Goal: Task Accomplishment & Management: Use online tool/utility

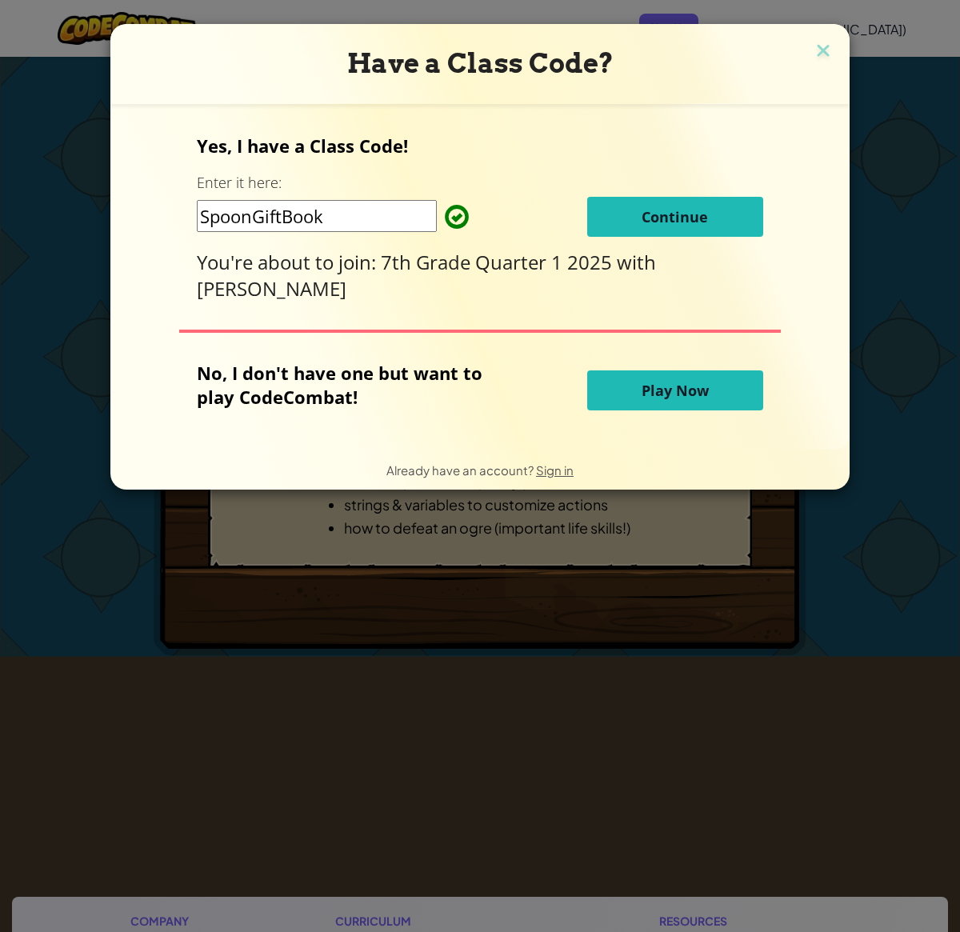
click at [692, 211] on span "Continue" at bounding box center [674, 216] width 66 height 19
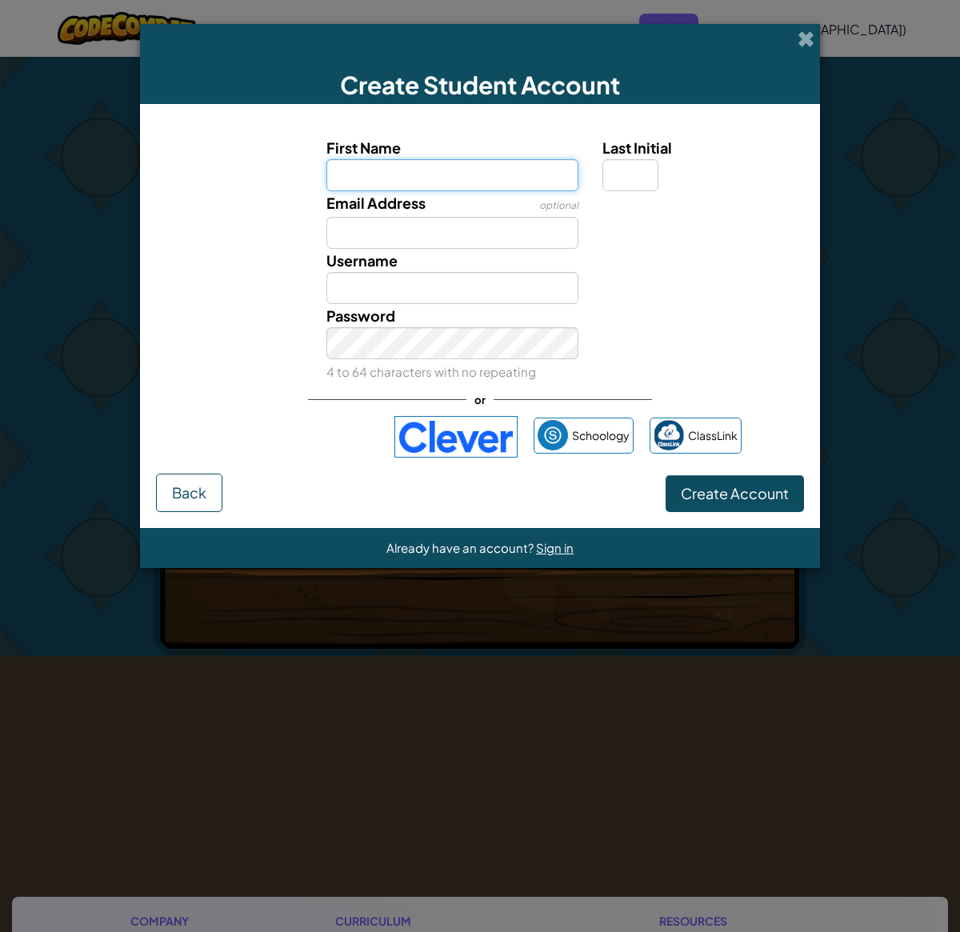
click at [496, 177] on input "First Name" at bounding box center [452, 175] width 253 height 32
type input "[PERSON_NAME]"
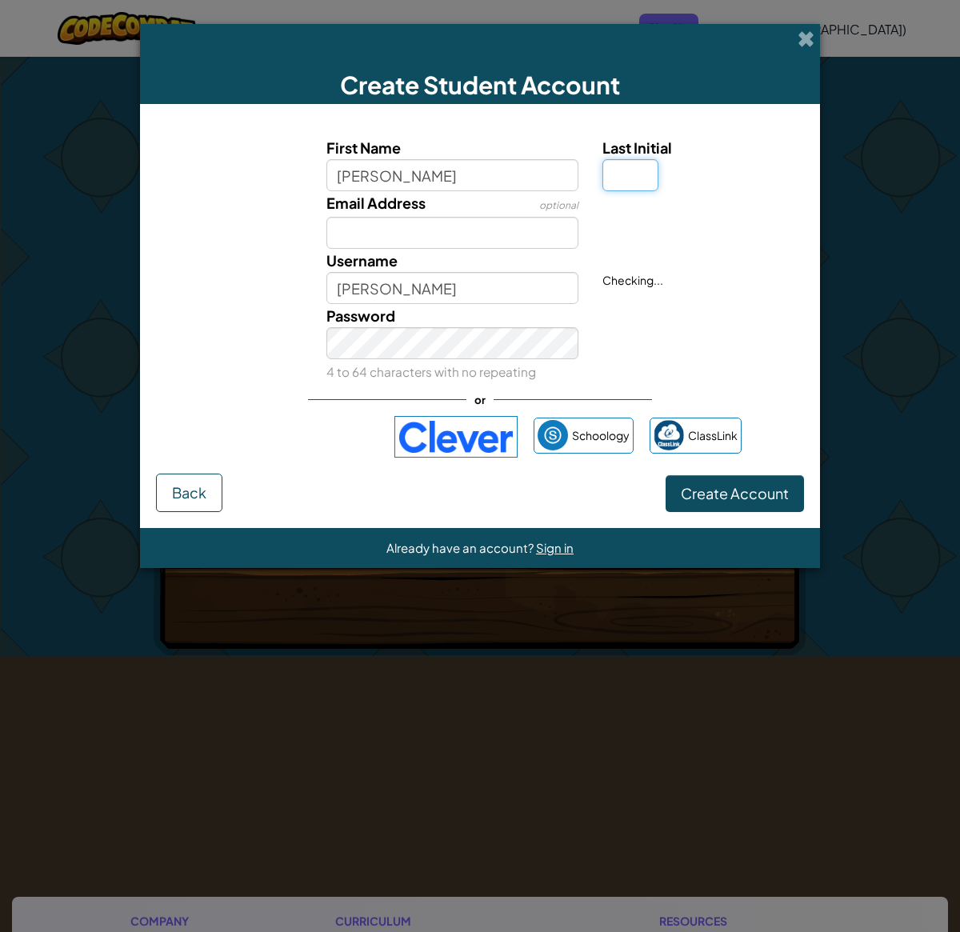
click at [633, 180] on input "Last Initial" at bounding box center [630, 175] width 56 height 32
click at [651, 185] on input "h" at bounding box center [630, 175] width 56 height 32
click at [626, 173] on input "h" at bounding box center [630, 175] width 56 height 32
type input "h"
type input "HenryH"
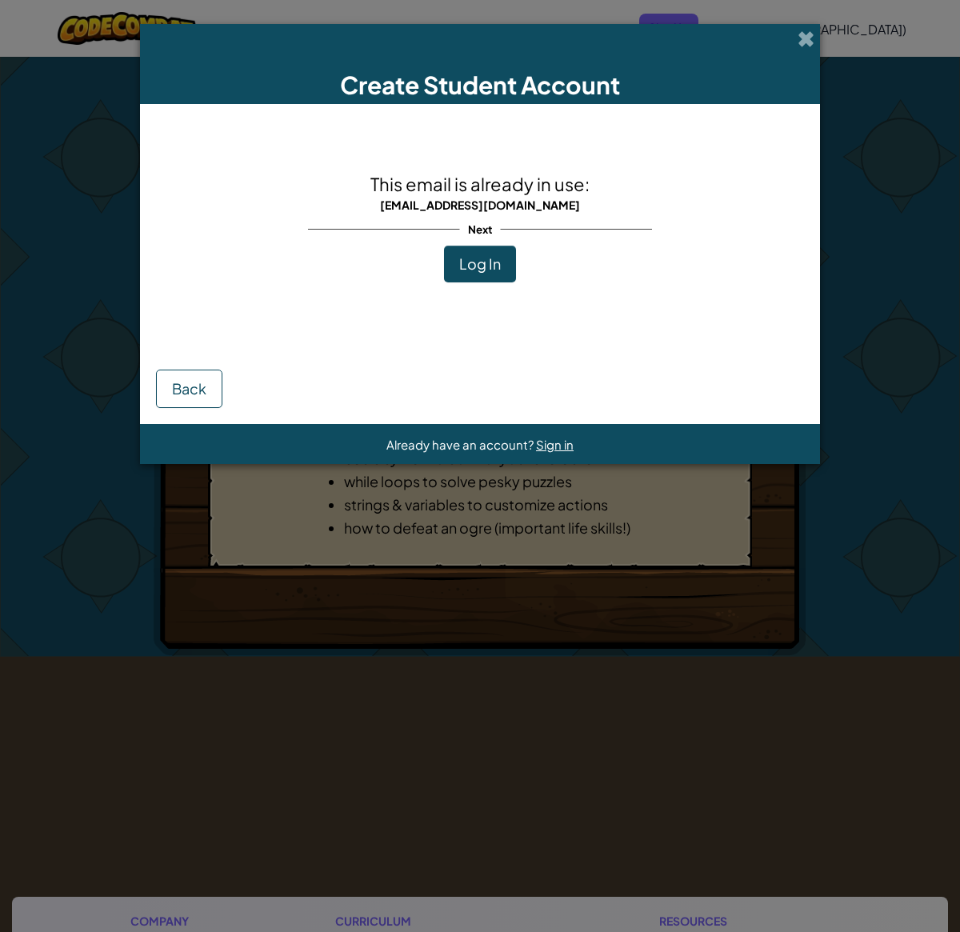
click at [787, 148] on div "This email is already in use: 27henryhw@wps39.org Next Log In Back" at bounding box center [480, 264] width 680 height 320
click at [476, 264] on span "Log In" at bounding box center [480, 263] width 42 height 18
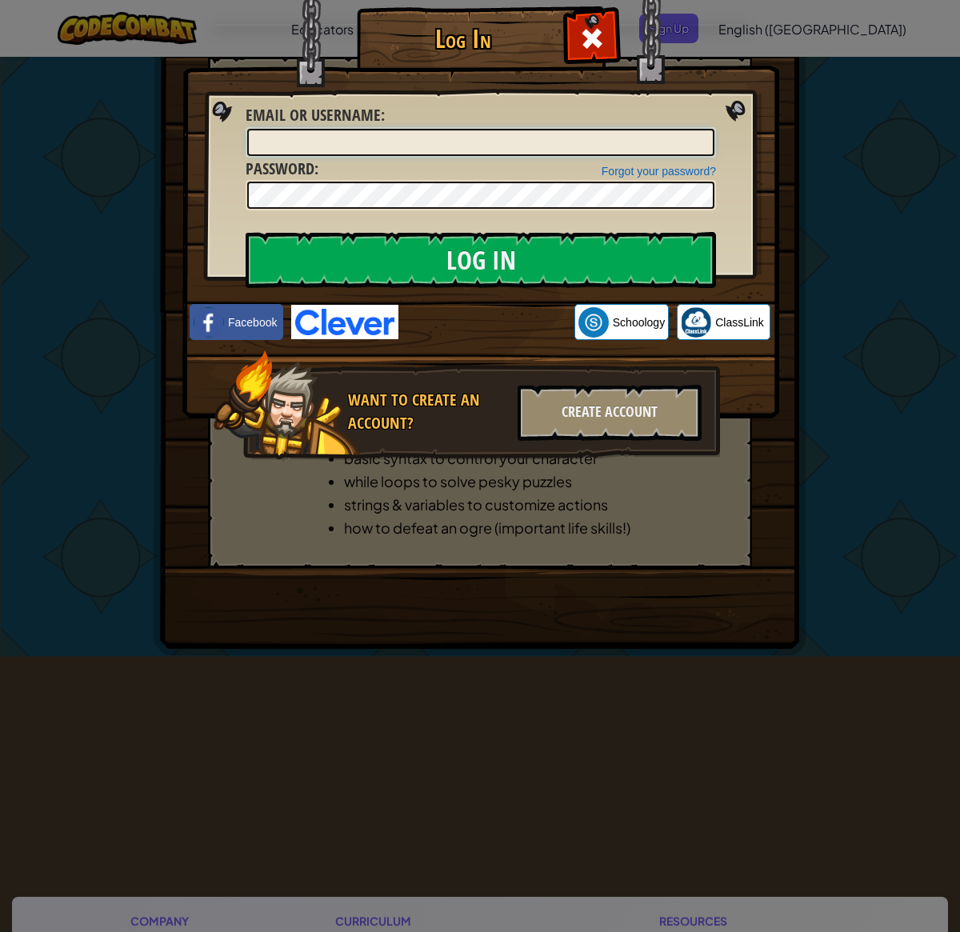
click at [405, 149] on input "Email or Username :" at bounding box center [480, 142] width 467 height 27
type input "chees"
click at [246, 232] on input "Log In" at bounding box center [481, 260] width 470 height 56
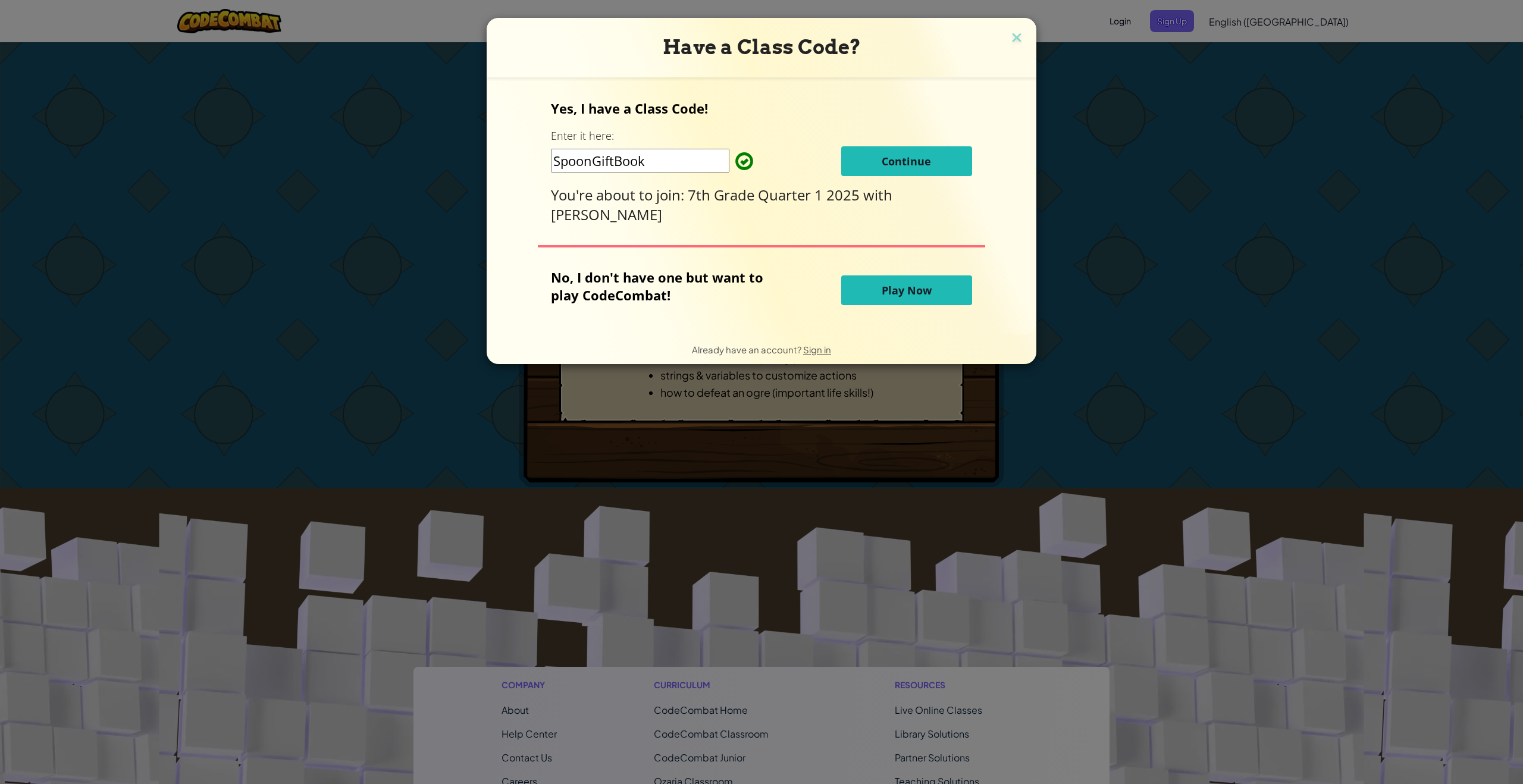
click at [871, 159] on button "Continue" at bounding box center [907, 161] width 131 height 30
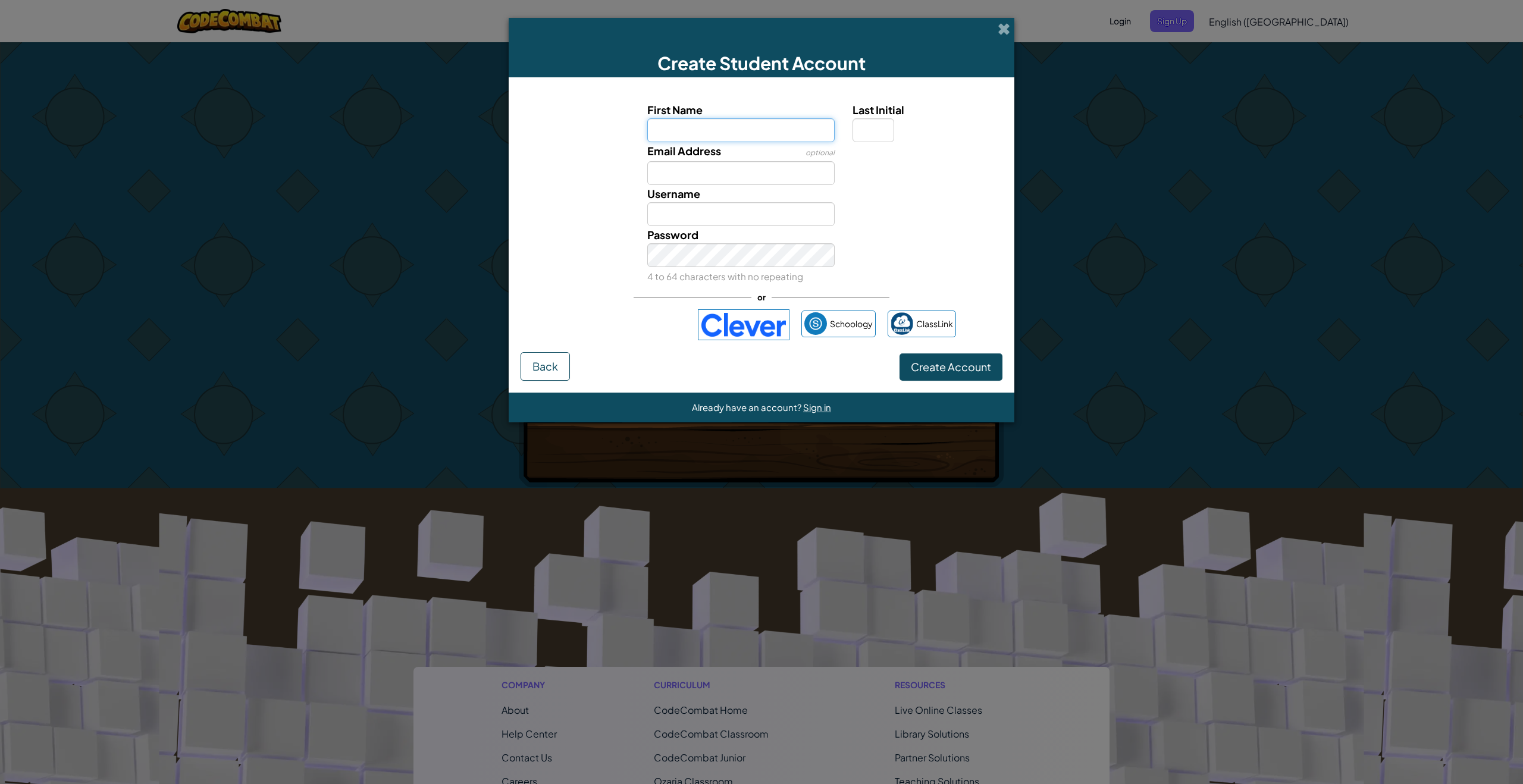
click at [684, 132] on input "First Name" at bounding box center [741, 130] width 188 height 24
type input "henry"
type input "Henry"
click at [867, 126] on input "Last Initial" at bounding box center [873, 130] width 42 height 24
type input "h"
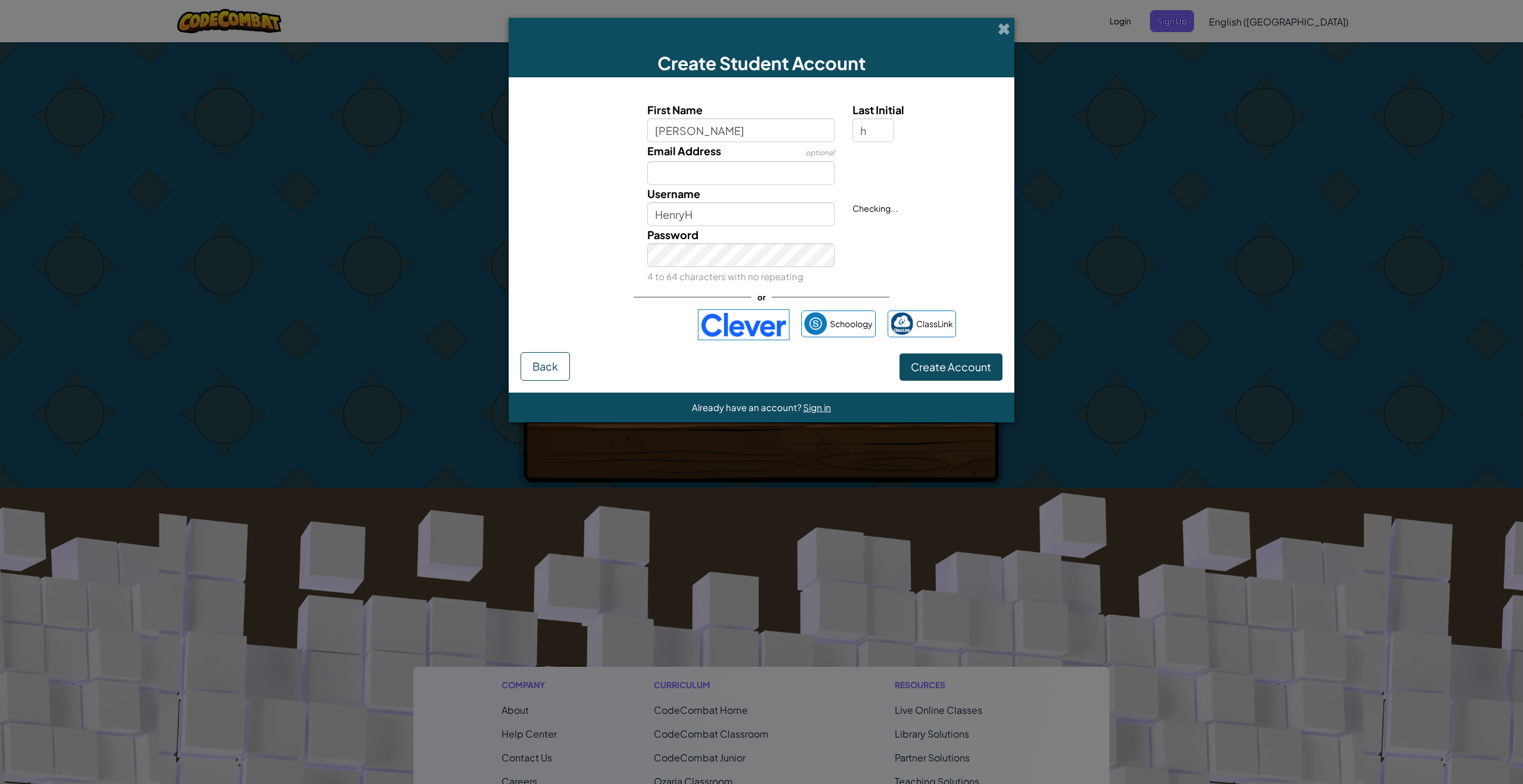
click at [717, 230] on div "Password 4 to 64 characters with no repeating" at bounding box center [741, 255] width 206 height 59
click at [721, 215] on input "HenryH" at bounding box center [741, 214] width 188 height 24
click at [719, 215] on input "HenryH" at bounding box center [741, 214] width 188 height 24
type input "HenryH9745"
click at [900, 353] on button "Create Account" at bounding box center [951, 367] width 103 height 28
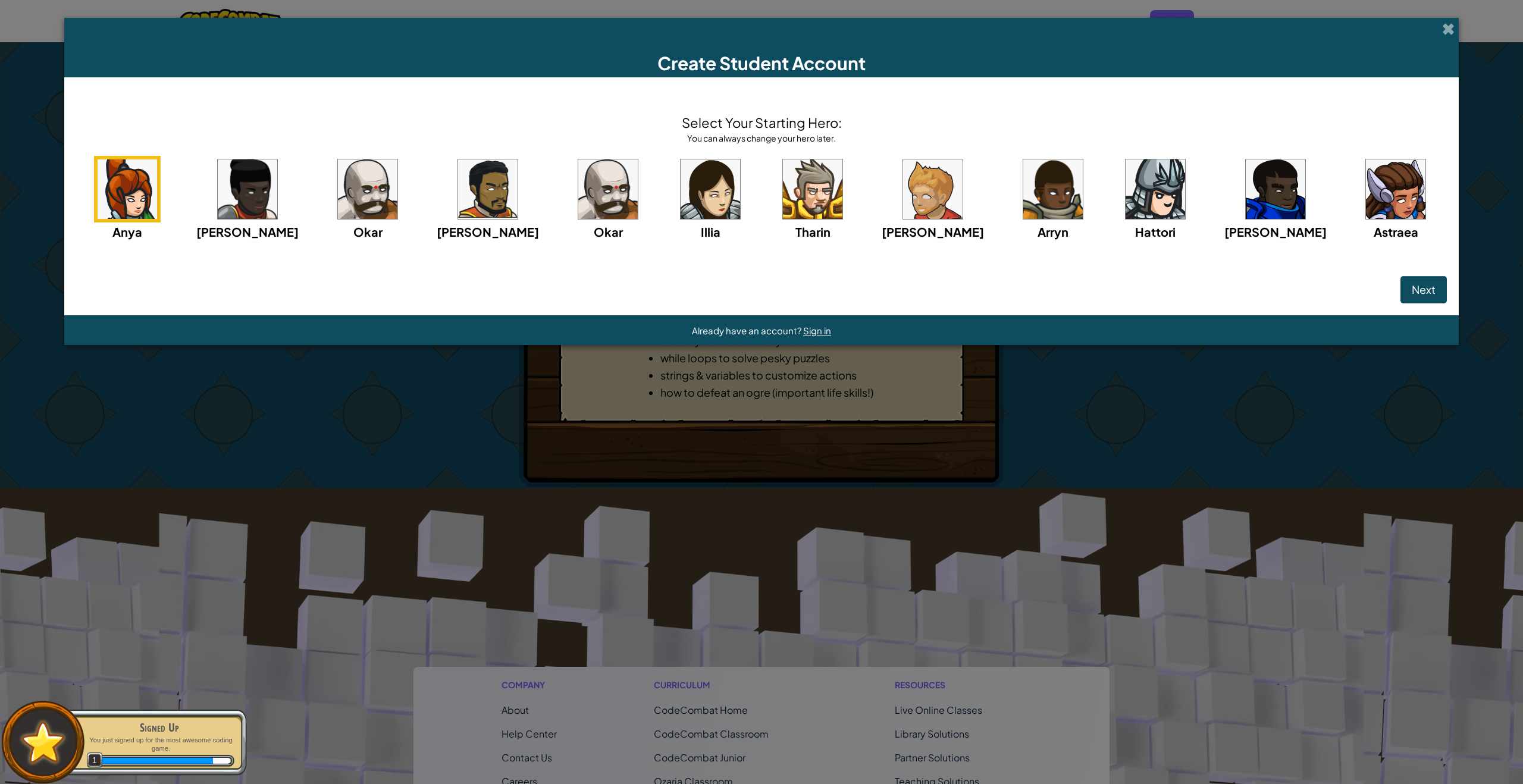
click at [629, 184] on img at bounding box center [608, 189] width 60 height 60
click at [387, 174] on img at bounding box center [368, 189] width 60 height 60
click at [1126, 191] on img at bounding box center [1155, 189] width 60 height 60
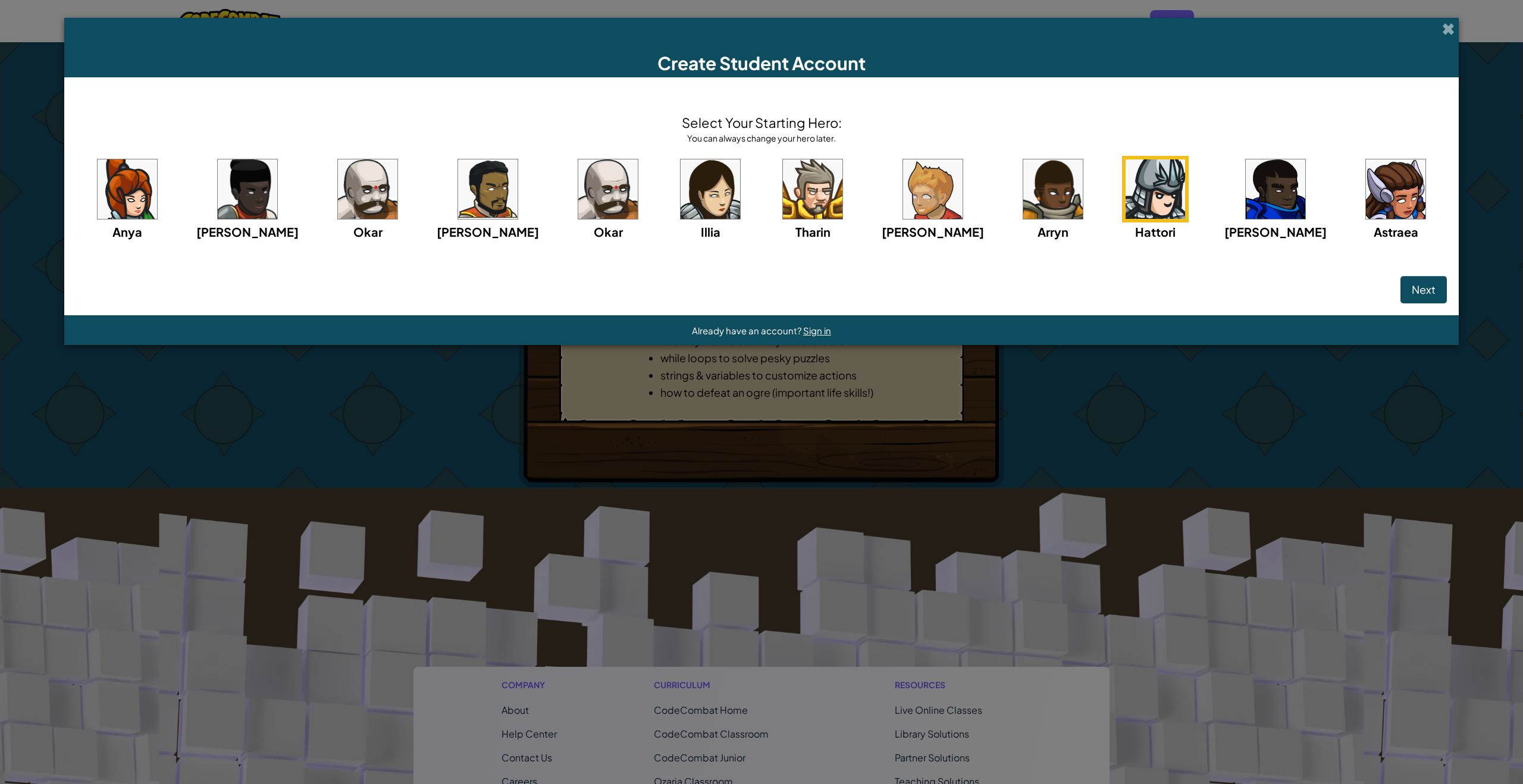
click at [903, 199] on img at bounding box center [933, 189] width 60 height 60
click at [1400, 281] on button "Next" at bounding box center [1423, 289] width 46 height 28
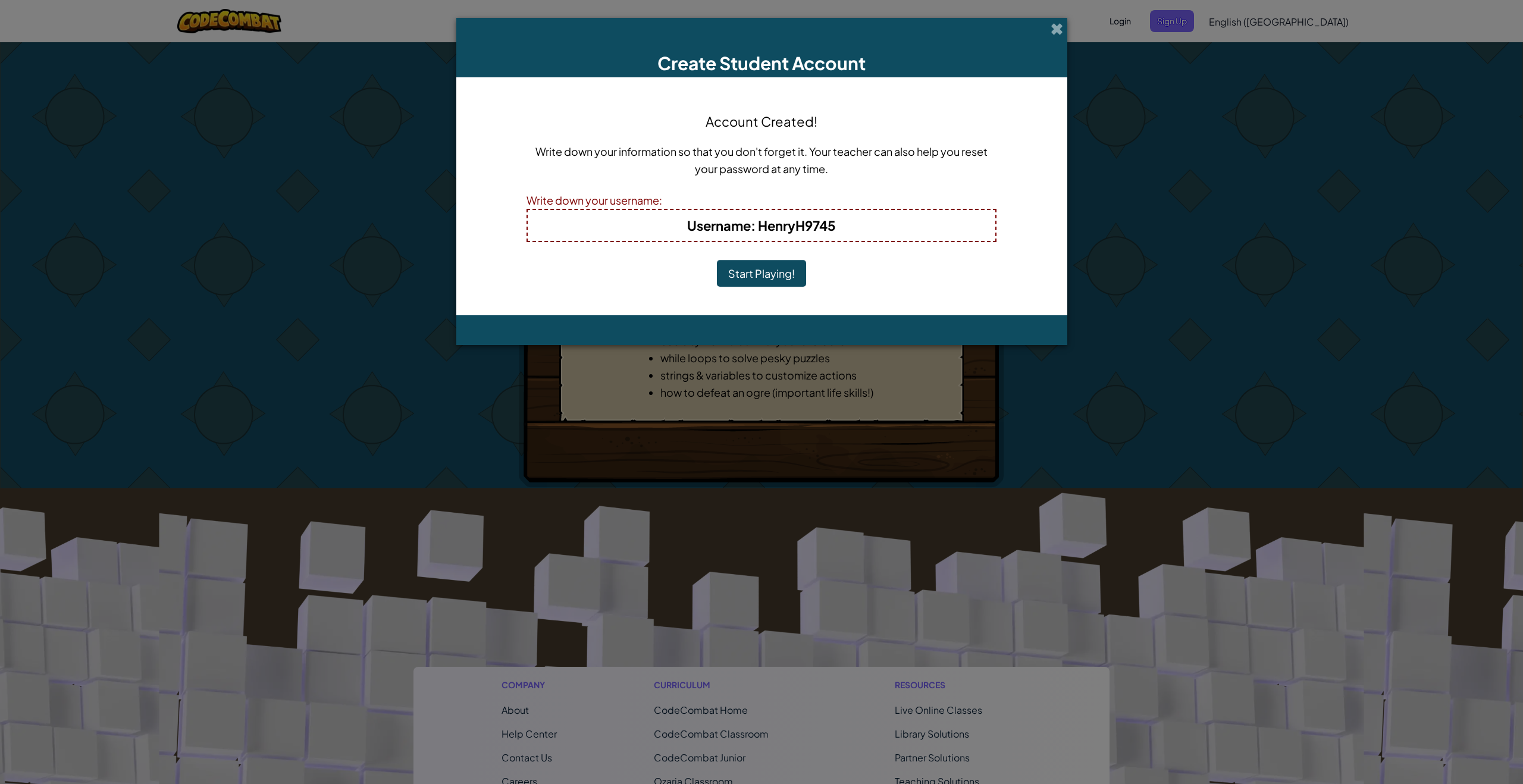
click at [847, 218] on h4 "Username : HenryH9745" at bounding box center [761, 225] width 444 height 19
click at [725, 277] on button "Start Playing!" at bounding box center [762, 273] width 89 height 28
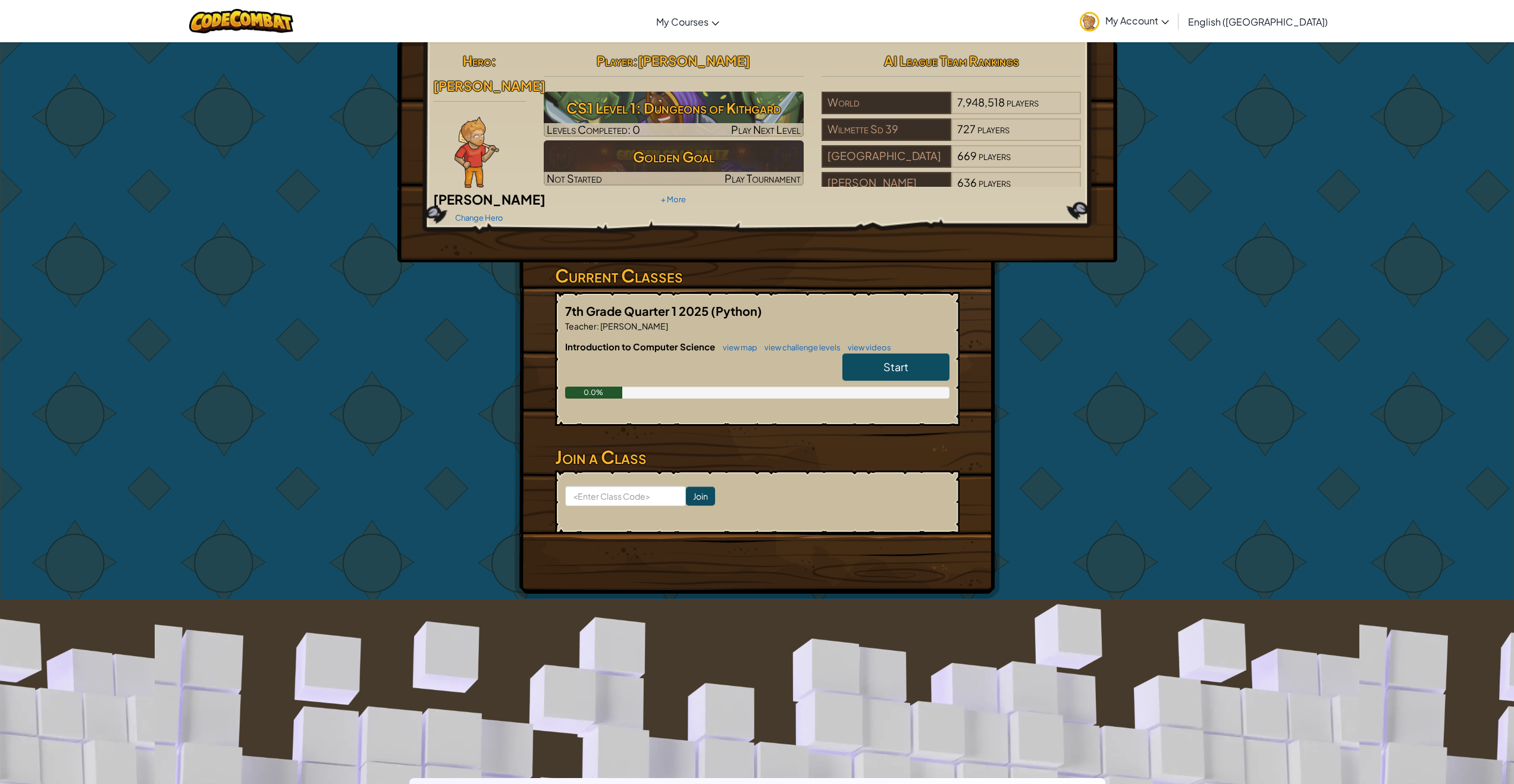
click at [899, 360] on span "Start" at bounding box center [896, 367] width 25 height 13
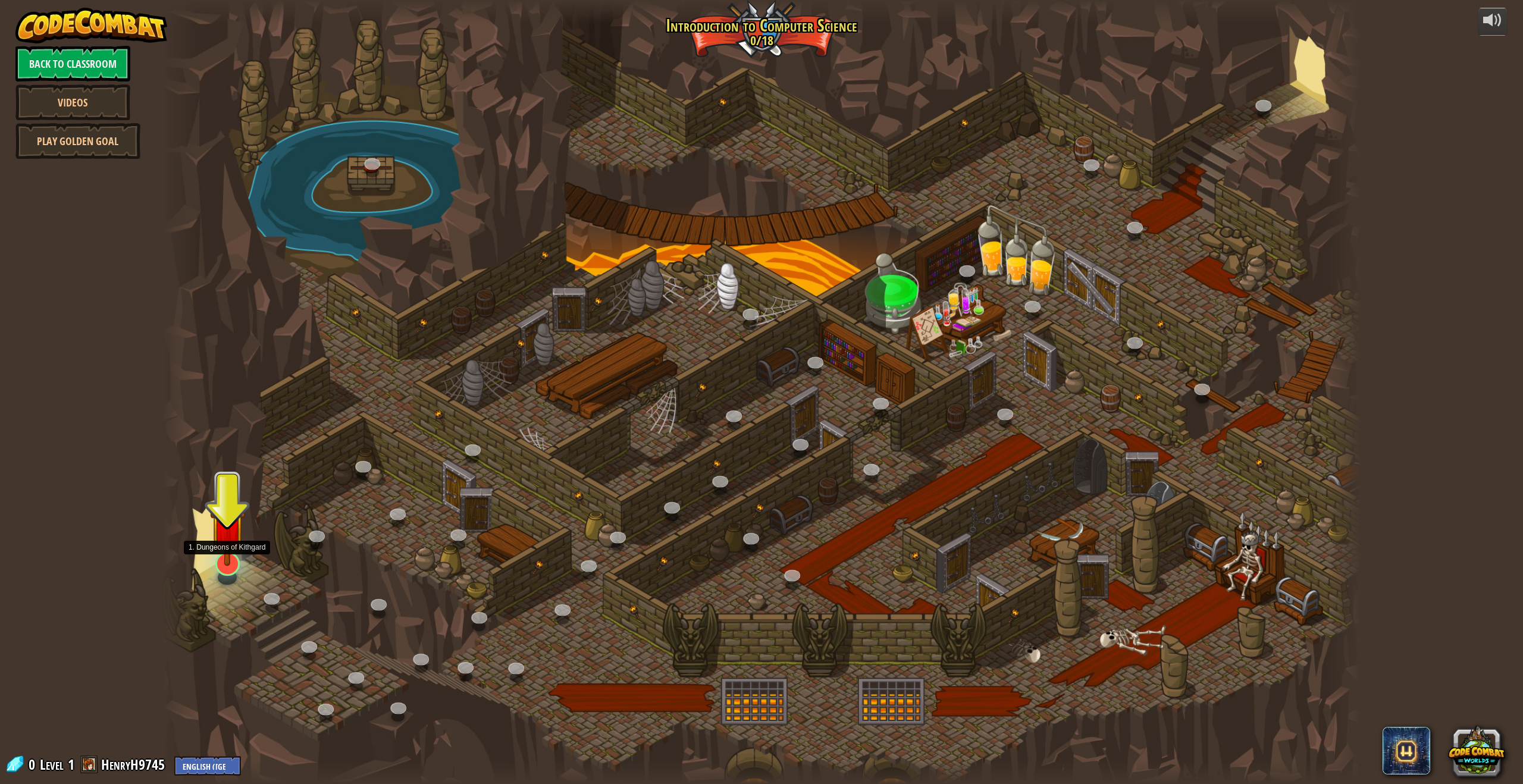
click at [217, 568] on div at bounding box center [227, 564] width 24 height 24
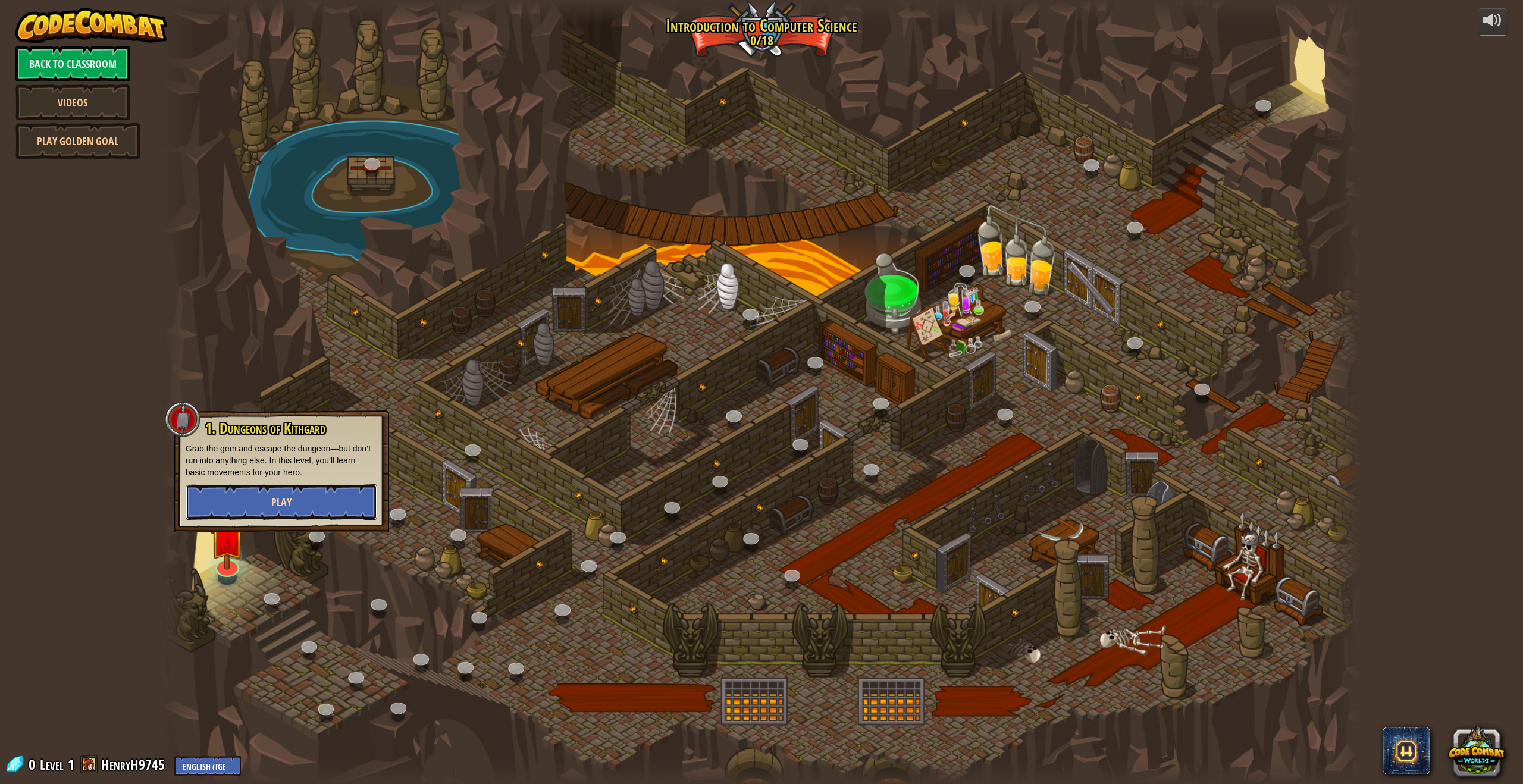
click at [345, 495] on button "Play" at bounding box center [281, 502] width 191 height 36
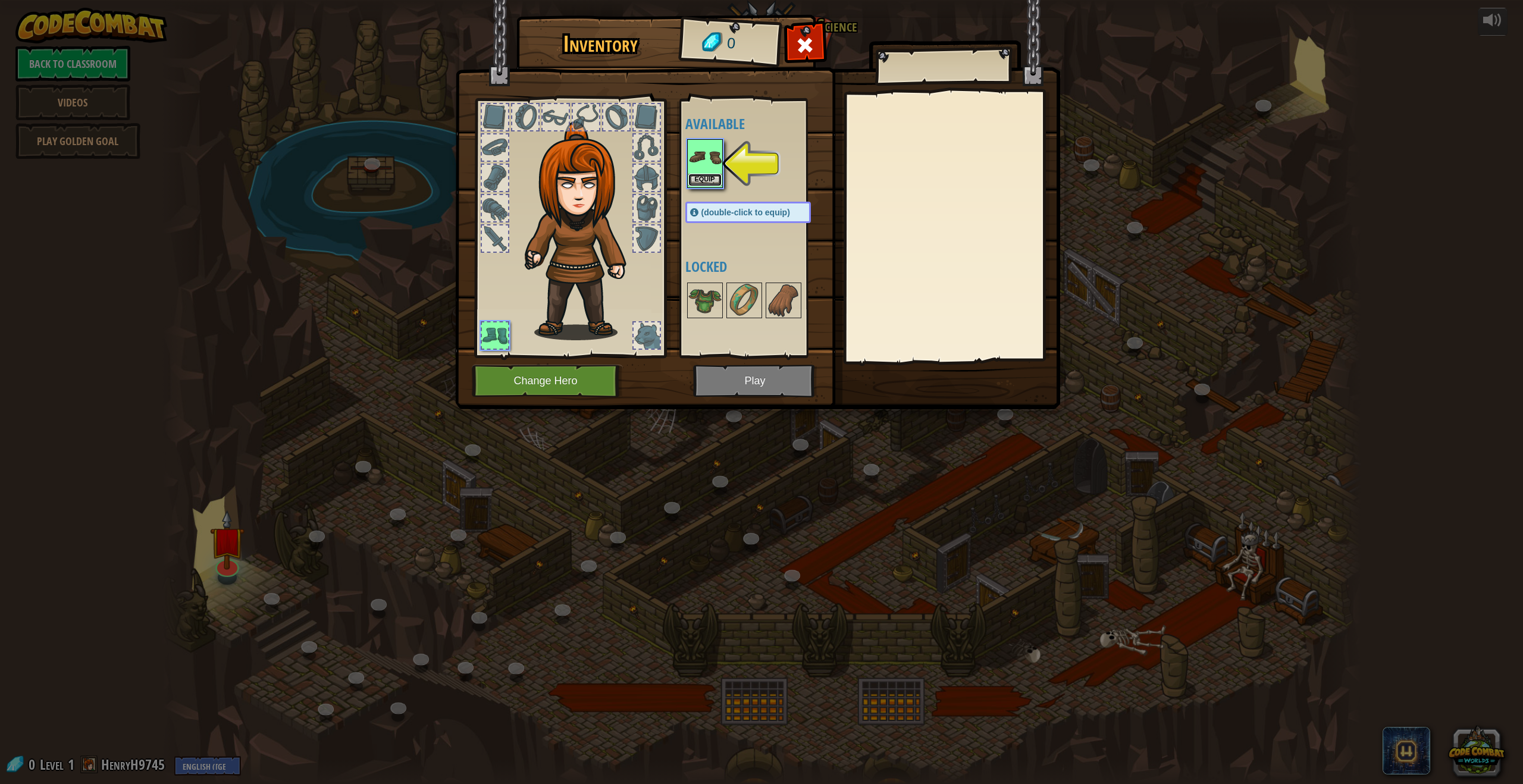
click at [693, 180] on button "Equip" at bounding box center [705, 180] width 33 height 13
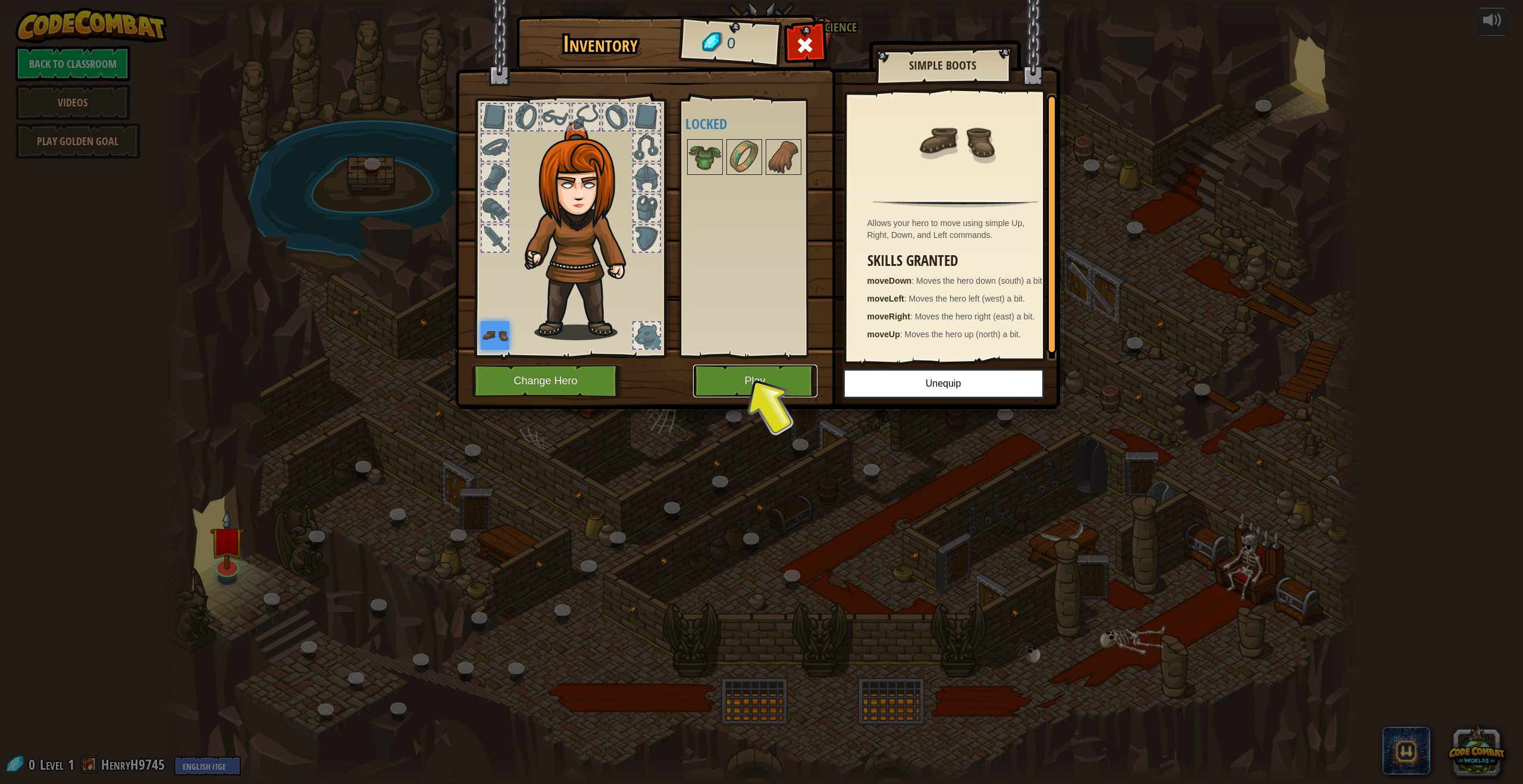
click at [782, 382] on button "Play" at bounding box center [755, 381] width 124 height 33
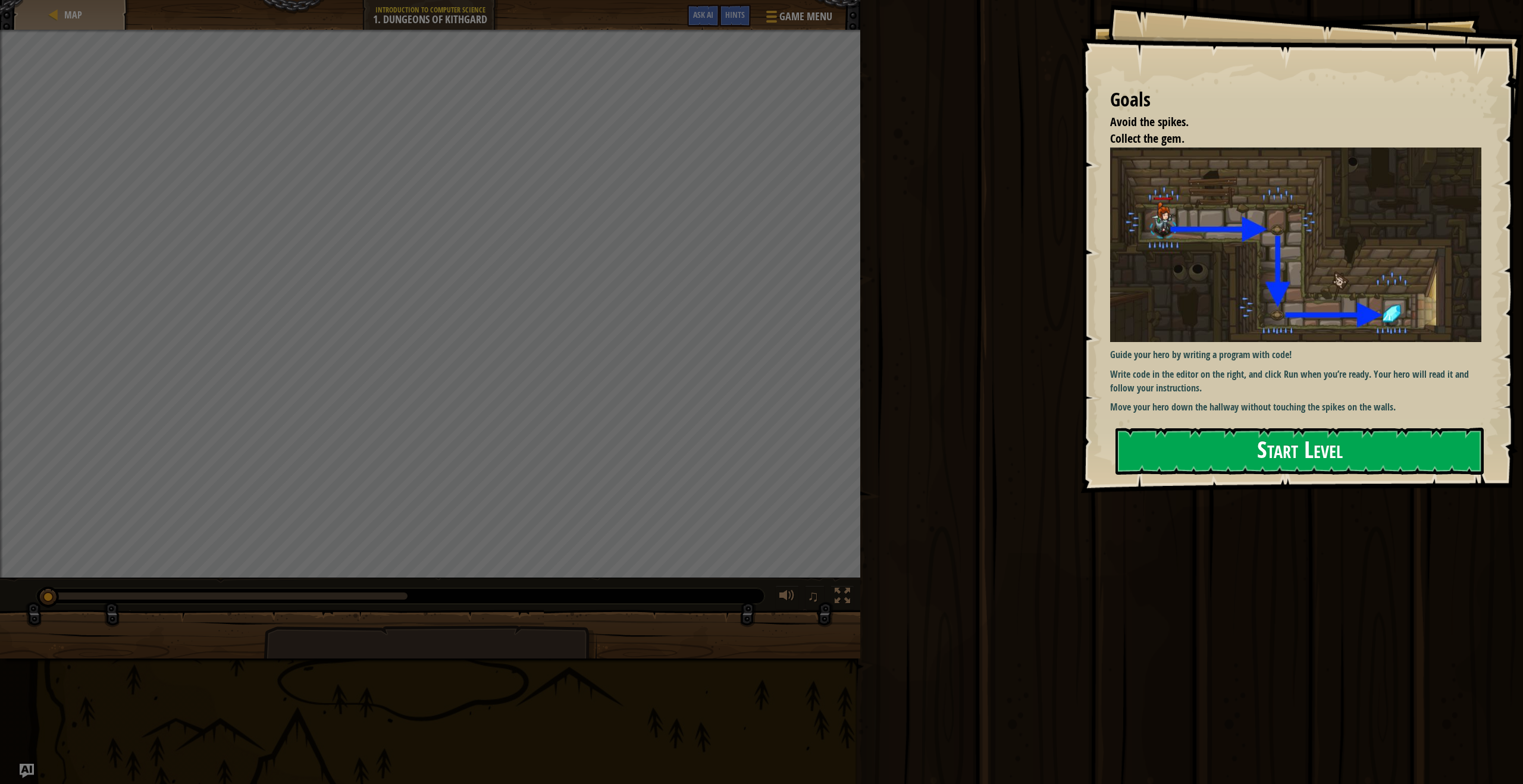
click at [1309, 370] on p "Write code in the editor on the right, and click Run when you’re ready. Your he…" at bounding box center [1300, 381] width 380 height 28
click at [1292, 411] on div "Guide your hero by writing a program with code! Write code in the editor on the…" at bounding box center [1300, 281] width 380 height 269
click at [1291, 449] on button "Start Level" at bounding box center [1299, 451] width 368 height 47
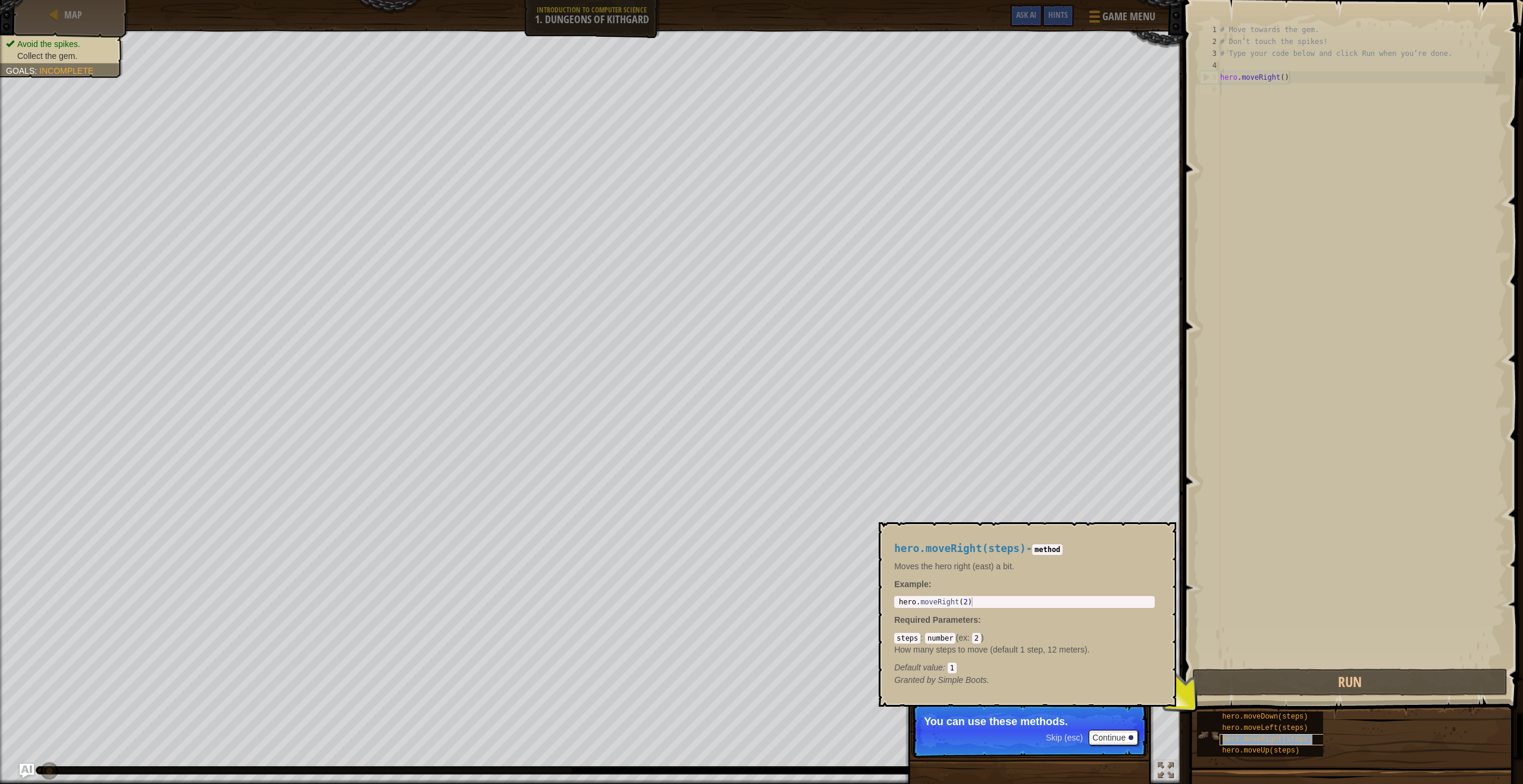
click at [1312, 742] on span "hero.moveRight(steps)" at bounding box center [1267, 739] width 90 height 8
drag, startPoint x: 1255, startPoint y: 167, endPoint x: 1317, endPoint y: 4, distance: 174.4
click at [1257, 154] on div "# Move towards the gem. # Don’t touch the spikes! # Type your code below and cl…" at bounding box center [1362, 357] width 287 height 666
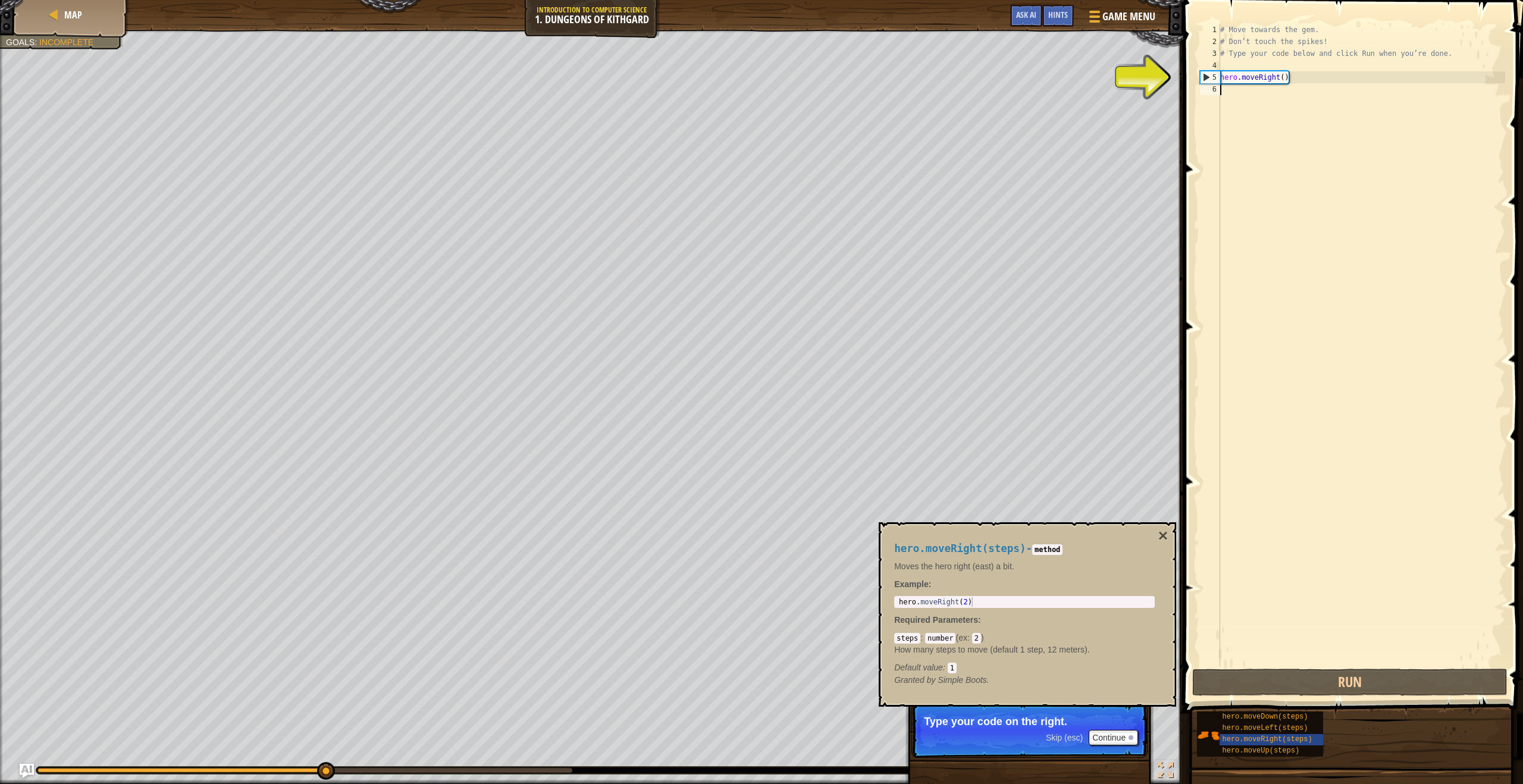
click at [1277, 94] on div "# Move towards the gem. # Don’t touch the spikes! # Type your code below and cl…" at bounding box center [1362, 357] width 287 height 666
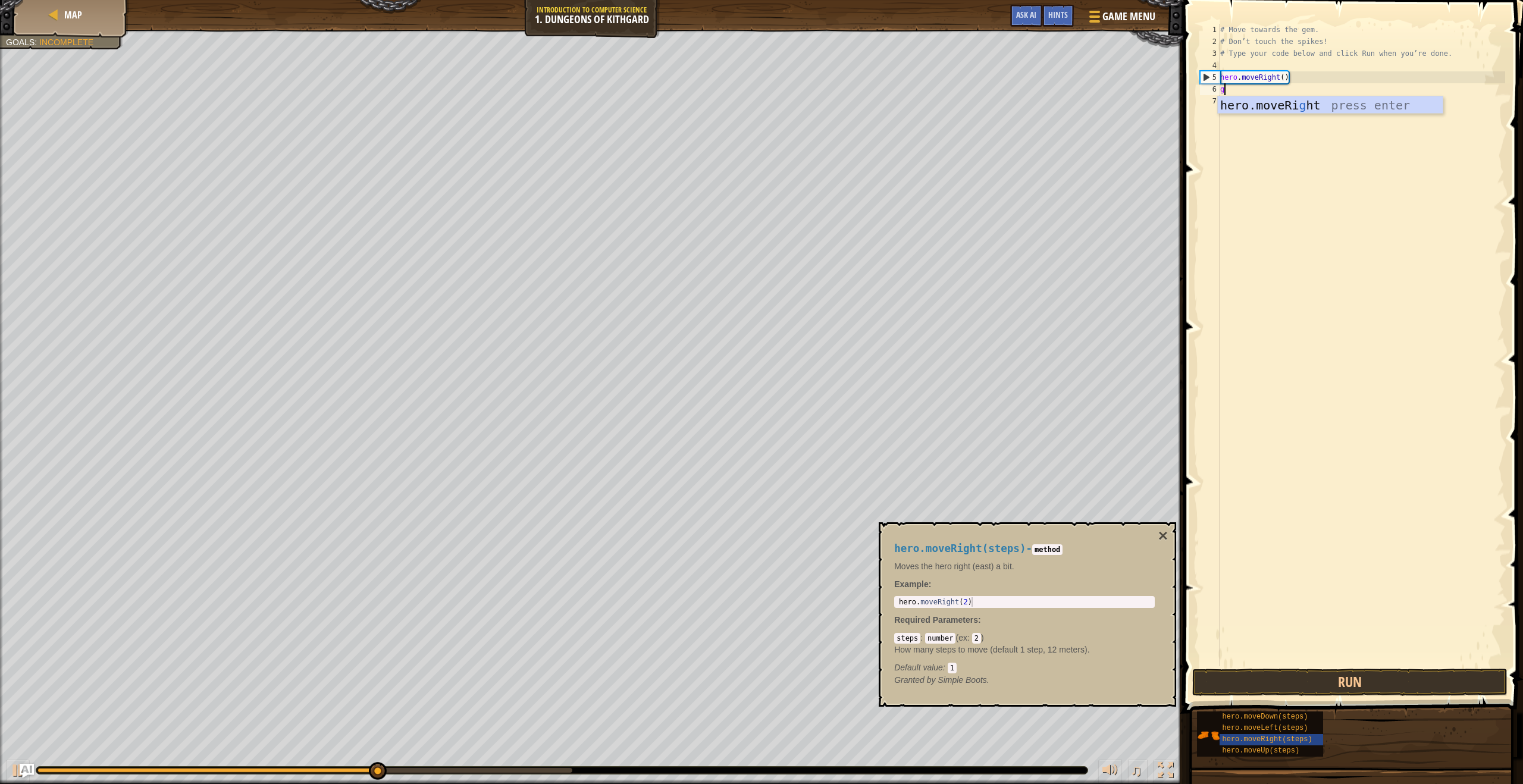
scroll to position [5, 0]
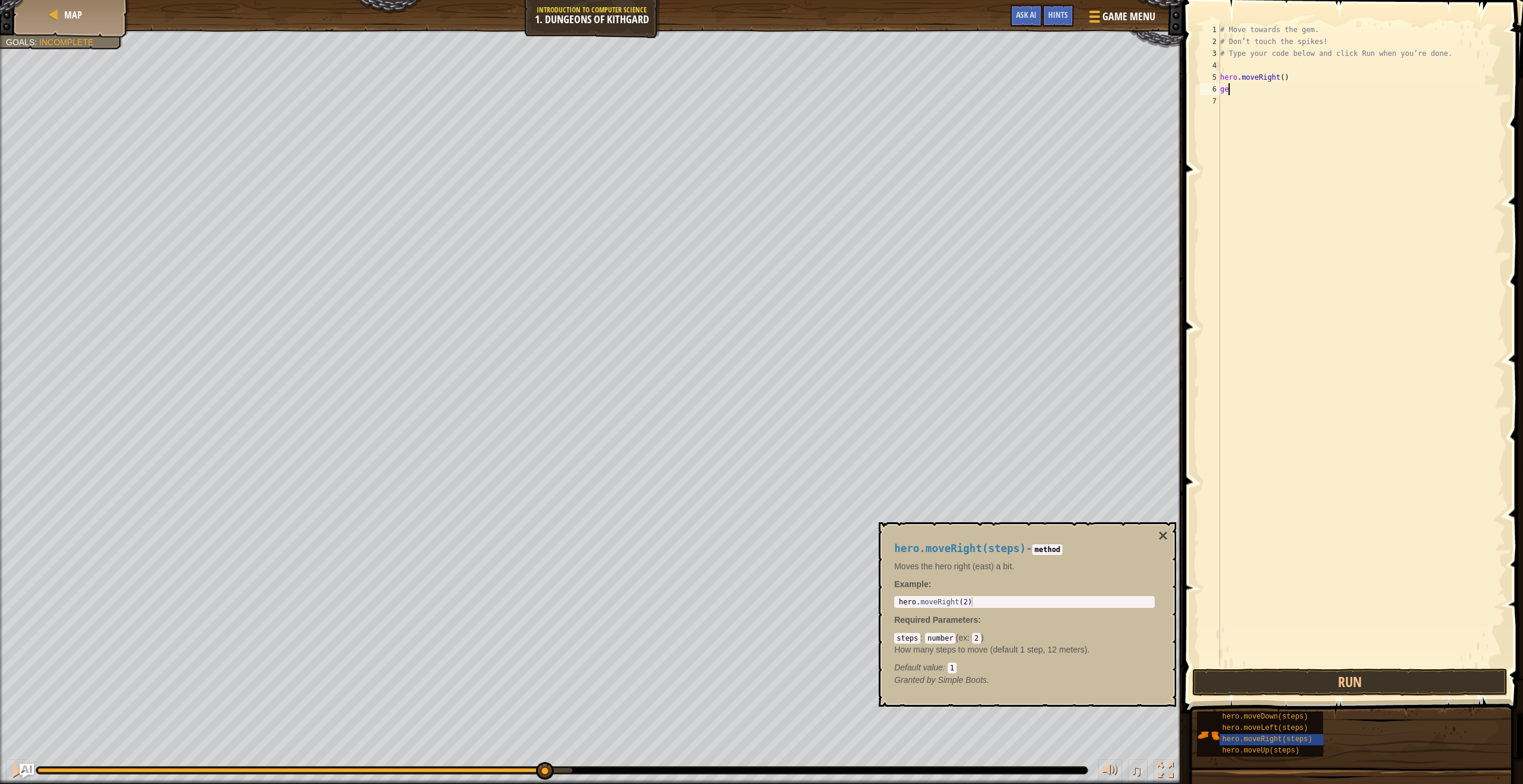
type textarea "g"
type textarea "d"
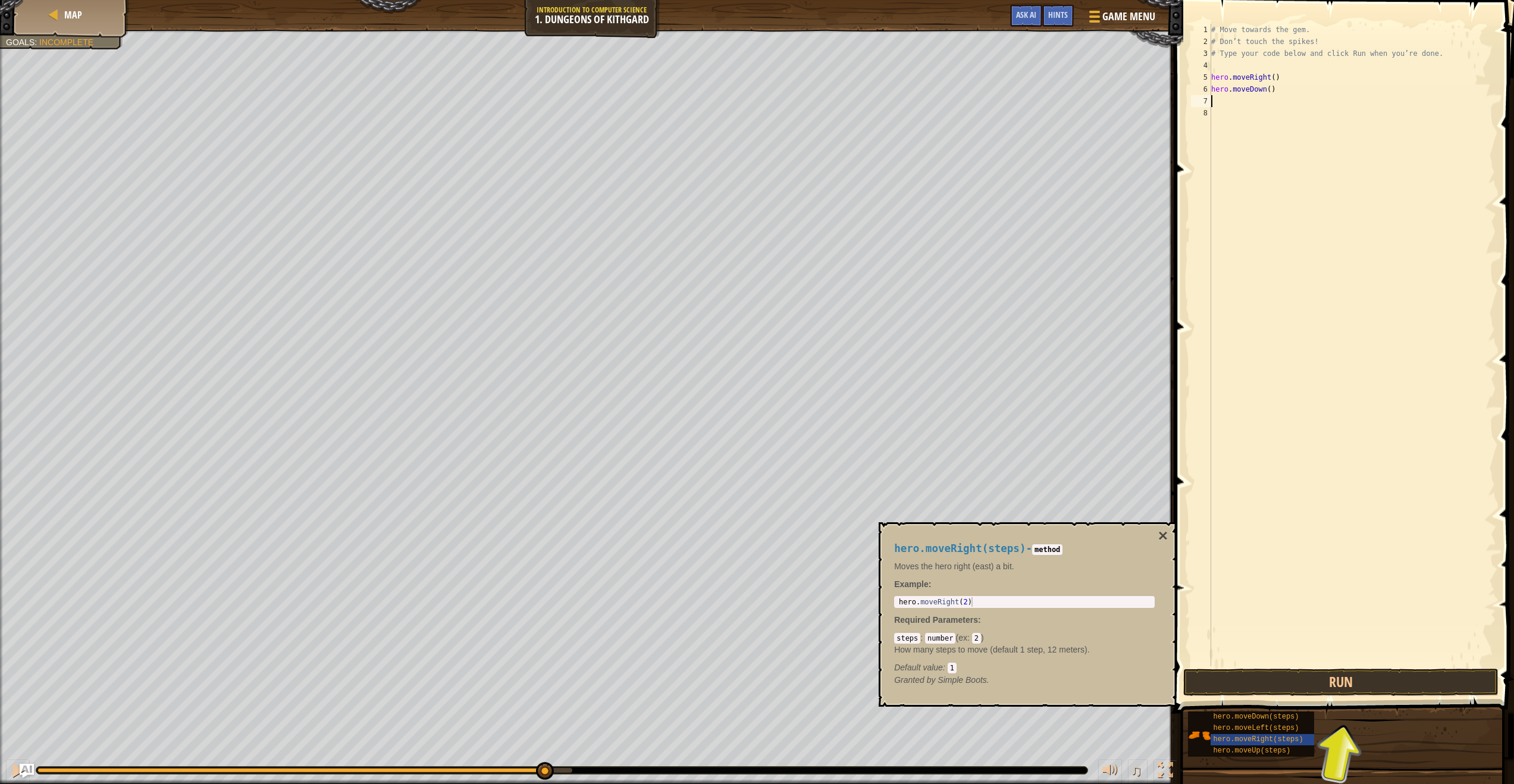
type textarea "r"
click at [1267, 97] on div "# Move towards the gem. # Don’t touch the spikes! # Type your code below and cl…" at bounding box center [1353, 357] width 287 height 666
type textarea "h"
type textarea "r"
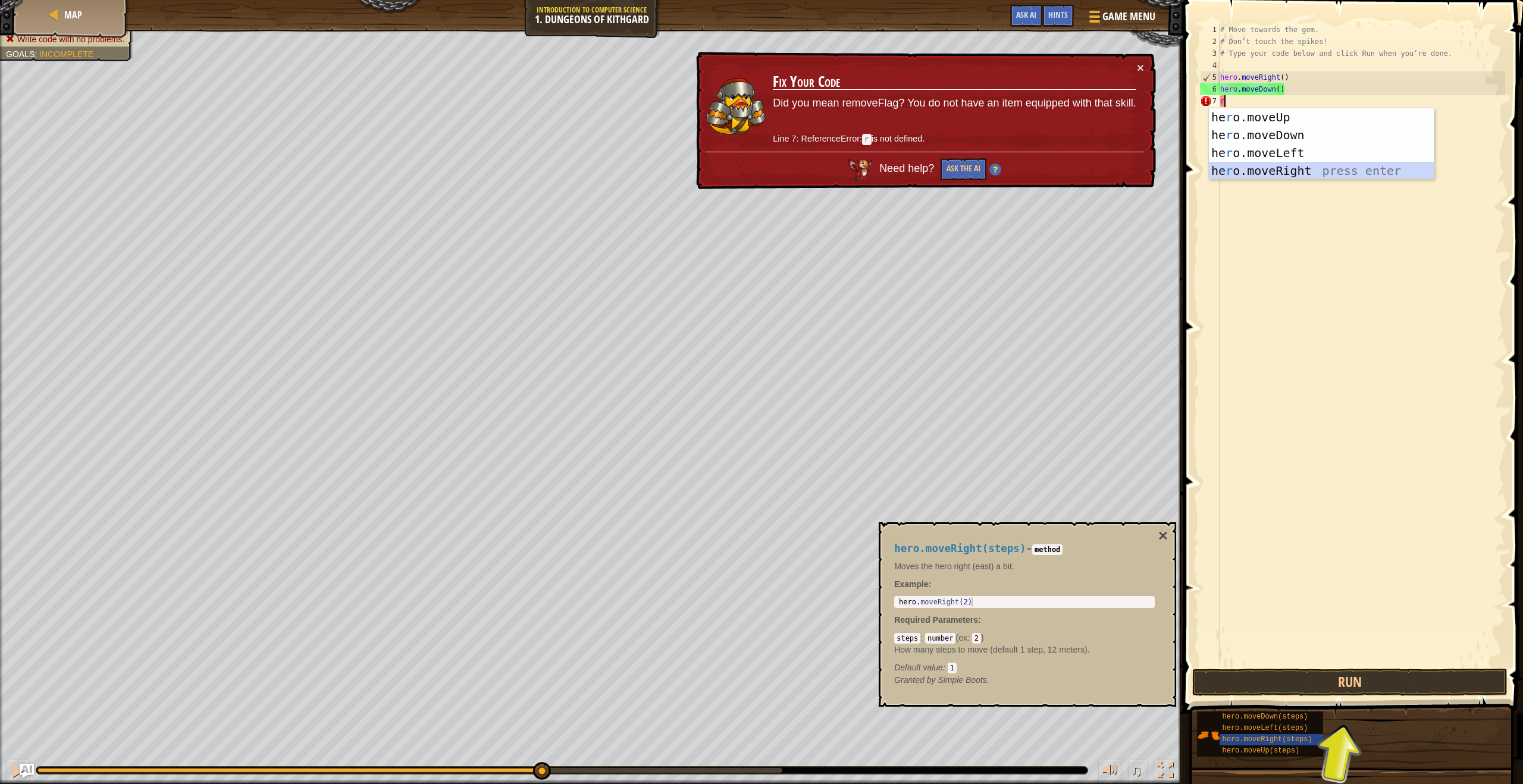
click at [1297, 170] on div "he r o.moveUp press enter he r o.moveDown press enter he r o.moveLeft press ent…" at bounding box center [1321, 162] width 225 height 107
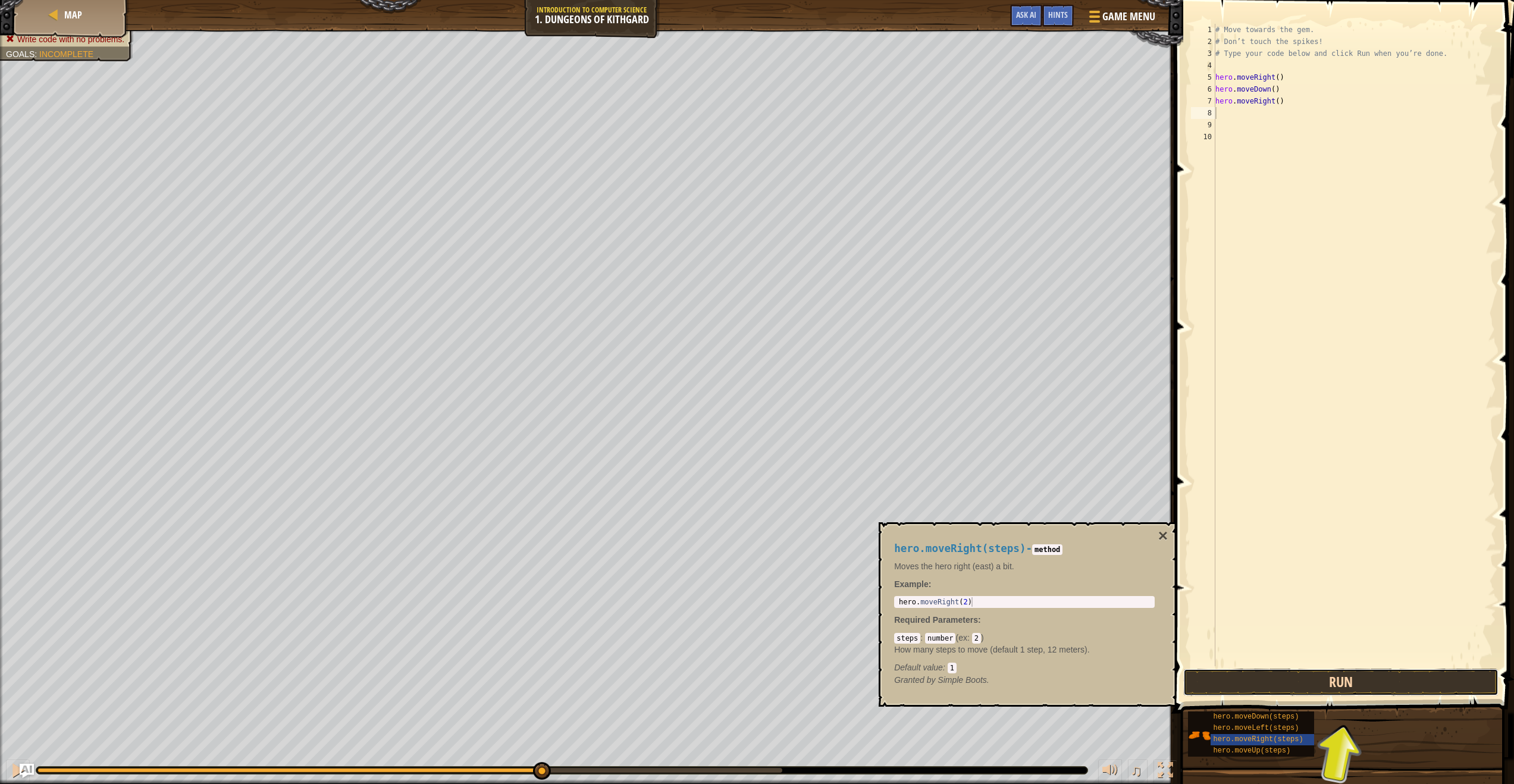
click at [1314, 691] on button "Run" at bounding box center [1341, 682] width 315 height 28
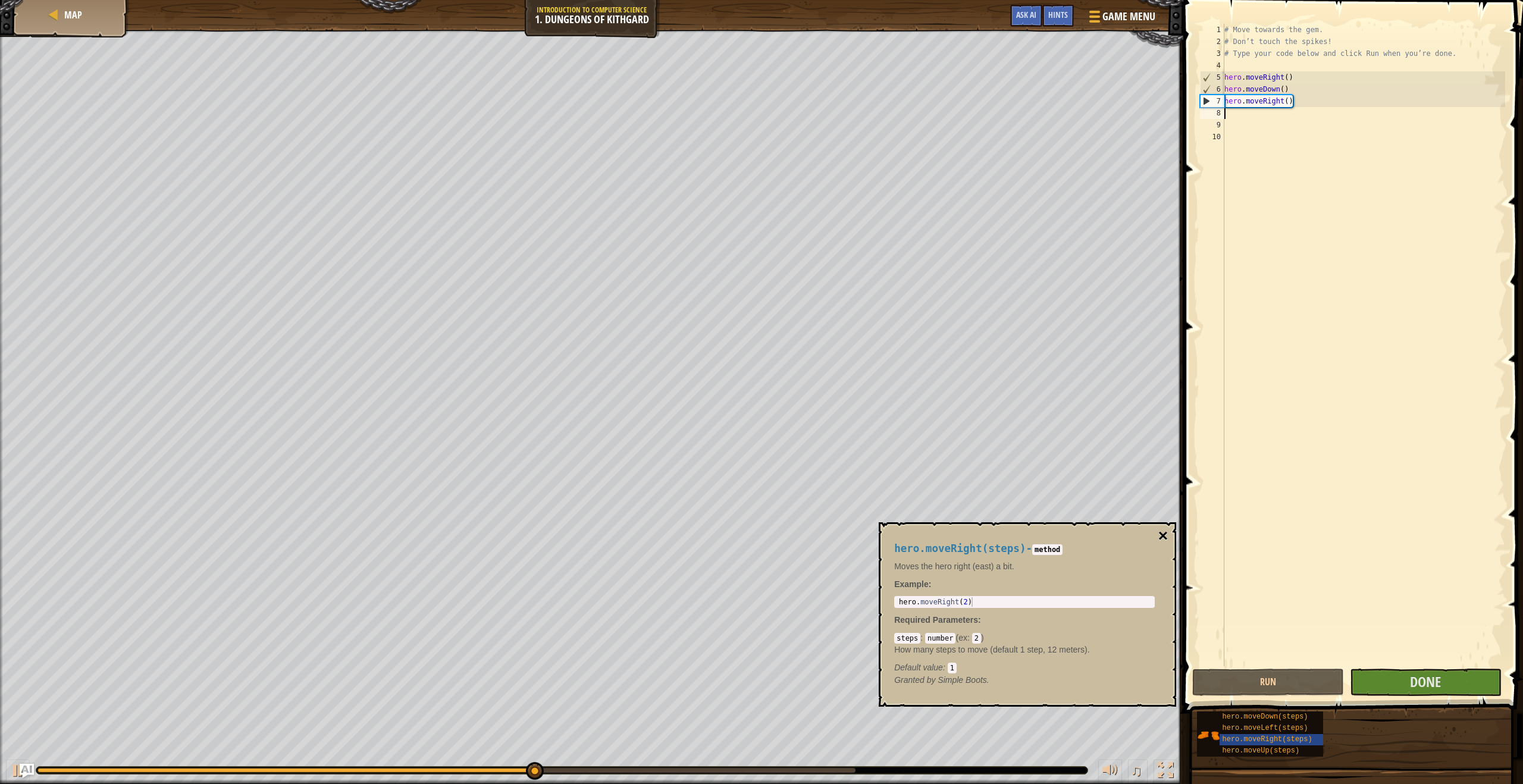
click at [1162, 533] on button "×" at bounding box center [1163, 536] width 10 height 16
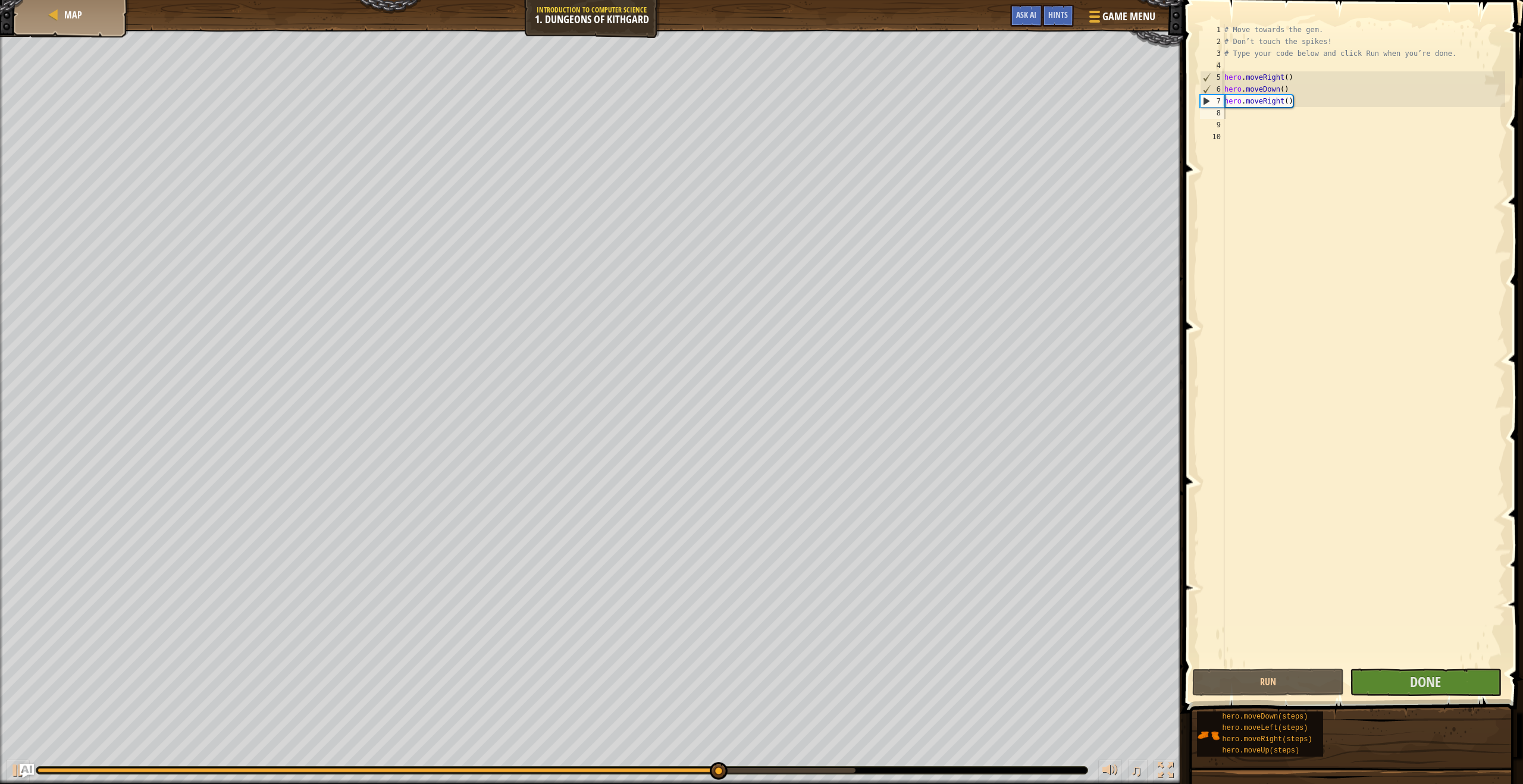
click at [1441, 696] on span at bounding box center [1354, 340] width 349 height 748
click at [1439, 691] on button "Done" at bounding box center [1426, 682] width 152 height 28
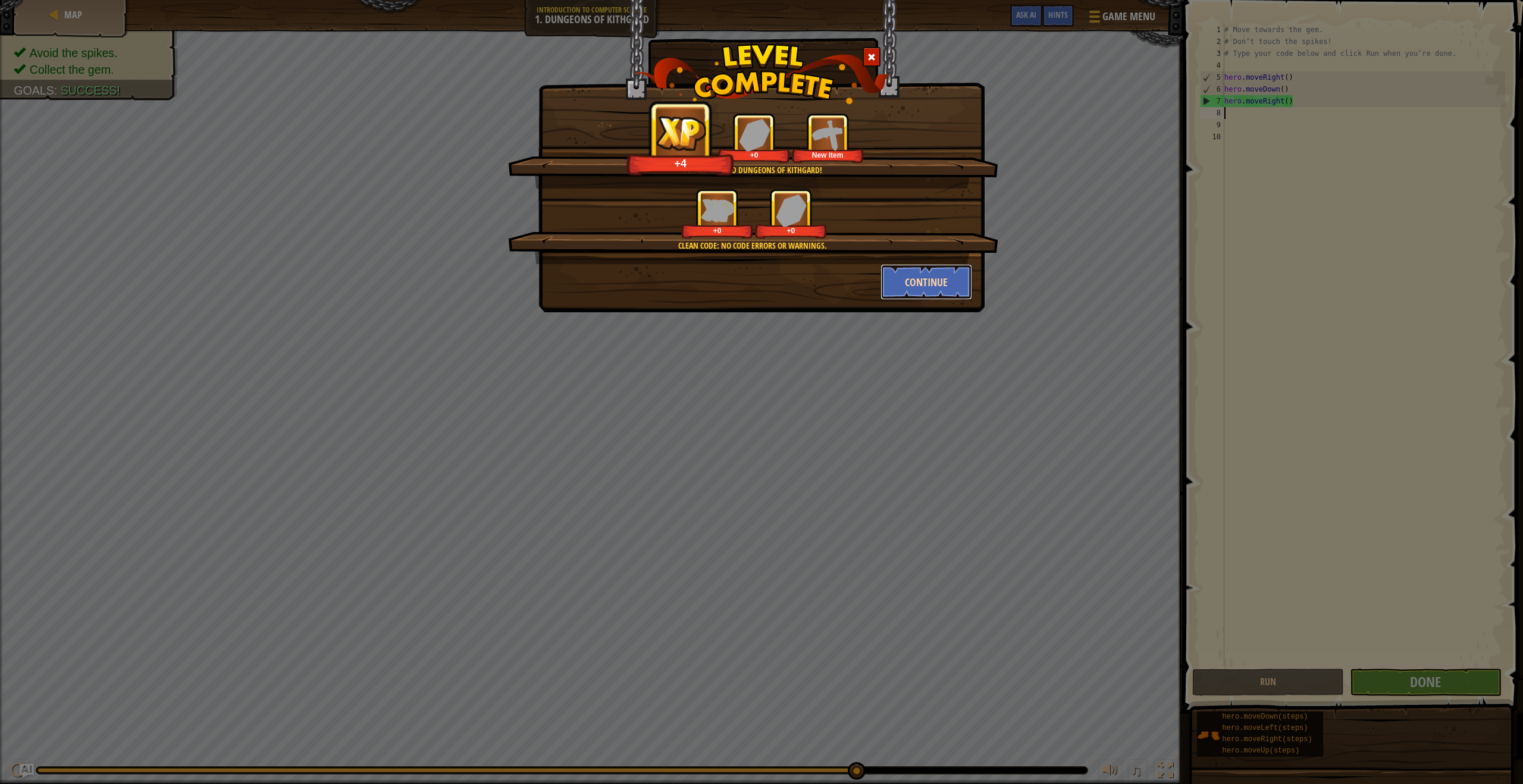
click at [939, 277] on button "Continue" at bounding box center [927, 282] width 92 height 36
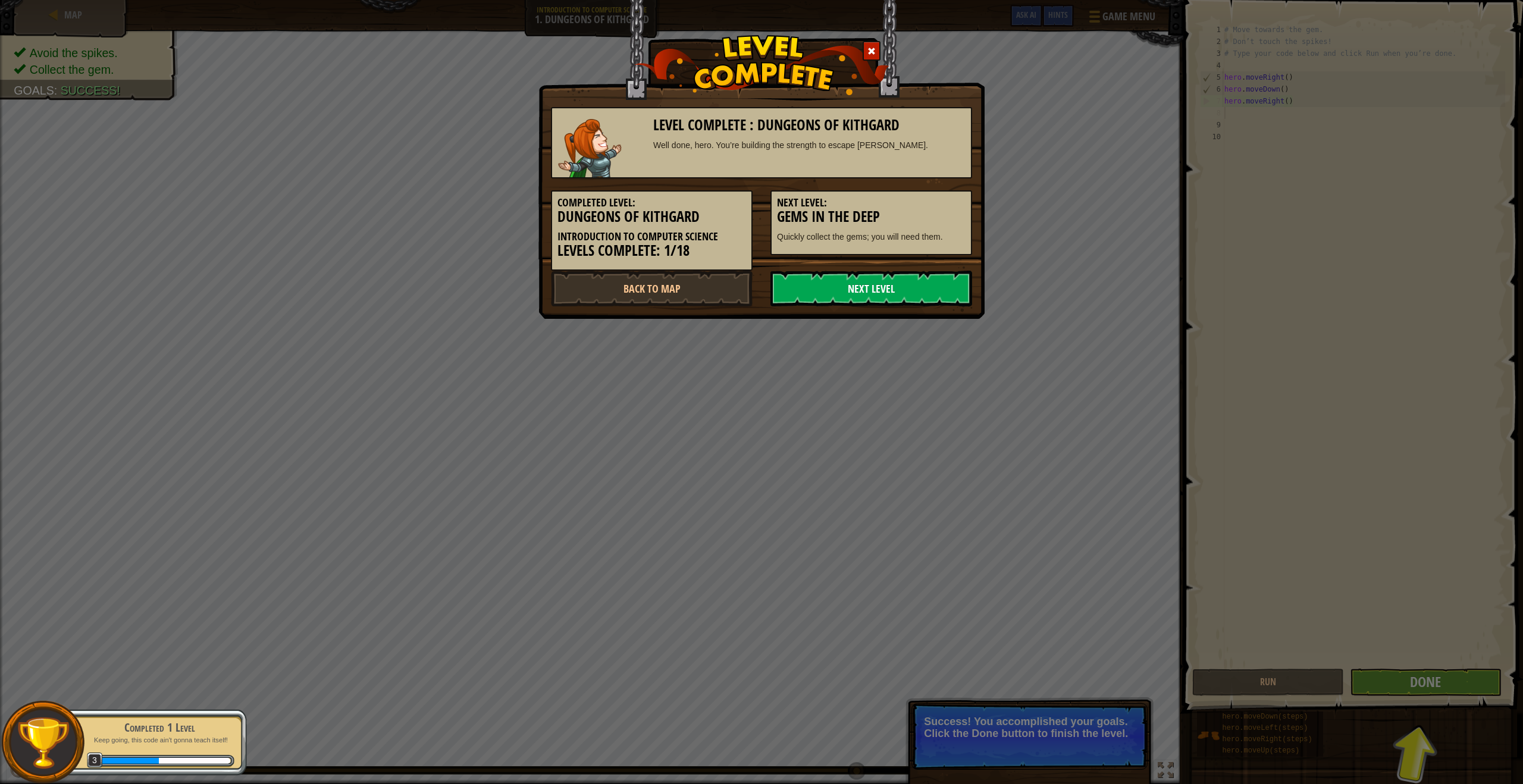
click at [911, 283] on link "Next Level" at bounding box center [871, 289] width 202 height 36
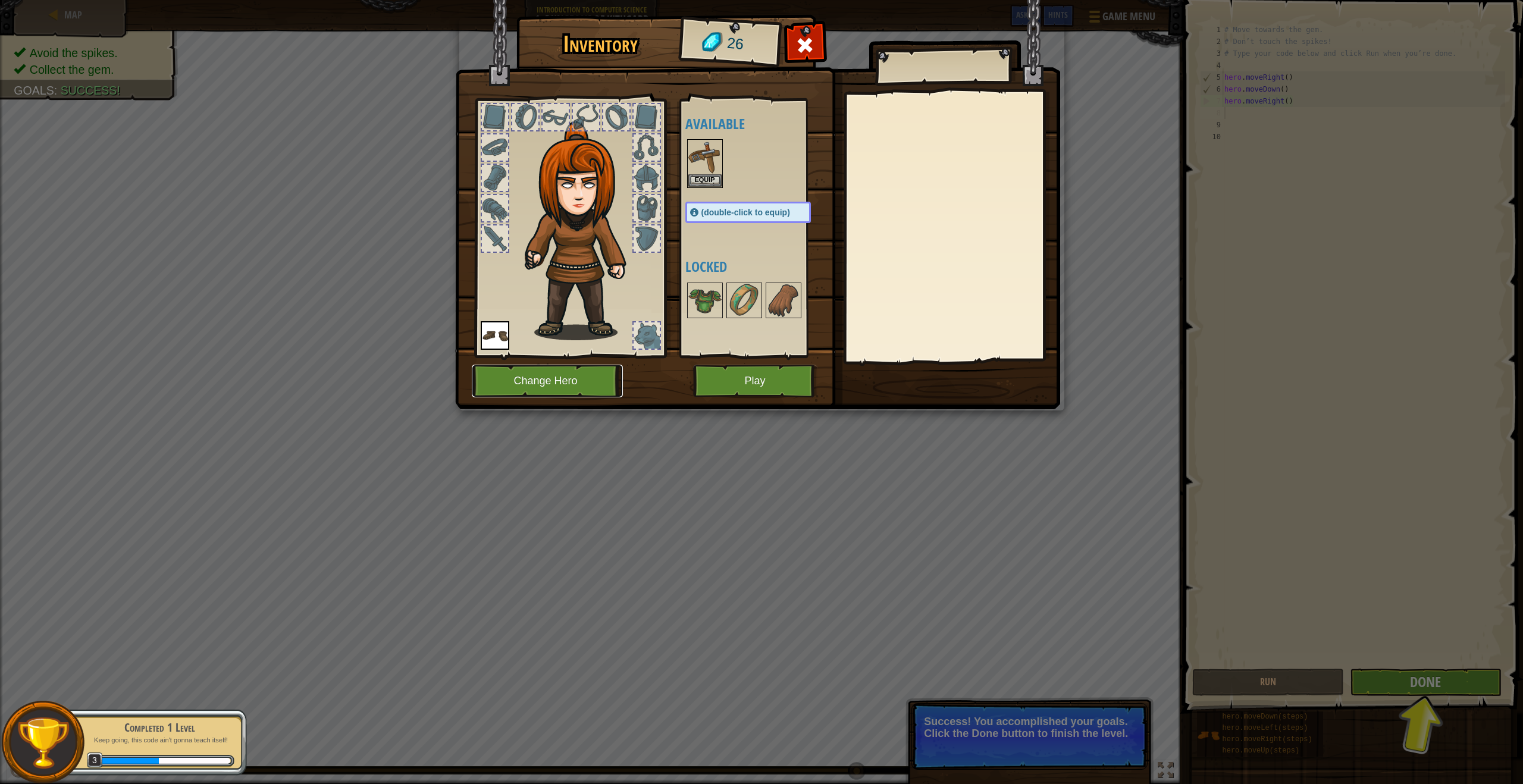
click at [589, 368] on button "Change Hero" at bounding box center [547, 381] width 151 height 33
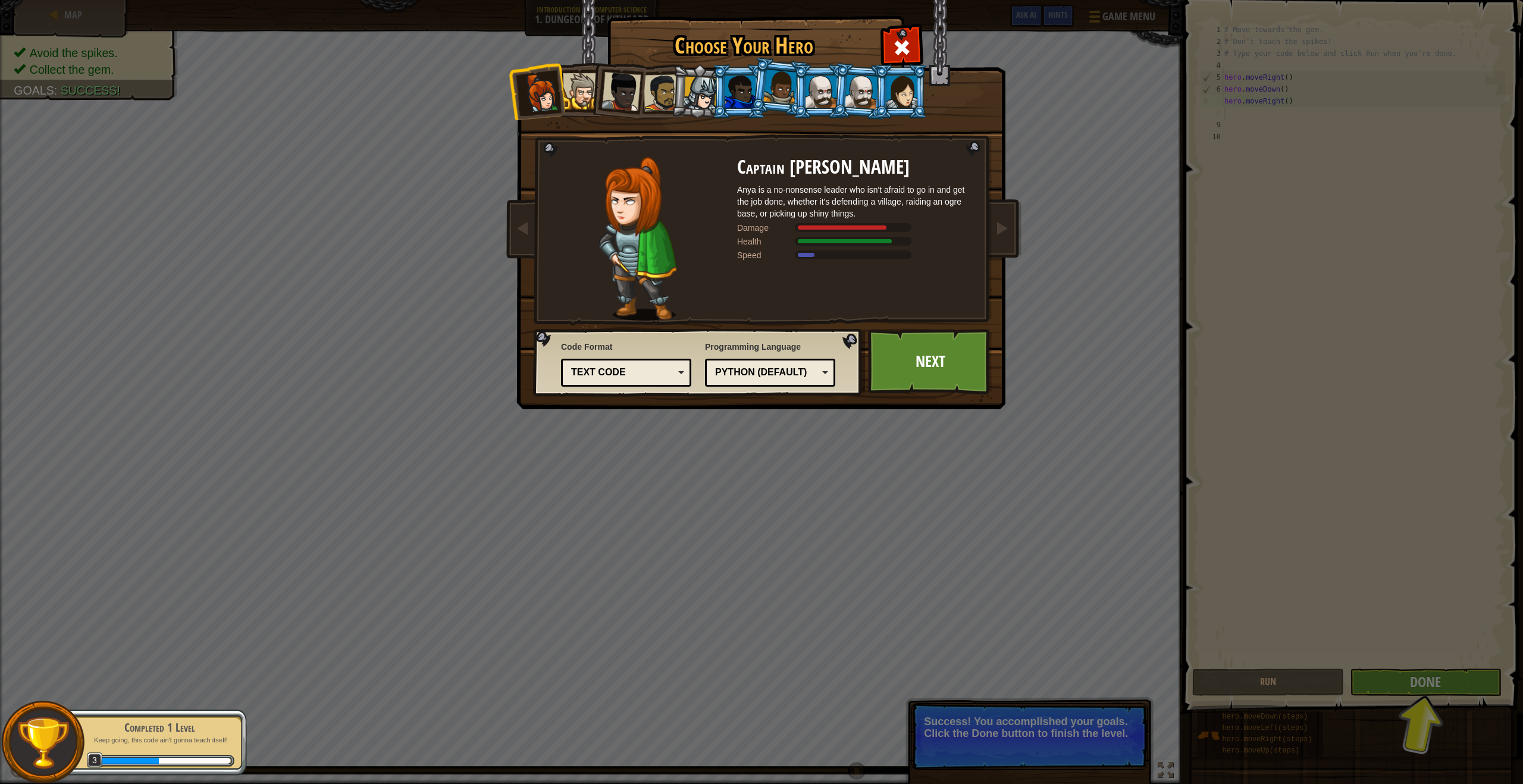
click at [772, 88] on div at bounding box center [780, 87] width 34 height 35
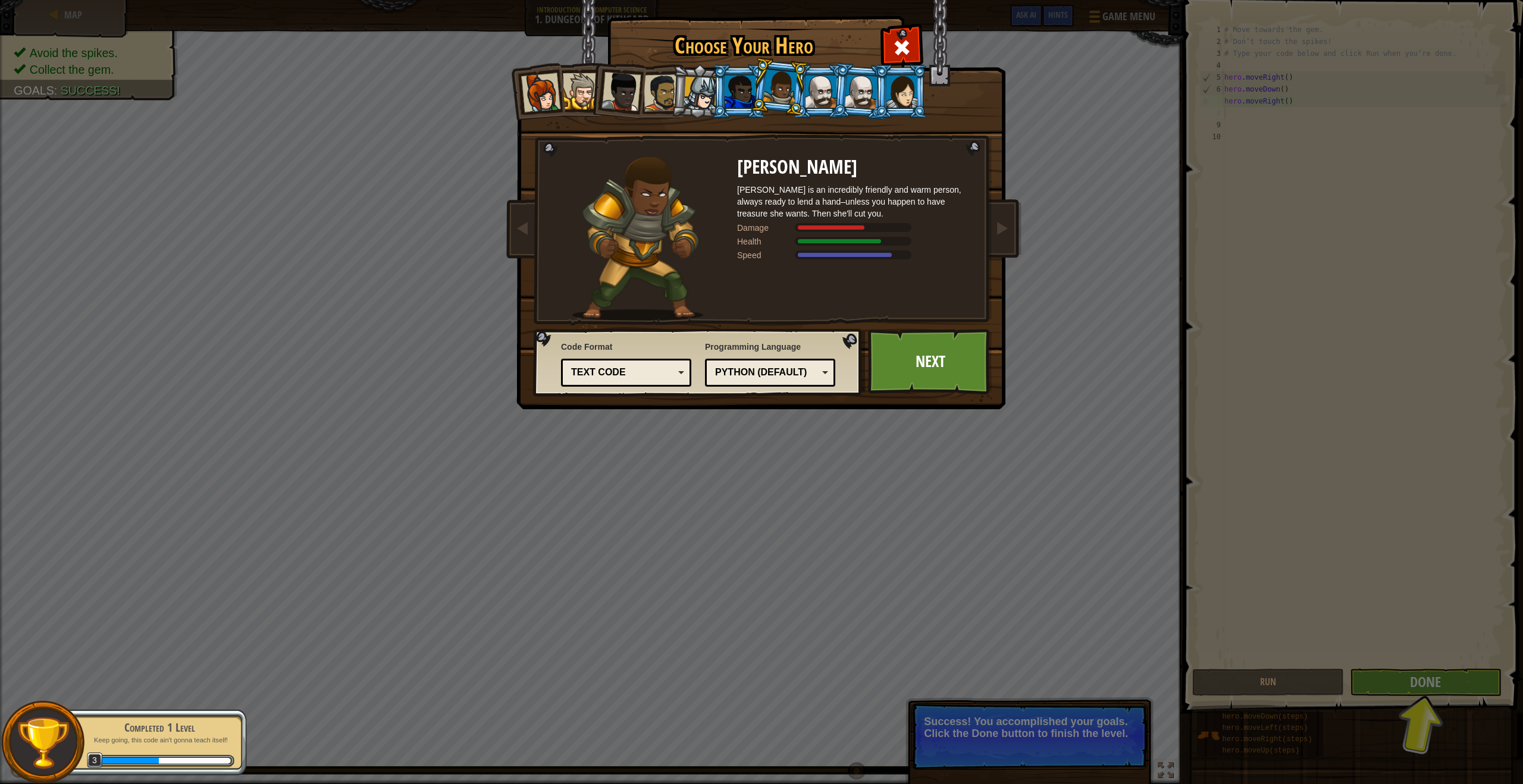
click at [732, 80] on div at bounding box center [740, 91] width 31 height 32
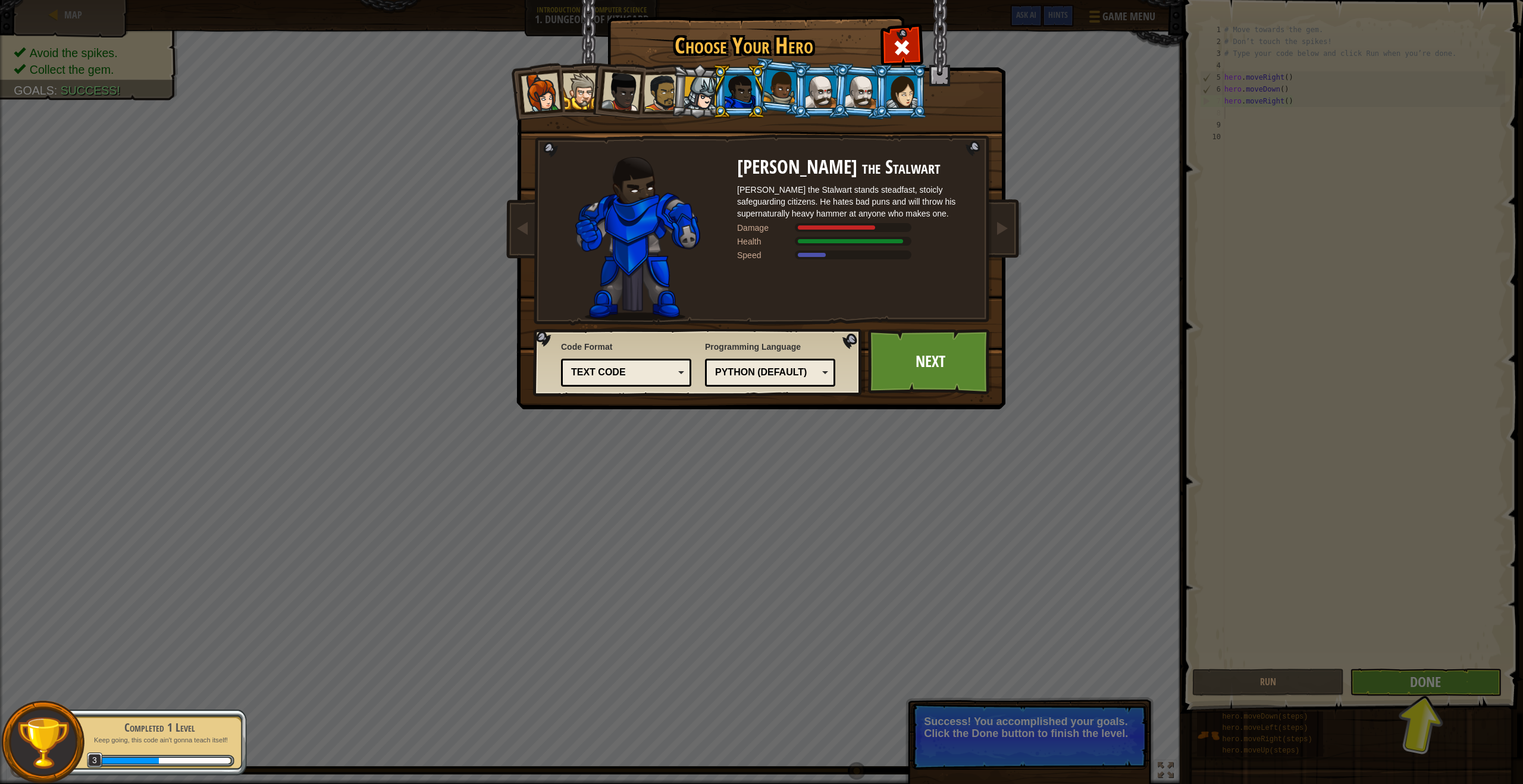
click at [653, 94] on div at bounding box center [662, 93] width 37 height 37
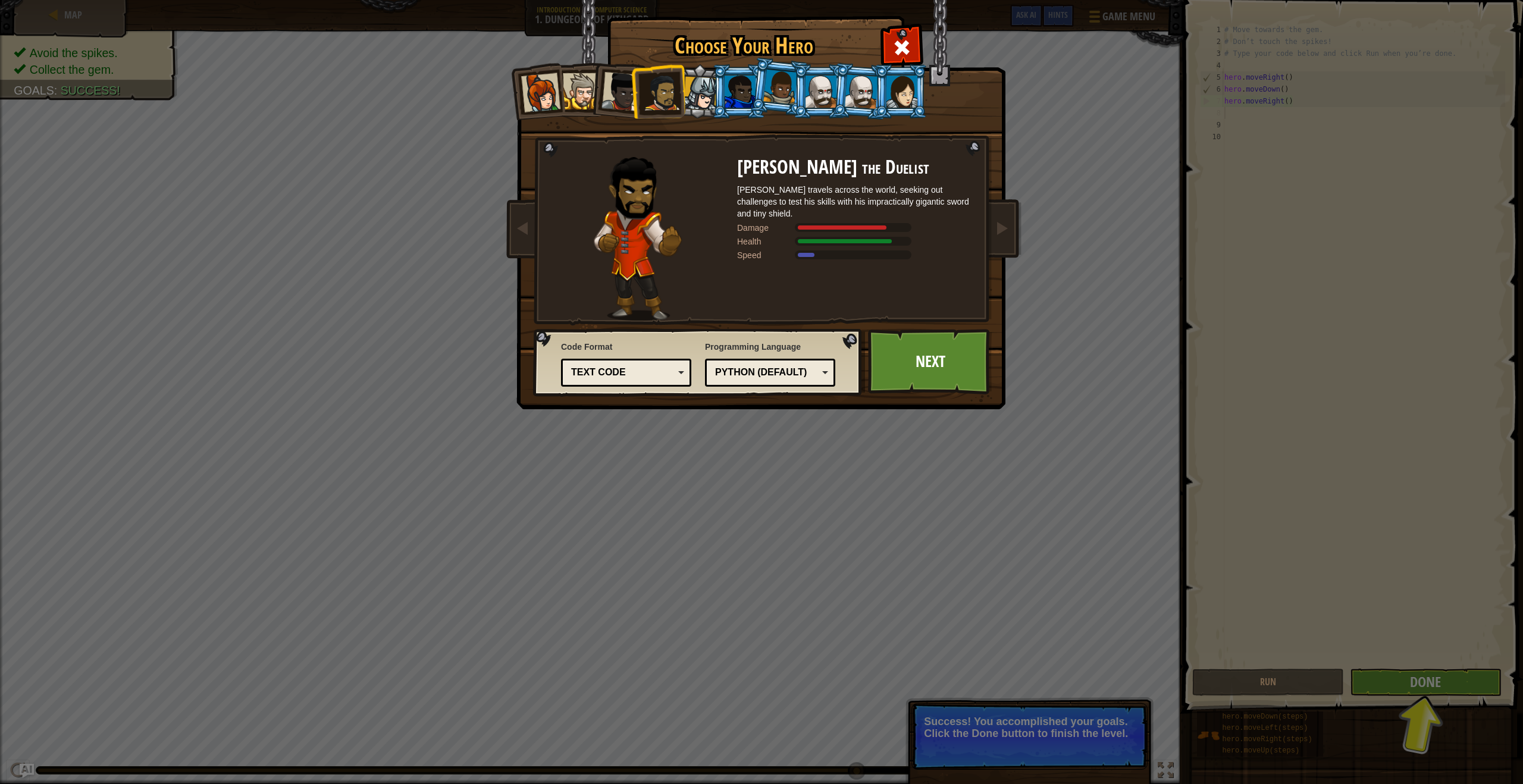
click at [699, 91] on div at bounding box center [701, 94] width 34 height 34
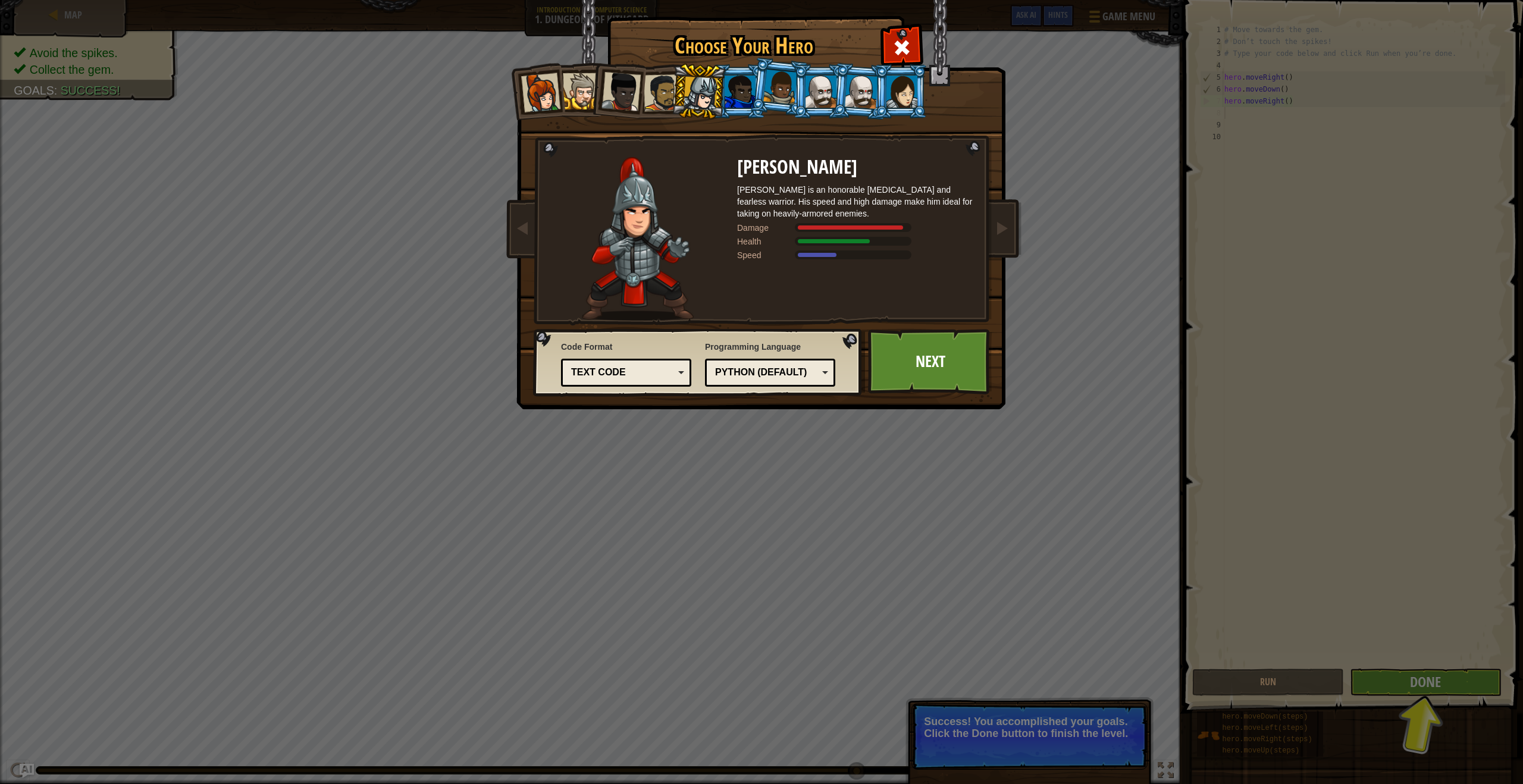
click at [568, 107] on div at bounding box center [581, 91] width 36 height 36
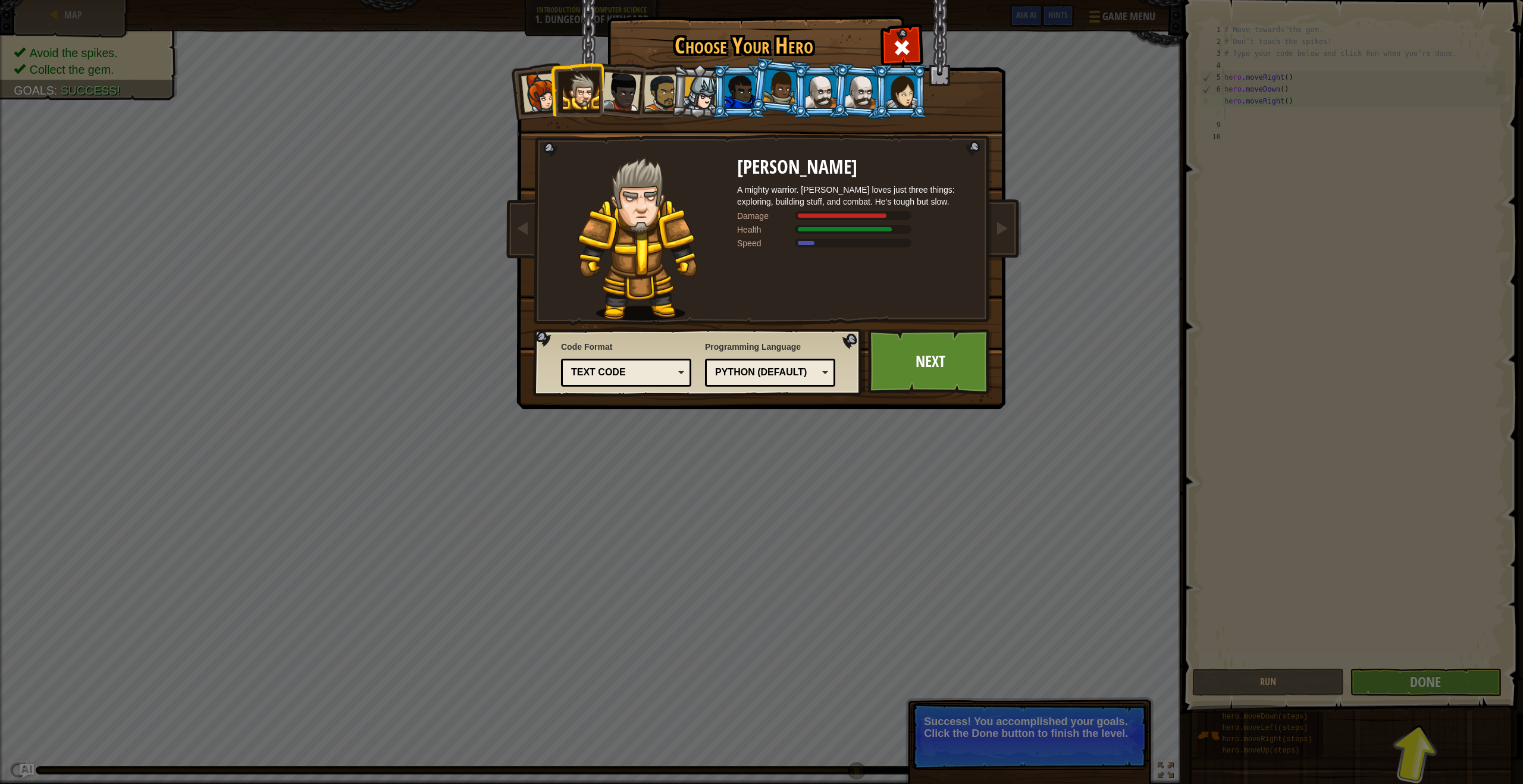
click at [902, 84] on div at bounding box center [902, 91] width 31 height 32
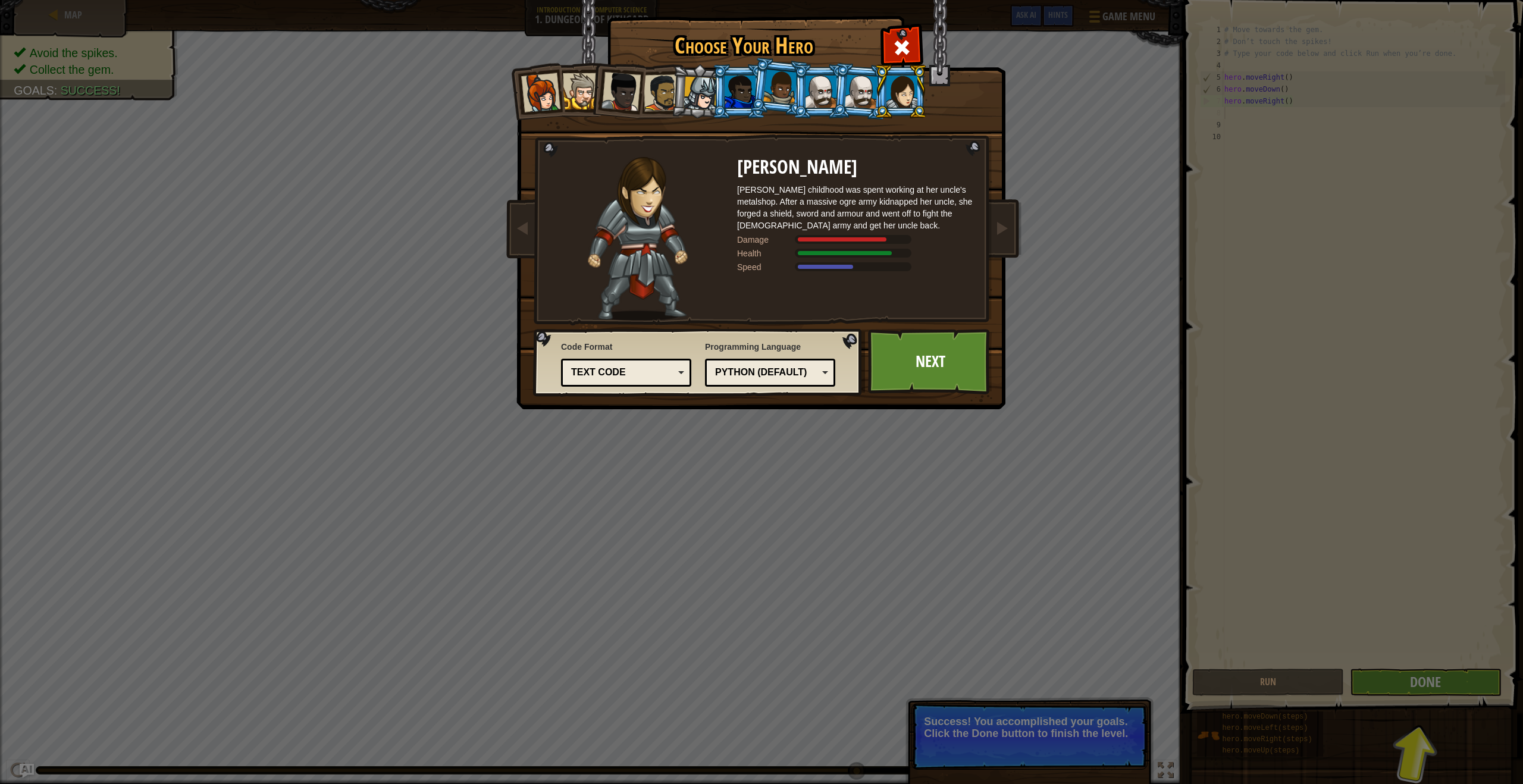
click at [809, 57] on h1 "Choose Your Hero" at bounding box center [744, 46] width 268 height 25
click at [825, 103] on div at bounding box center [821, 91] width 31 height 32
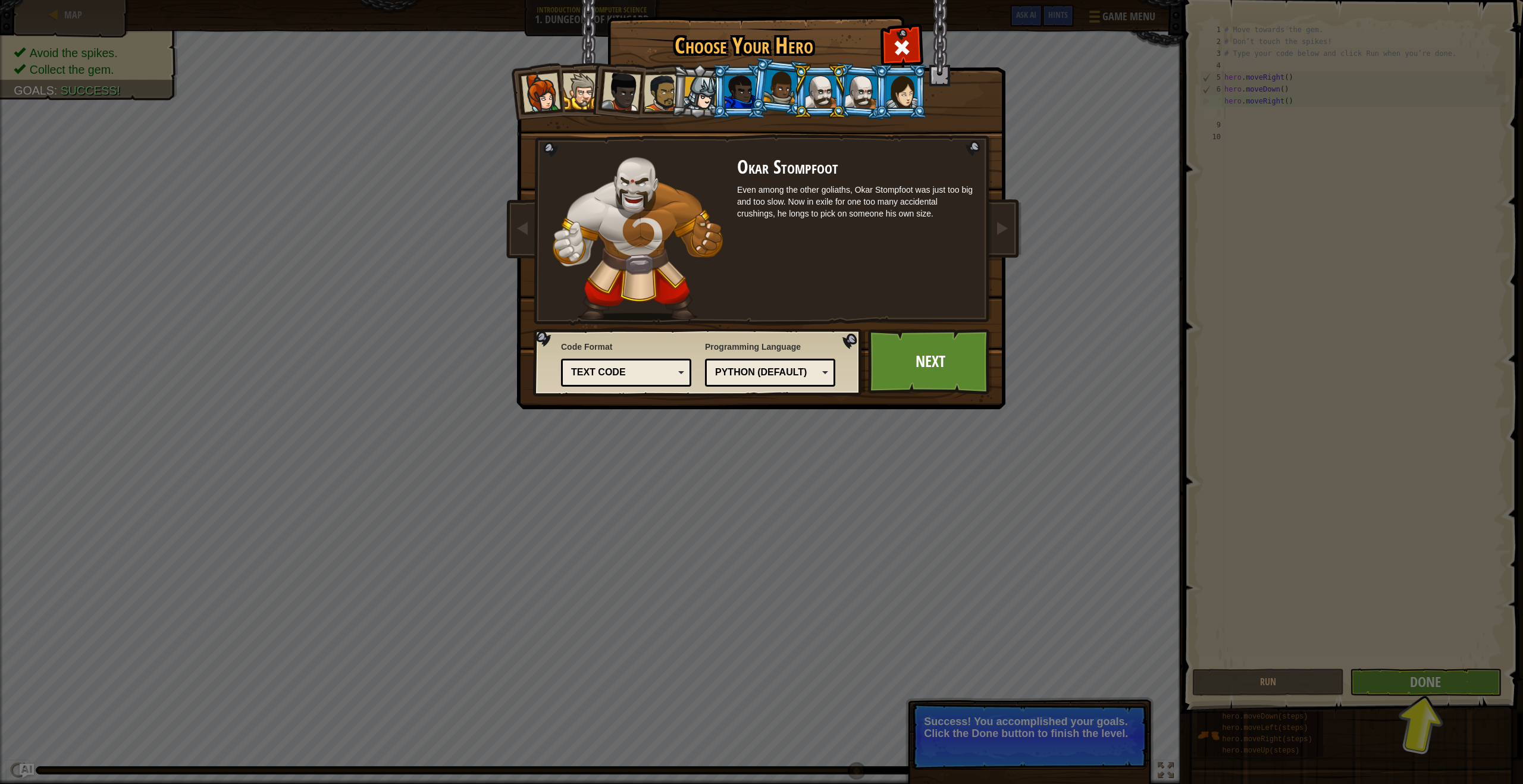
click at [844, 96] on li at bounding box center [820, 91] width 54 height 54
click at [841, 97] on li at bounding box center [820, 91] width 54 height 54
click at [868, 89] on div at bounding box center [862, 91] width 33 height 34
click at [851, 89] on div at bounding box center [862, 91] width 33 height 34
click at [795, 73] on li at bounding box center [820, 91] width 54 height 54
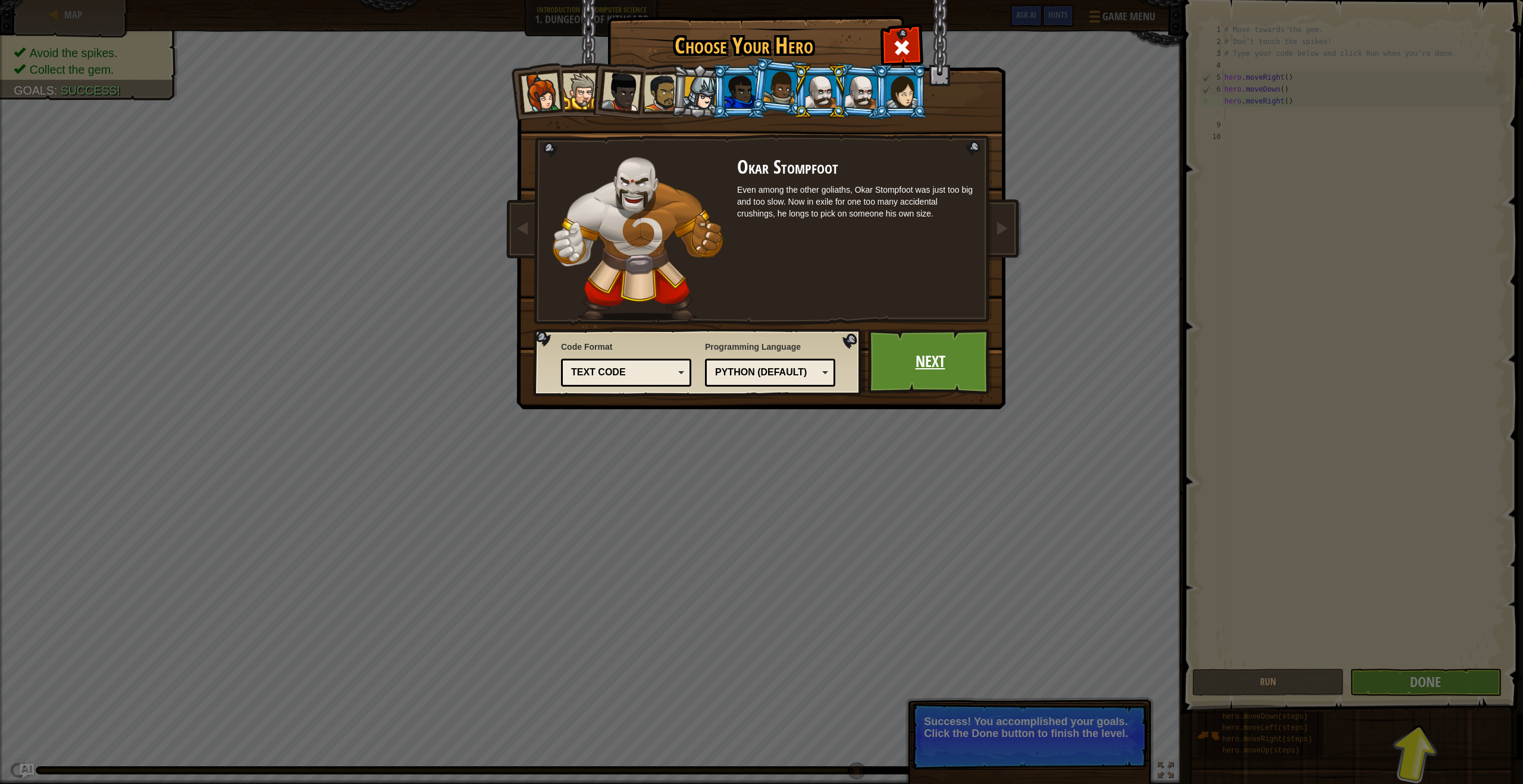
click at [930, 370] on link "Next" at bounding box center [930, 362] width 124 height 65
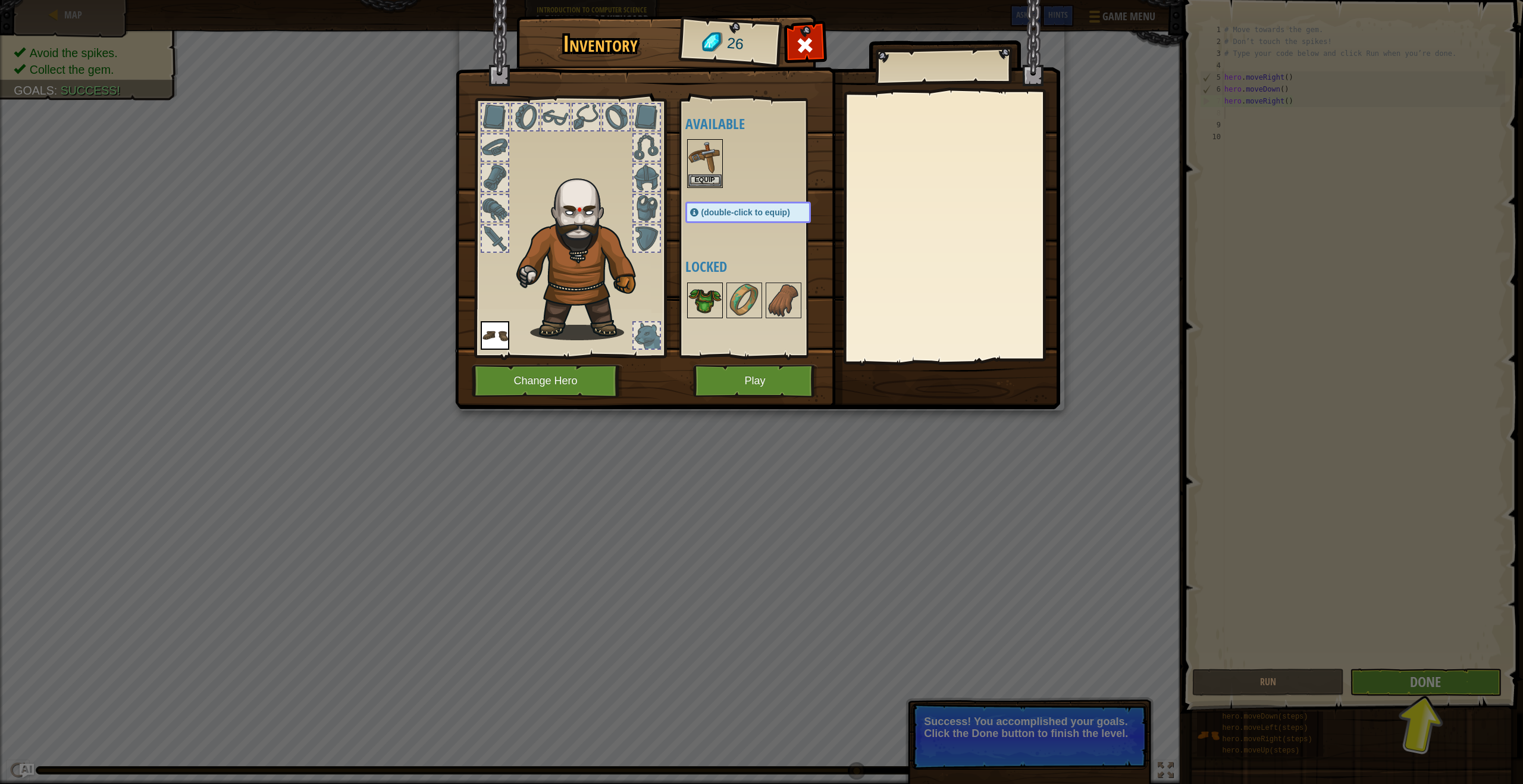
click at [698, 298] on img at bounding box center [705, 300] width 33 height 33
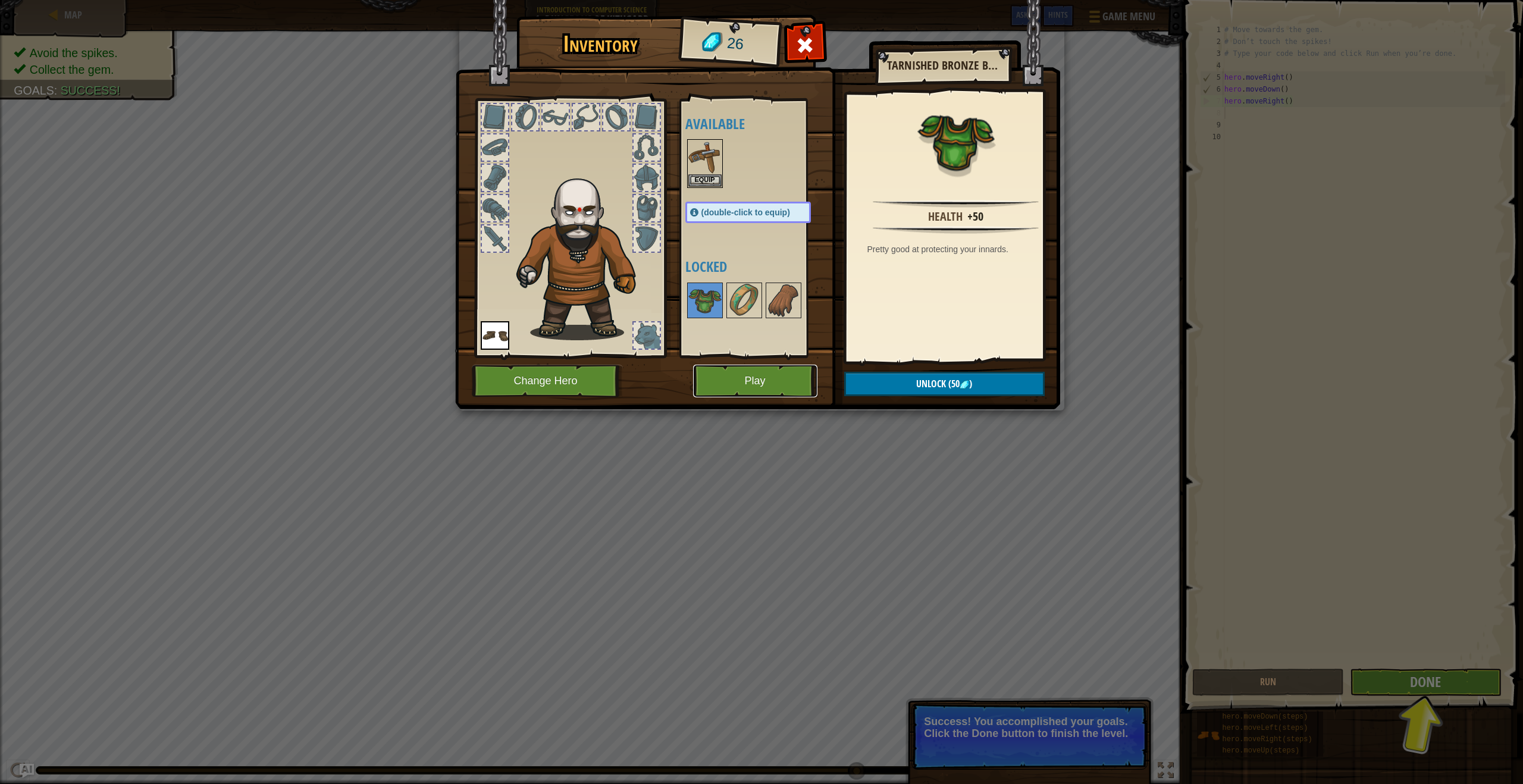
click at [756, 378] on button "Play" at bounding box center [755, 381] width 124 height 33
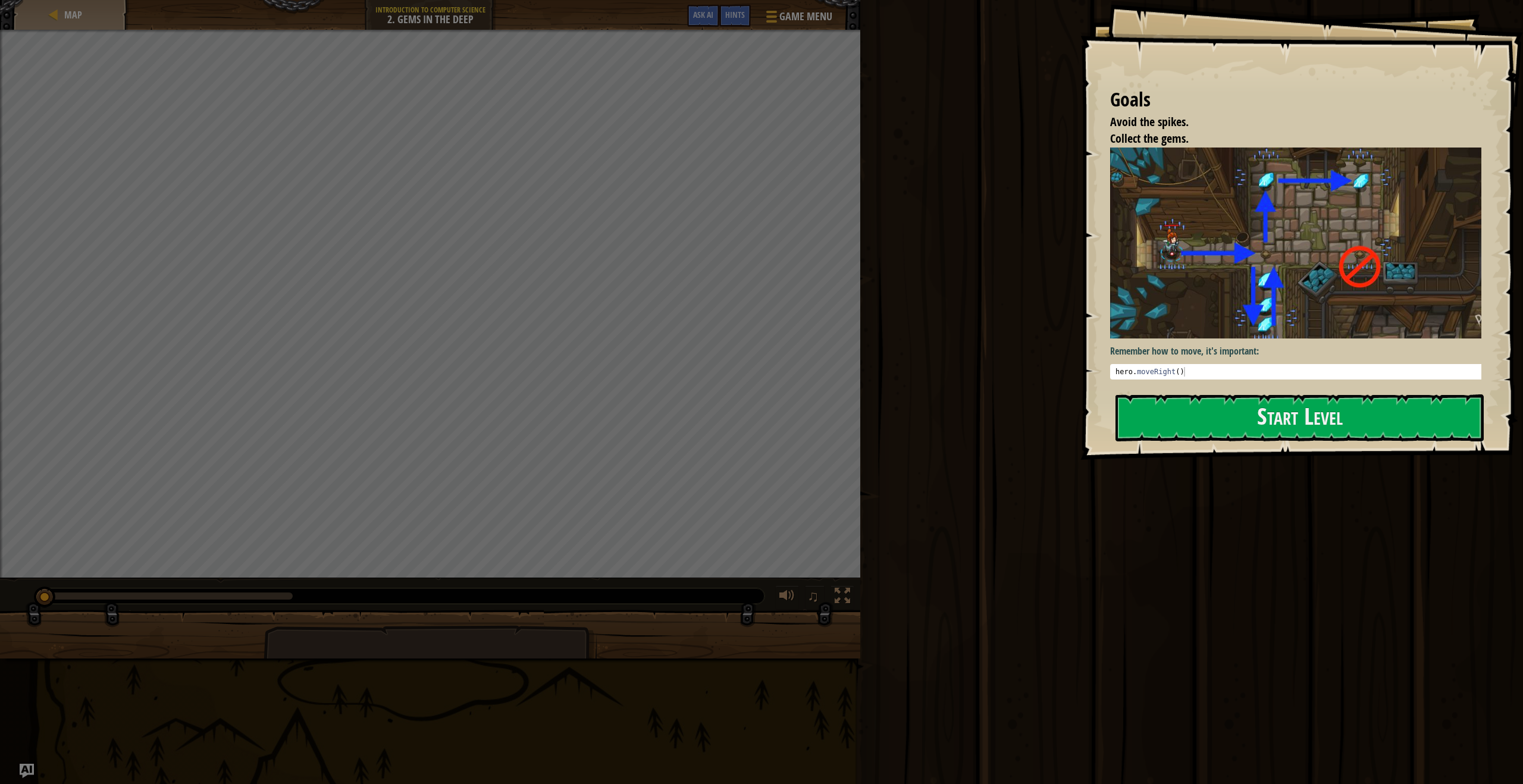
click at [1310, 449] on div "Goals Avoid the spikes. Collect the gems. Remember how to move, it's important:…" at bounding box center [1301, 230] width 443 height 460
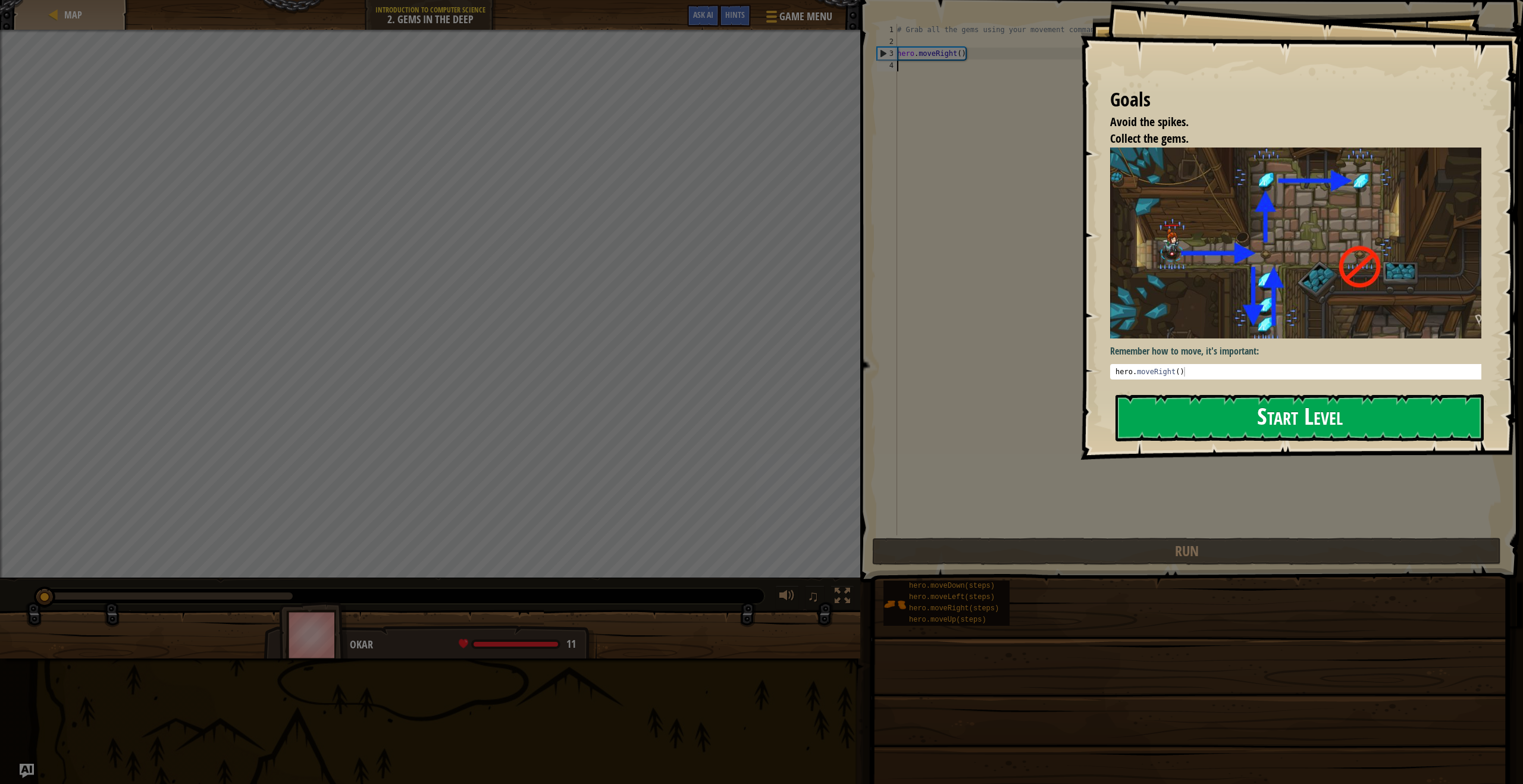
click at [1344, 402] on button "Start Level" at bounding box center [1299, 417] width 368 height 47
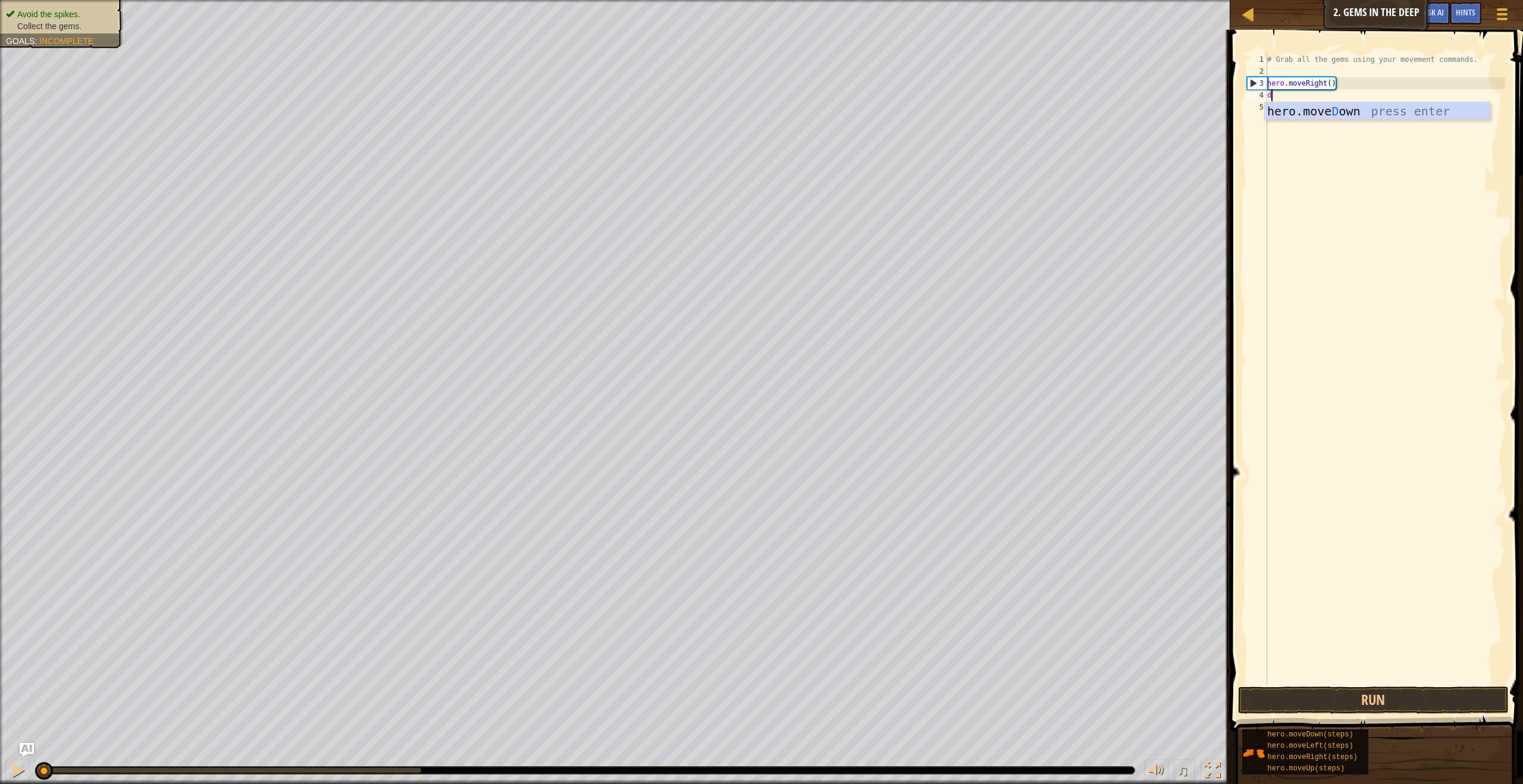
scroll to position [5, 0]
type textarea "do"
type textarea "u"
type textarea "r"
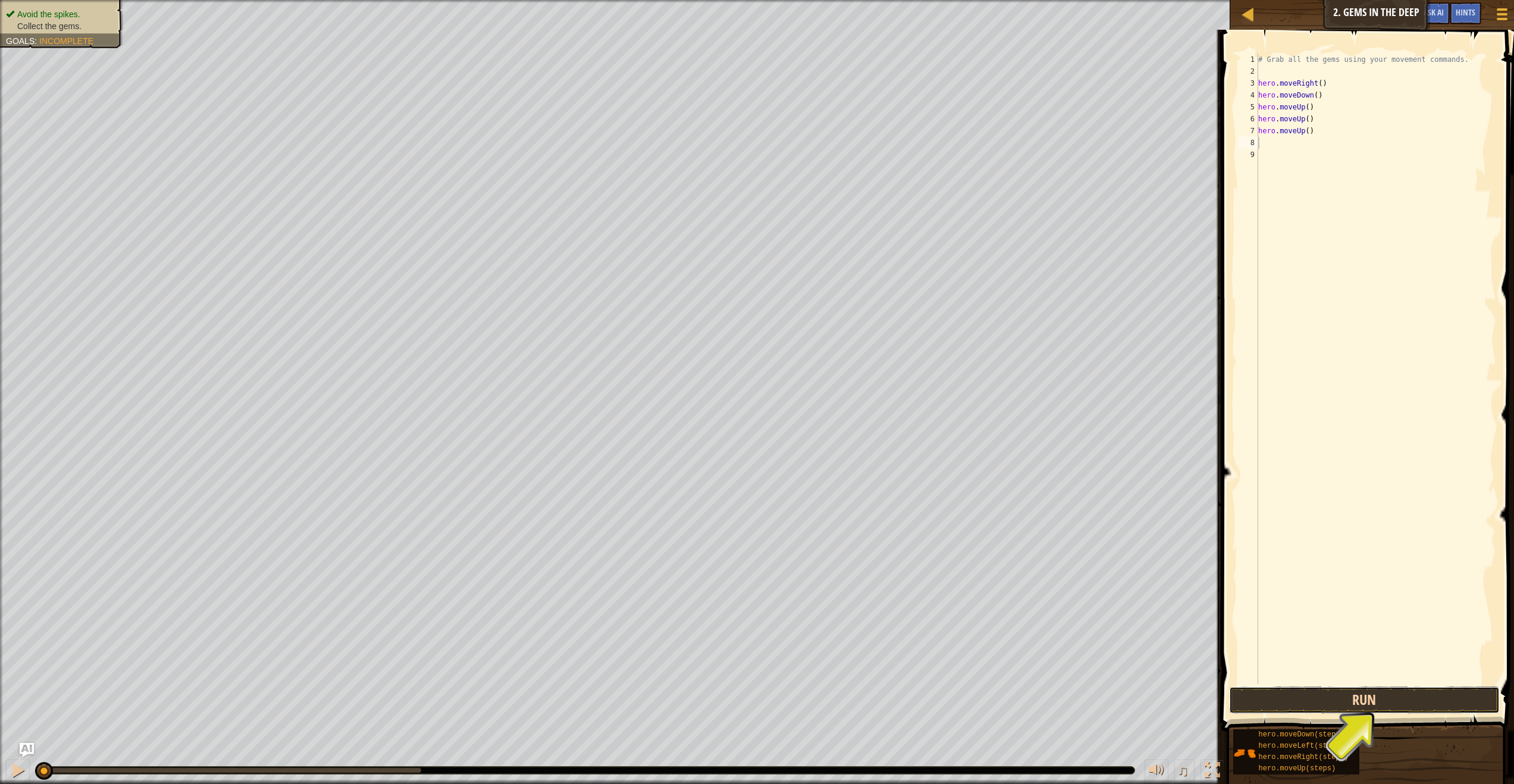
click at [1258, 689] on button "Run" at bounding box center [1364, 700] width 270 height 28
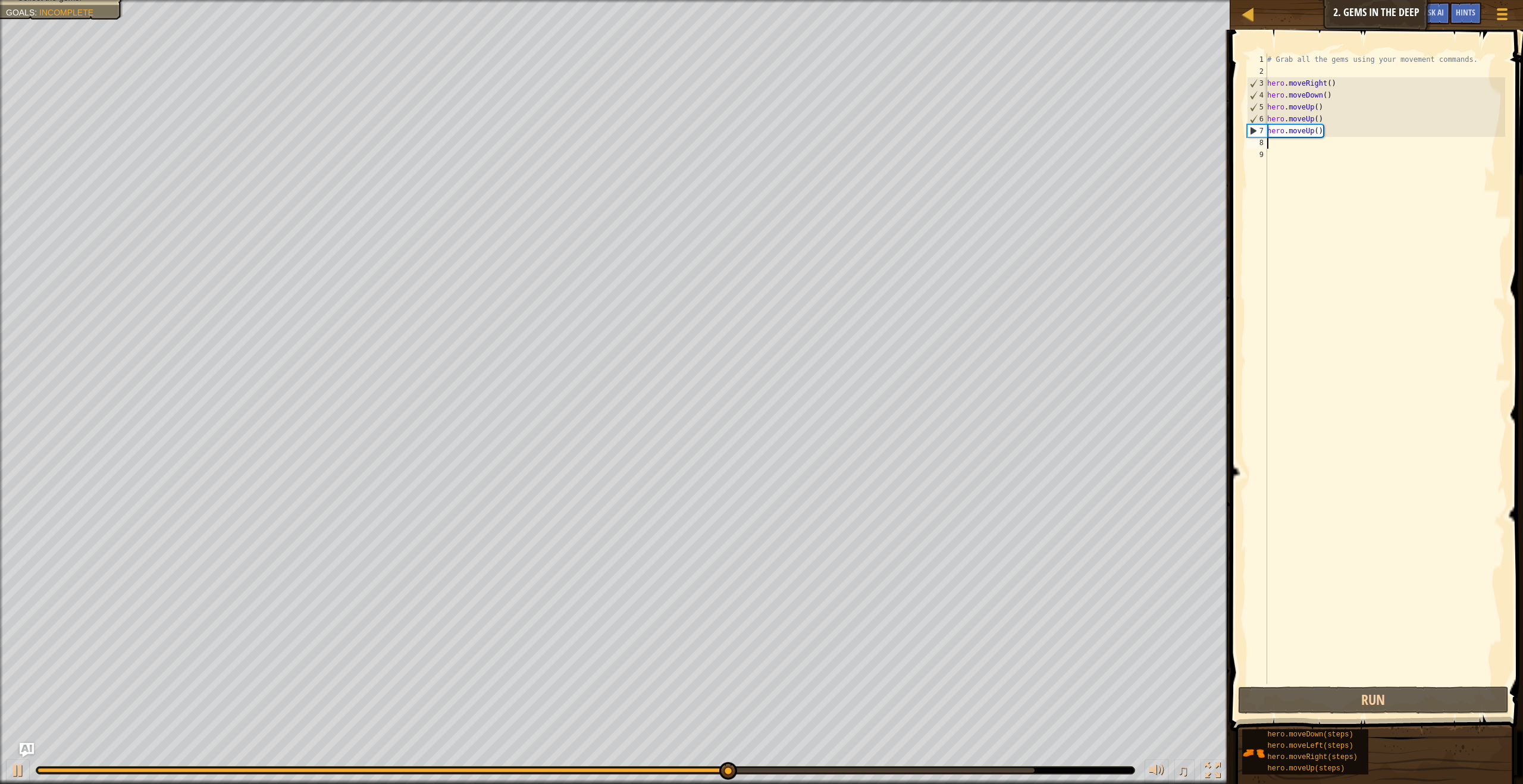
click at [1329, 141] on div "# Grab all the gems using your movement commands. hero . moveRight ( ) hero . m…" at bounding box center [1385, 381] width 240 height 655
click at [1328, 114] on div "# Grab all the gems using your movement commands. hero . moveRight ( ) hero . m…" at bounding box center [1385, 381] width 240 height 655
click at [1322, 136] on div "# Grab all the gems using your movement commands. hero . moveRight ( ) hero . m…" at bounding box center [1385, 381] width 240 height 655
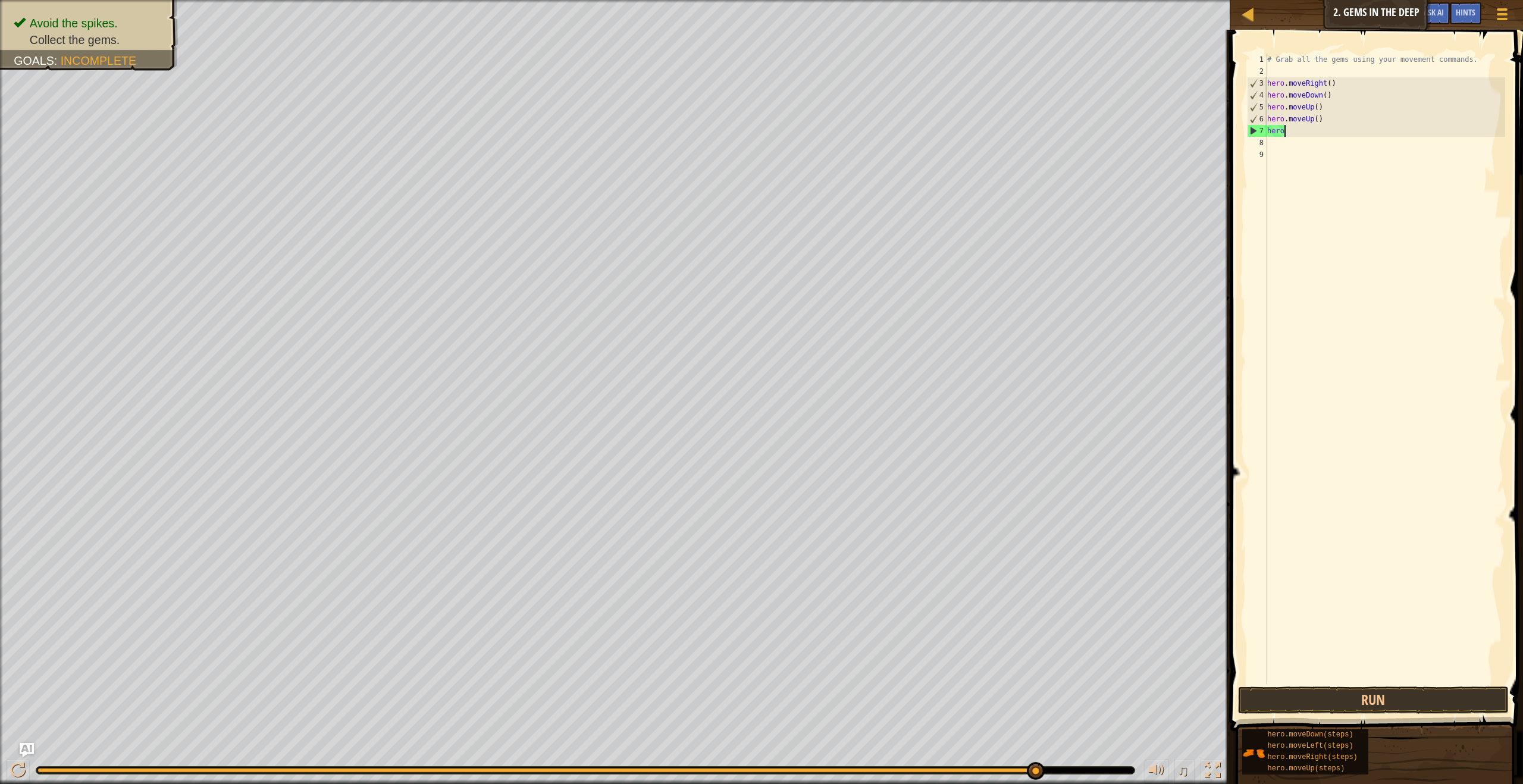
type textarea "h"
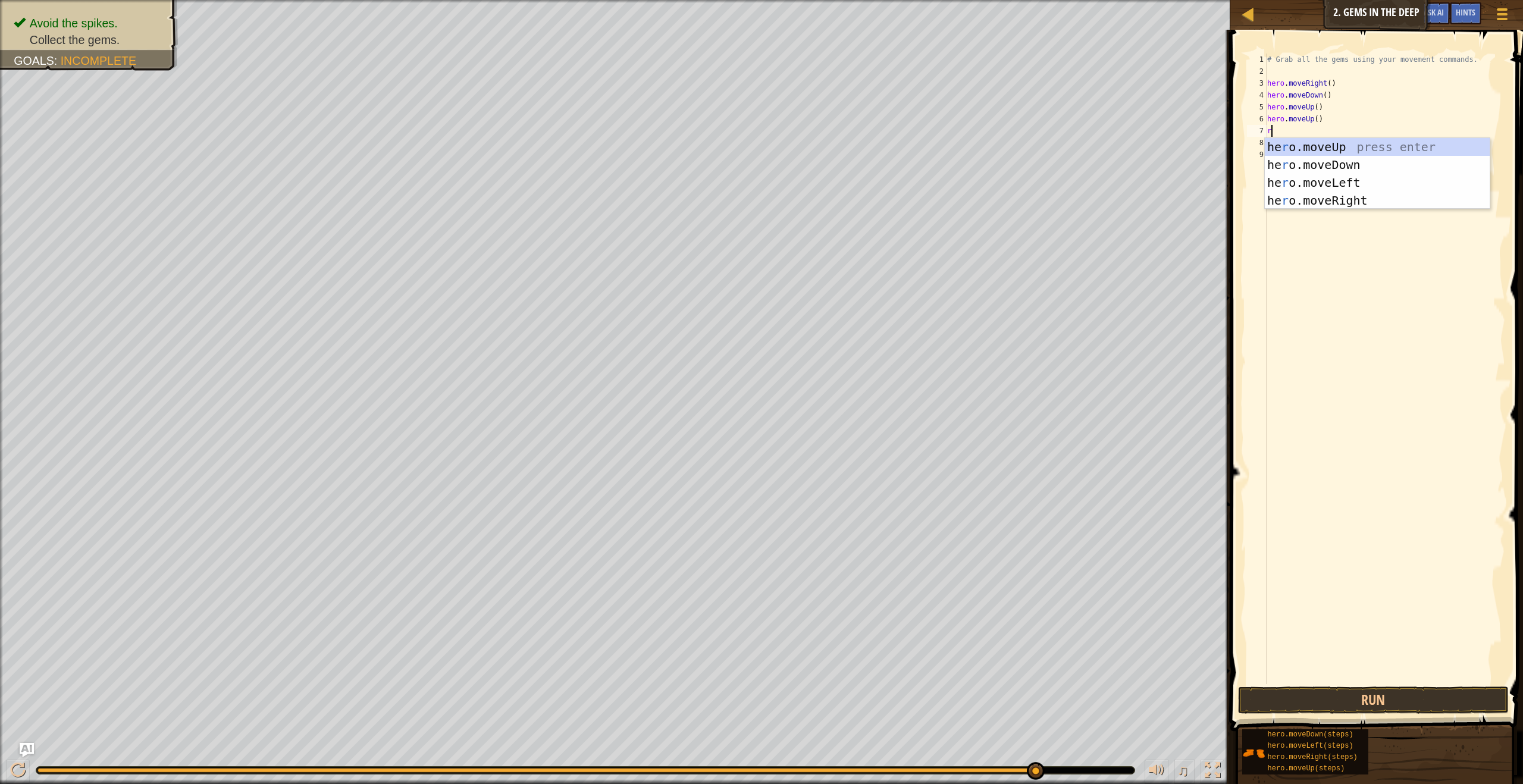
type textarea "ri"
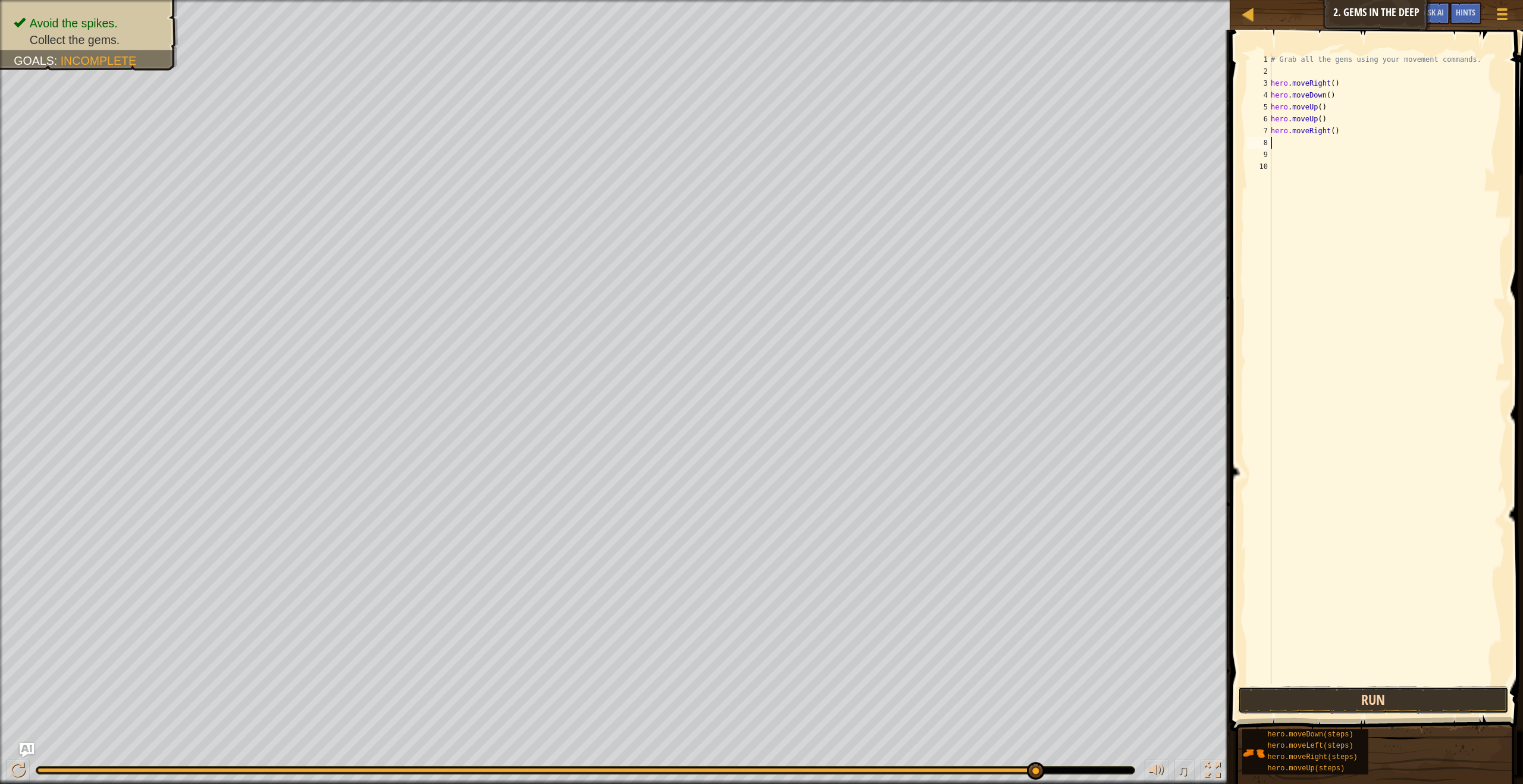
click at [1365, 696] on button "Run" at bounding box center [1373, 700] width 270 height 28
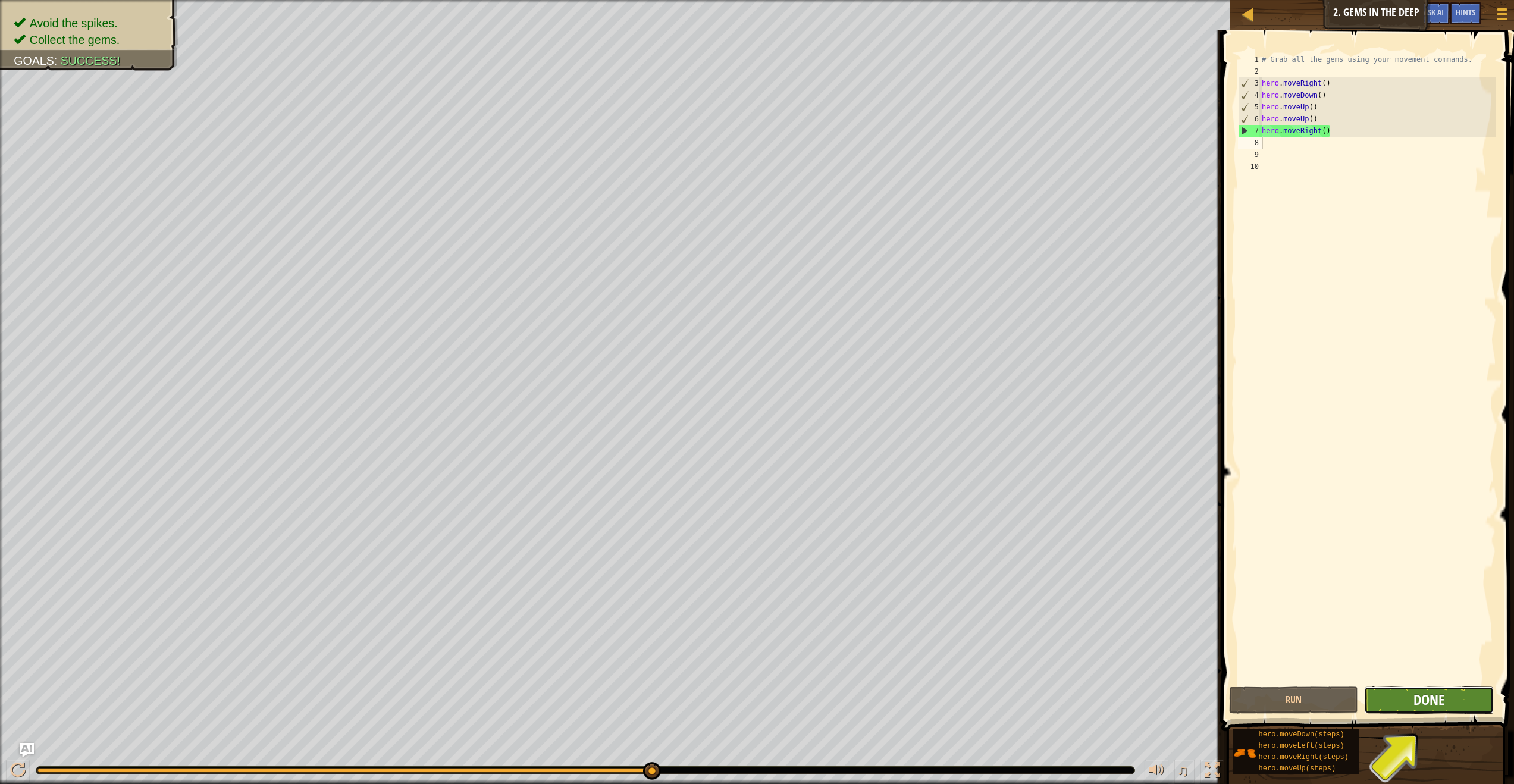
click at [1418, 695] on span "Done" at bounding box center [1429, 700] width 31 height 19
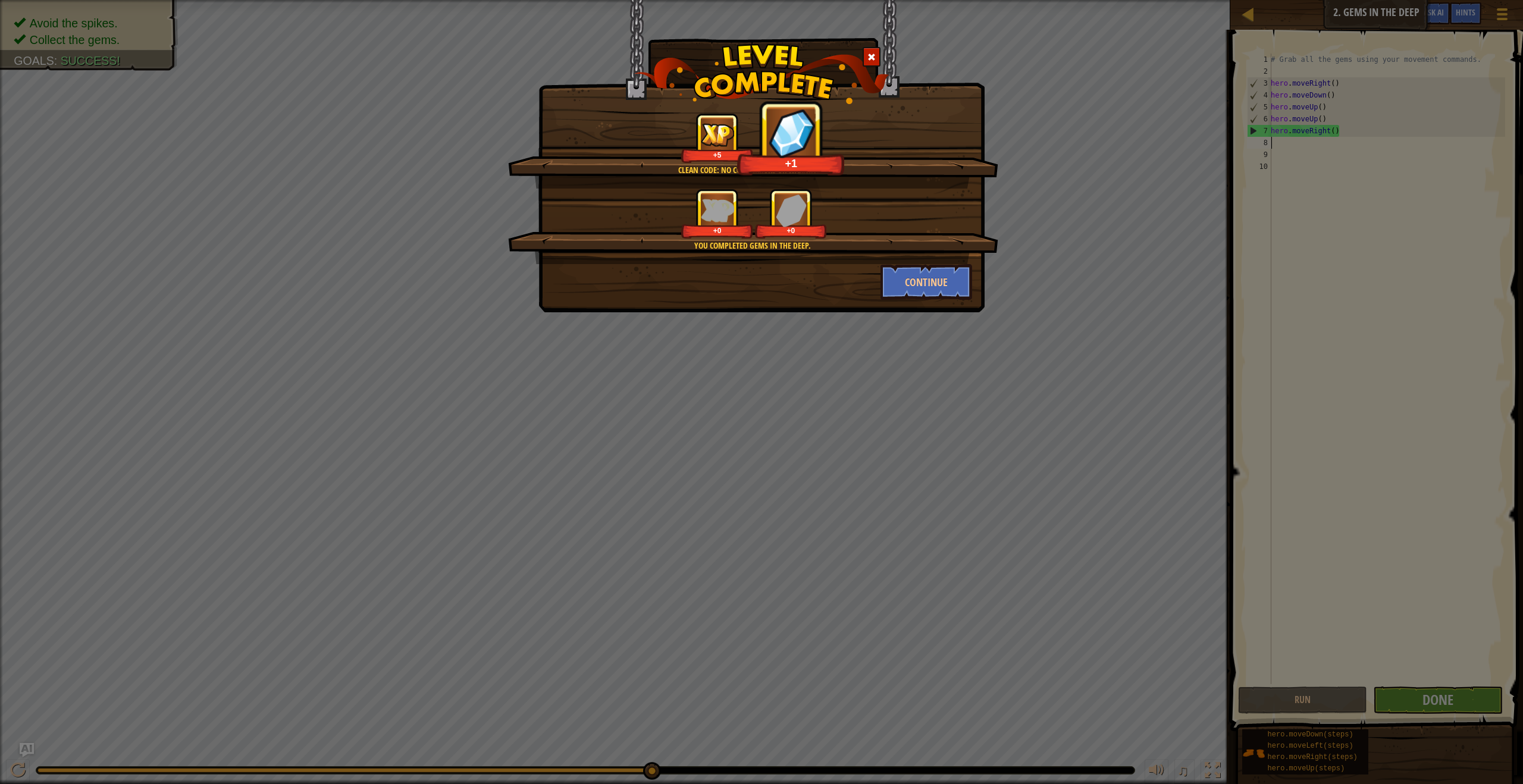
click at [941, 303] on div "Clean code: no code errors or warnings. +5 +1 You completed Gems in the Deep. +…" at bounding box center [762, 156] width 446 height 312
click at [939, 293] on button "Continue" at bounding box center [927, 282] width 92 height 36
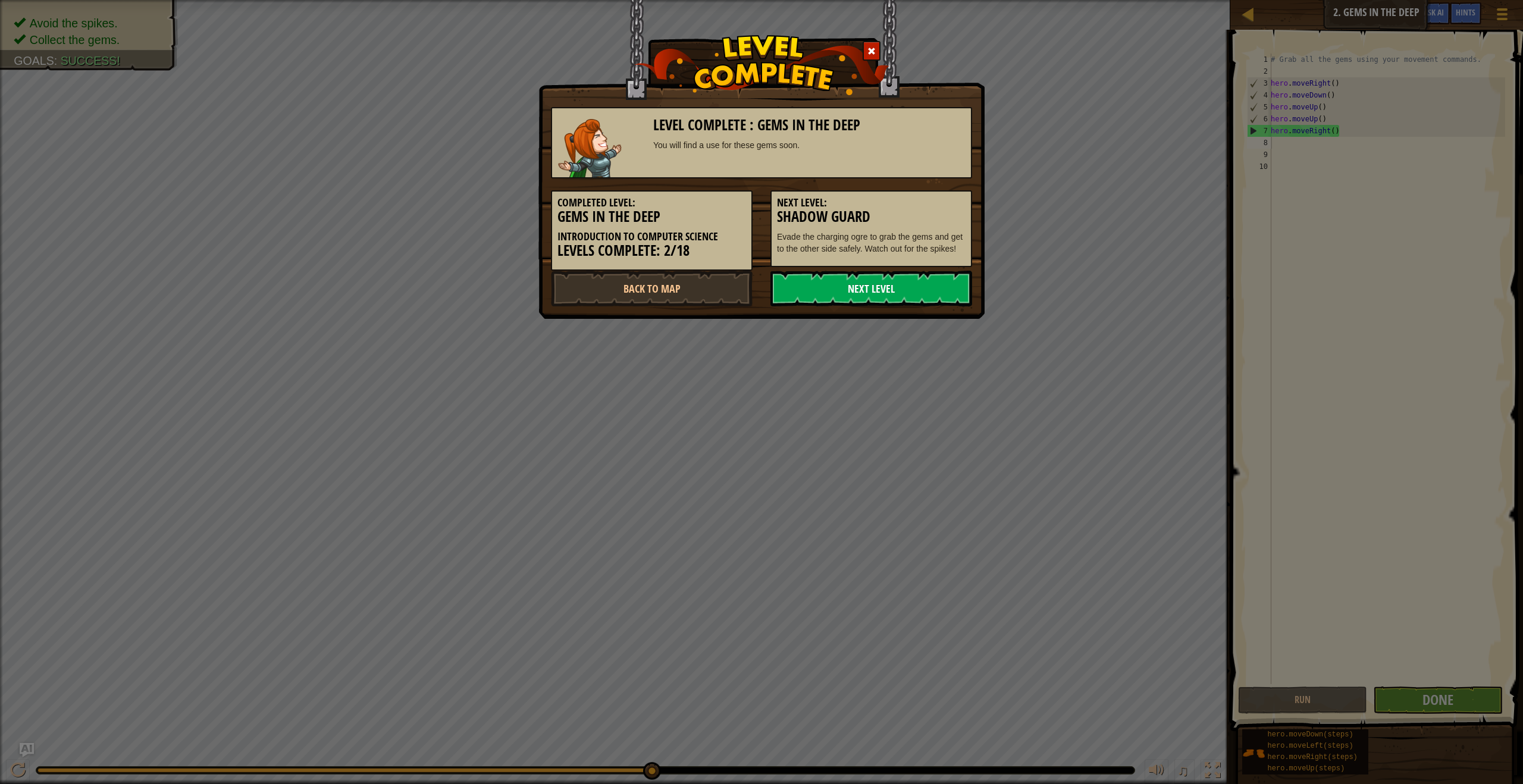
click at [921, 293] on link "Next Level" at bounding box center [871, 289] width 202 height 36
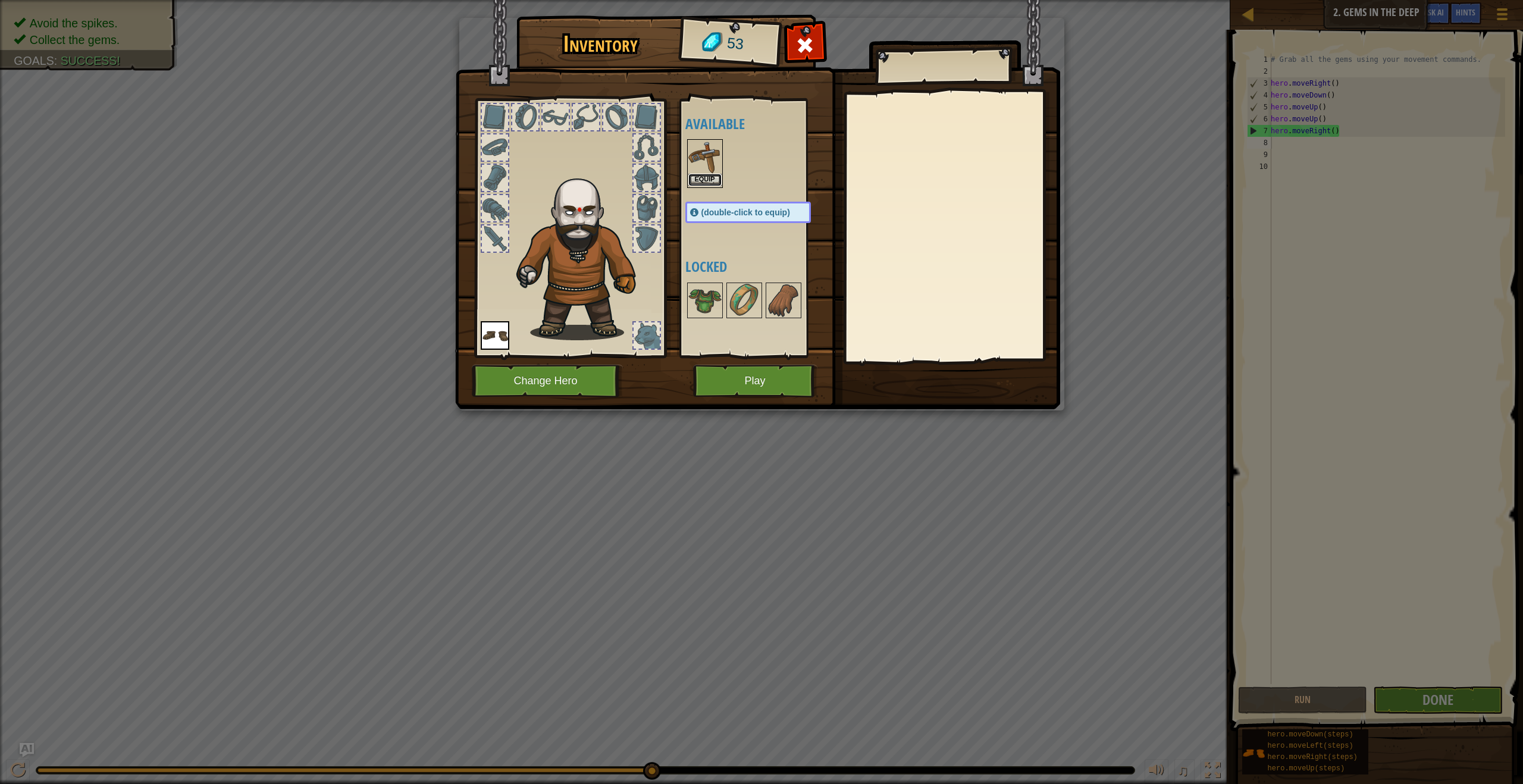
click at [700, 179] on button "Equip" at bounding box center [705, 180] width 33 height 13
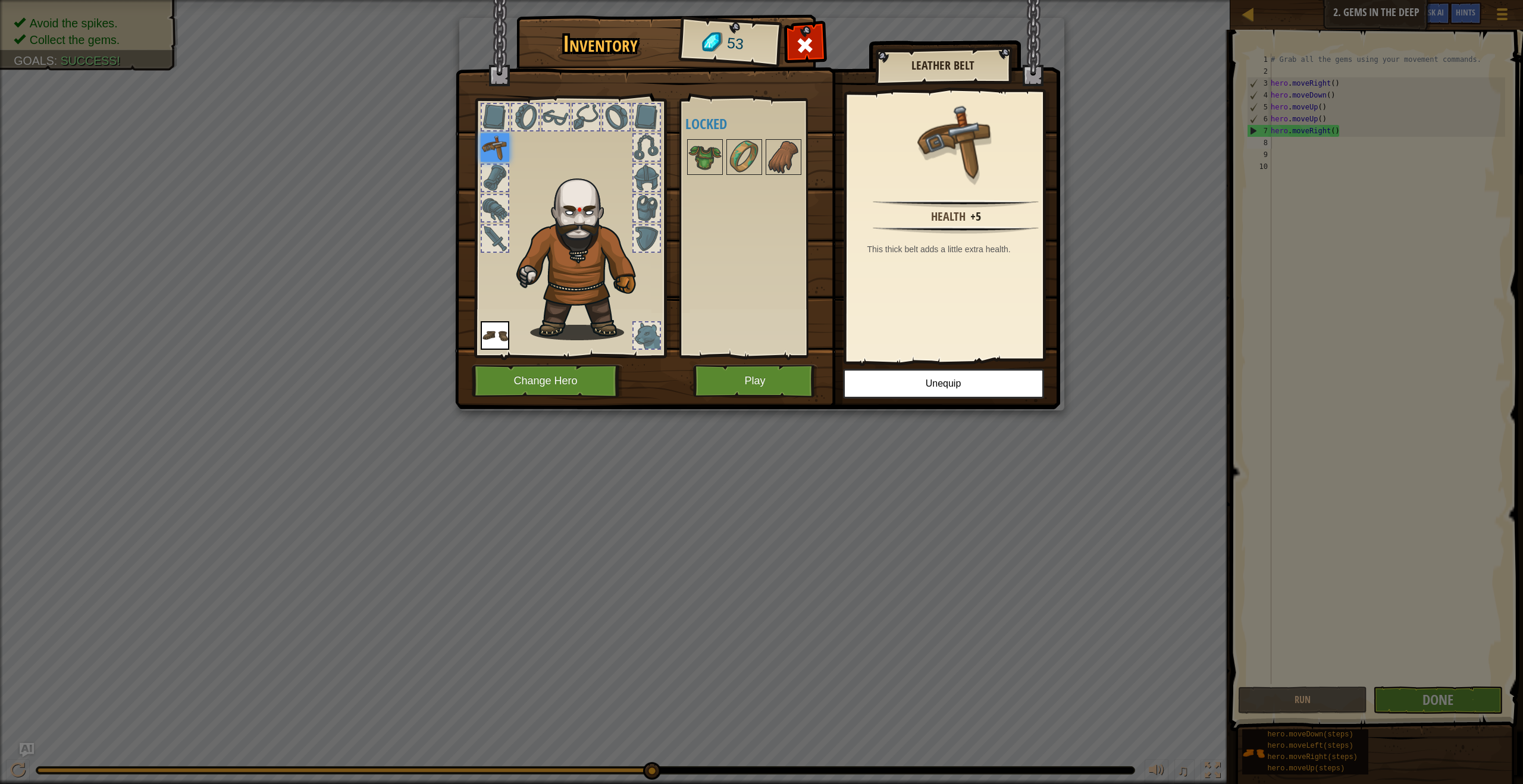
drag, startPoint x: 774, startPoint y: 362, endPoint x: 768, endPoint y: 370, distance: 10.0
click at [771, 367] on div "Inventory 53 Available Equip Equip (double-click to equip) Locked Leather Belt …" at bounding box center [761, 214] width 605 height 393
click at [766, 379] on button "Play" at bounding box center [755, 381] width 124 height 33
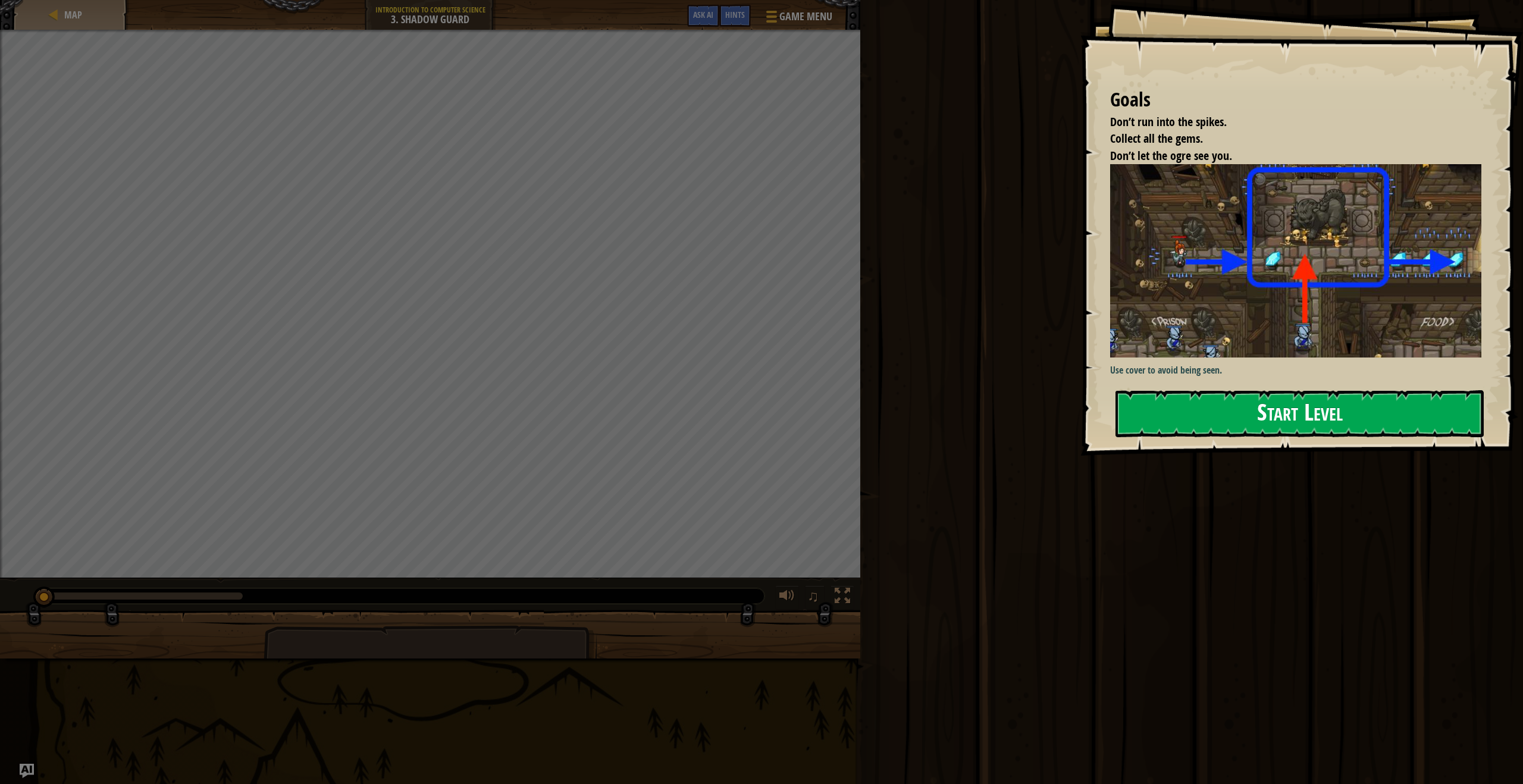
click at [1304, 434] on button "Start Level" at bounding box center [1299, 414] width 368 height 47
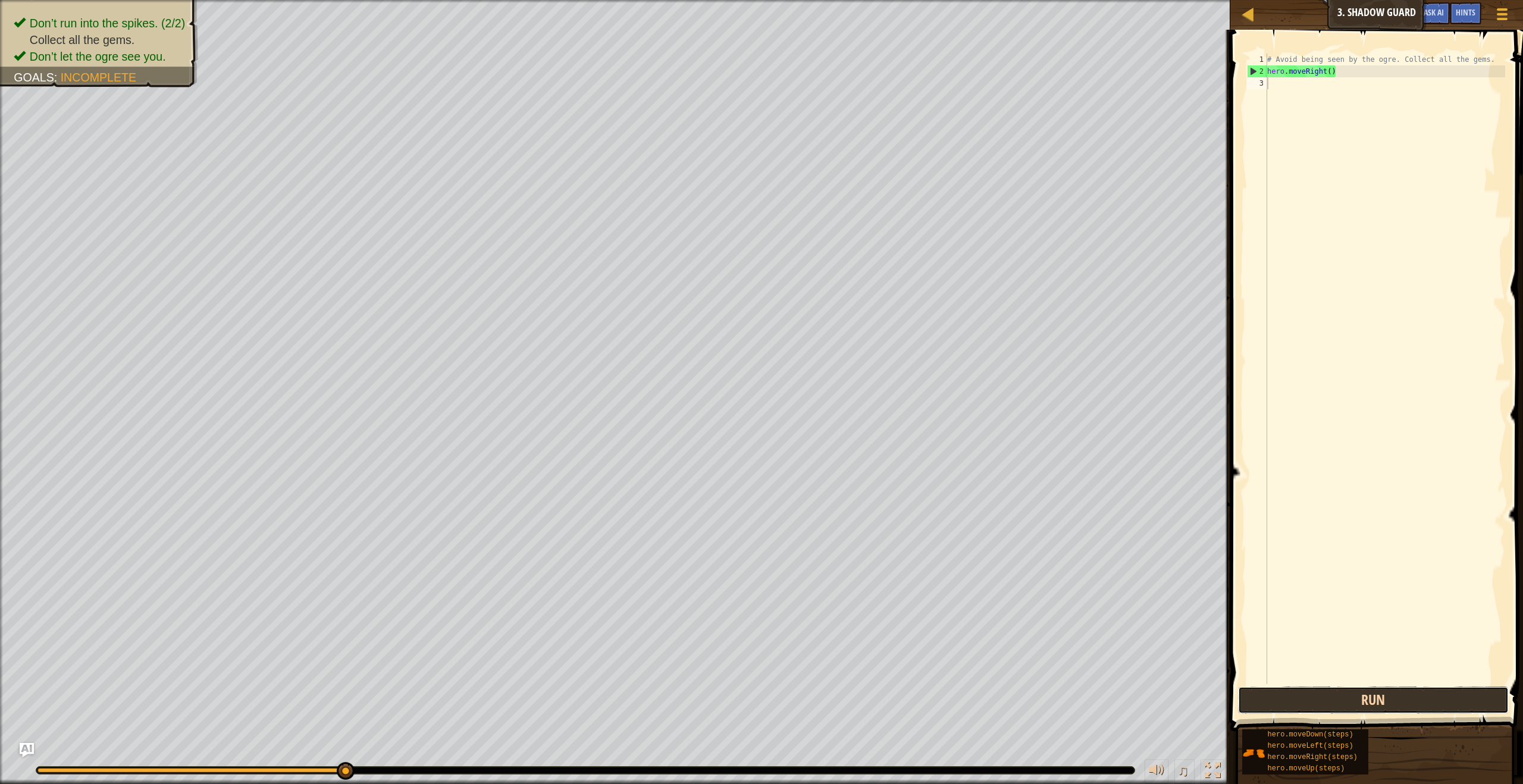
click at [1406, 703] on button "Run" at bounding box center [1373, 700] width 270 height 28
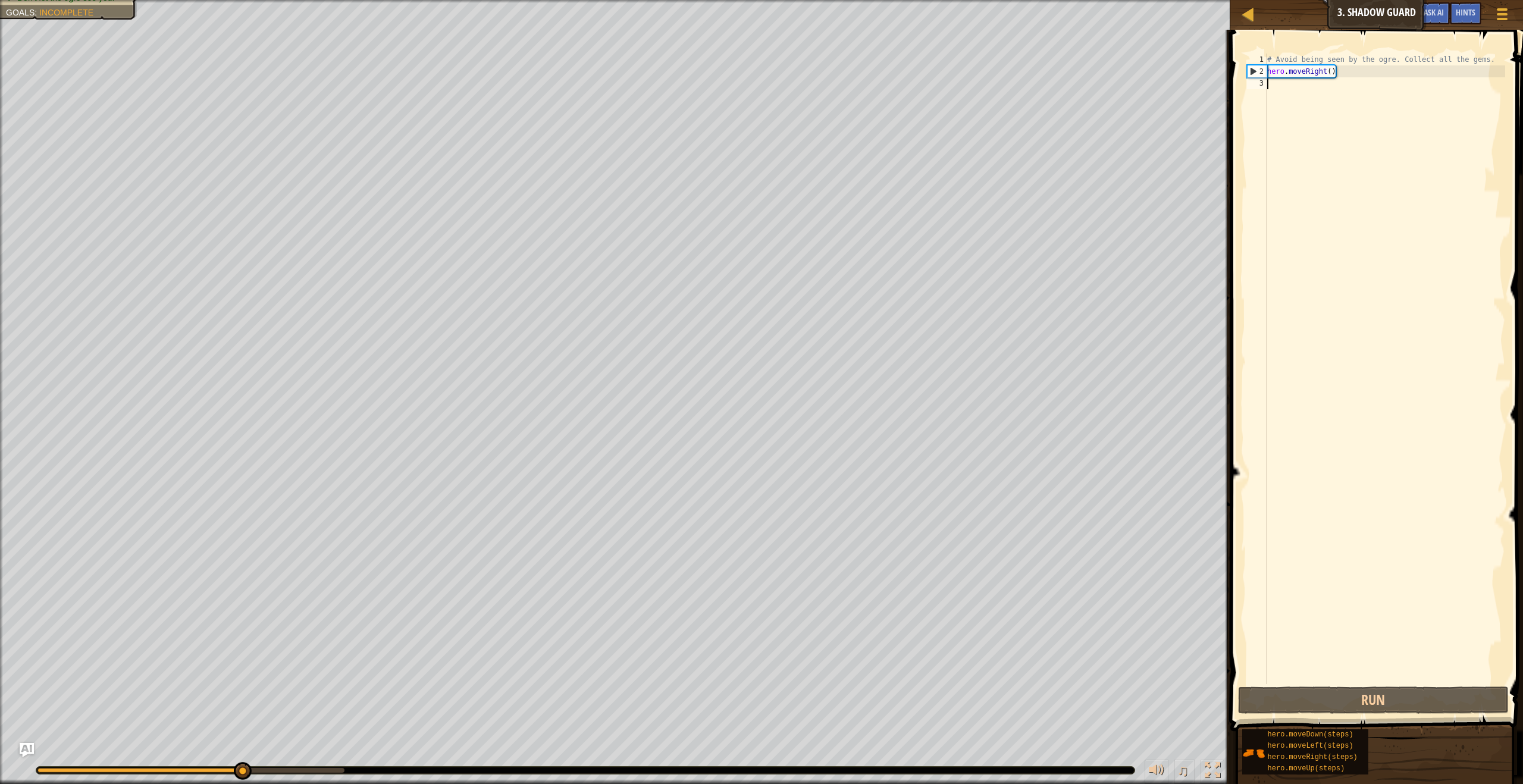
click at [1335, 82] on div "# Avoid being seen by the ogre. Collect all the gems. hero . moveRight ( )" at bounding box center [1385, 381] width 240 height 655
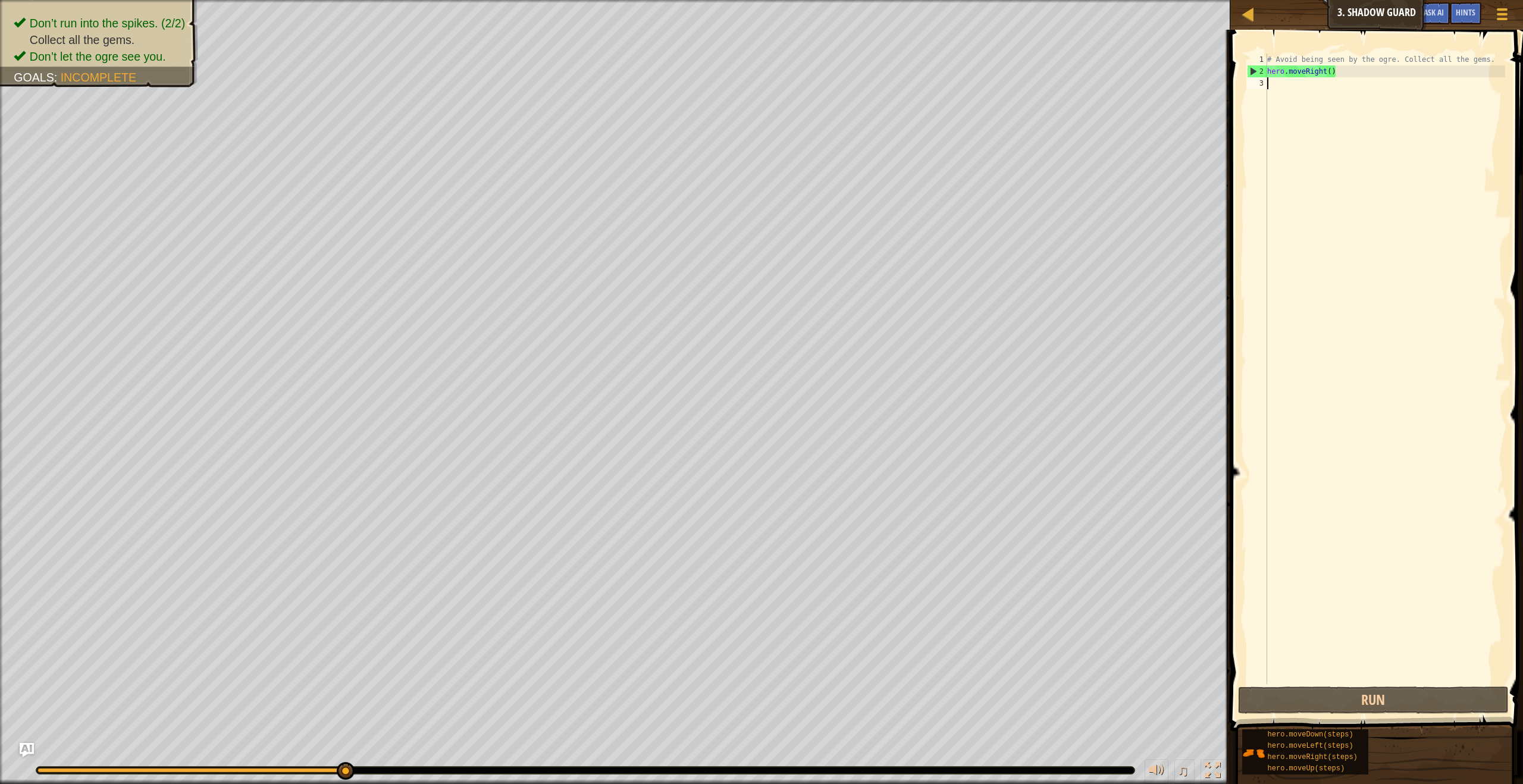
scroll to position [5, 0]
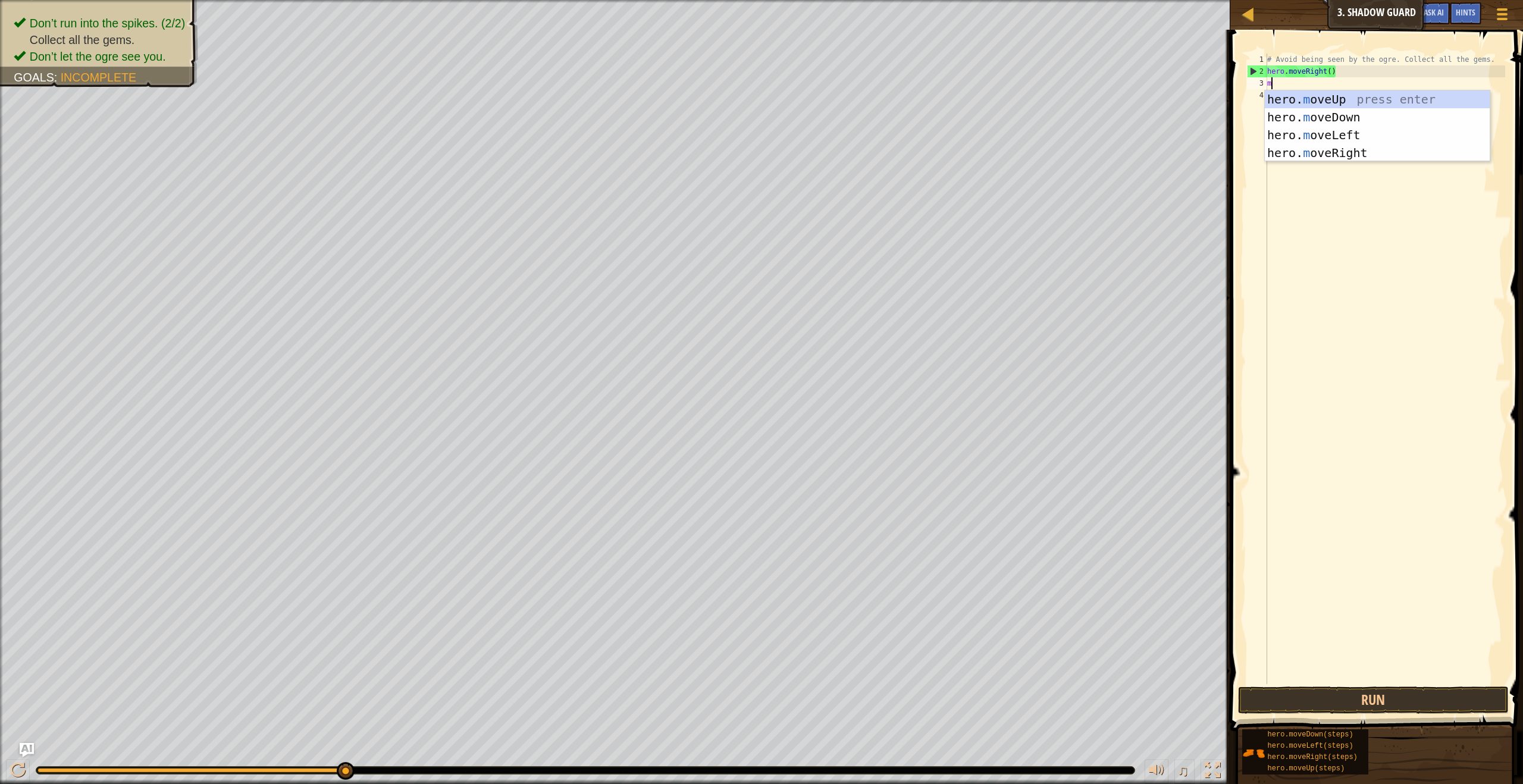
type textarea "mo"
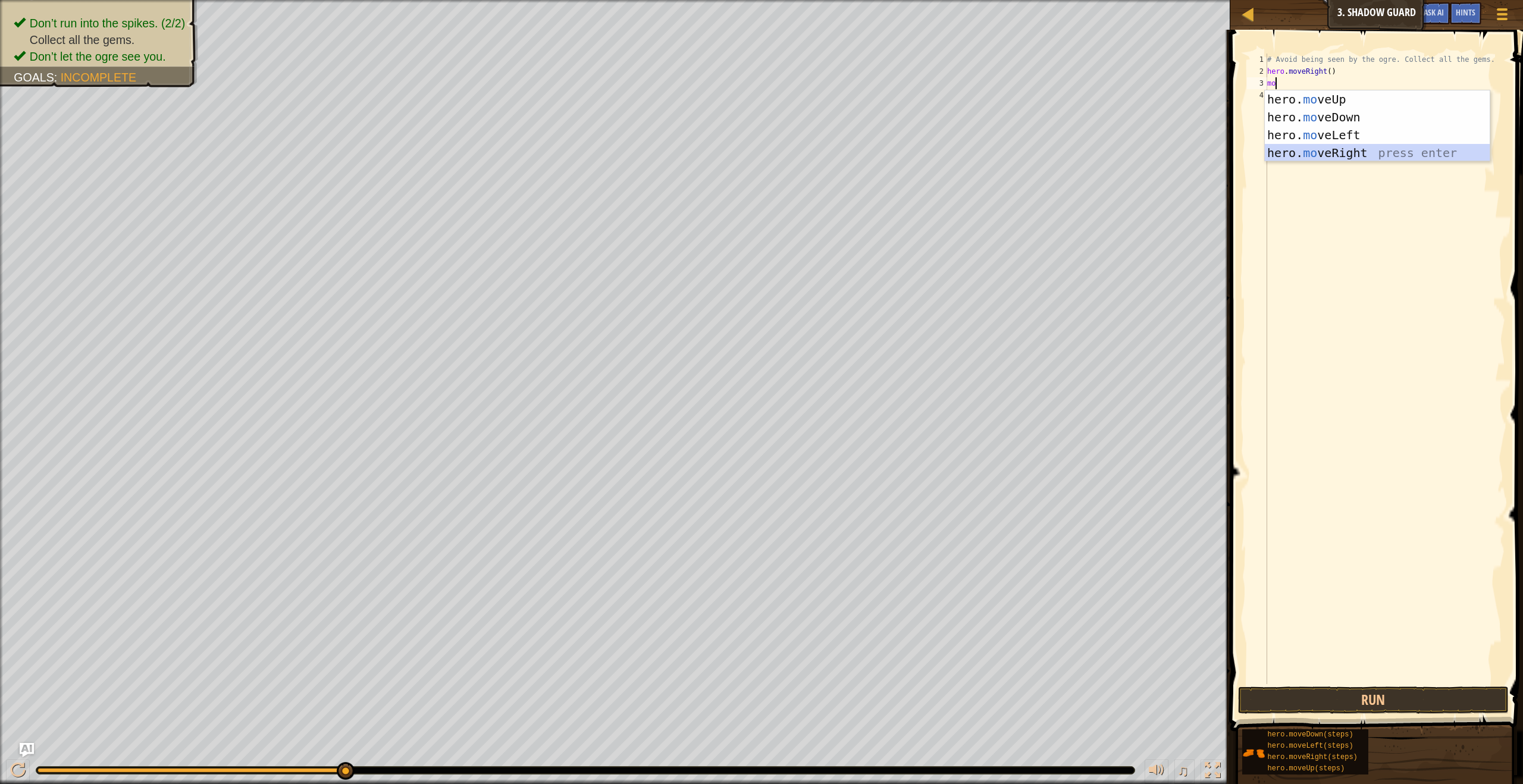
click at [1362, 159] on div "hero. mo veUp press enter hero. mo veDown press enter hero. mo veLeft press ent…" at bounding box center [1377, 144] width 225 height 107
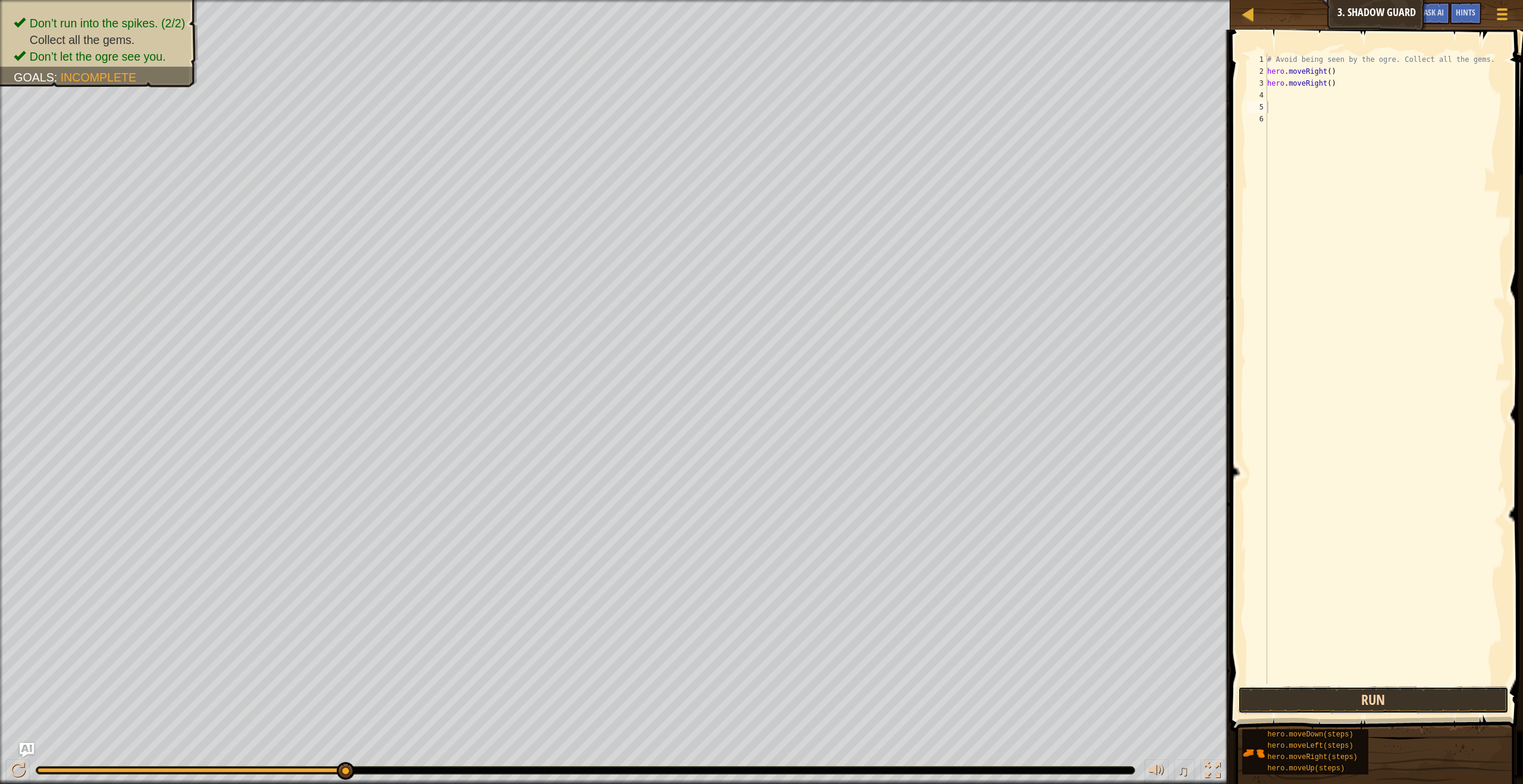
click at [1347, 695] on button "Run" at bounding box center [1373, 700] width 270 height 28
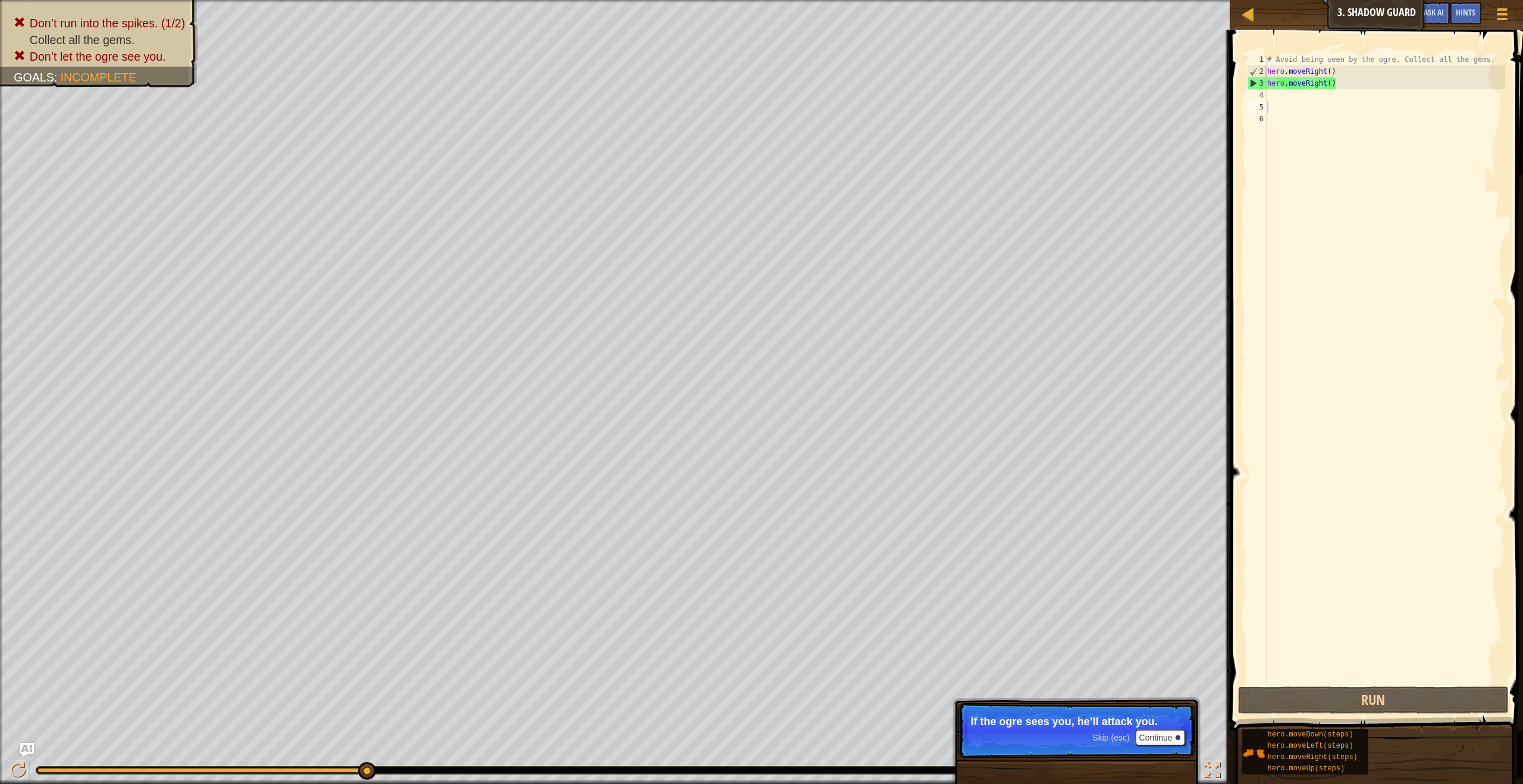
drag, startPoint x: 1152, startPoint y: 747, endPoint x: 1156, endPoint y: 738, distance: 9.8
click at [1153, 744] on p "Skip (esc) Continue If the ogre sees you, he’ll attack you." at bounding box center [1076, 730] width 236 height 55
click at [1156, 738] on button "Continue" at bounding box center [1161, 737] width 49 height 16
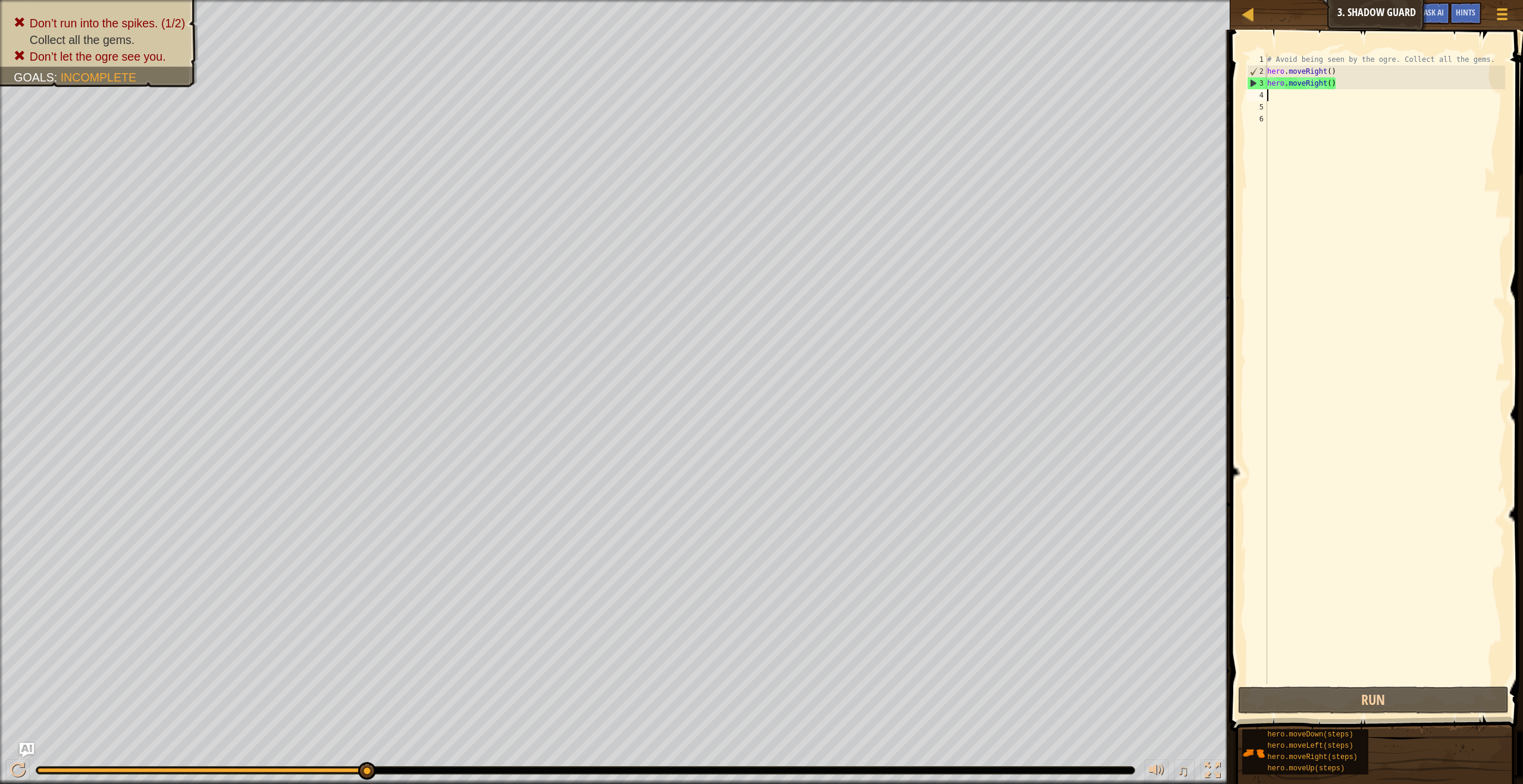
click at [1338, 91] on div "# Avoid being seen by the ogre. Collect all the gems. hero . moveRight ( ) hero…" at bounding box center [1385, 381] width 240 height 655
click at [1344, 88] on div "# Avoid being seen by the ogre. Collect all the gems. hero . moveRight ( ) hero…" at bounding box center [1385, 381] width 240 height 655
type textarea "h"
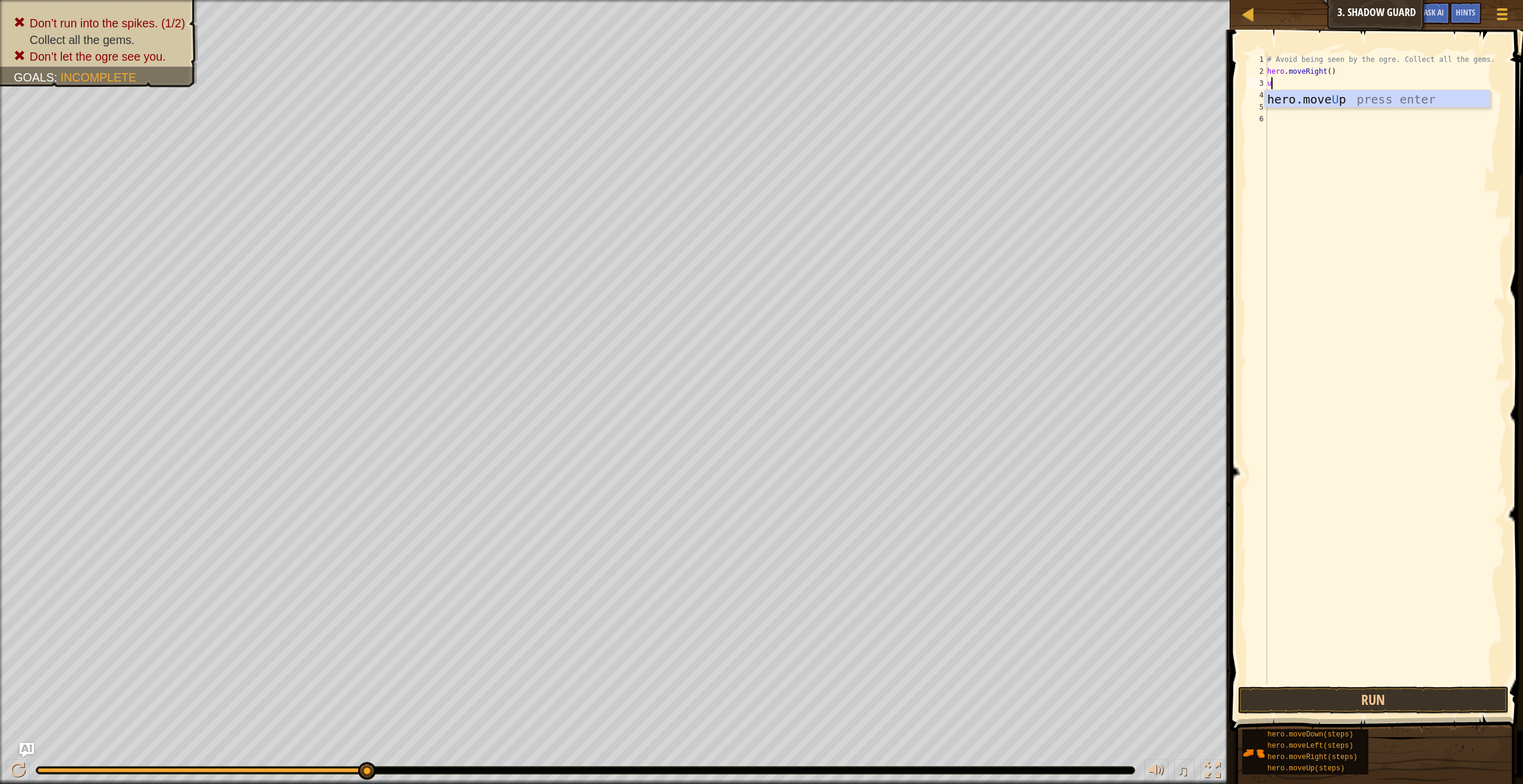
type textarea "up"
type textarea "right"
type textarea "down"
type textarea "right"
click at [1420, 696] on button "Run" at bounding box center [1373, 700] width 270 height 28
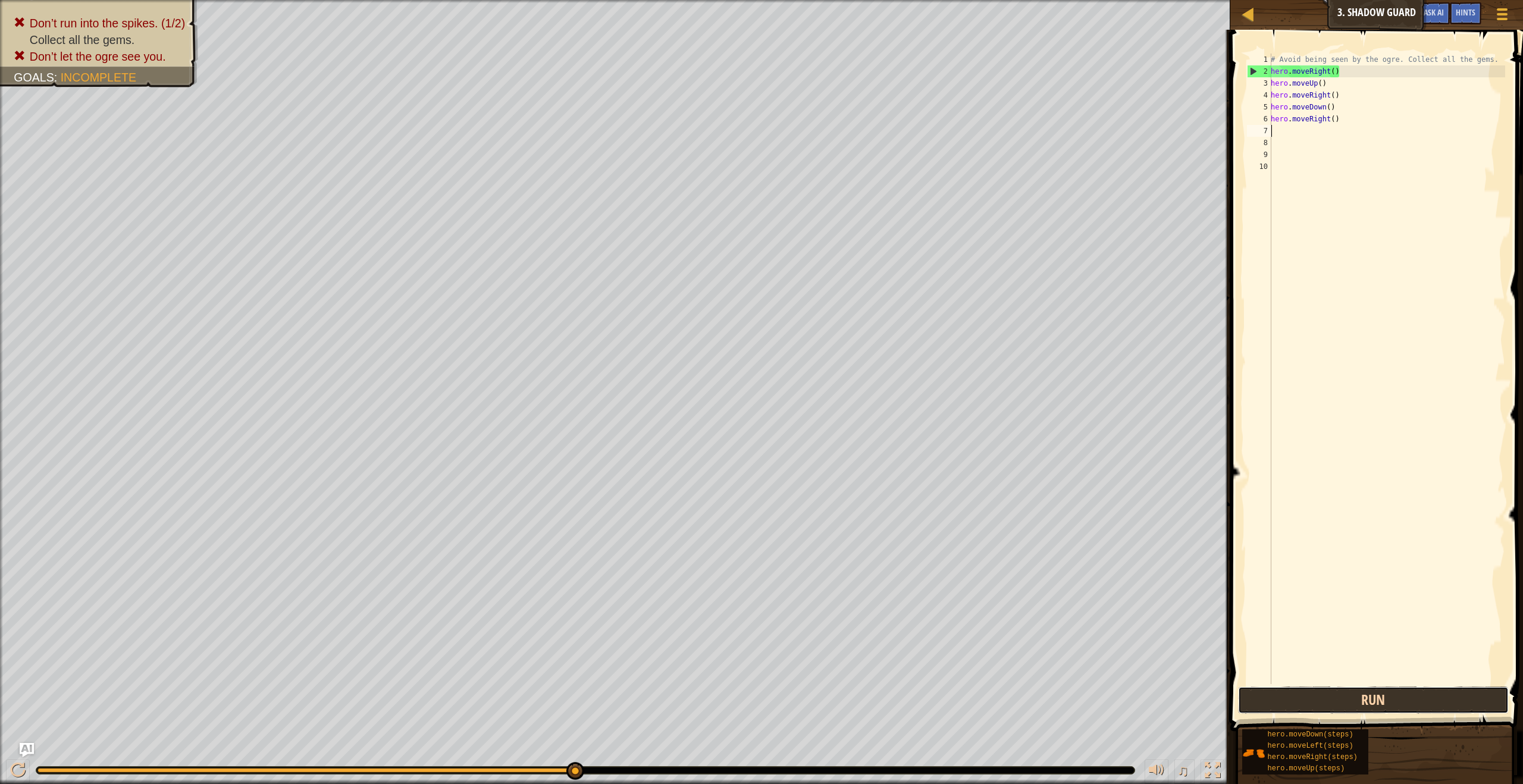
click at [1379, 697] on button "Run" at bounding box center [1373, 700] width 270 height 28
click at [1338, 690] on button "Run" at bounding box center [1373, 700] width 270 height 28
click at [1394, 700] on button "Run" at bounding box center [1373, 700] width 270 height 28
click at [1331, 690] on button "Run" at bounding box center [1373, 700] width 270 height 28
type textarea "f"
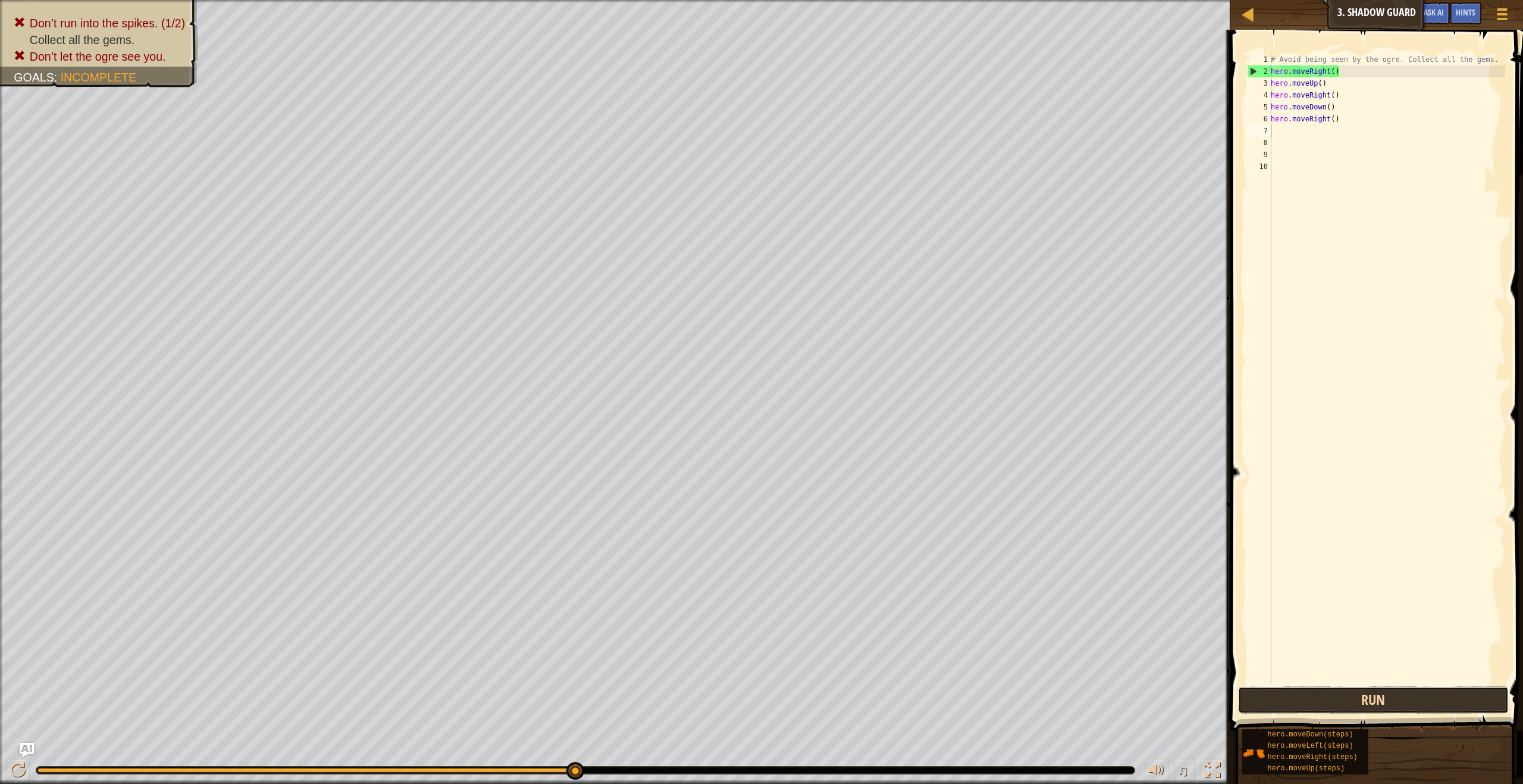
click at [1430, 711] on button "Run" at bounding box center [1373, 700] width 270 height 28
click at [1433, 738] on div "hero.moveDown(steps) hero.moveLeft(steps) hero.moveRight(steps) hero.moveUp(ste…" at bounding box center [1378, 752] width 273 height 46
click at [1413, 705] on button "Run" at bounding box center [1373, 700] width 270 height 28
click at [1373, 693] on button "Run" at bounding box center [1373, 700] width 270 height 28
click at [1412, 687] on button "Run" at bounding box center [1373, 700] width 270 height 28
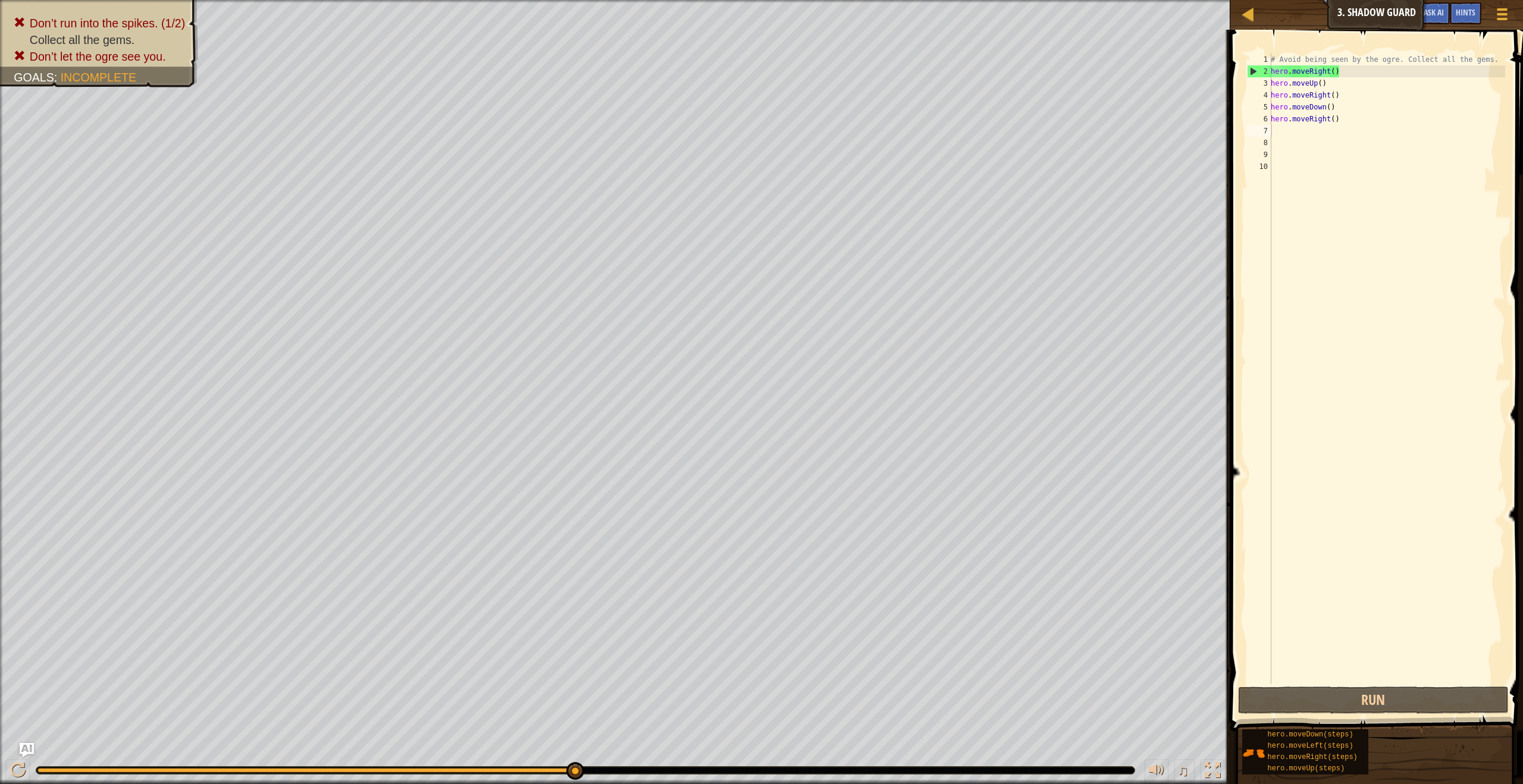
click at [1399, 684] on span at bounding box center [1378, 364] width 302 height 736
click at [1399, 702] on button "Run" at bounding box center [1373, 700] width 270 height 28
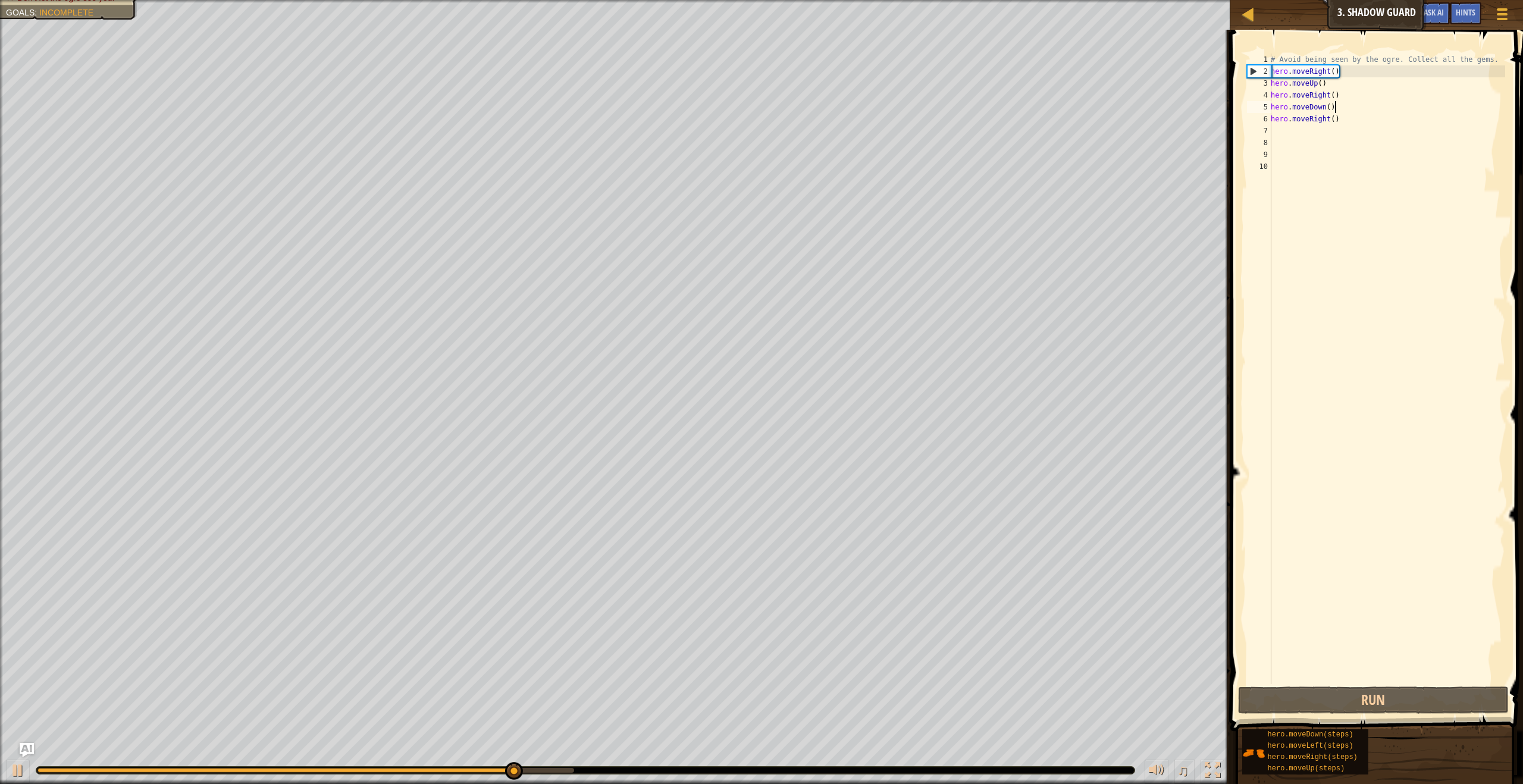
click at [1365, 101] on div "# Avoid being seen by the ogre. Collect all the gems. hero . moveRight ( ) hero…" at bounding box center [1387, 381] width 237 height 655
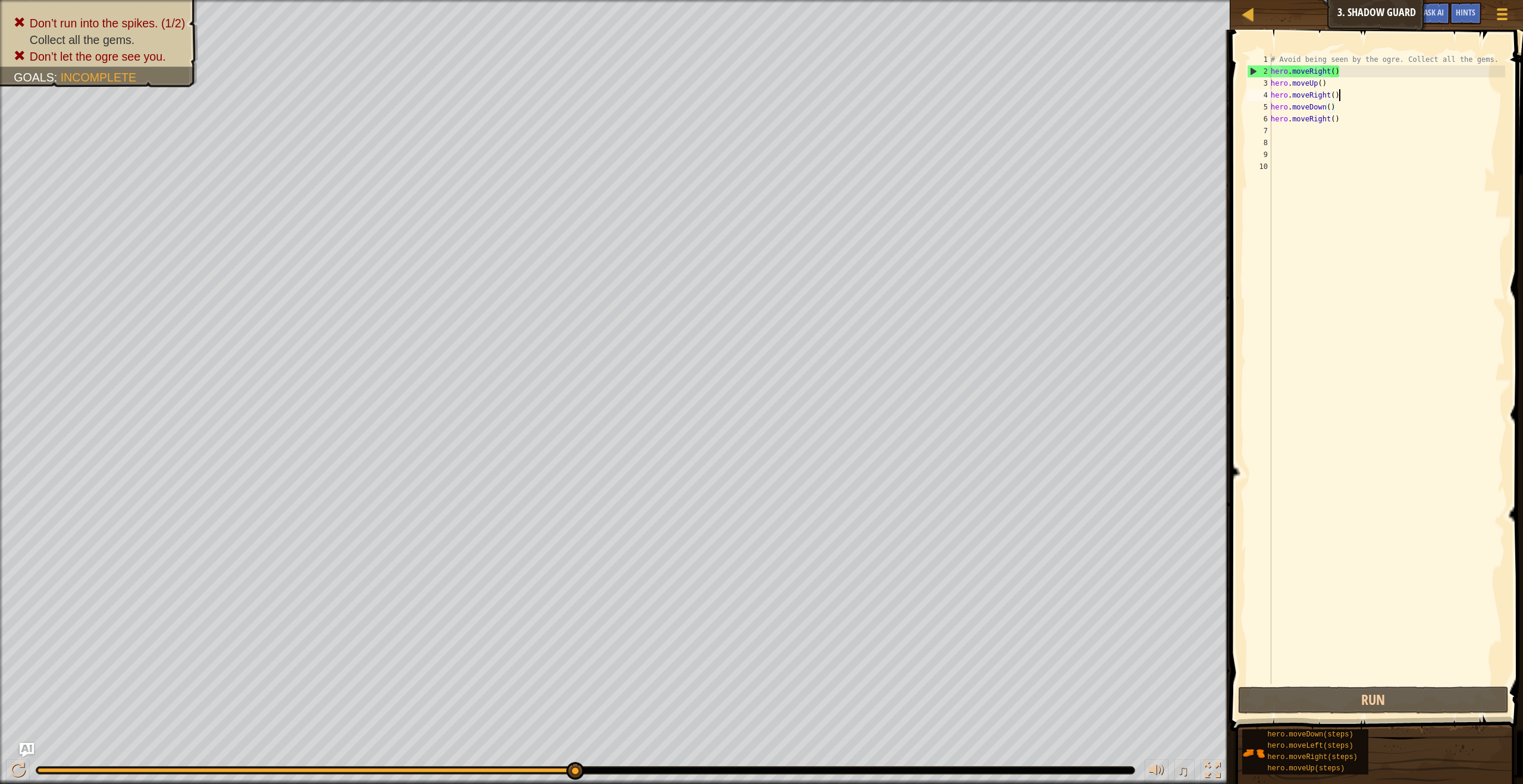
click at [1369, 95] on div "# Avoid being seen by the ogre. Collect all the gems. hero . moveRight ( ) hero…" at bounding box center [1387, 381] width 237 height 655
type textarea "h"
click at [1367, 126] on div "# Avoid being seen by the ogre. Collect all the gems. hero . moveRight ( ) hero…" at bounding box center [1385, 381] width 241 height 655
type textarea "h"
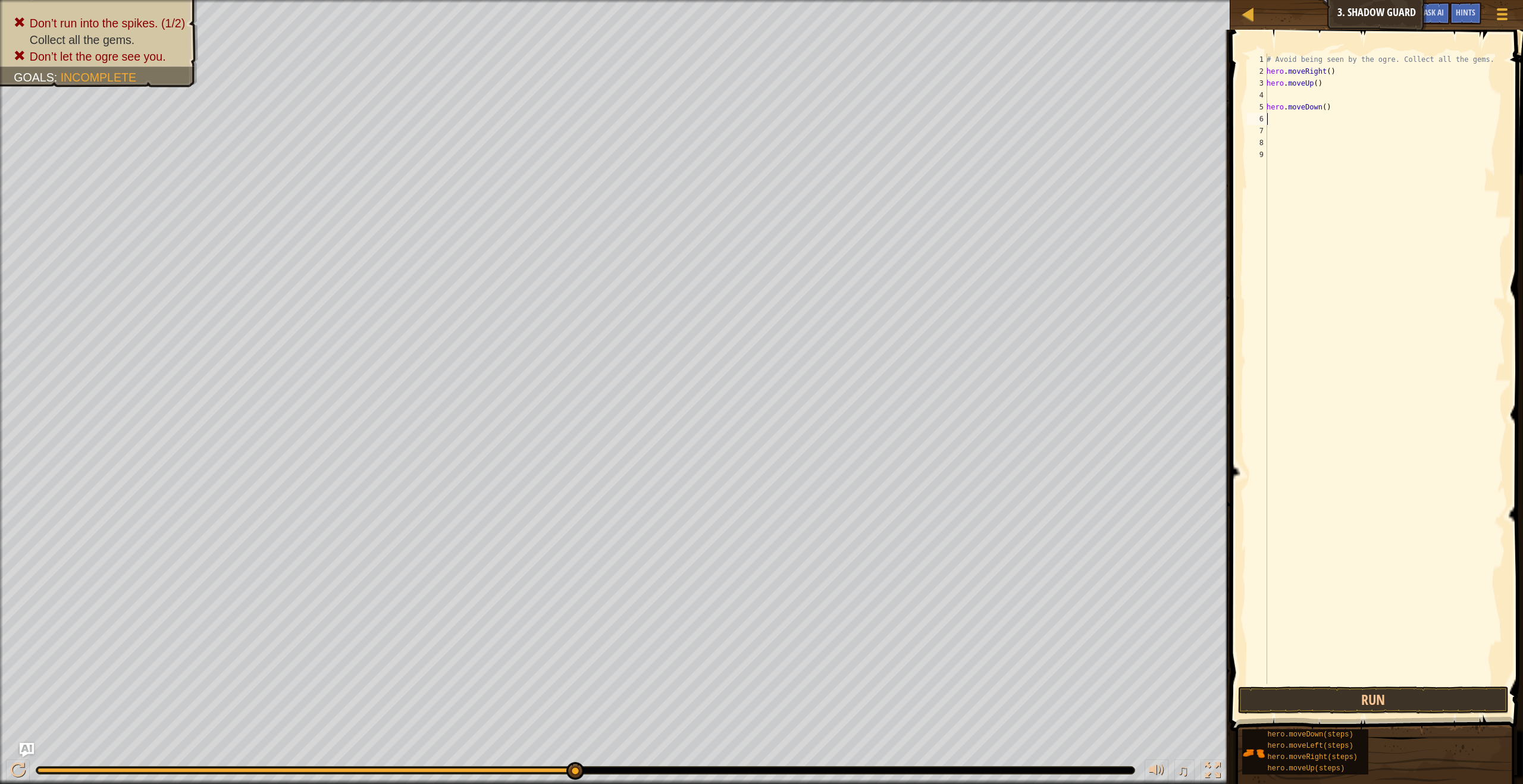
click at [1367, 112] on div "# Avoid being seen by the ogre. Collect all the gems. hero . moveRight ( ) hero…" at bounding box center [1385, 381] width 241 height 655
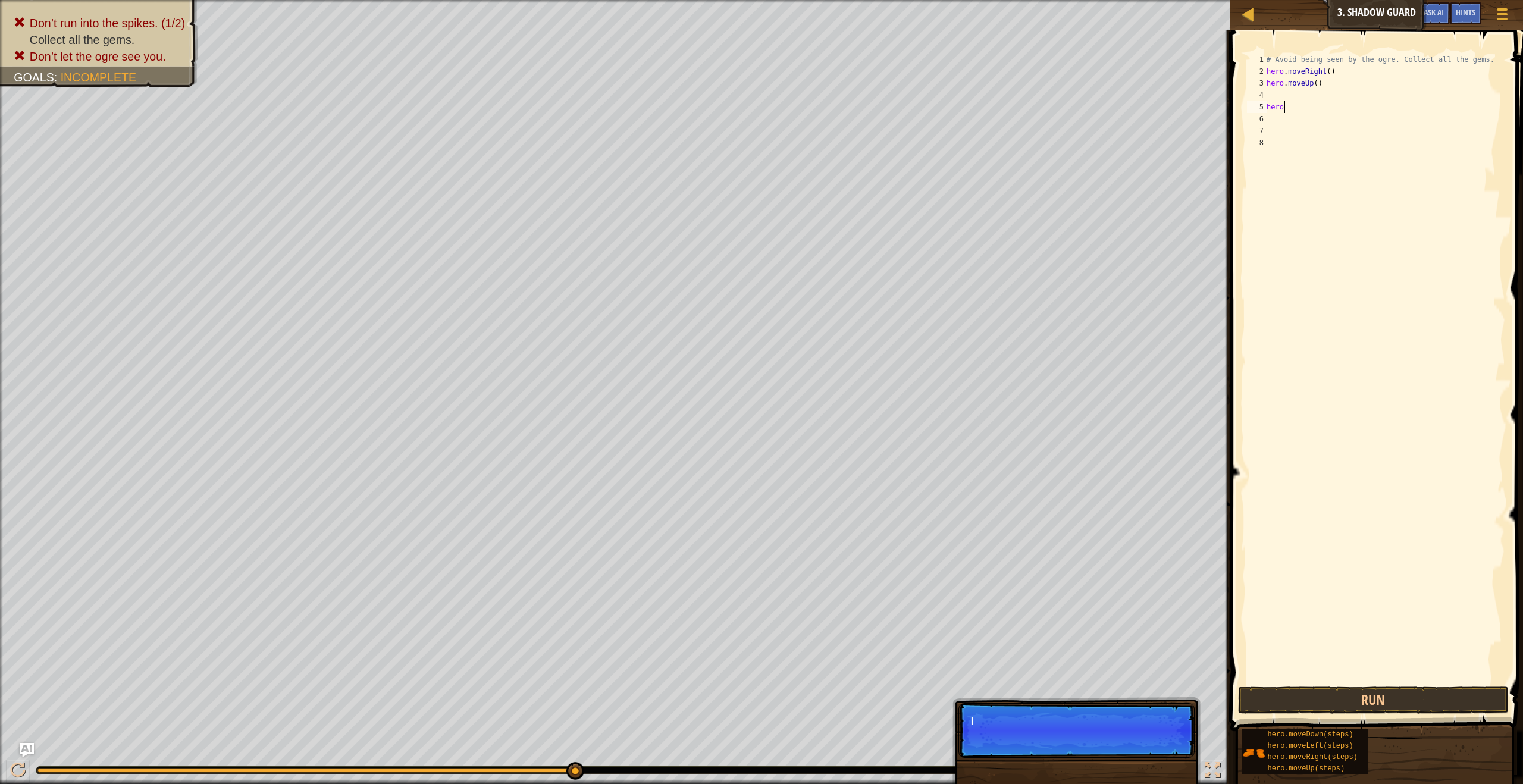
type textarea "h"
click at [1158, 735] on button "Continue" at bounding box center [1161, 737] width 49 height 16
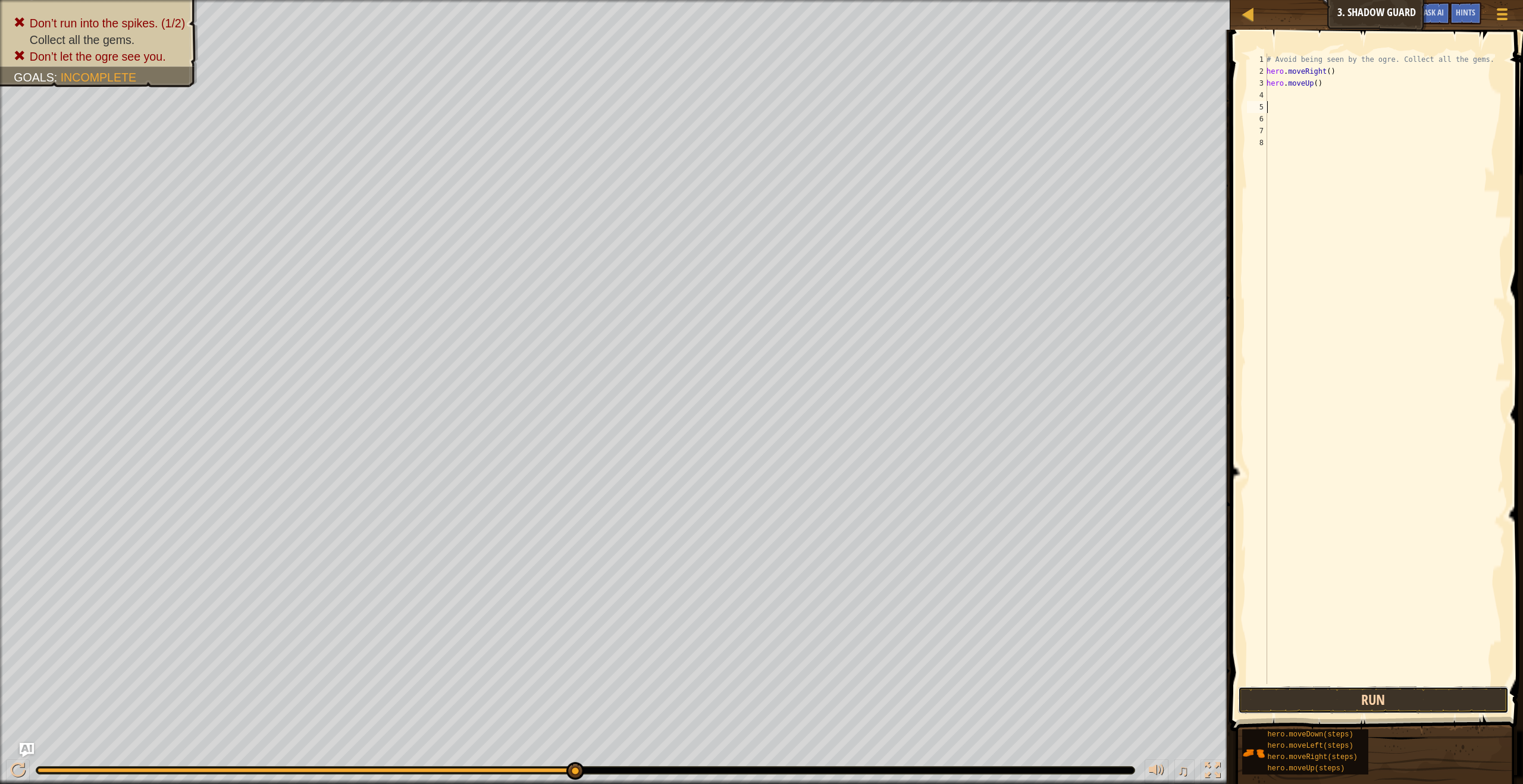
click at [1300, 695] on button "Run" at bounding box center [1373, 700] width 270 height 28
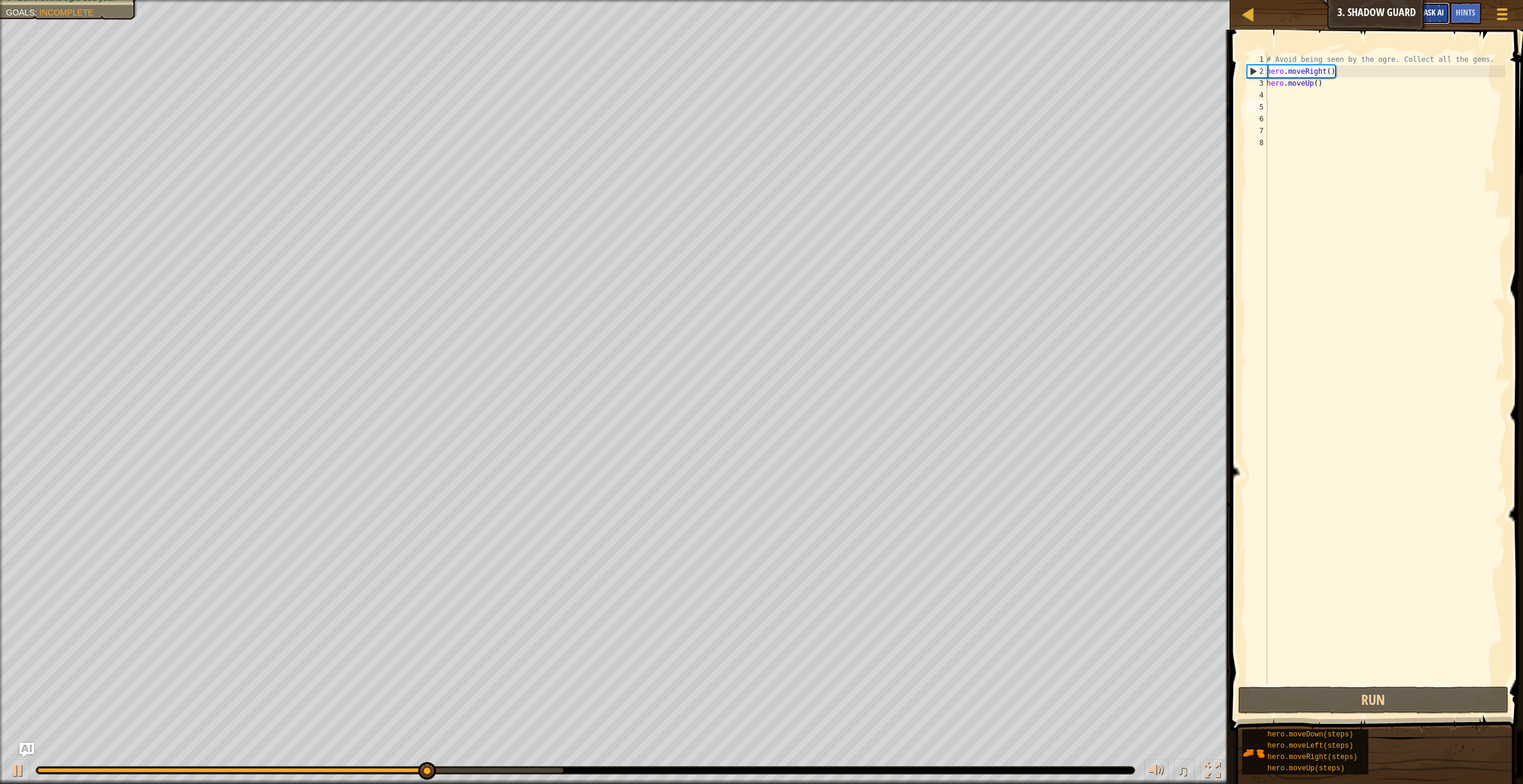
click at [1446, 16] on button "Ask AI" at bounding box center [1434, 13] width 32 height 22
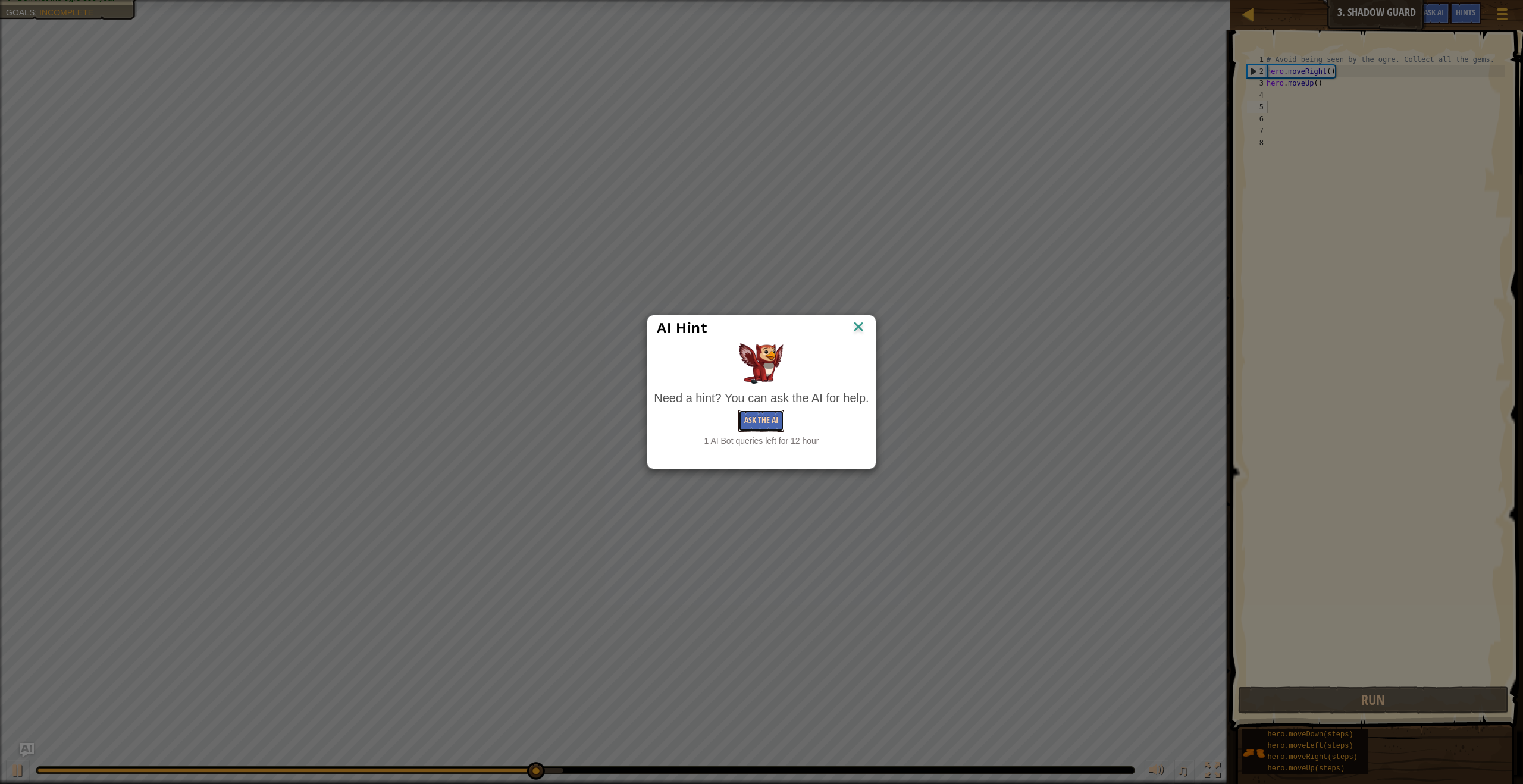
click at [743, 424] on button "Ask the AI" at bounding box center [761, 421] width 46 height 22
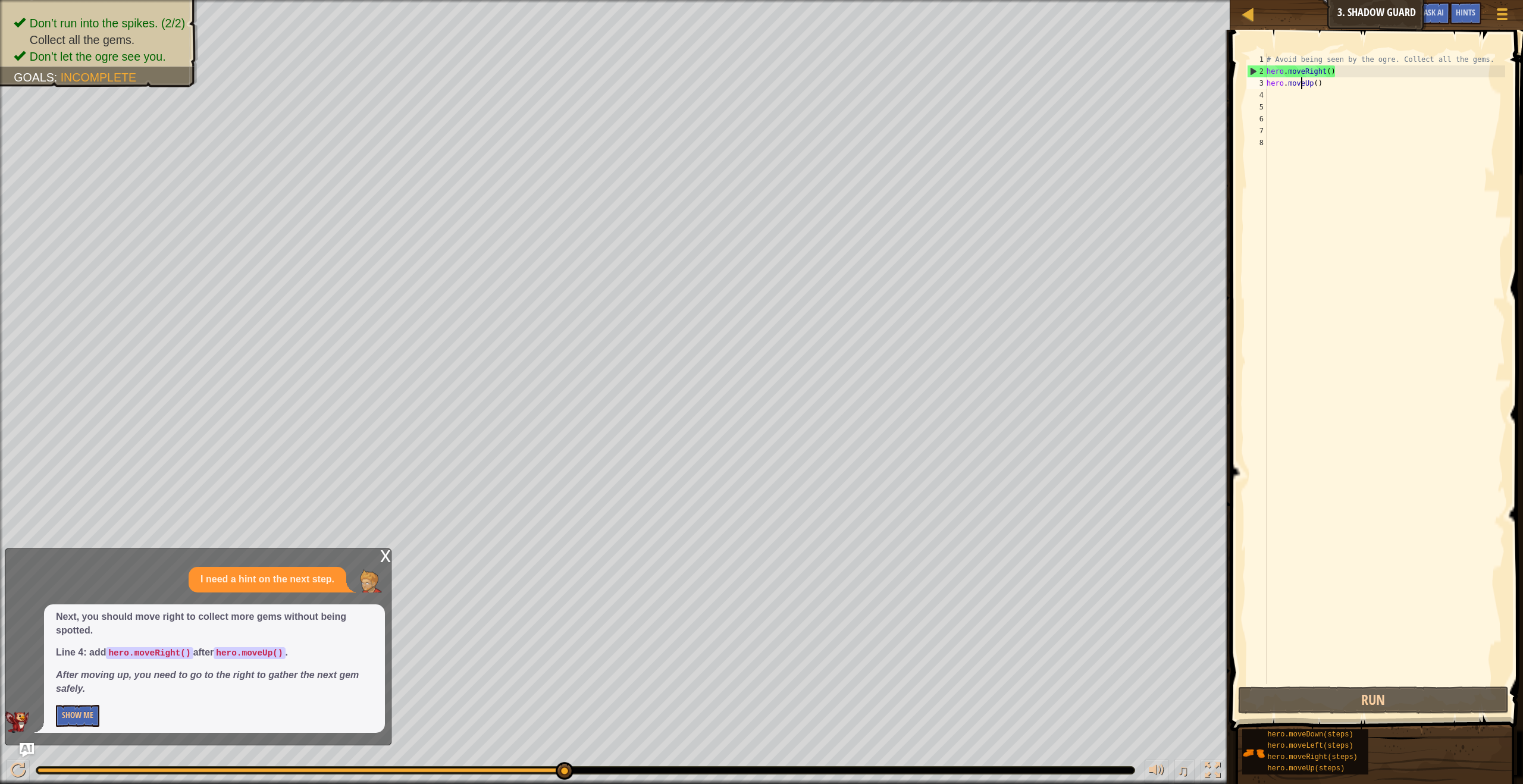
click at [1303, 88] on div "# Avoid being seen by the ogre. Collect all the gems. hero . moveRight ( ) hero…" at bounding box center [1385, 381] width 241 height 655
type textarea "hero.moveUp()"
click at [1295, 88] on div "# Avoid being seen by the ogre. Collect all the gems. hero . moveRight ( ) hero…" at bounding box center [1385, 381] width 241 height 655
click at [1281, 100] on div "# Avoid being seen by the ogre. Collect all the gems. hero . moveRight ( ) hero…" at bounding box center [1385, 381] width 241 height 655
type textarea "rig"
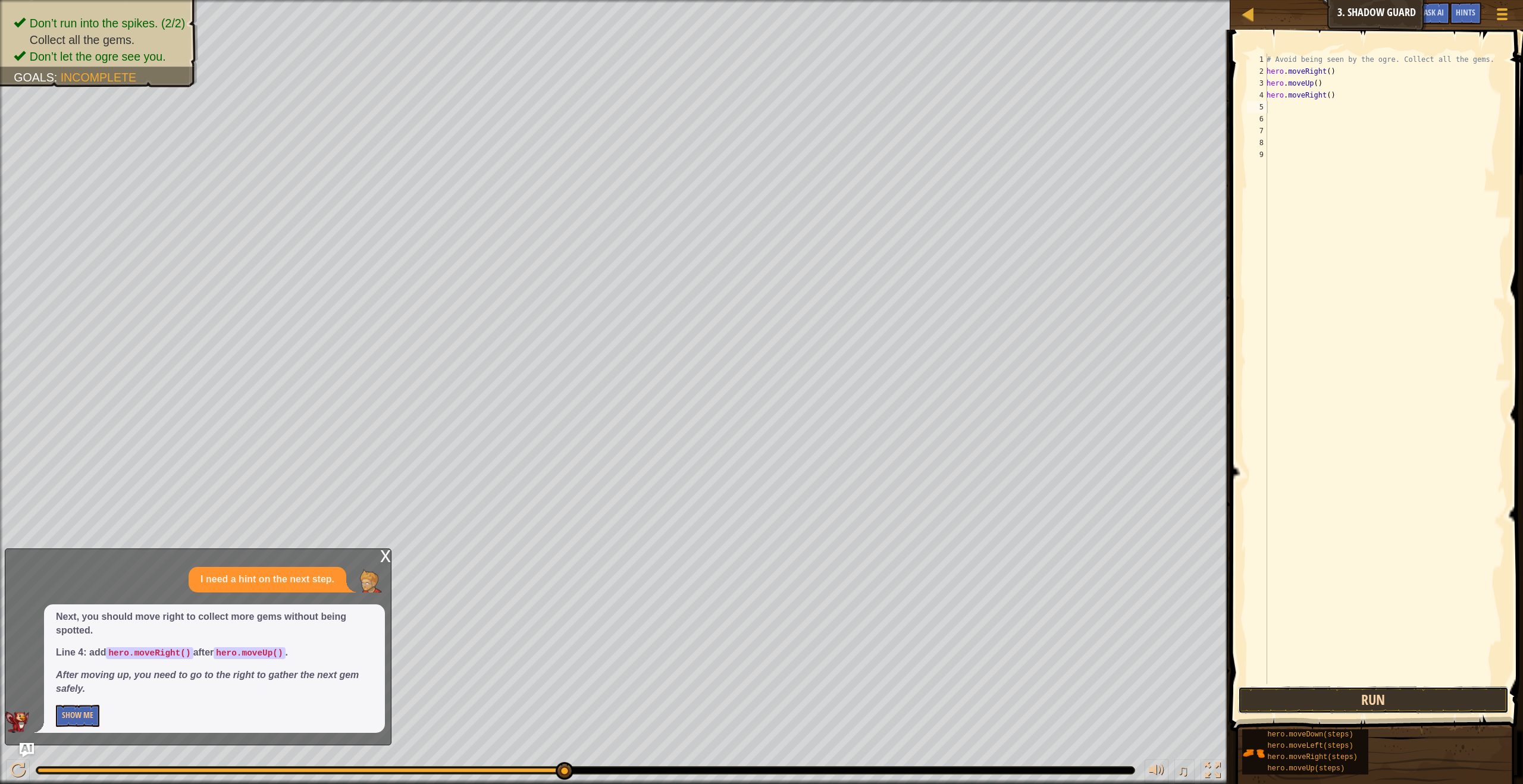
click at [1402, 694] on button "Run" at bounding box center [1373, 700] width 270 height 28
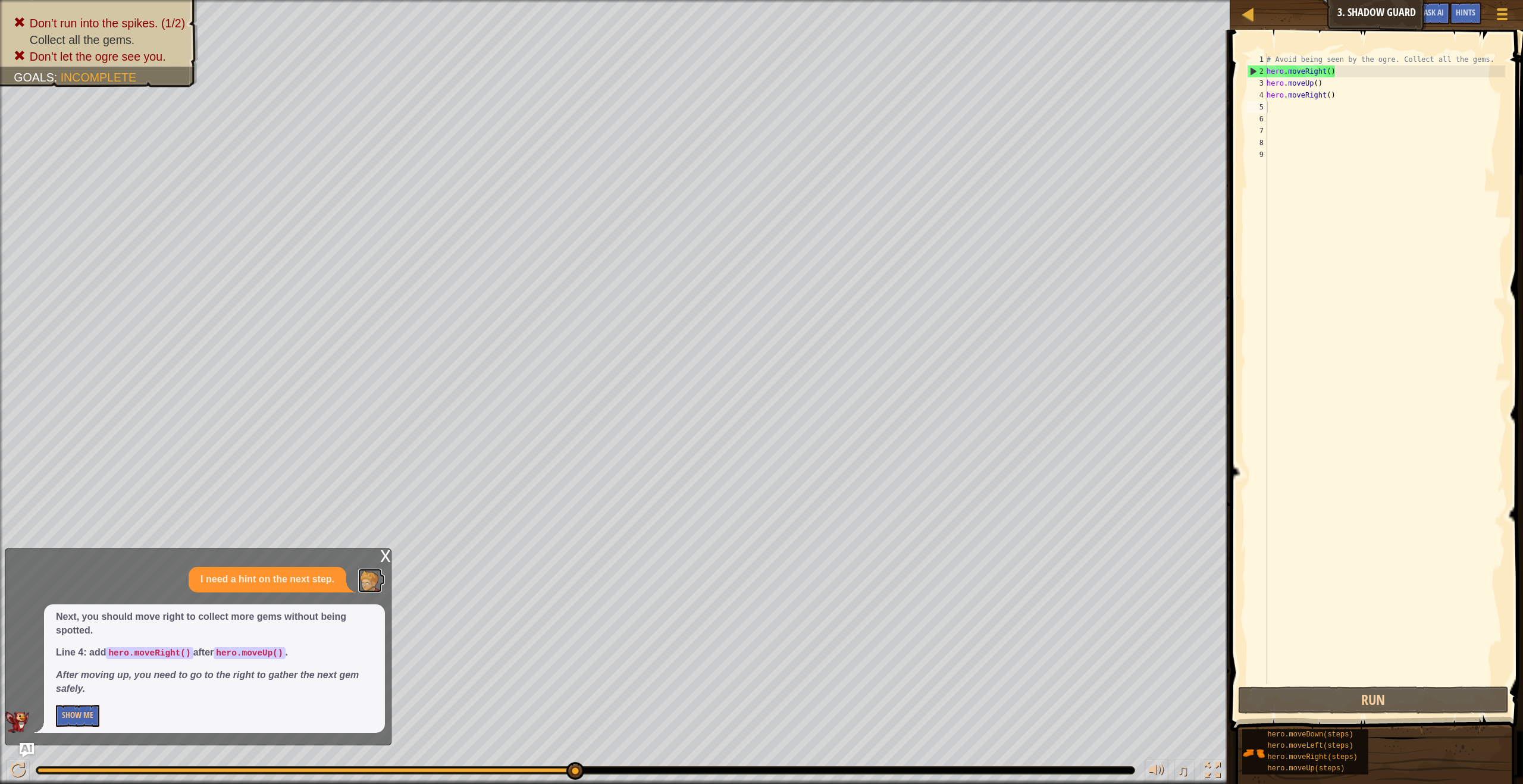
click at [362, 583] on img at bounding box center [370, 580] width 24 height 24
click at [1369, 707] on button "Run" at bounding box center [1373, 700] width 270 height 28
click at [1346, 83] on div "# Avoid being seen by the ogre. Collect all the gems. hero . moveRight ( ) hero…" at bounding box center [1385, 381] width 241 height 655
click at [1362, 693] on button "Run" at bounding box center [1373, 700] width 270 height 28
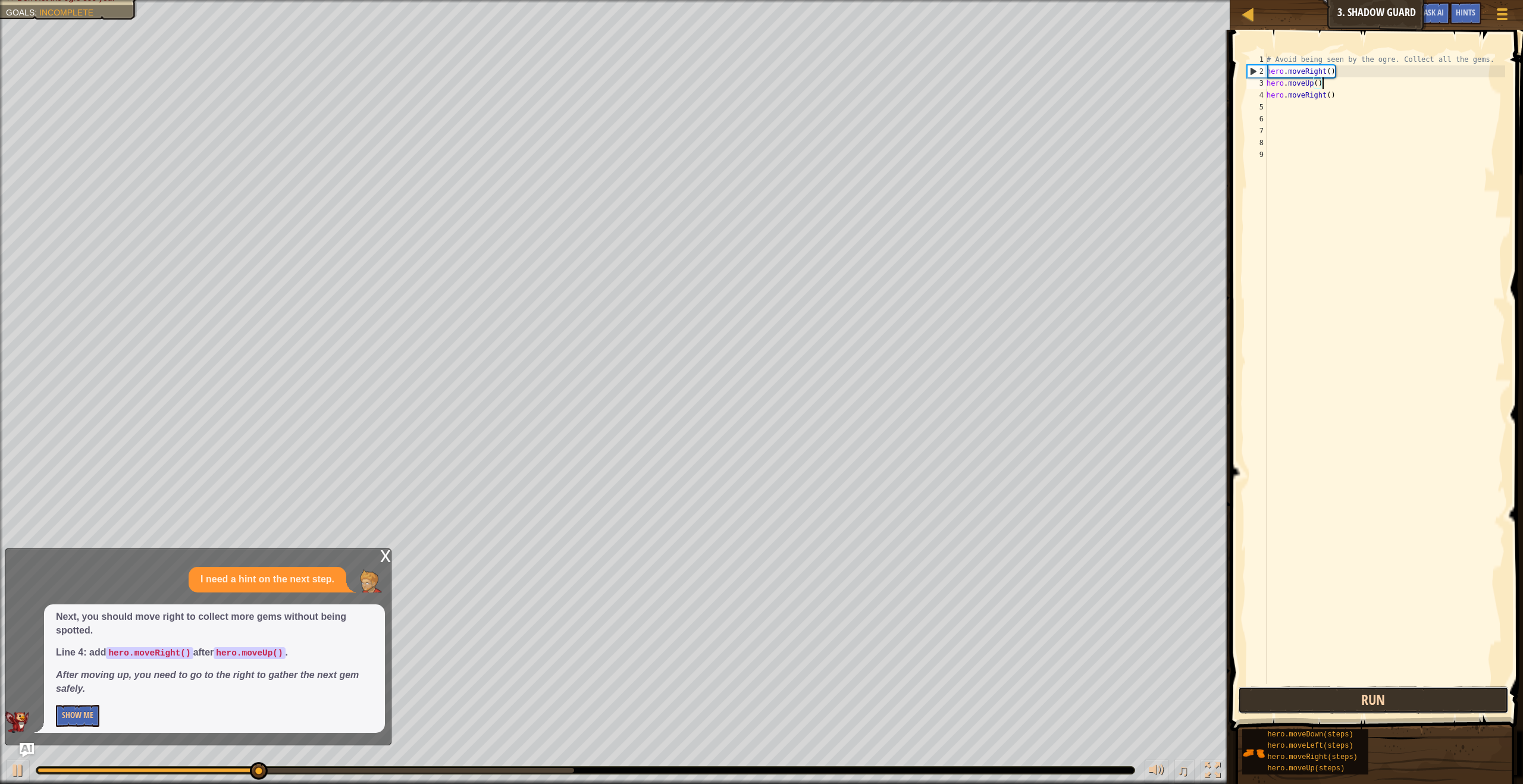
click at [1362, 693] on button "Run" at bounding box center [1373, 700] width 270 height 28
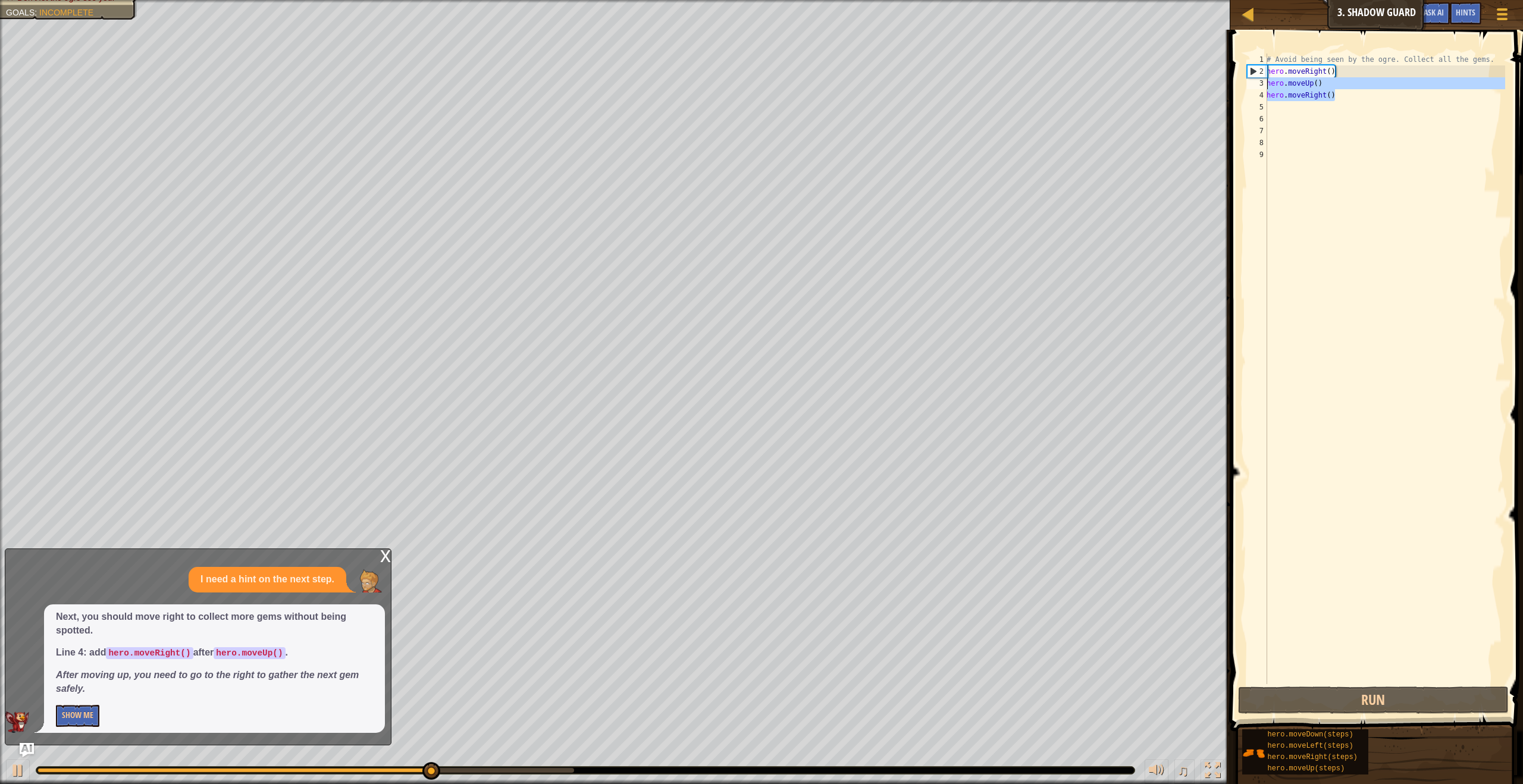
drag, startPoint x: 1353, startPoint y: 99, endPoint x: 1252, endPoint y: 83, distance: 102.3
click at [1252, 83] on div "hero.moveUp() 1 2 3 4 5 6 7 8 9 # Avoid being seen by the ogre. Collect all the…" at bounding box center [1375, 369] width 260 height 631
type textarea "hero.moveUp() hero.moveRight()"
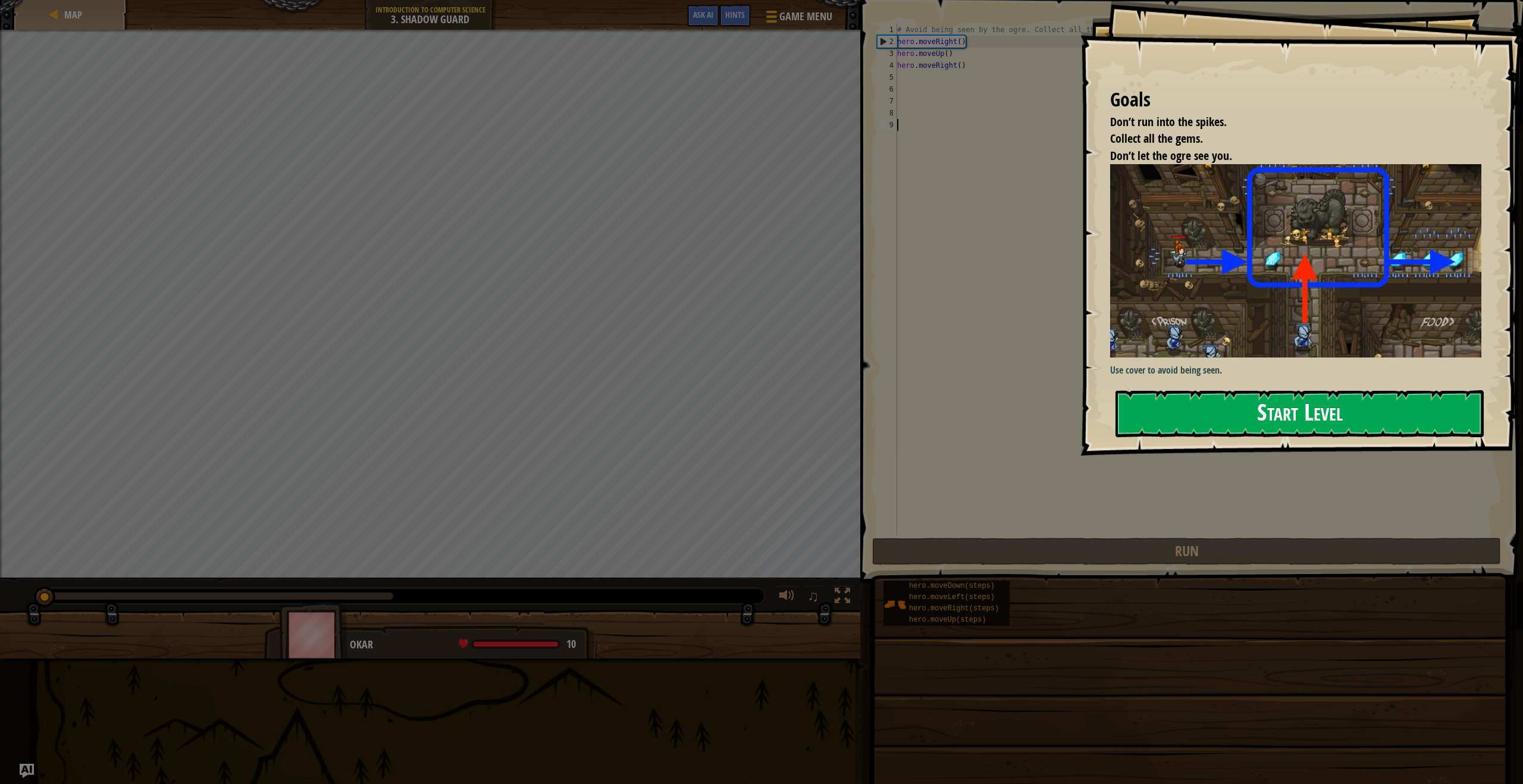
click at [1314, 391] on button "Start Level" at bounding box center [1299, 414] width 368 height 47
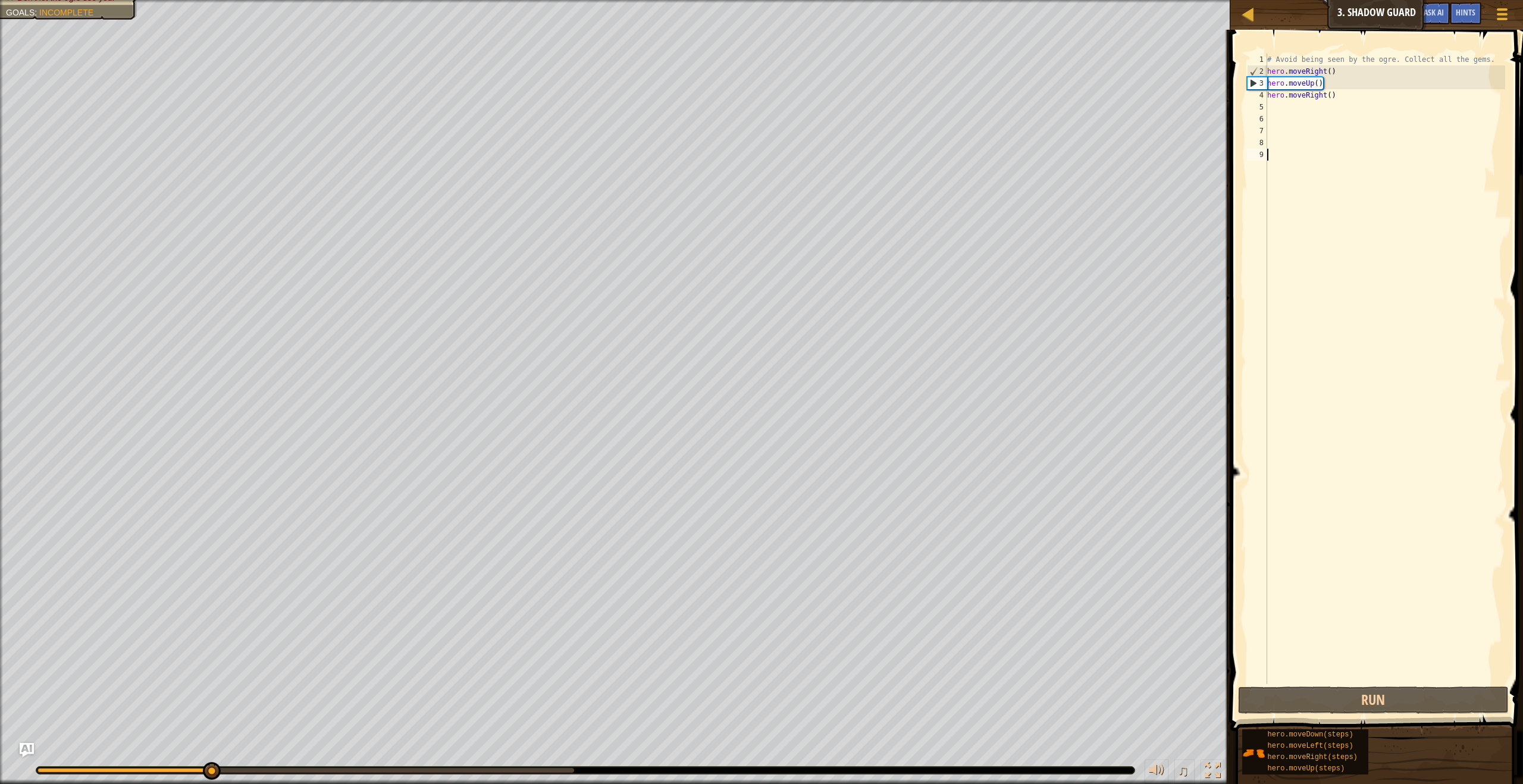
click at [1345, 94] on div "# Avoid being seen by the ogre. Collect all the gems. hero . moveRight ( ) hero…" at bounding box center [1385, 381] width 240 height 655
click at [1349, 81] on div "# Avoid being seen by the ogre. Collect all the gems. hero . moveRight ( ) hero…" at bounding box center [1385, 381] width 240 height 655
click at [1223, 85] on div "Map Introduction to Computer Science 3. Shadow Guard Game Menu Done Hints Ask A…" at bounding box center [761, 392] width 1523 height 784
type textarea "hero.moveUp() hero.moveRight()"
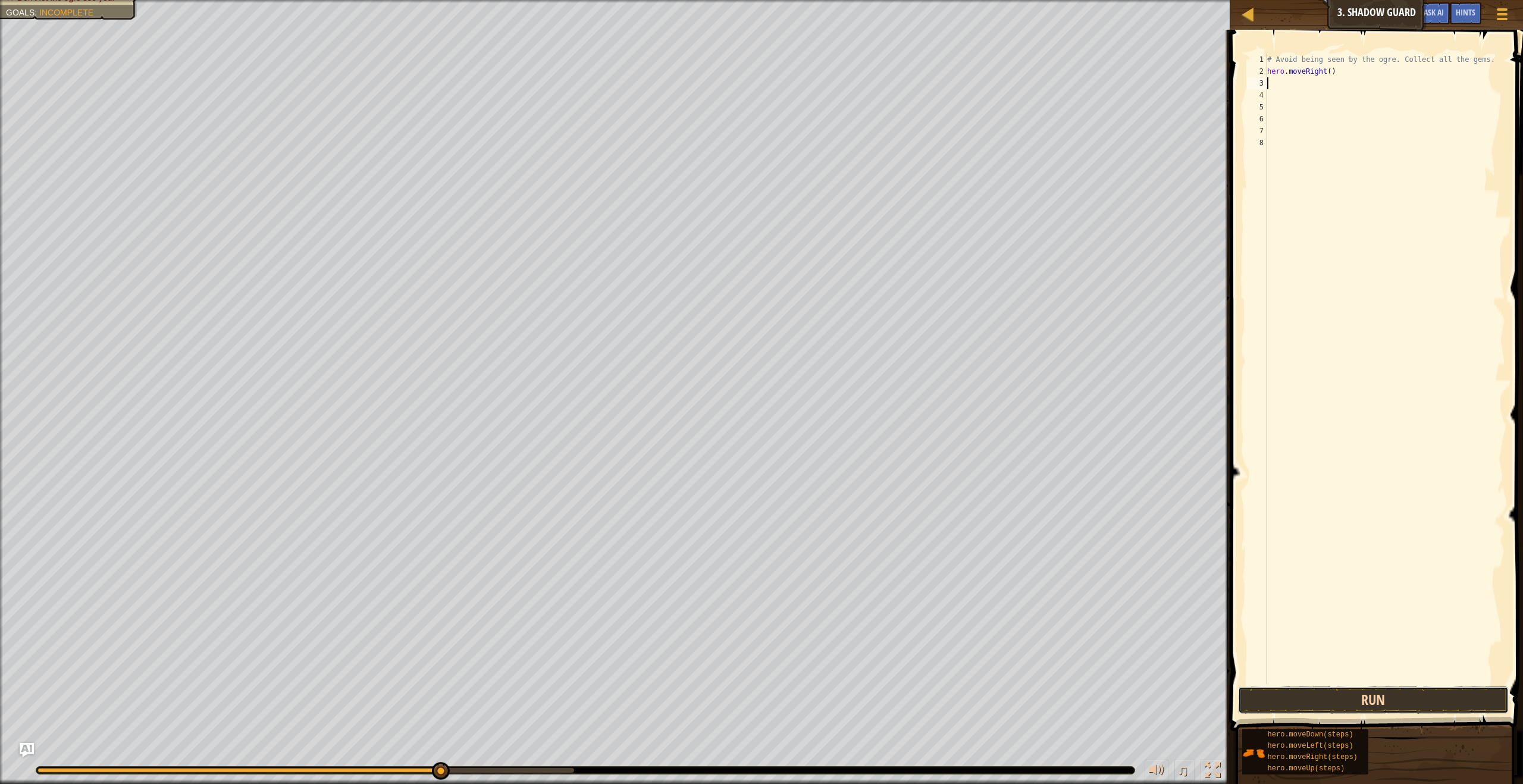
click at [1399, 713] on button "Run" at bounding box center [1373, 700] width 270 height 28
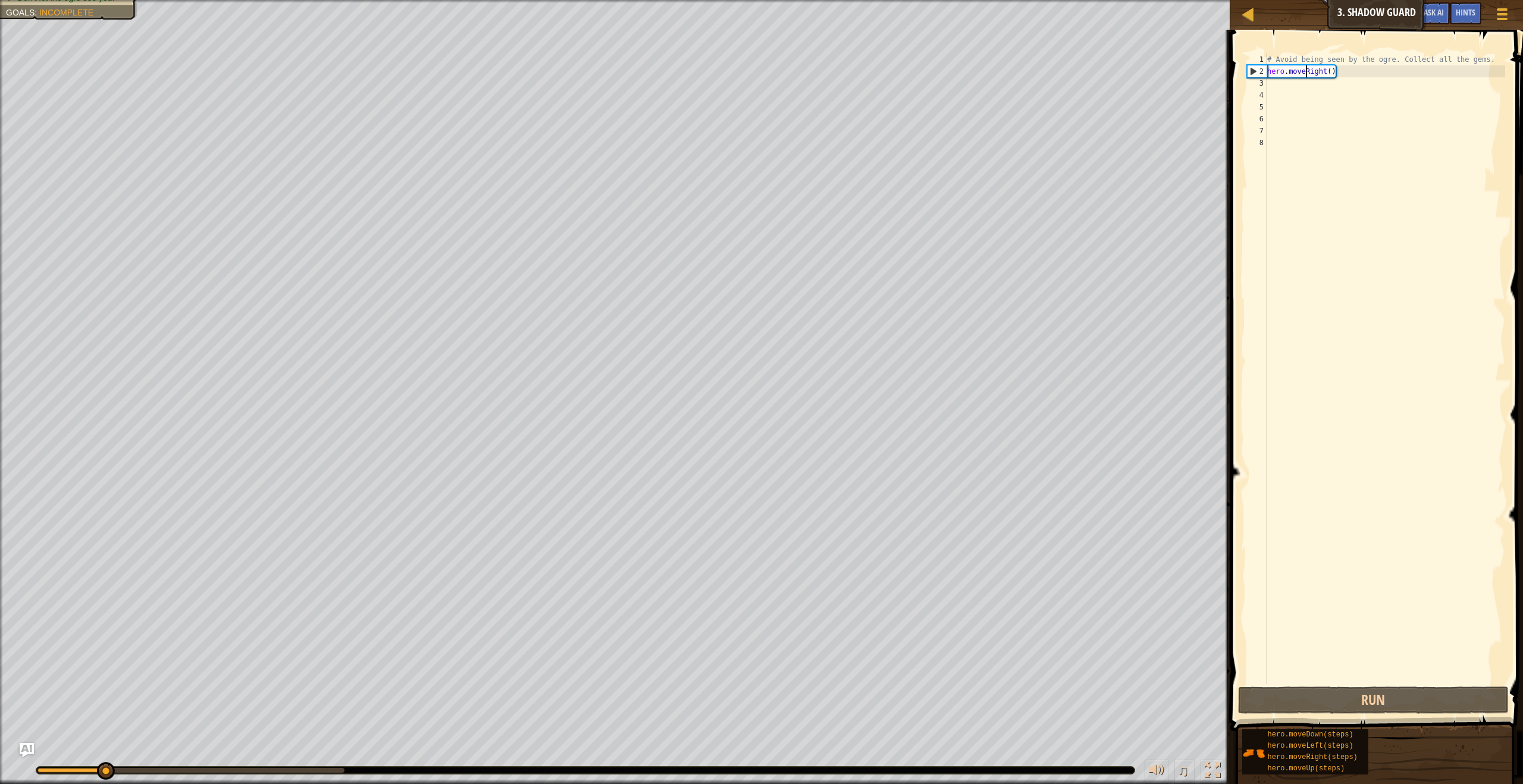
click at [1306, 74] on div "# Avoid being seen by the ogre. Collect all the gems. hero . moveRight ( )" at bounding box center [1385, 381] width 240 height 655
type textarea "hero.moveRight()"
click at [1301, 85] on div "# Avoid being seen by the ogre. Collect all the gems. hero . moveRight ( )" at bounding box center [1385, 381] width 240 height 655
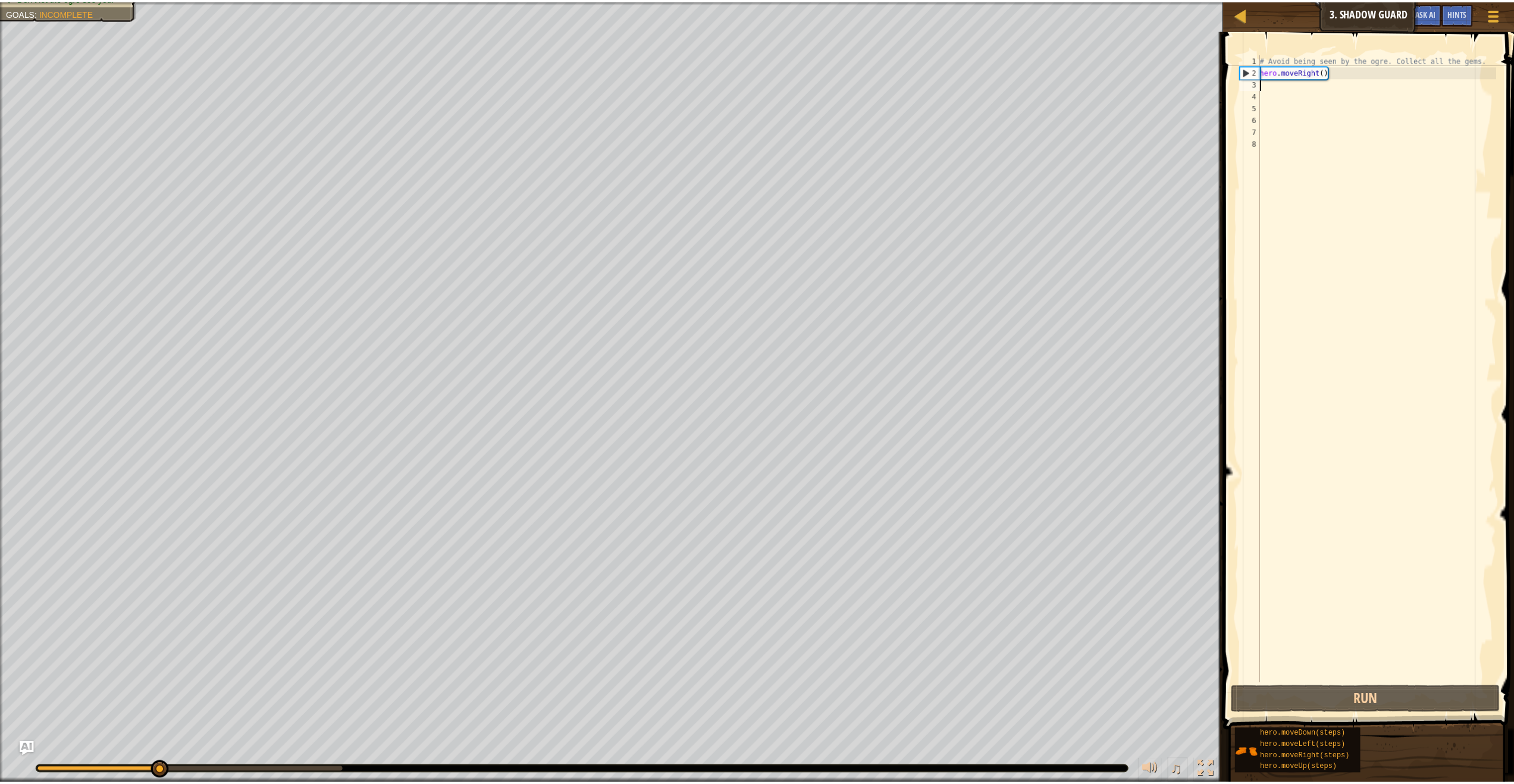
scroll to position [5, 0]
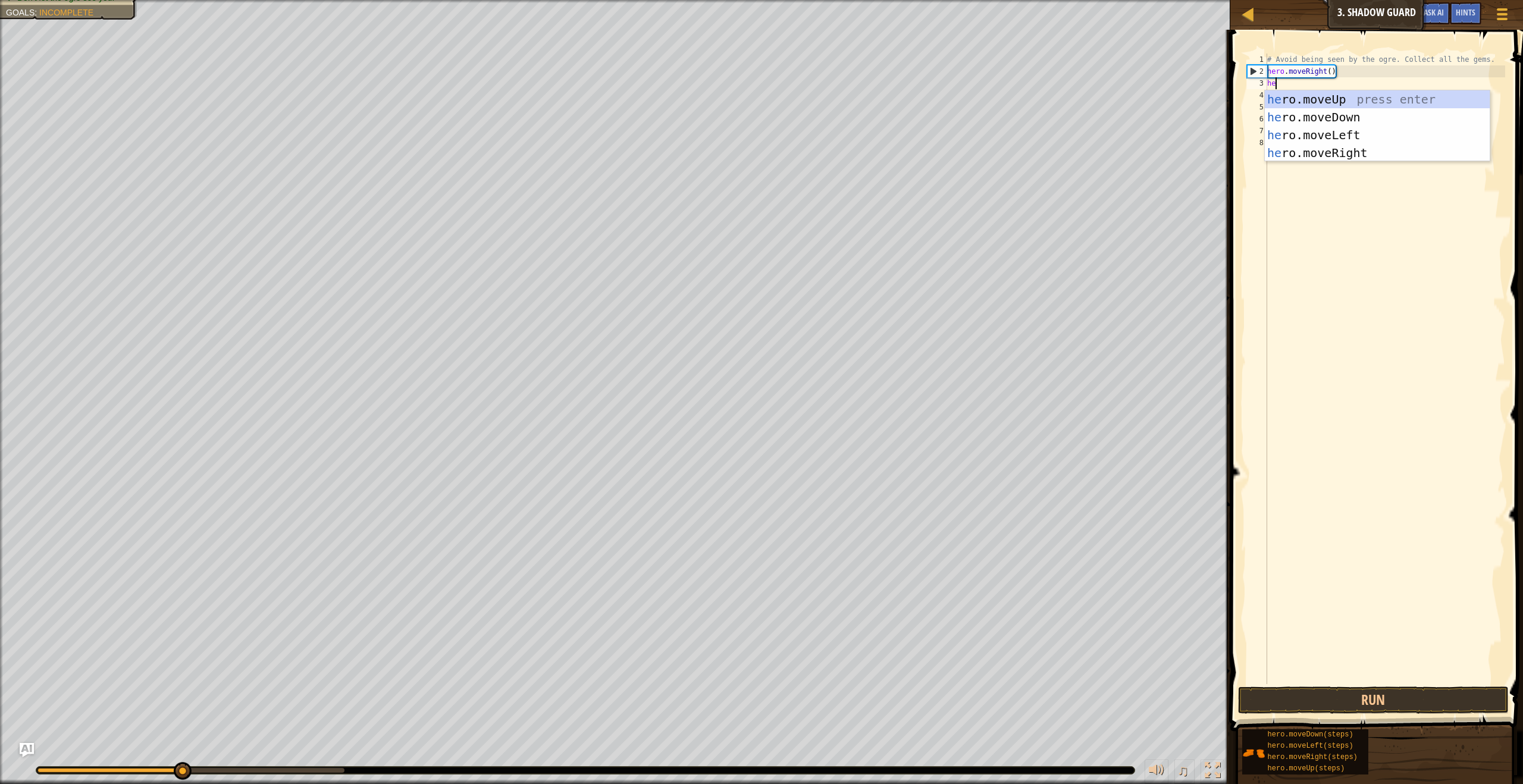
type textarea "her"
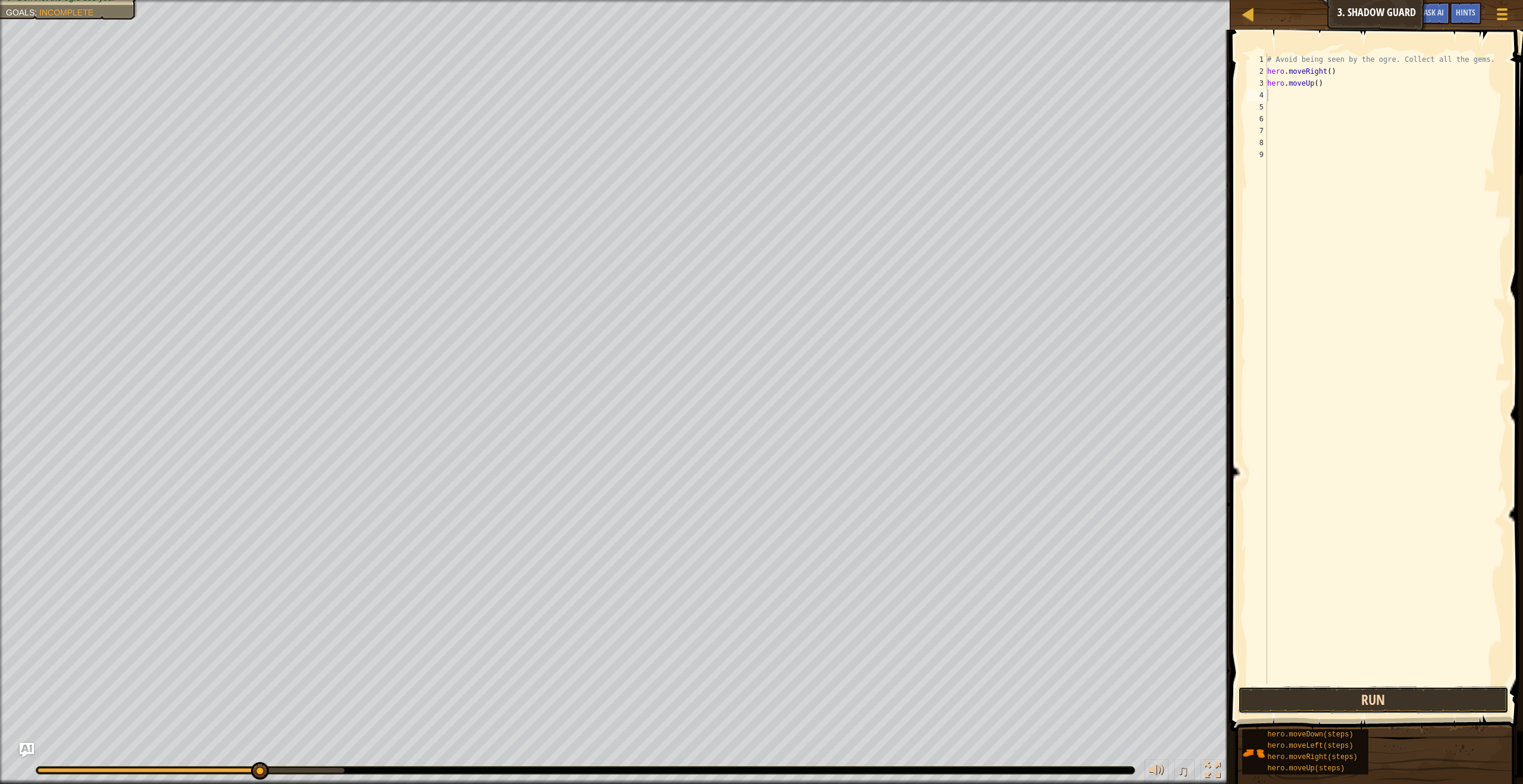
click at [1313, 687] on button "Run" at bounding box center [1373, 700] width 270 height 28
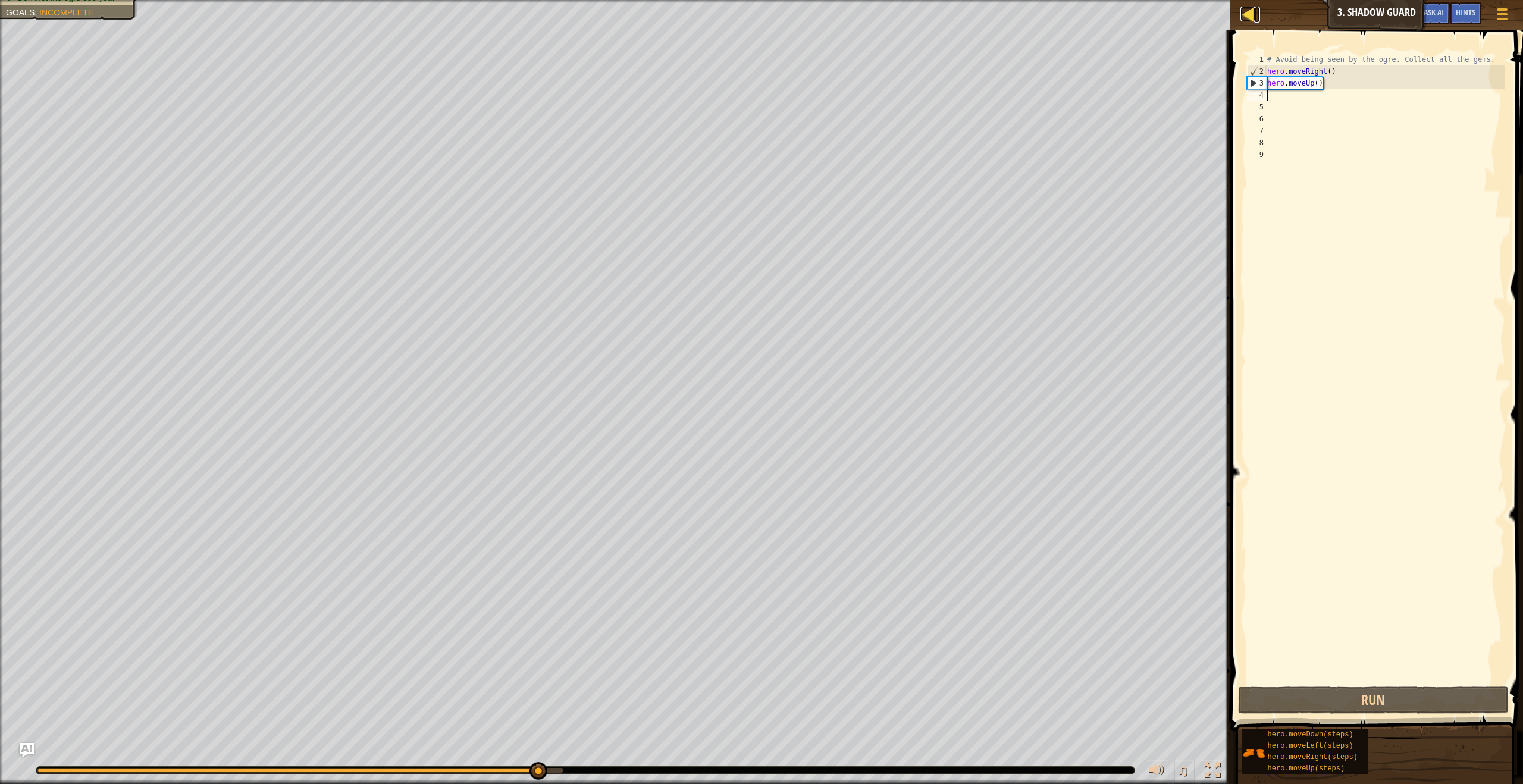
click at [1242, 17] on div at bounding box center [1248, 14] width 15 height 15
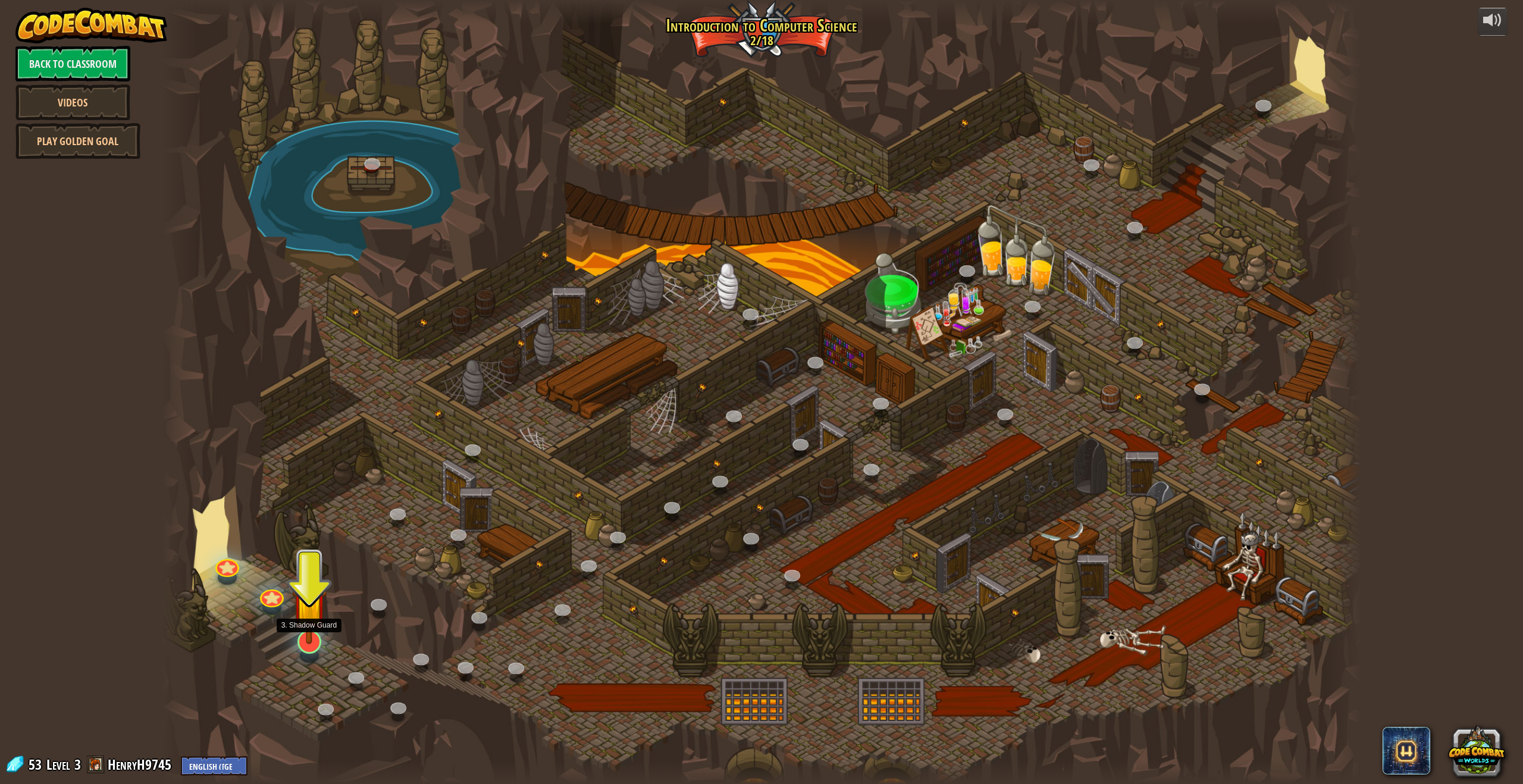
click at [304, 643] on img at bounding box center [310, 604] width 34 height 80
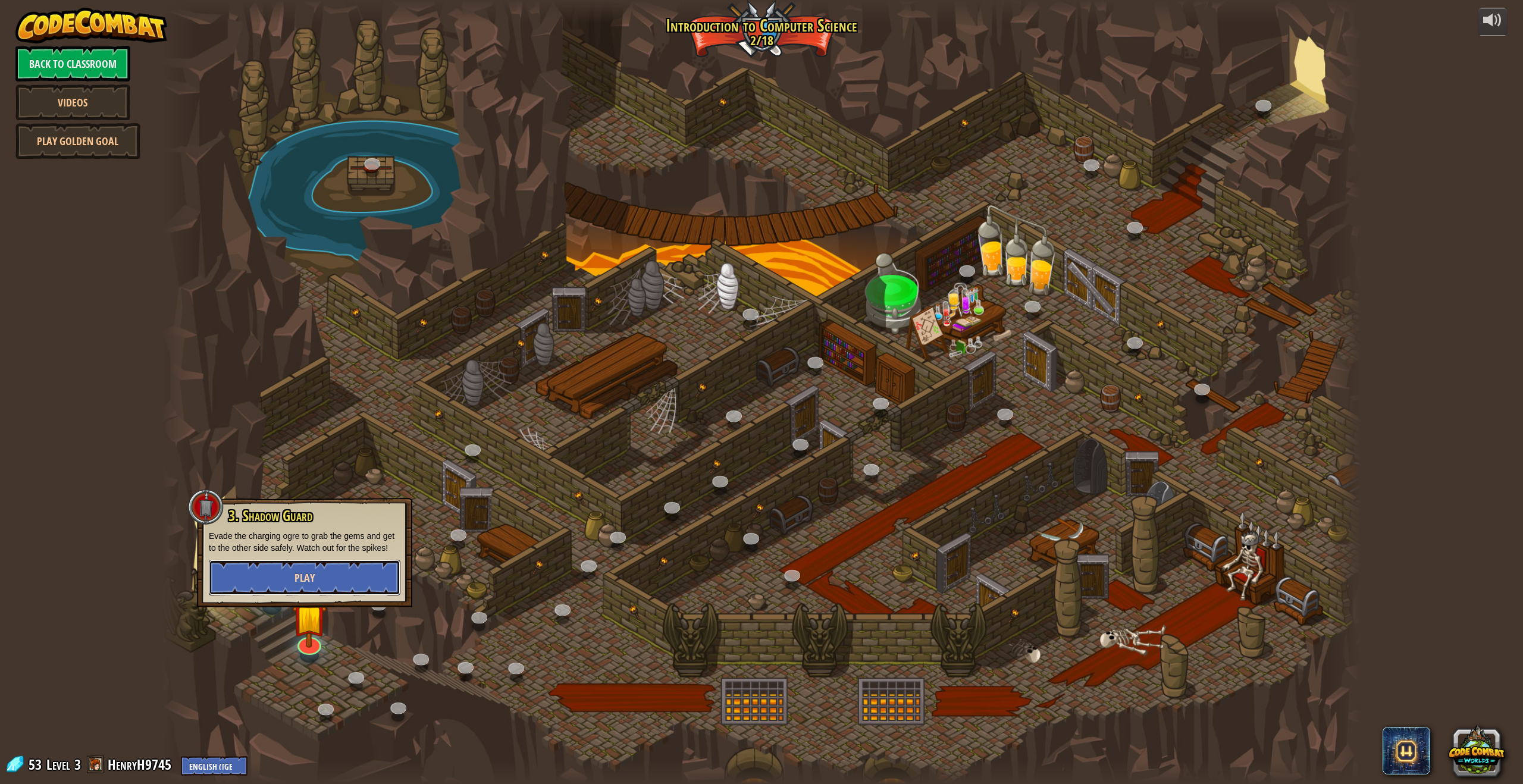
click at [301, 577] on span "Play" at bounding box center [304, 578] width 20 height 15
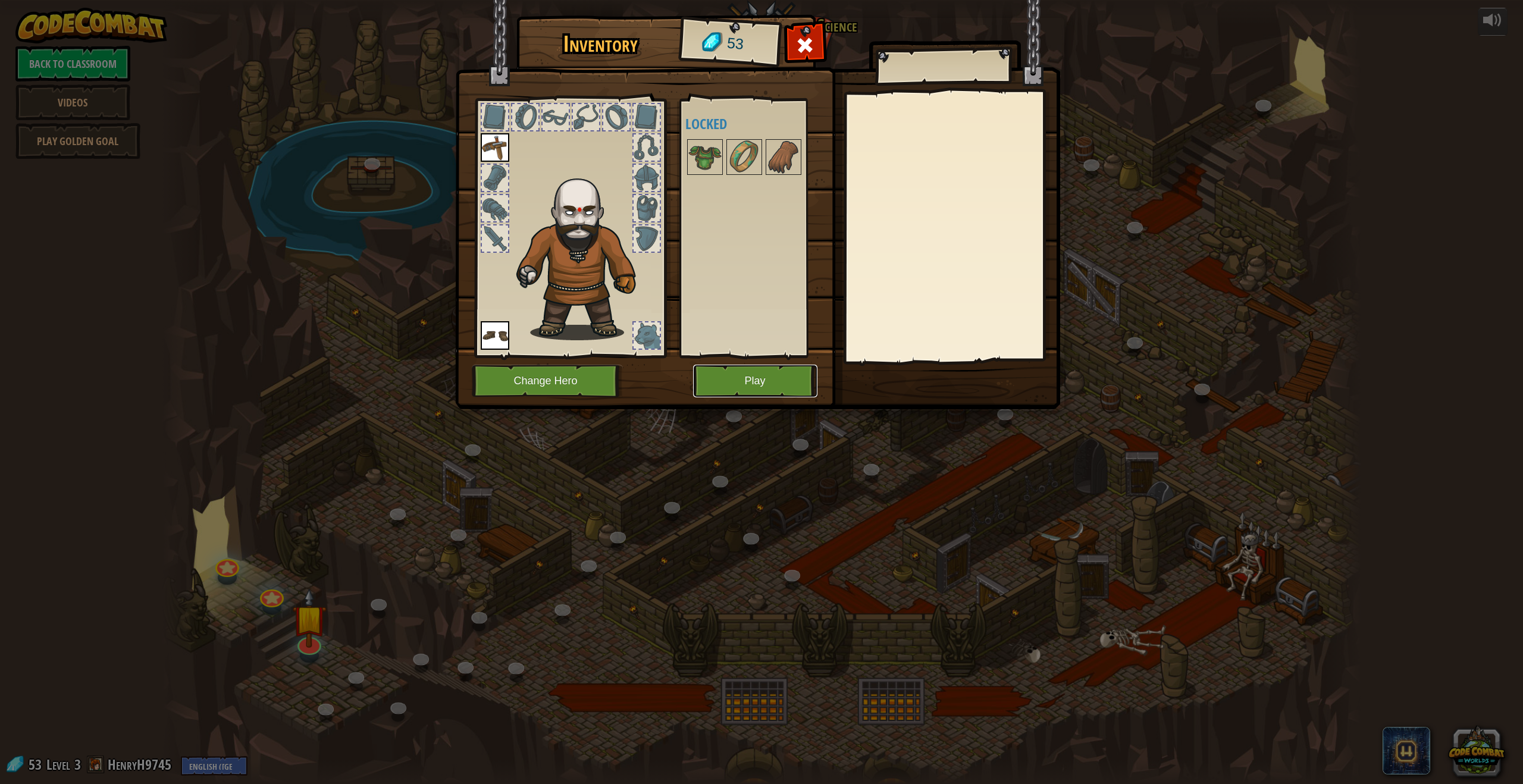
click at [734, 385] on button "Play" at bounding box center [755, 381] width 124 height 33
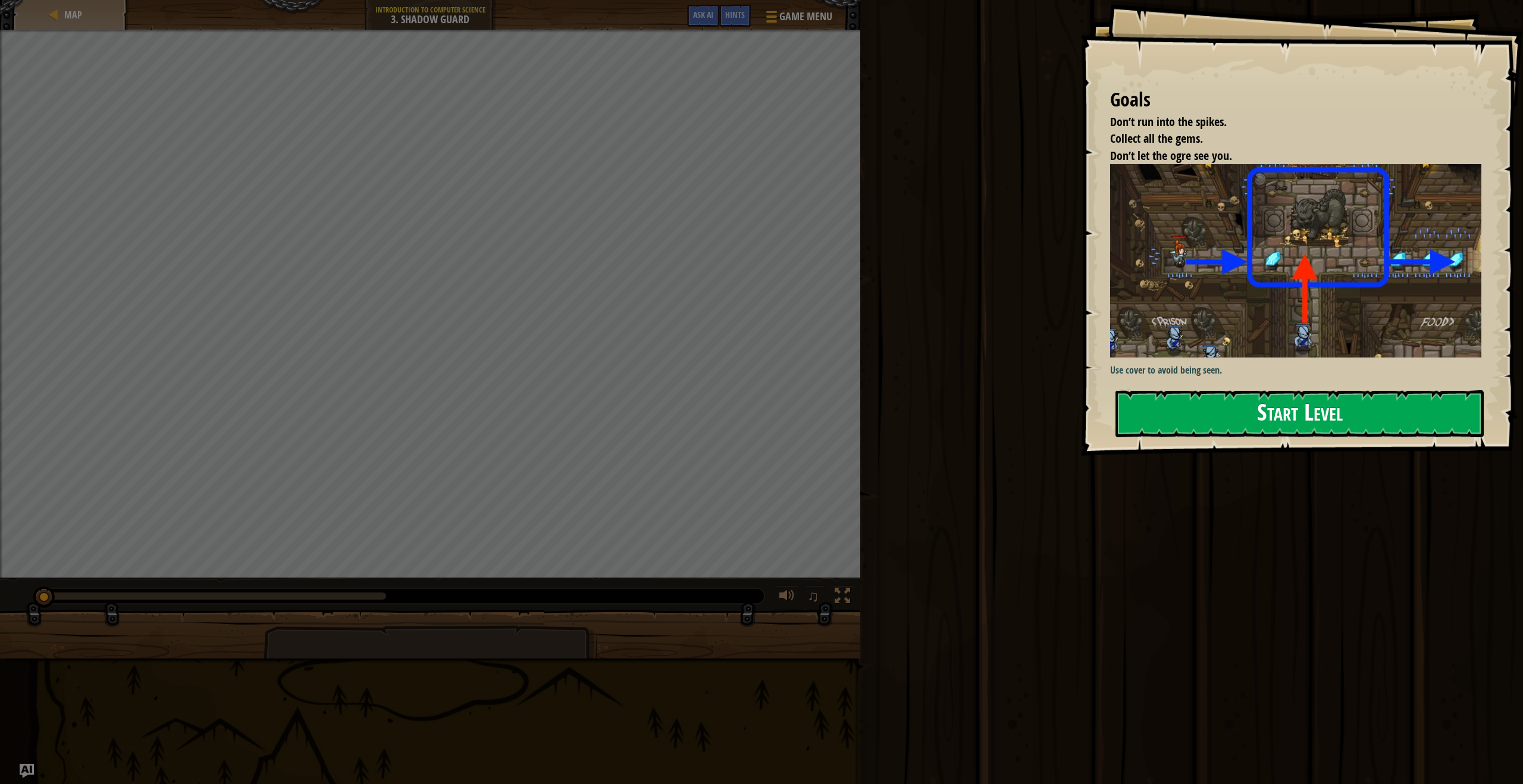
click at [1303, 332] on img at bounding box center [1300, 261] width 380 height 193
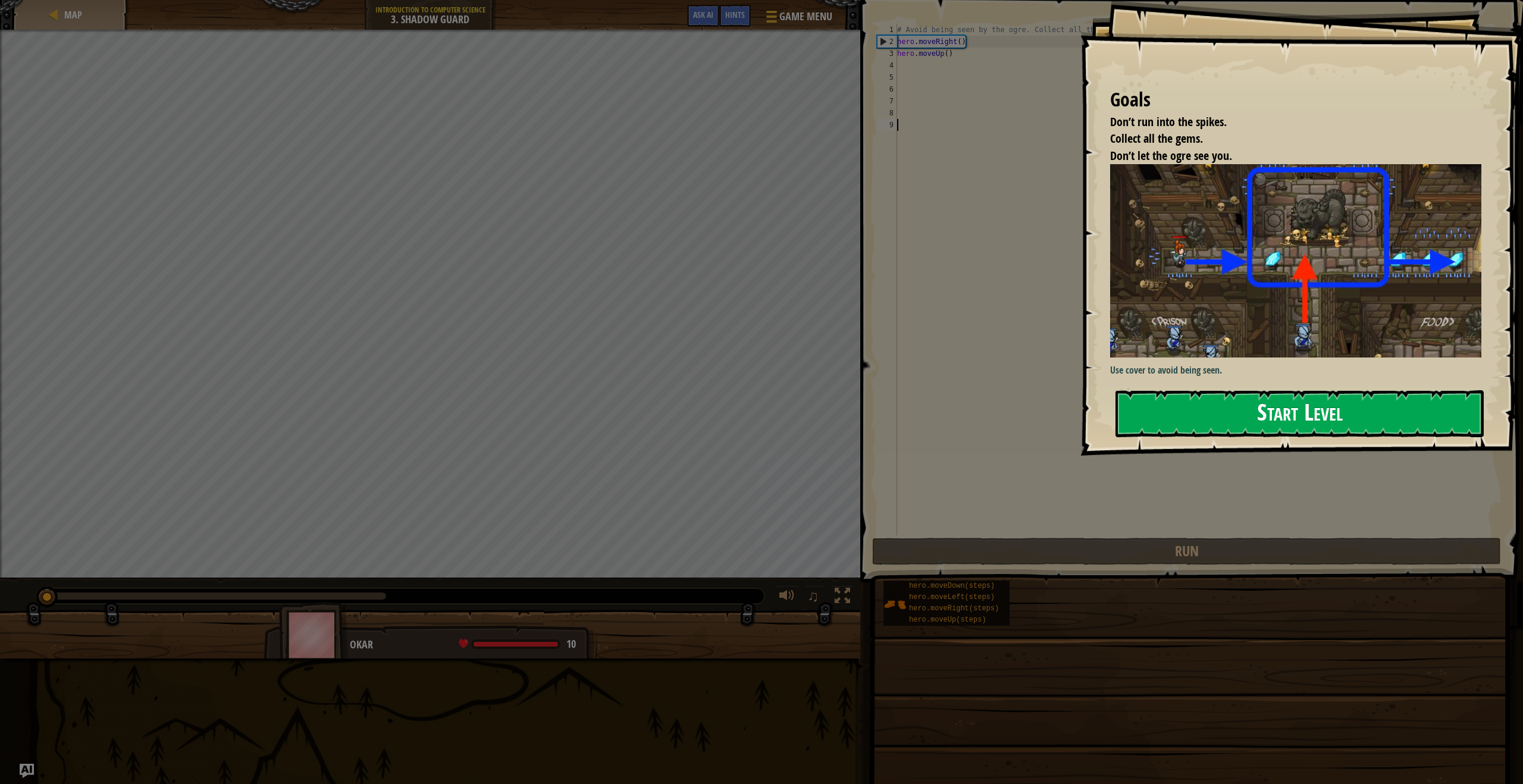
click at [1302, 419] on button "Start Level" at bounding box center [1299, 414] width 368 height 47
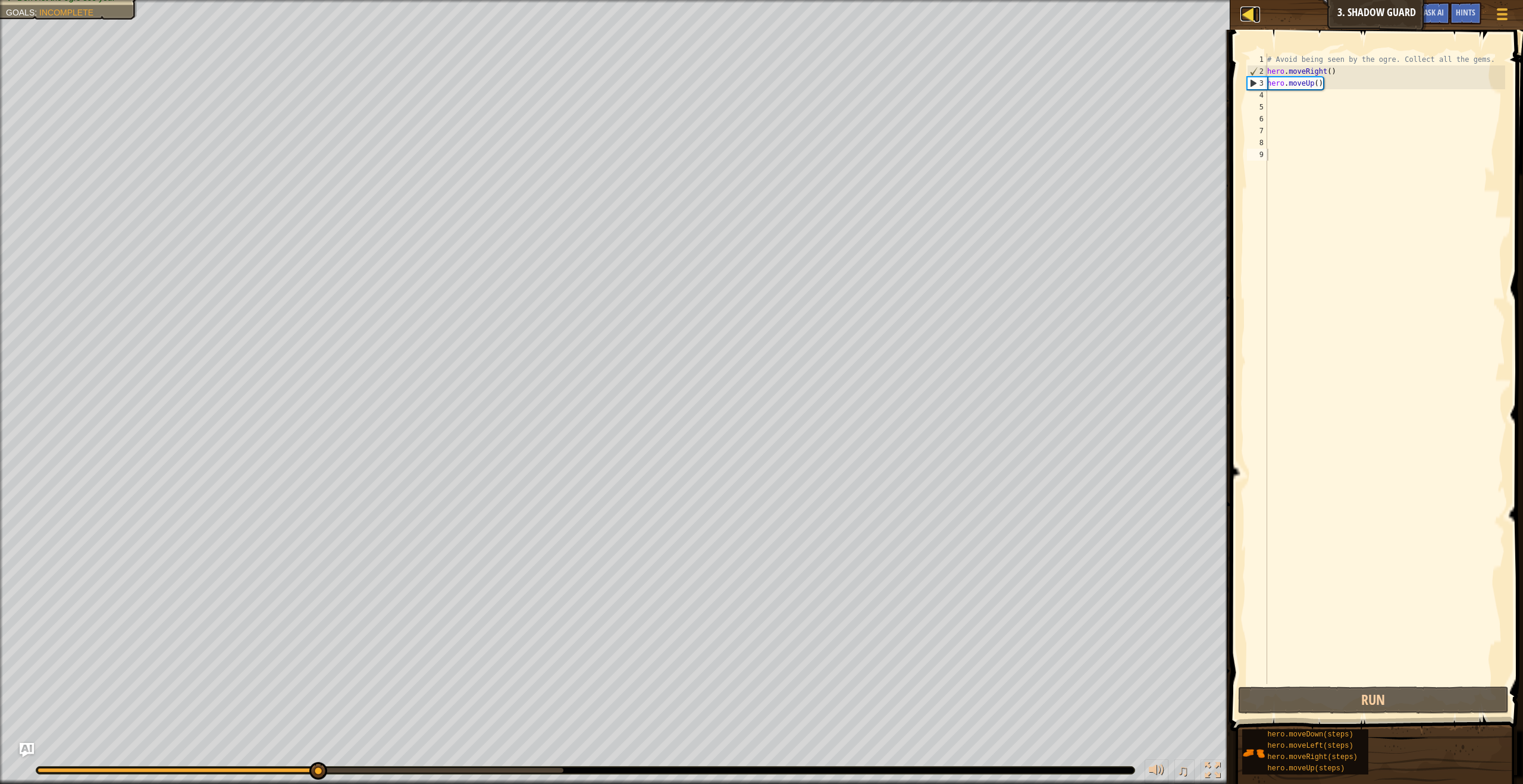
click at [1251, 16] on div at bounding box center [1248, 14] width 15 height 15
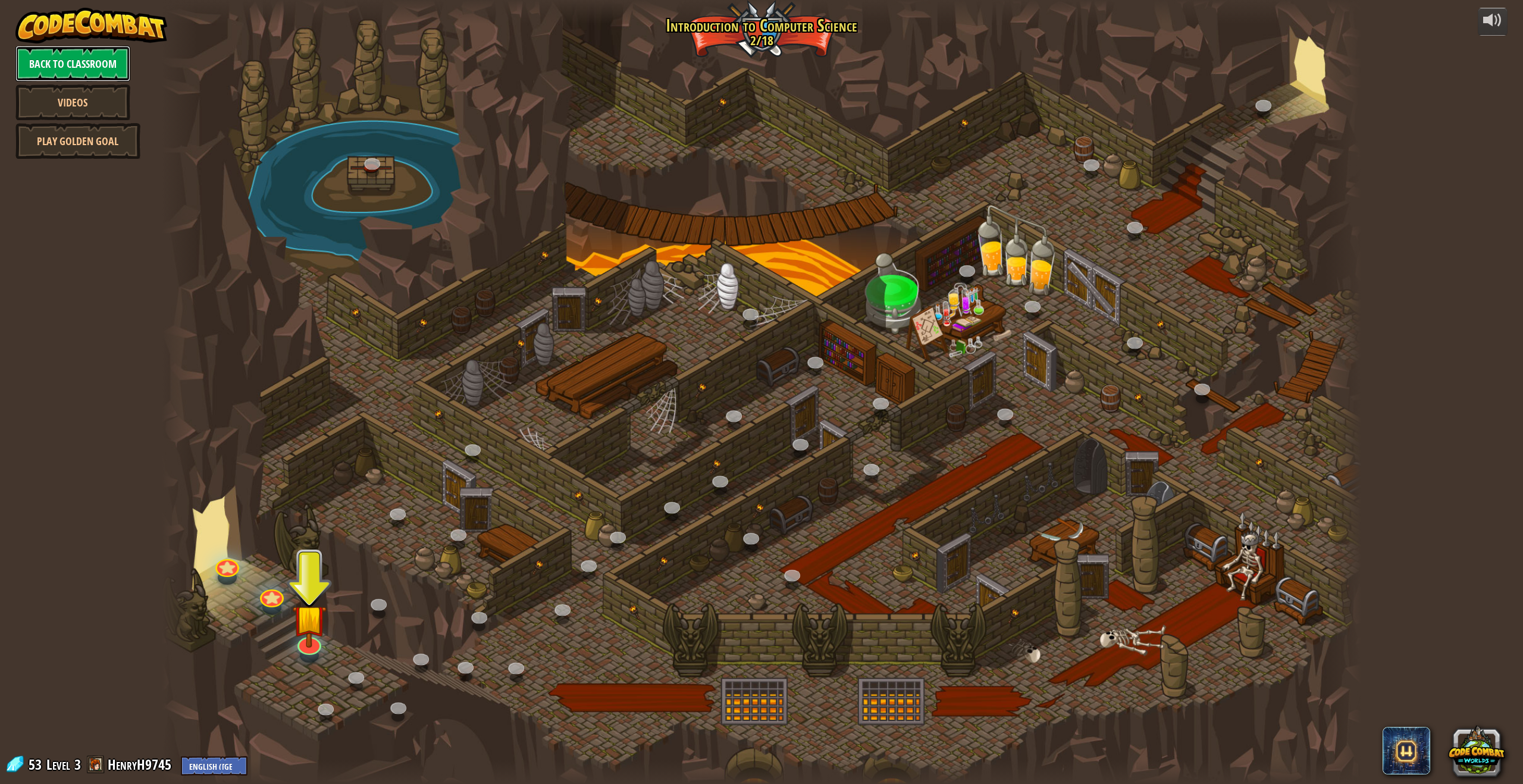
click at [58, 57] on link "Back to Classroom" at bounding box center [73, 64] width 115 height 36
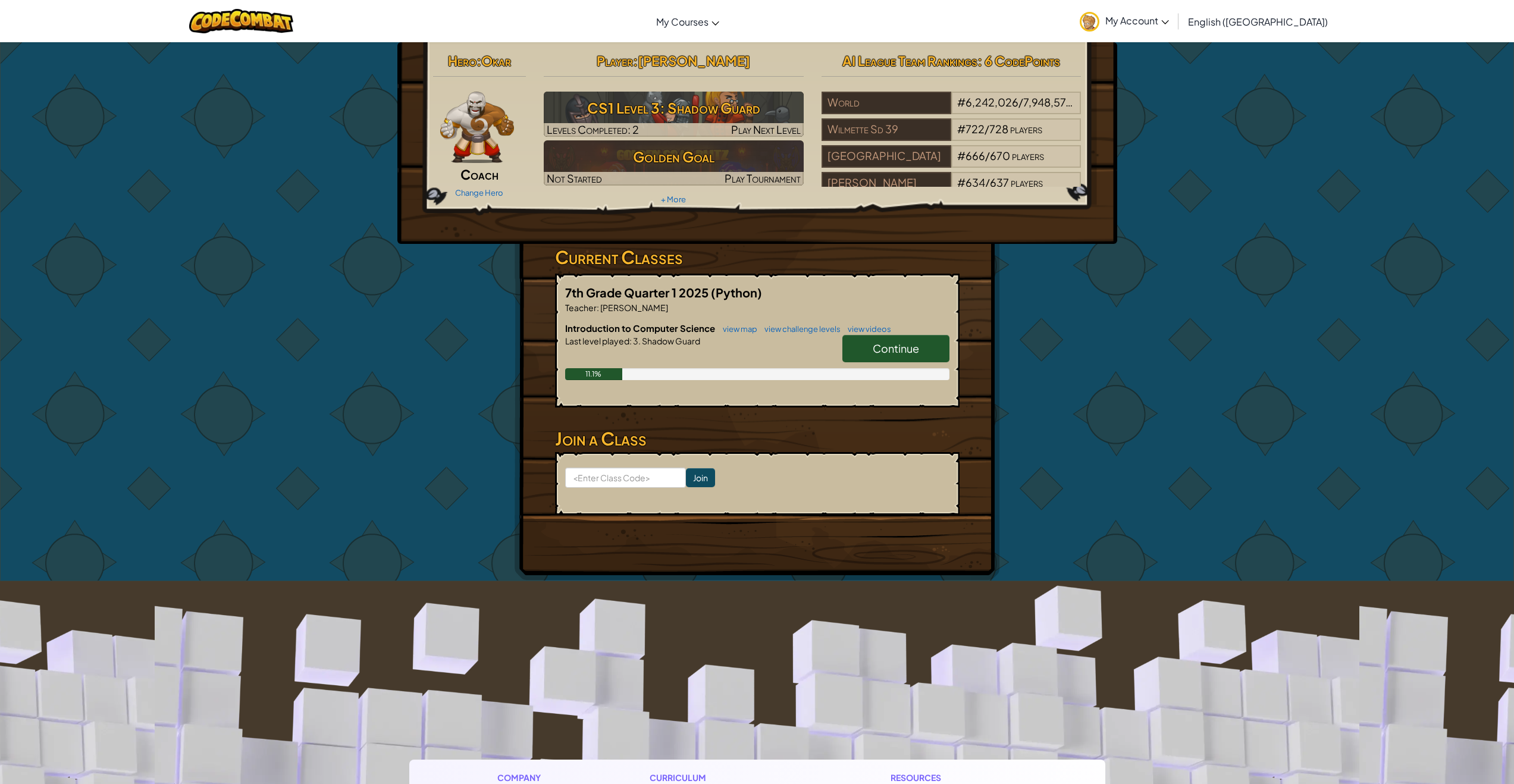
scroll to position [13, 0]
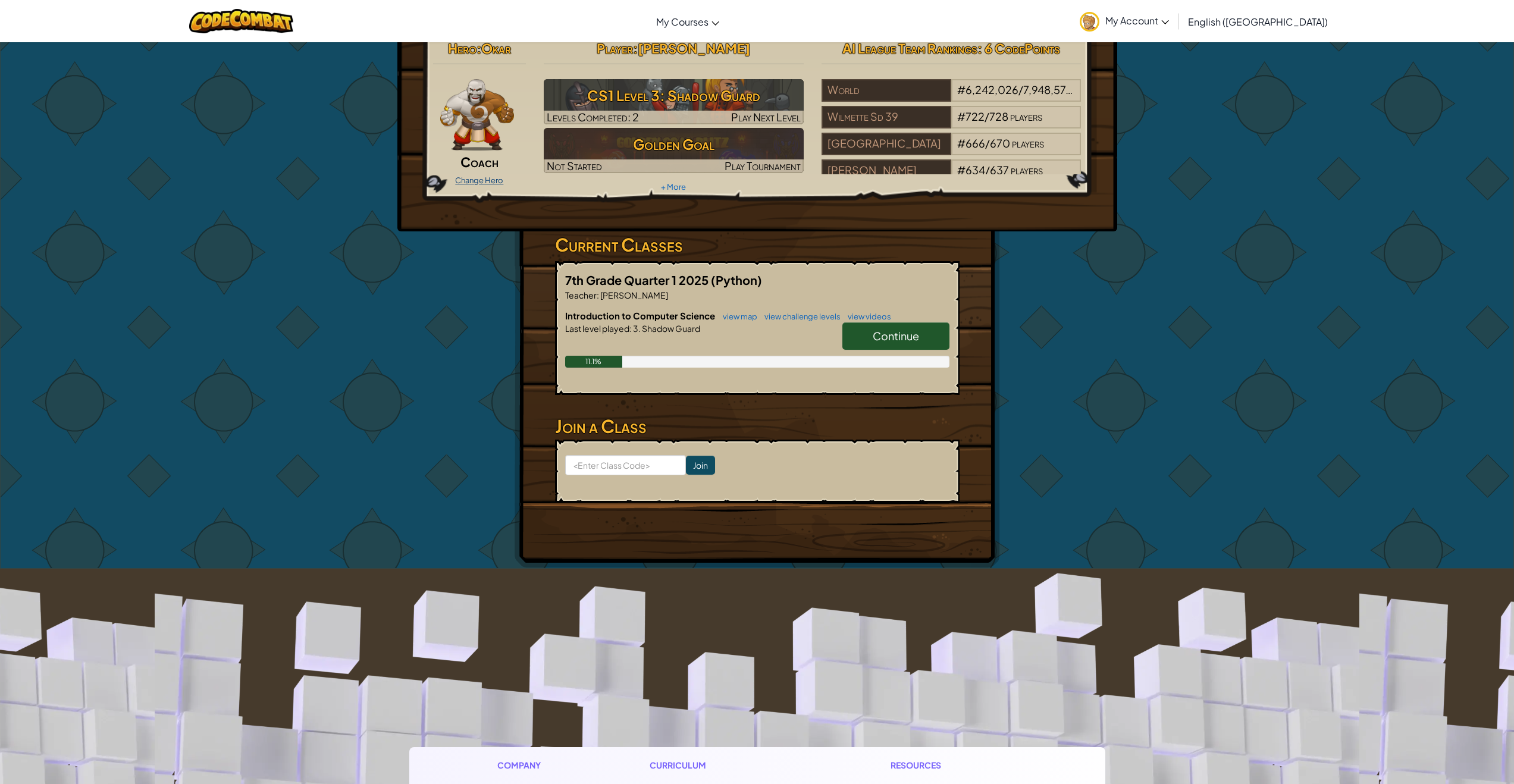
click at [472, 180] on link "Change Hero" at bounding box center [479, 180] width 48 height 10
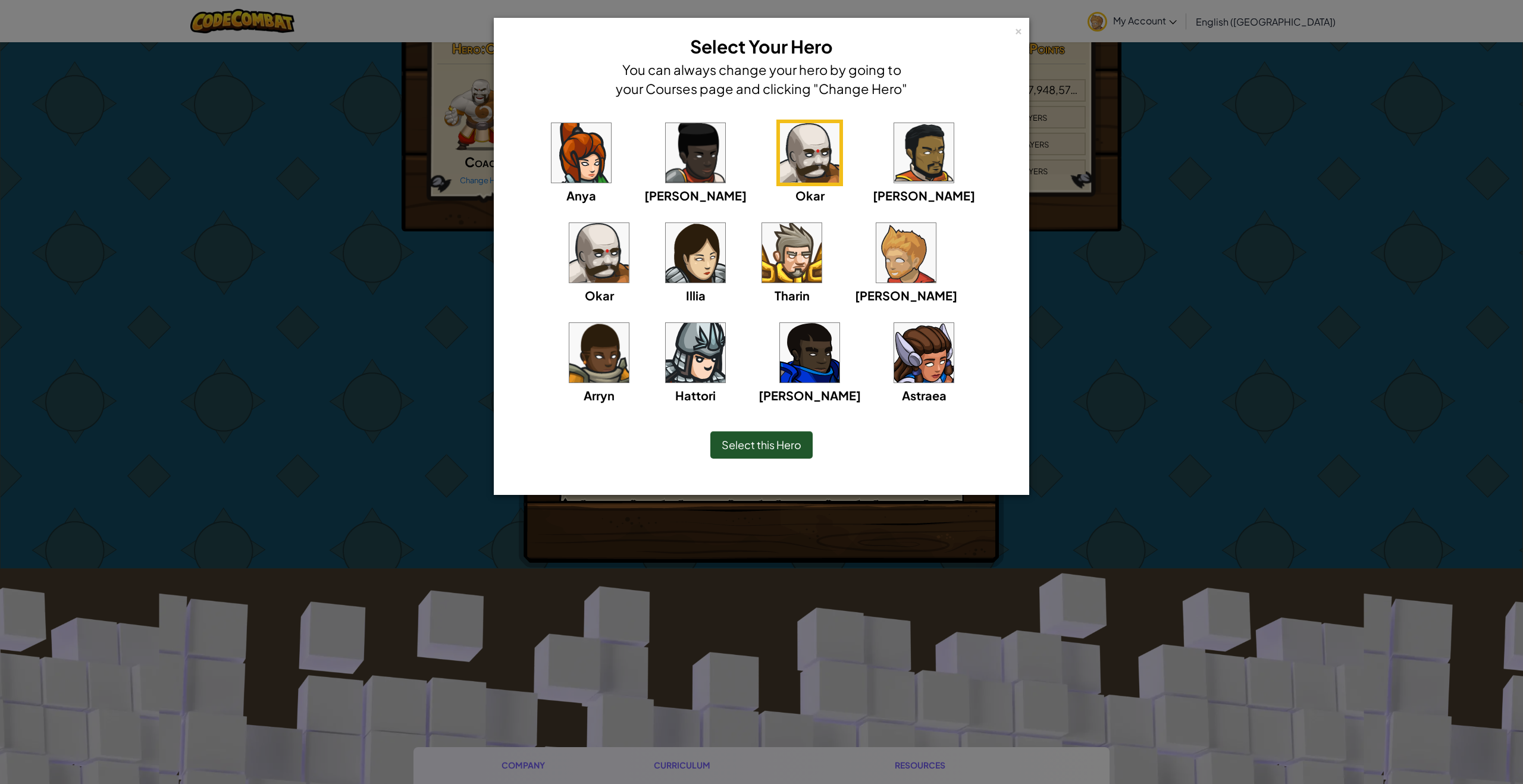
click at [666, 160] on img at bounding box center [696, 153] width 60 height 60
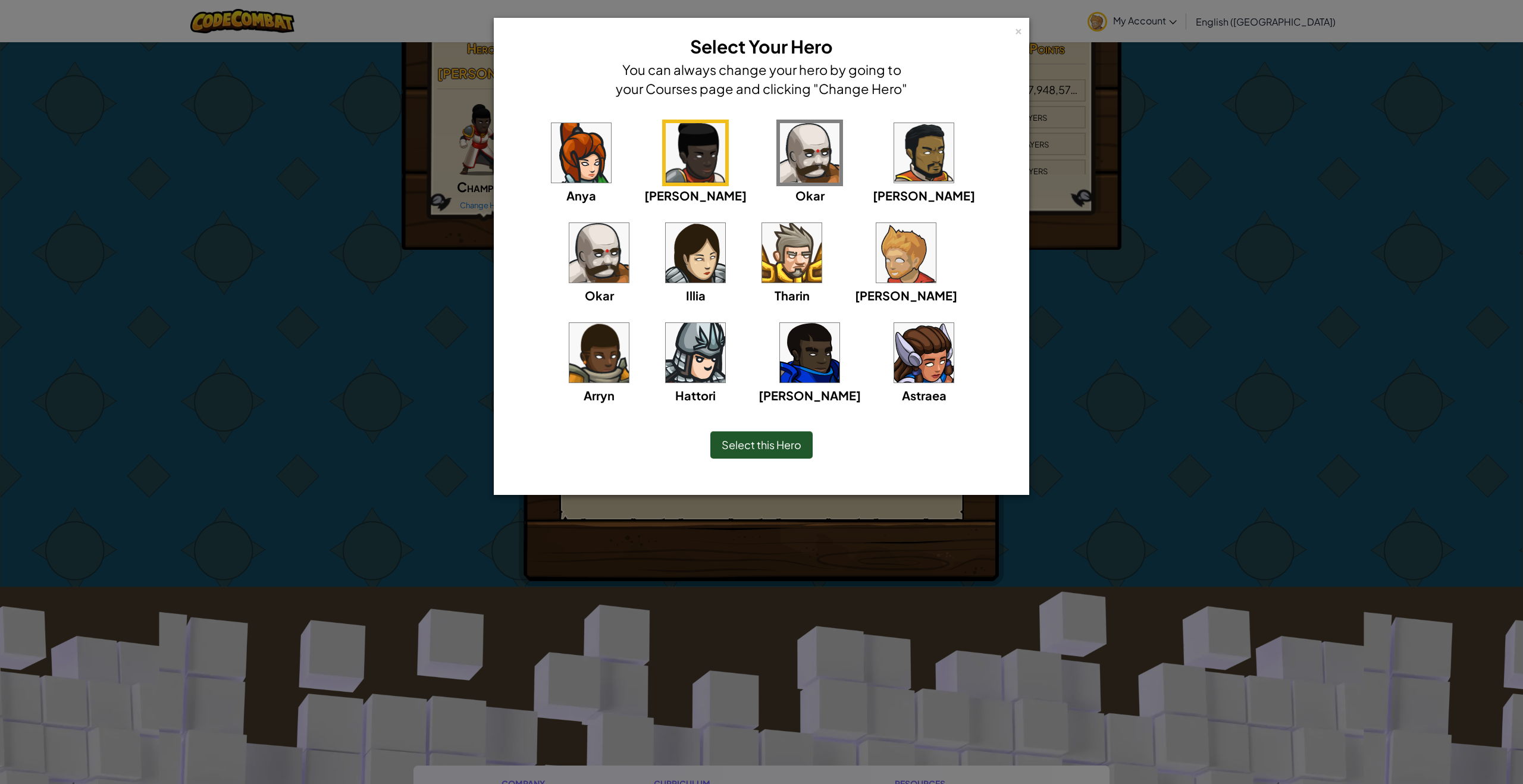
click at [855, 239] on div "[PERSON_NAME]" at bounding box center [906, 262] width 103 height 85
click at [769, 447] on span "Select this Hero" at bounding box center [761, 445] width 80 height 13
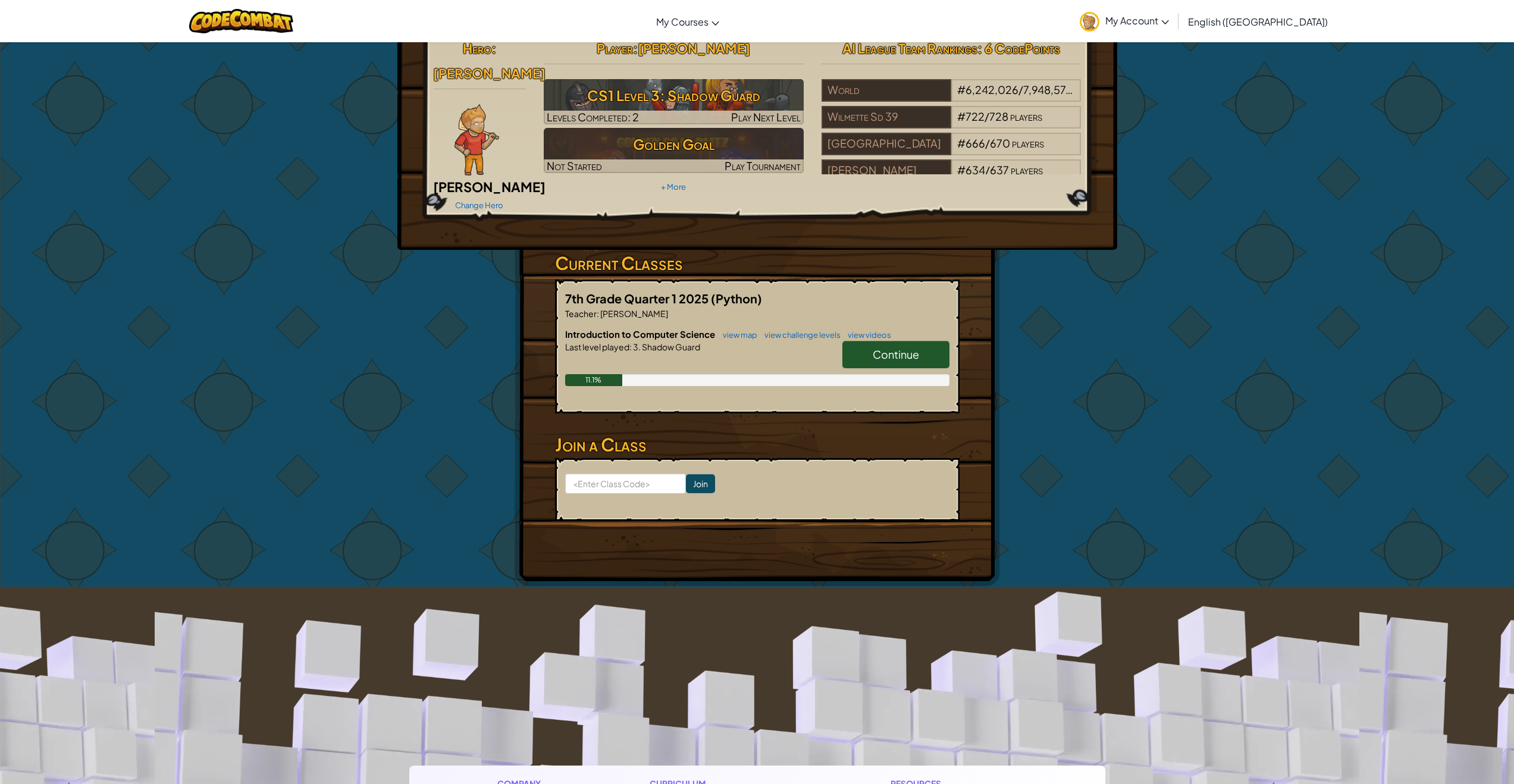
click at [926, 341] on link "Continue" at bounding box center [896, 354] width 107 height 28
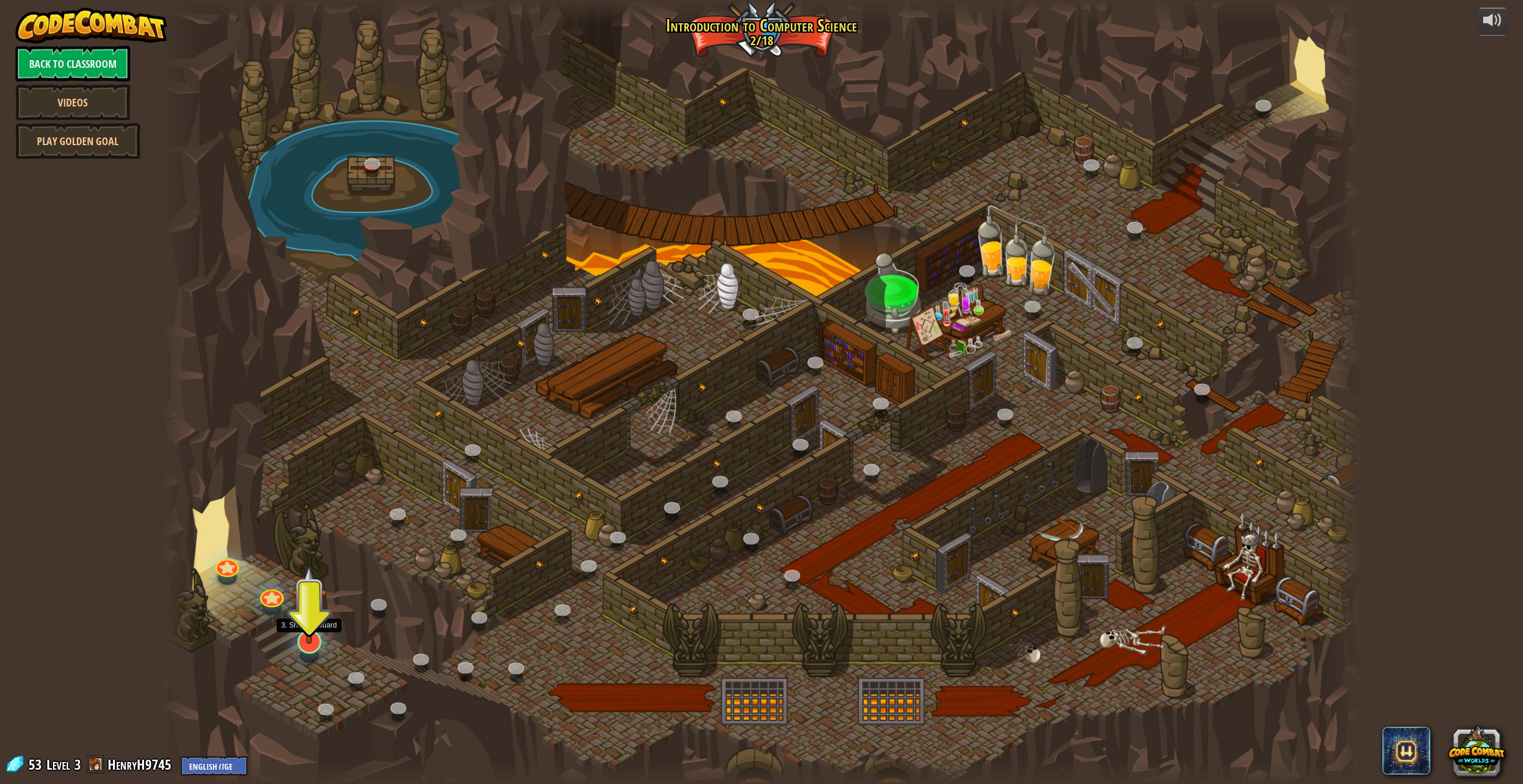
click at [312, 637] on img at bounding box center [310, 604] width 34 height 80
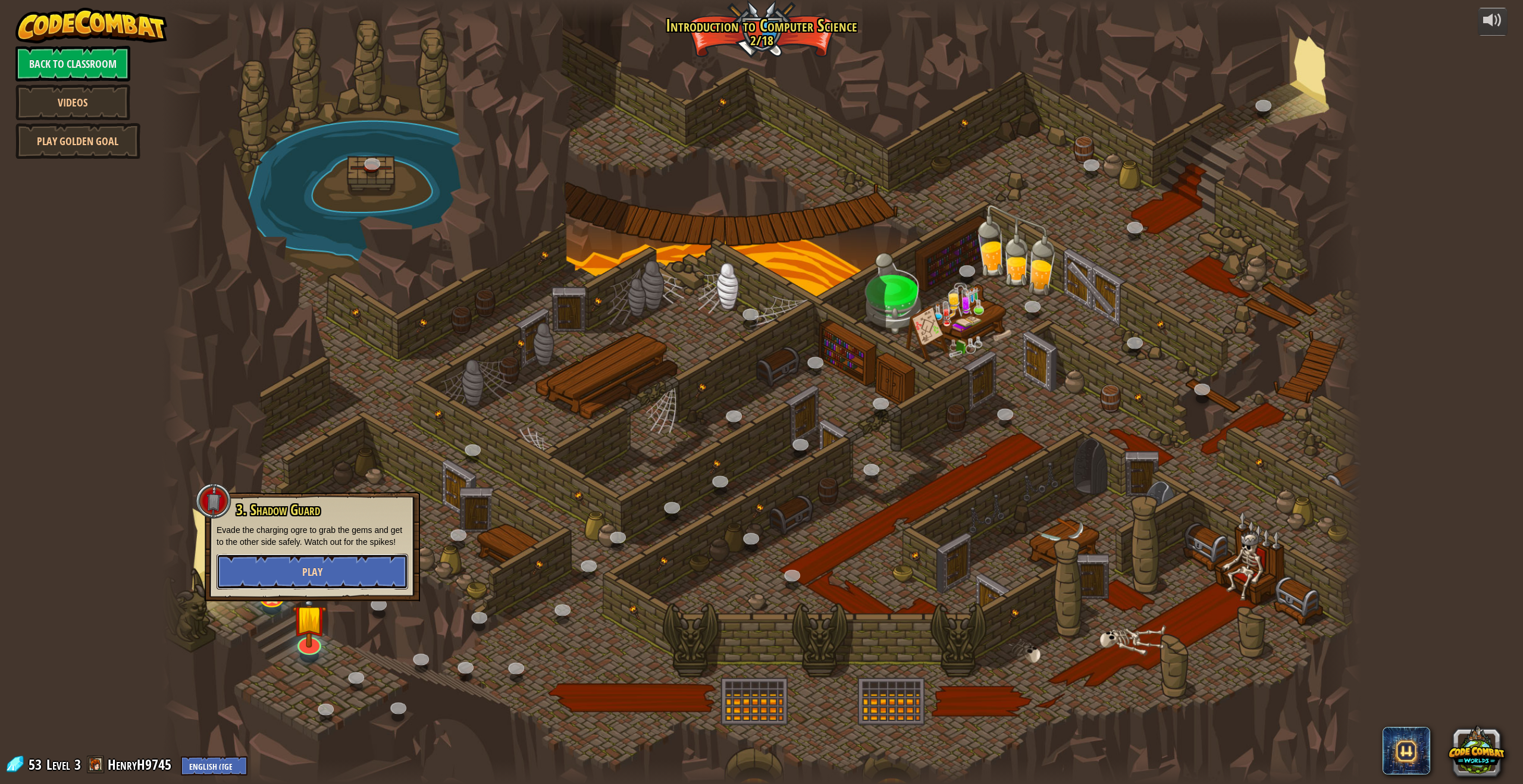
click at [365, 583] on button "Play" at bounding box center [312, 572] width 191 height 36
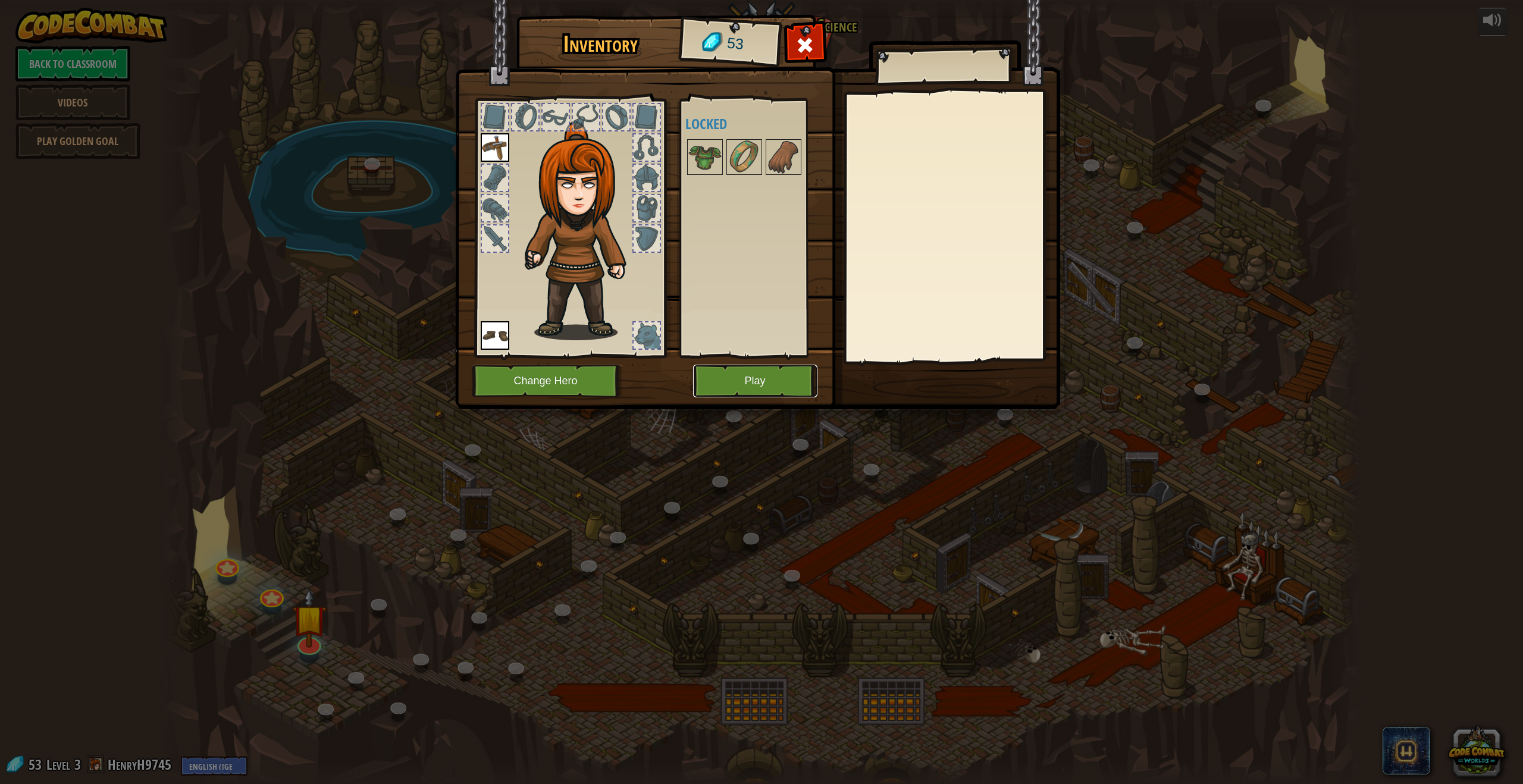
click at [752, 381] on button "Play" at bounding box center [755, 381] width 124 height 33
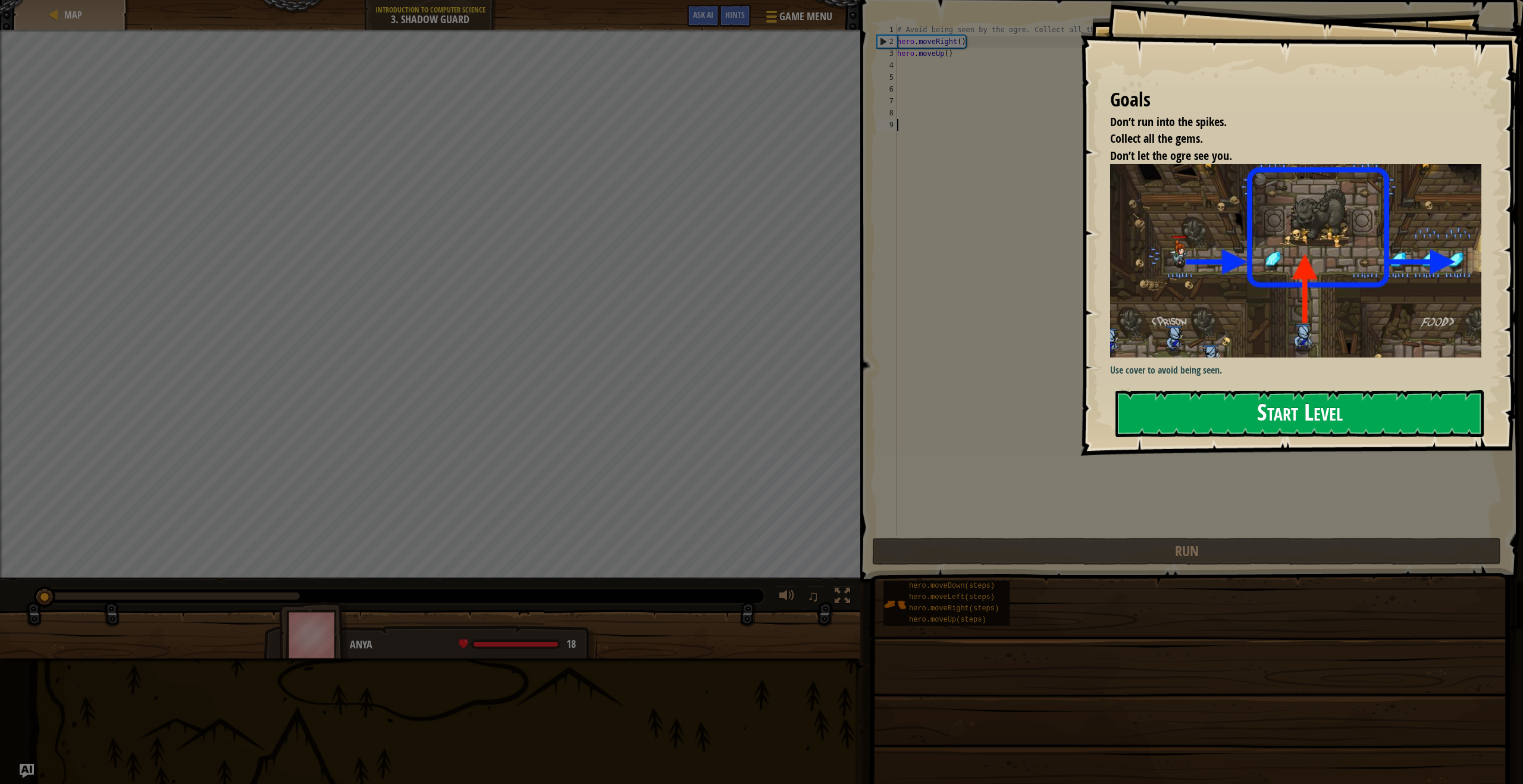
click at [1220, 405] on button "Start Level" at bounding box center [1299, 414] width 368 height 47
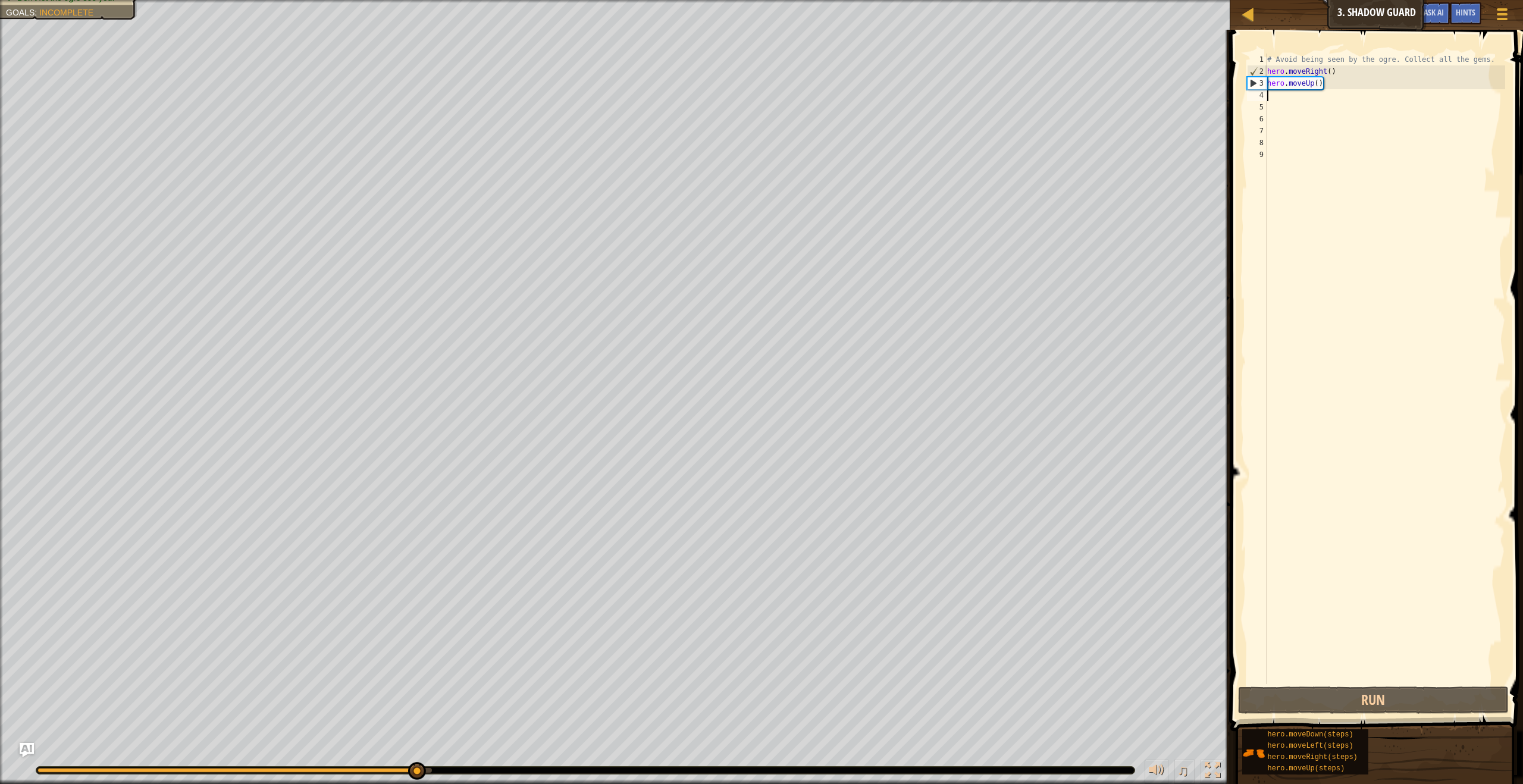
click at [1275, 99] on div "# Avoid being seen by the ogre. Collect all the gems. hero . moveRight ( ) hero…" at bounding box center [1385, 381] width 240 height 655
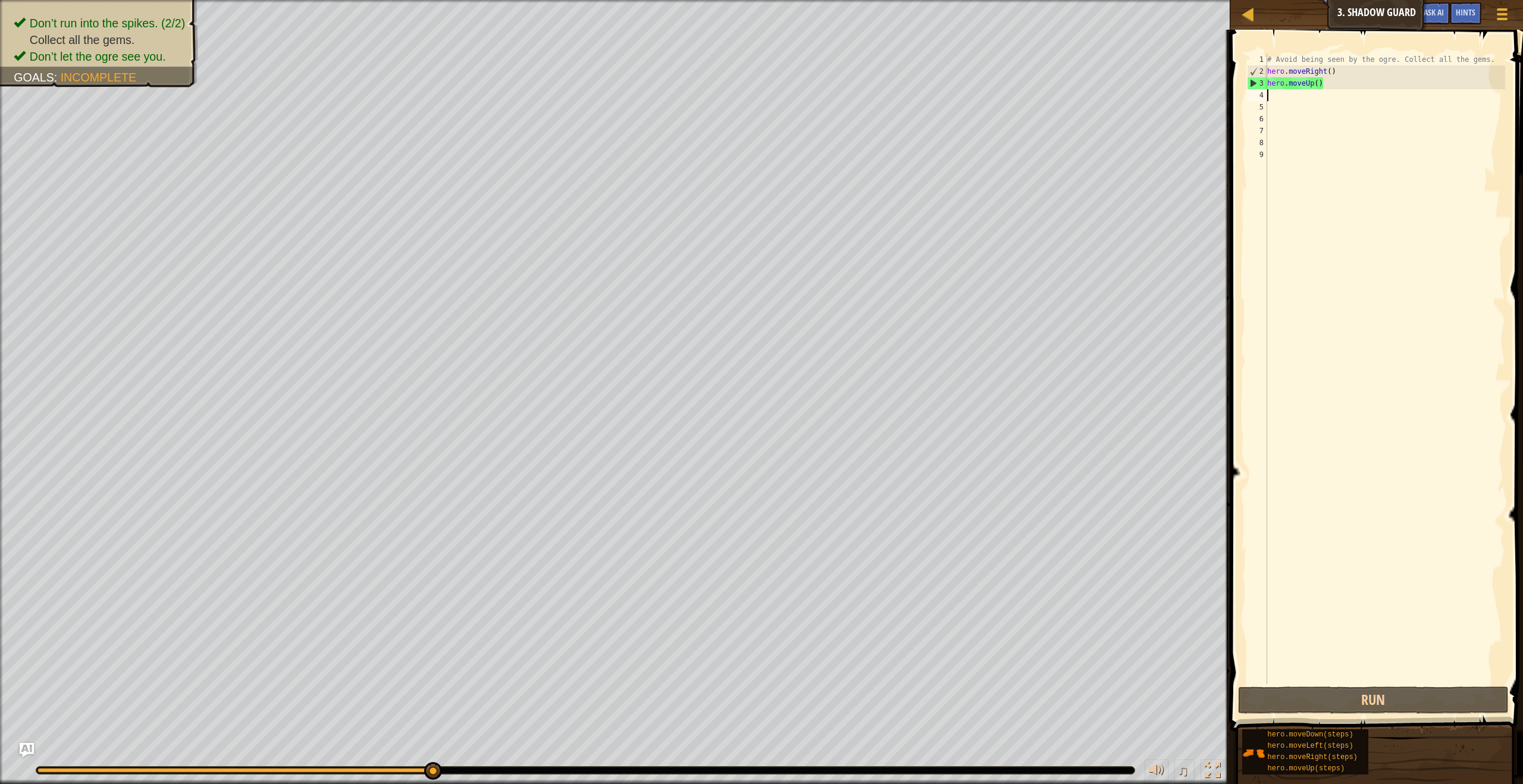
scroll to position [5, 0]
type textarea "righ"
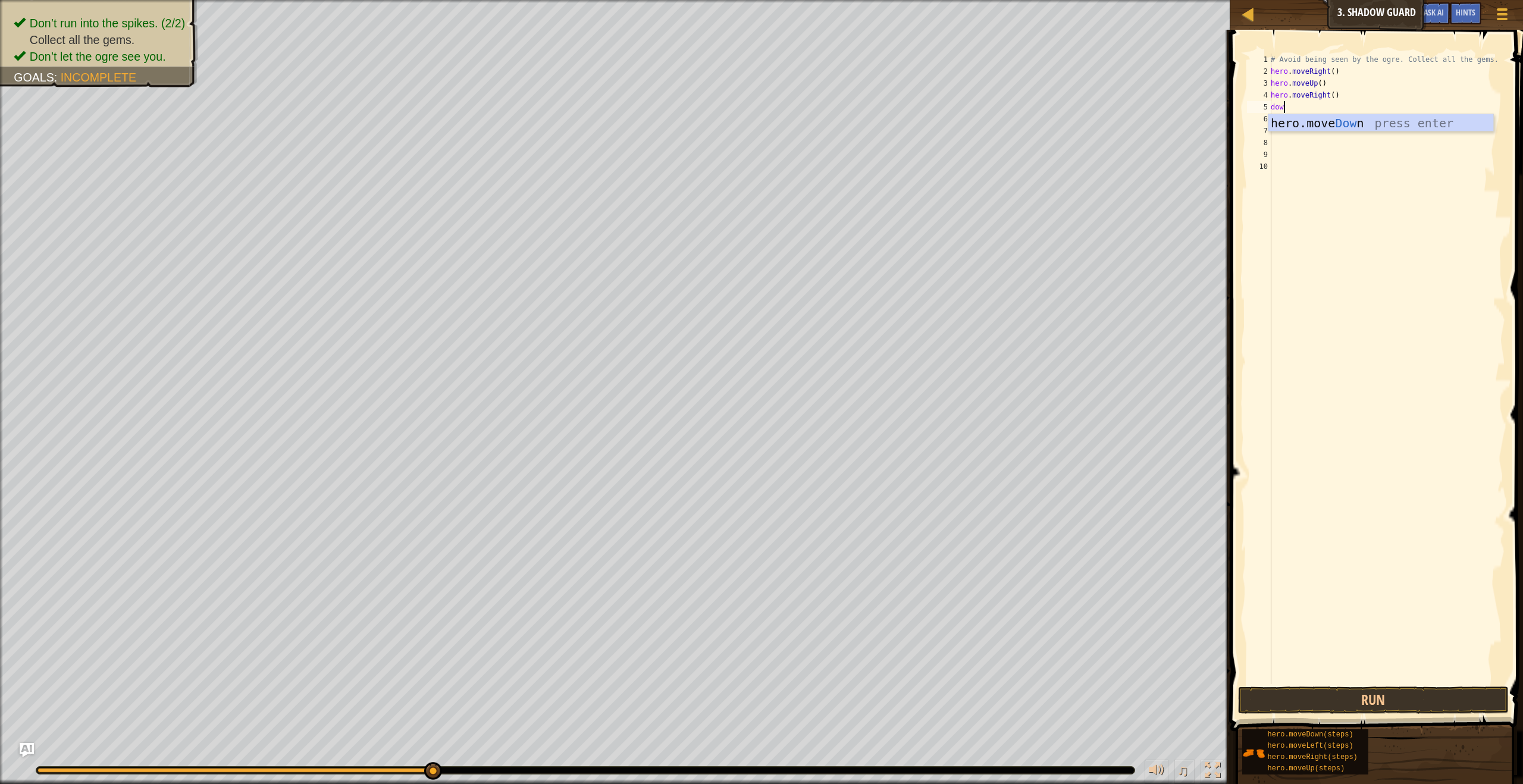
type textarea "down"
type textarea "right"
click at [1350, 688] on button "Run" at bounding box center [1373, 700] width 270 height 28
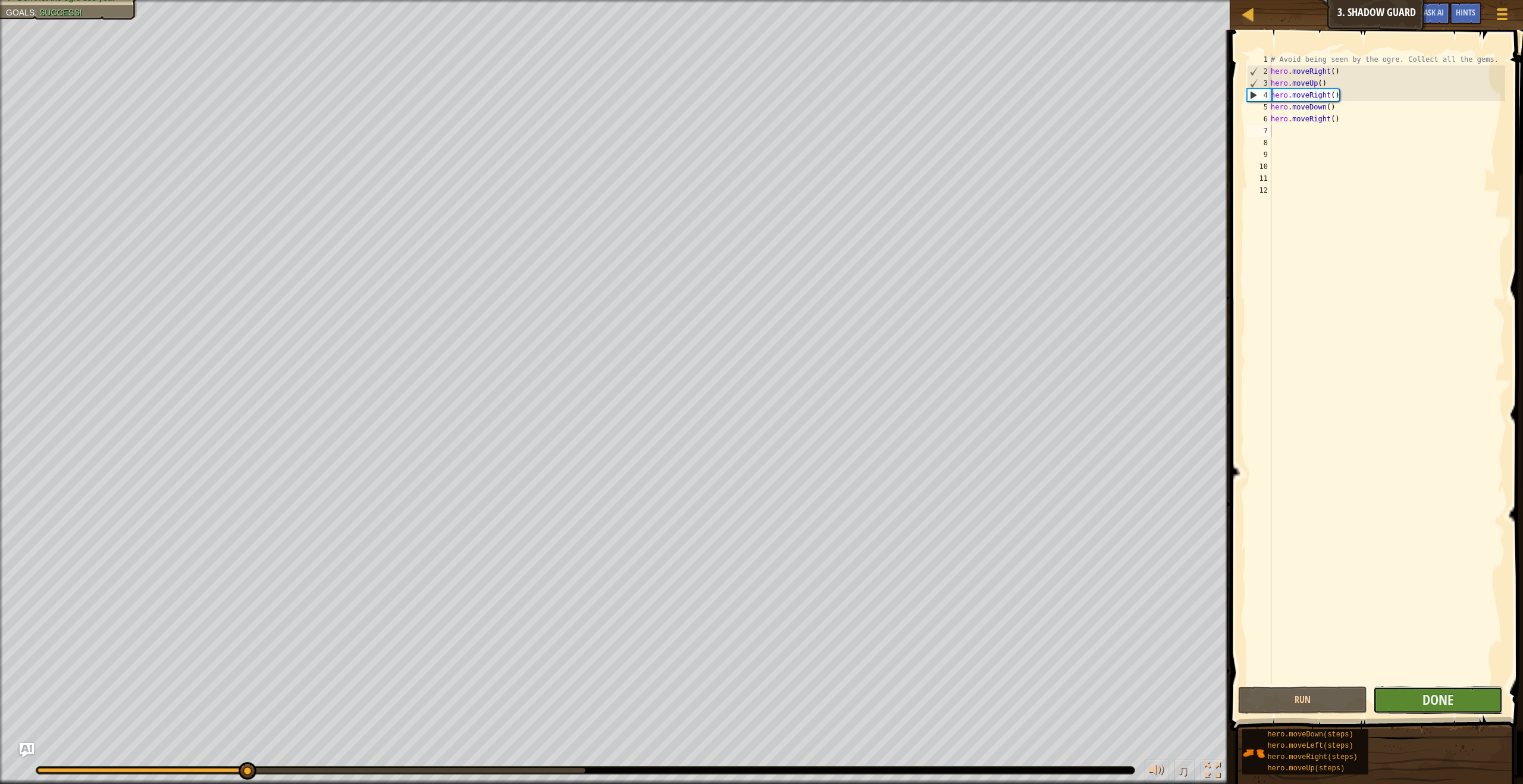
click at [1392, 696] on button "Done" at bounding box center [1438, 700] width 129 height 28
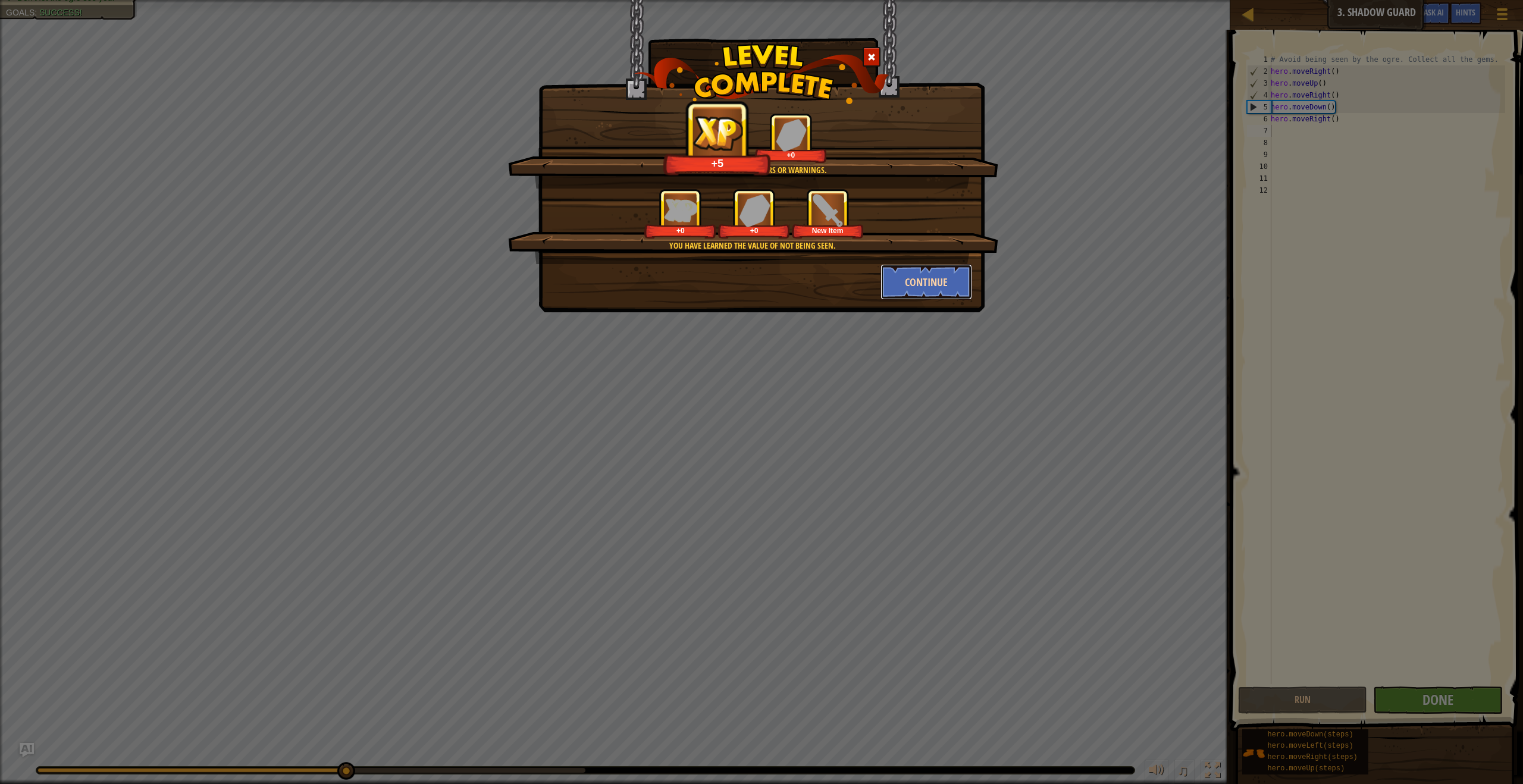
click at [932, 288] on button "Continue" at bounding box center [927, 282] width 92 height 36
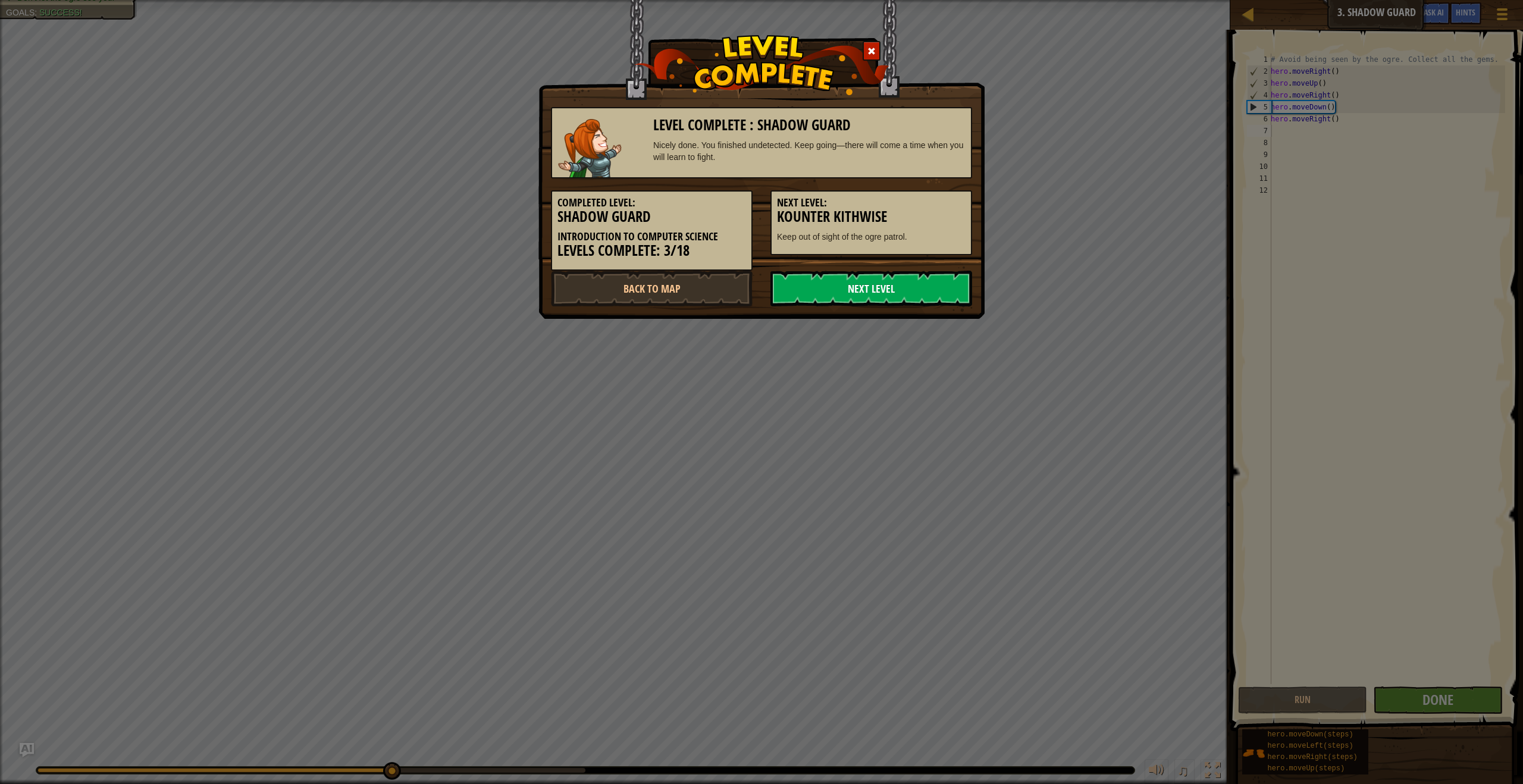
click at [931, 288] on link "Next Level" at bounding box center [871, 289] width 202 height 36
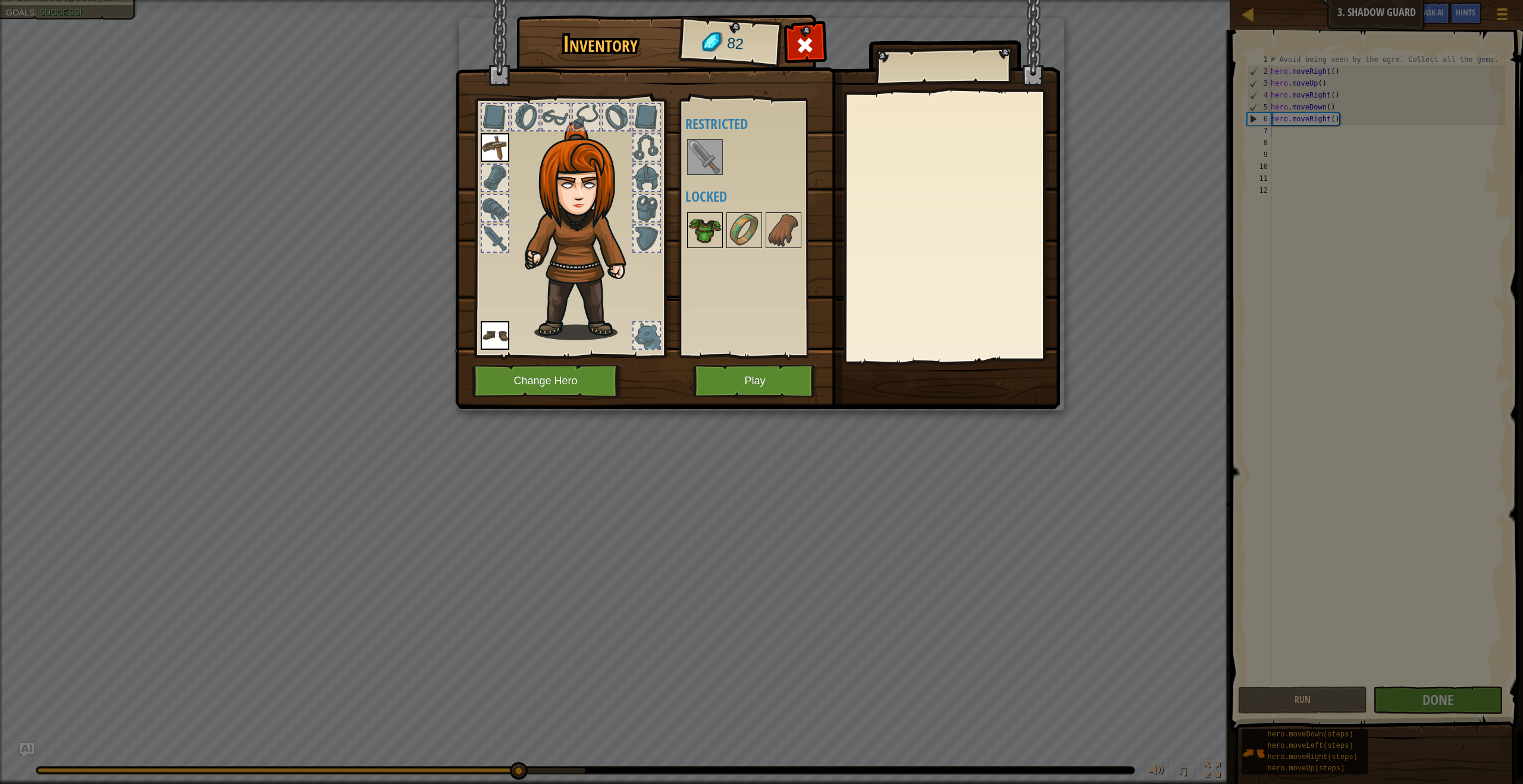
click at [710, 237] on img at bounding box center [705, 230] width 33 height 33
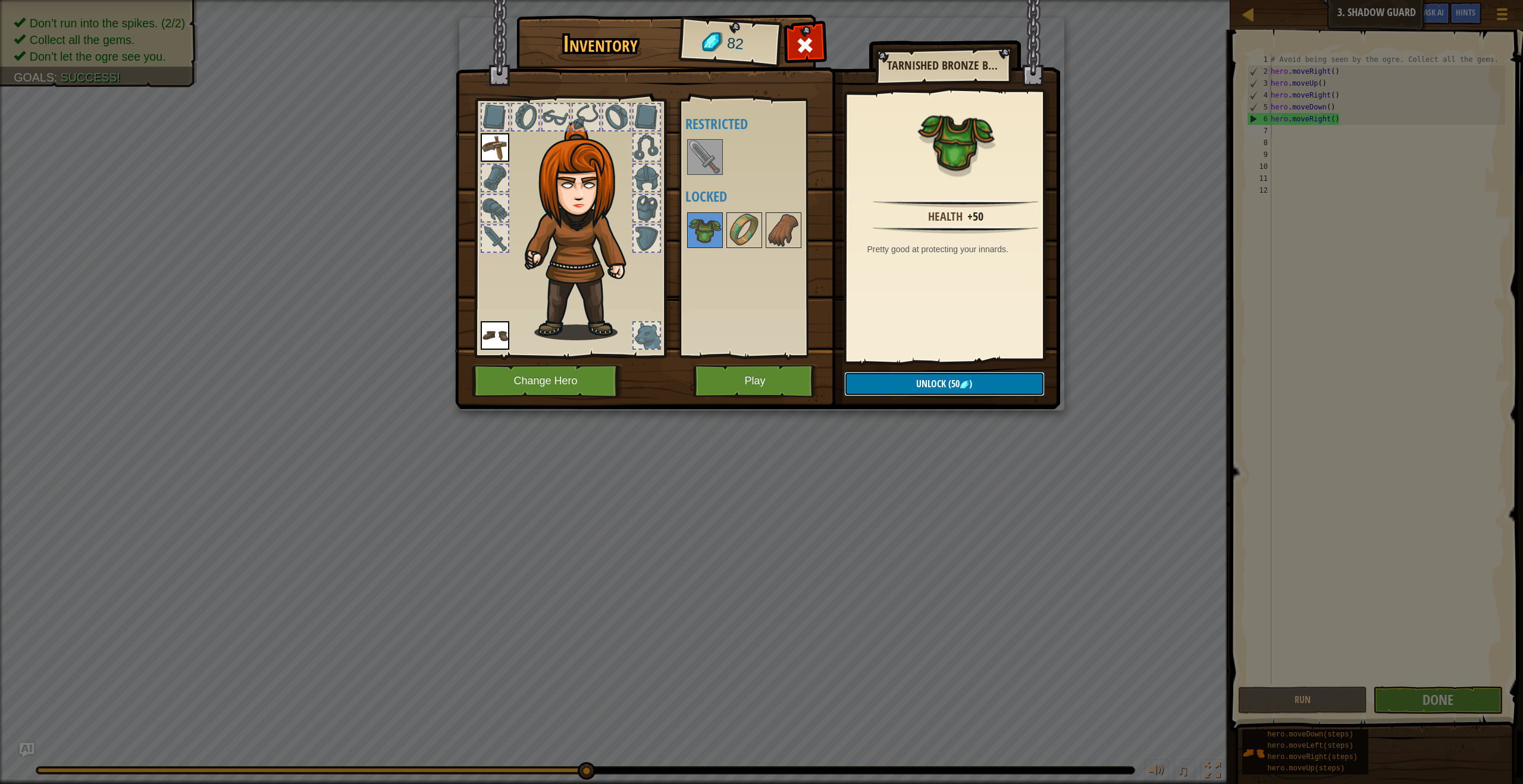
click at [993, 379] on button "Unlock (50 )" at bounding box center [944, 384] width 200 height 25
click at [988, 385] on button "Confirm" at bounding box center [944, 384] width 200 height 25
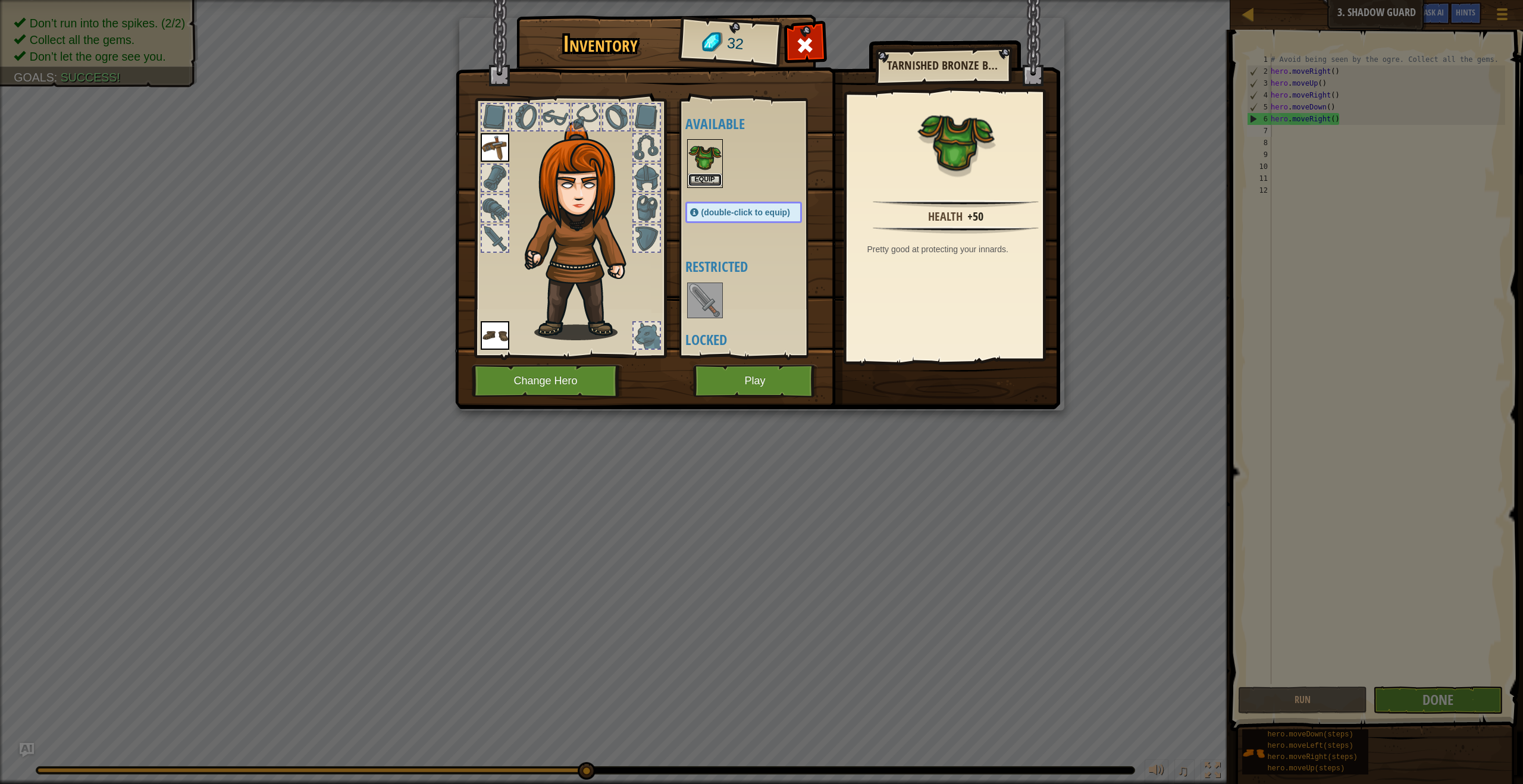
click at [702, 177] on button "Equip" at bounding box center [705, 180] width 33 height 13
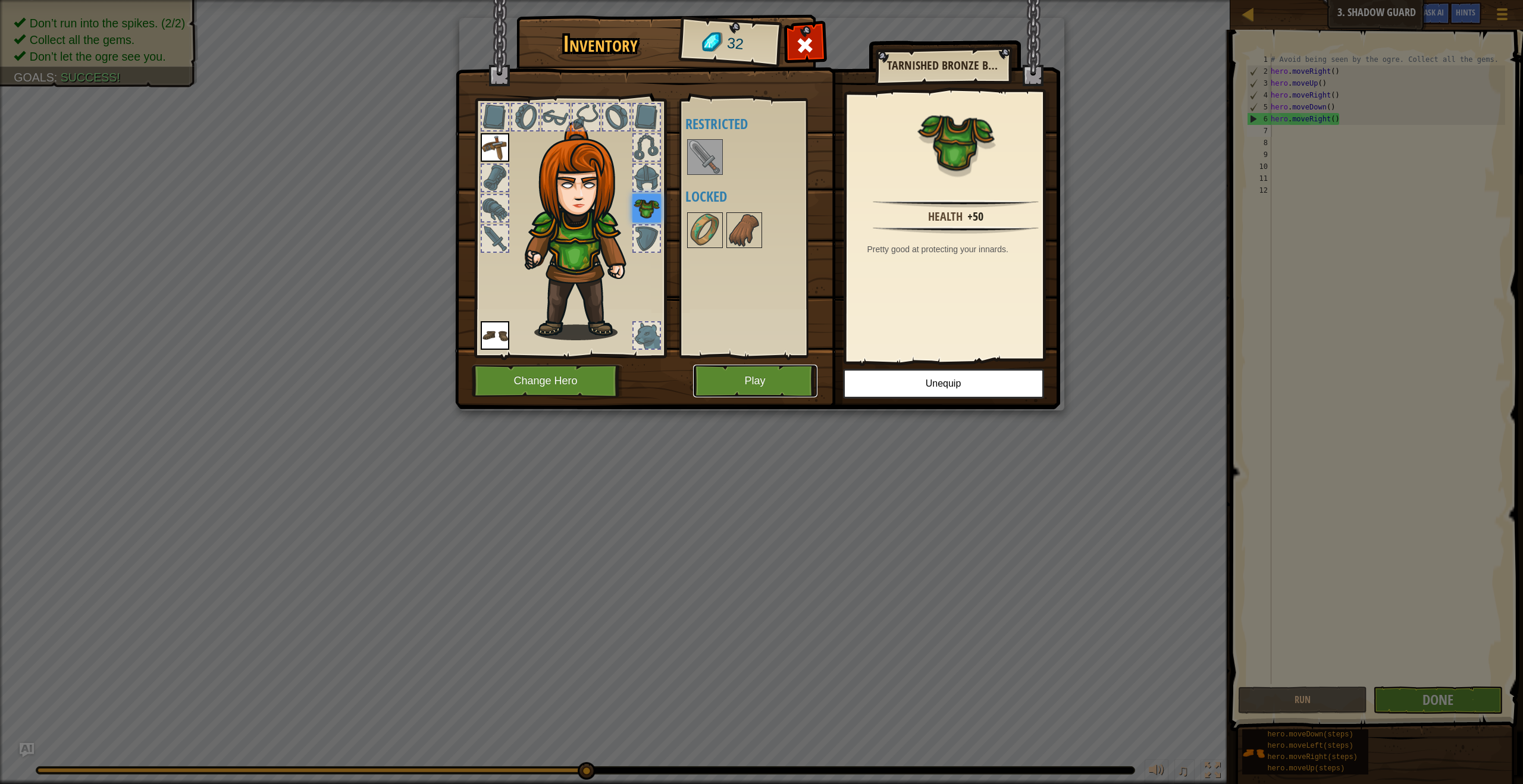
click at [764, 382] on button "Play" at bounding box center [755, 381] width 124 height 33
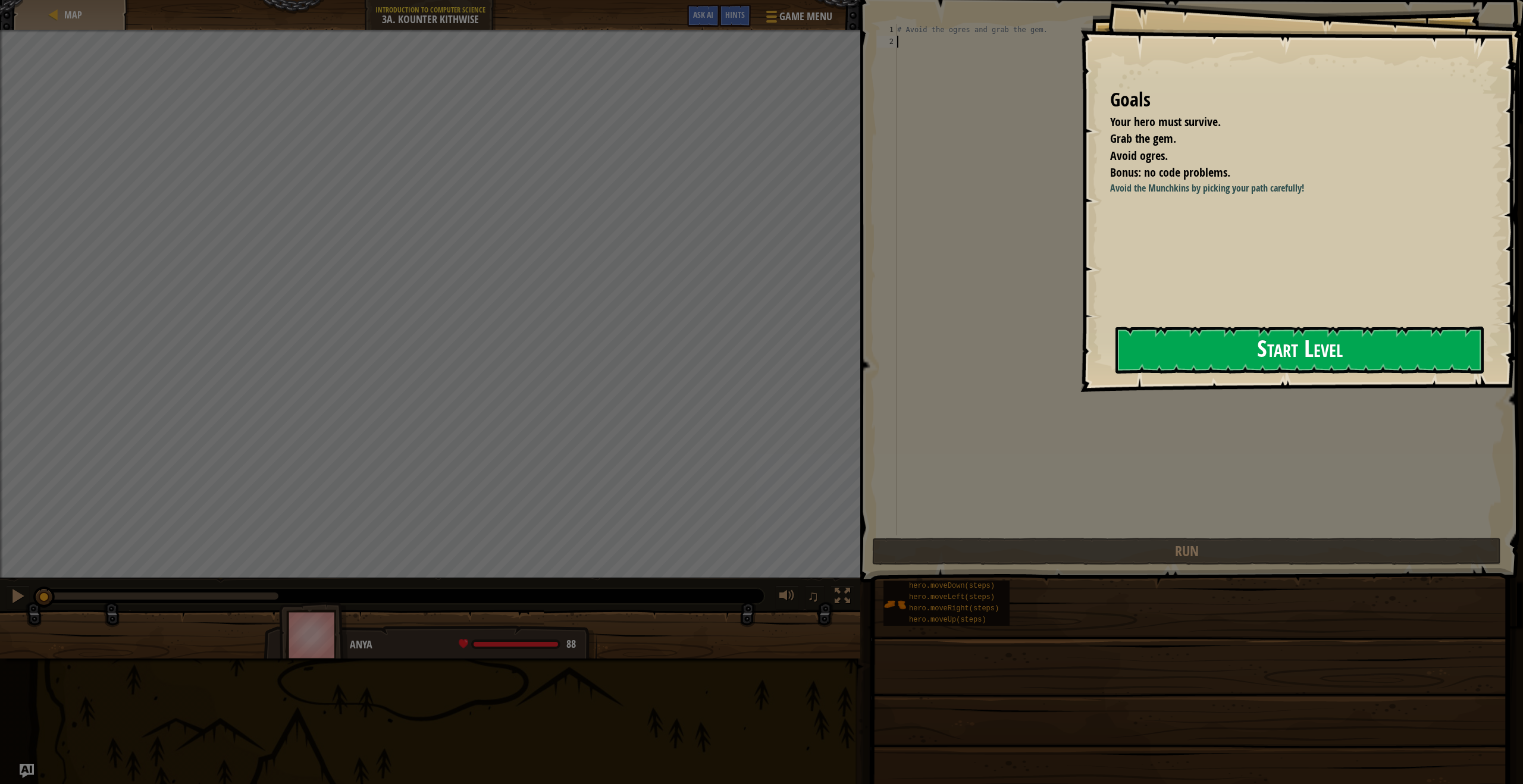
click at [1199, 352] on button "Start Level" at bounding box center [1299, 350] width 368 height 47
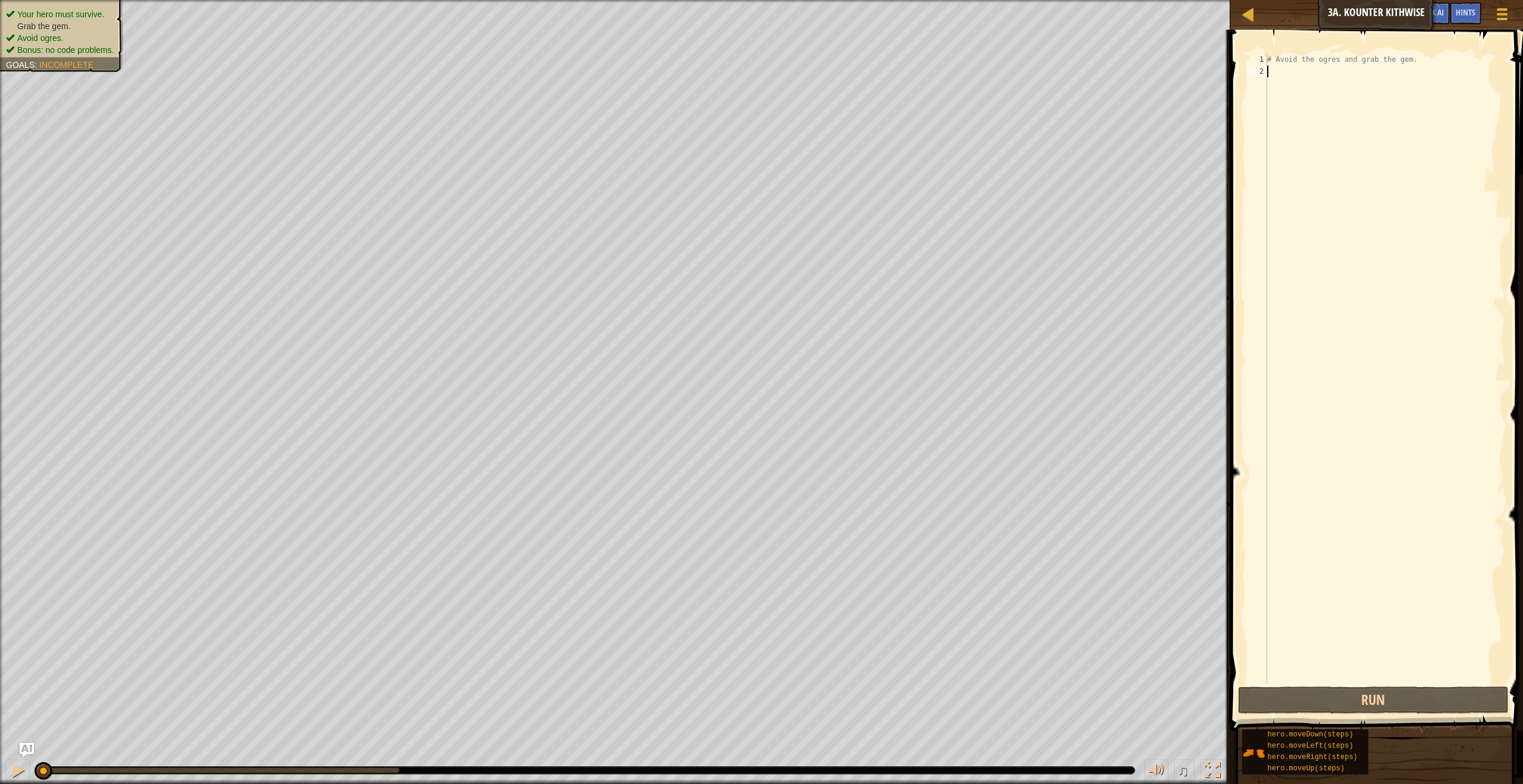
scroll to position [5, 0]
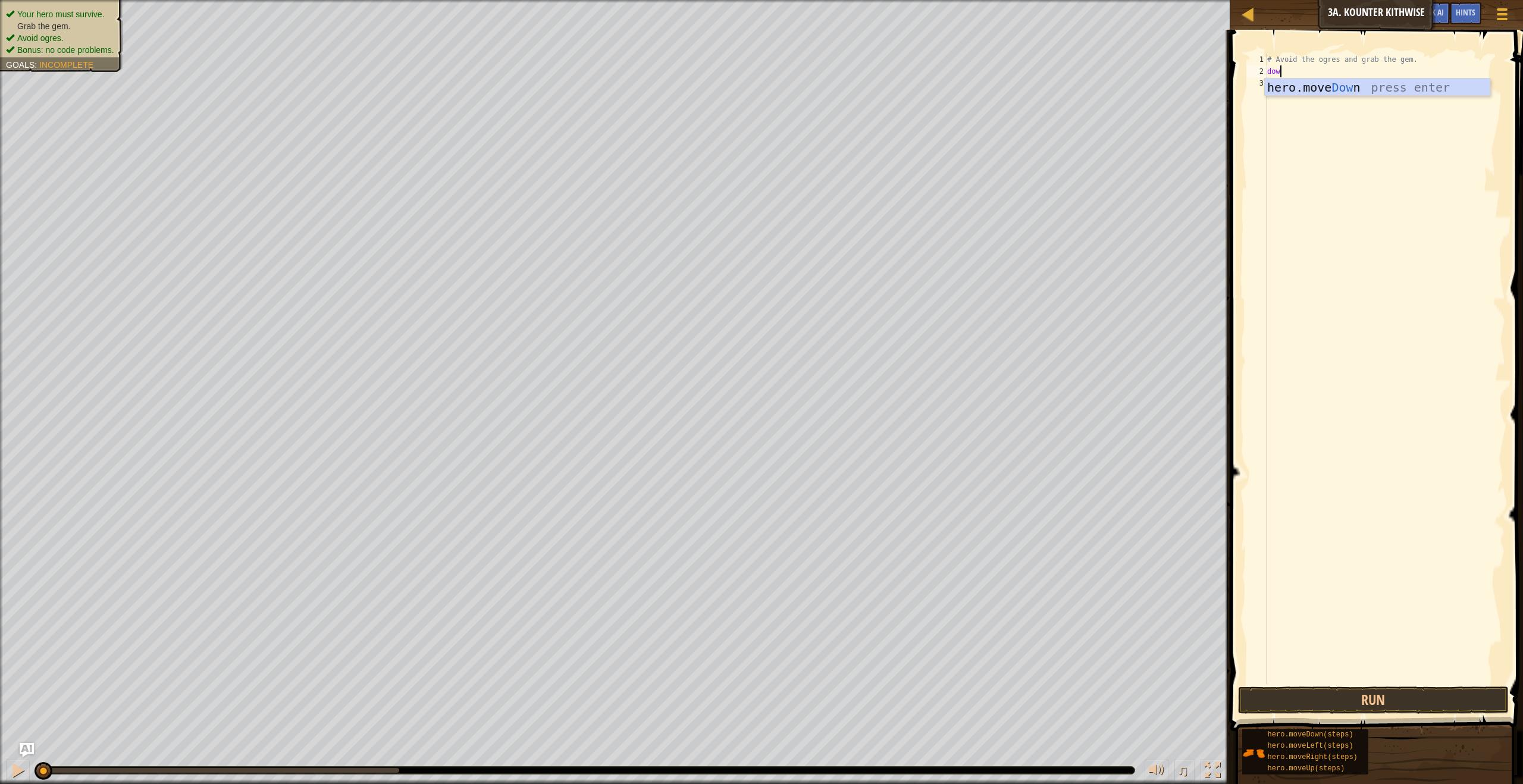
type textarea "down"
type textarea "right"
click at [1263, 692] on button "Run" at bounding box center [1373, 700] width 270 height 28
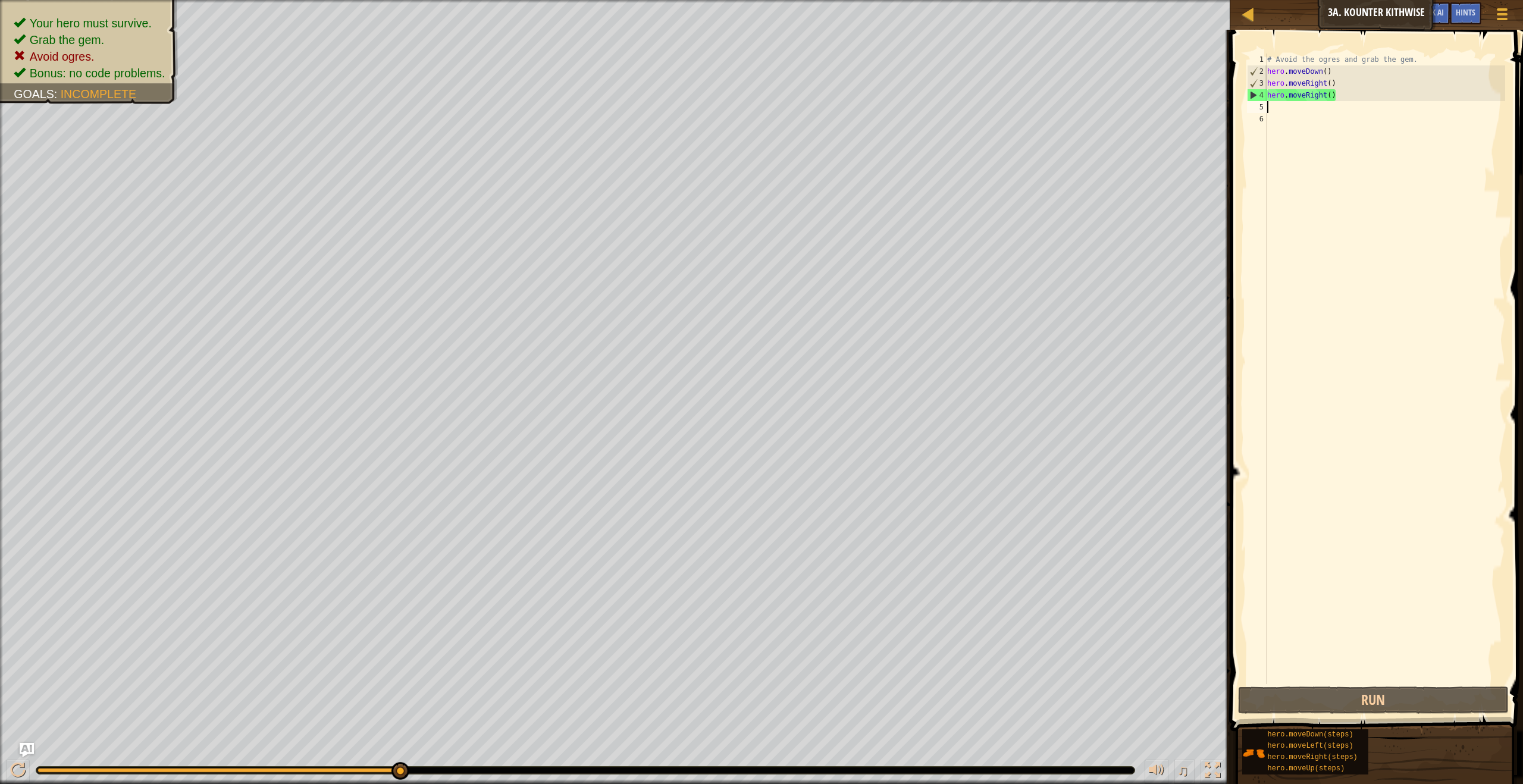
click at [1381, 91] on div "# Avoid the ogres and grab the gem. hero . moveDown ( ) hero . moveRight ( ) he…" at bounding box center [1385, 381] width 240 height 655
click at [1381, 91] on div "# Avoid the ogres and grab the gem. hero . moveDown ( ) hero . moveRight ( ) he…" at bounding box center [1385, 381] width 240 height 655
click at [1372, 85] on div "# Avoid the ogres and grab the gem. hero . moveDown ( ) hero . moveRight ( ) he…" at bounding box center [1385, 381] width 240 height 655
click at [1347, 96] on div "# Avoid the ogres and grab the gem. hero . moveDown ( ) h hero . moveRight" at bounding box center [1385, 381] width 240 height 655
type textarea "h"
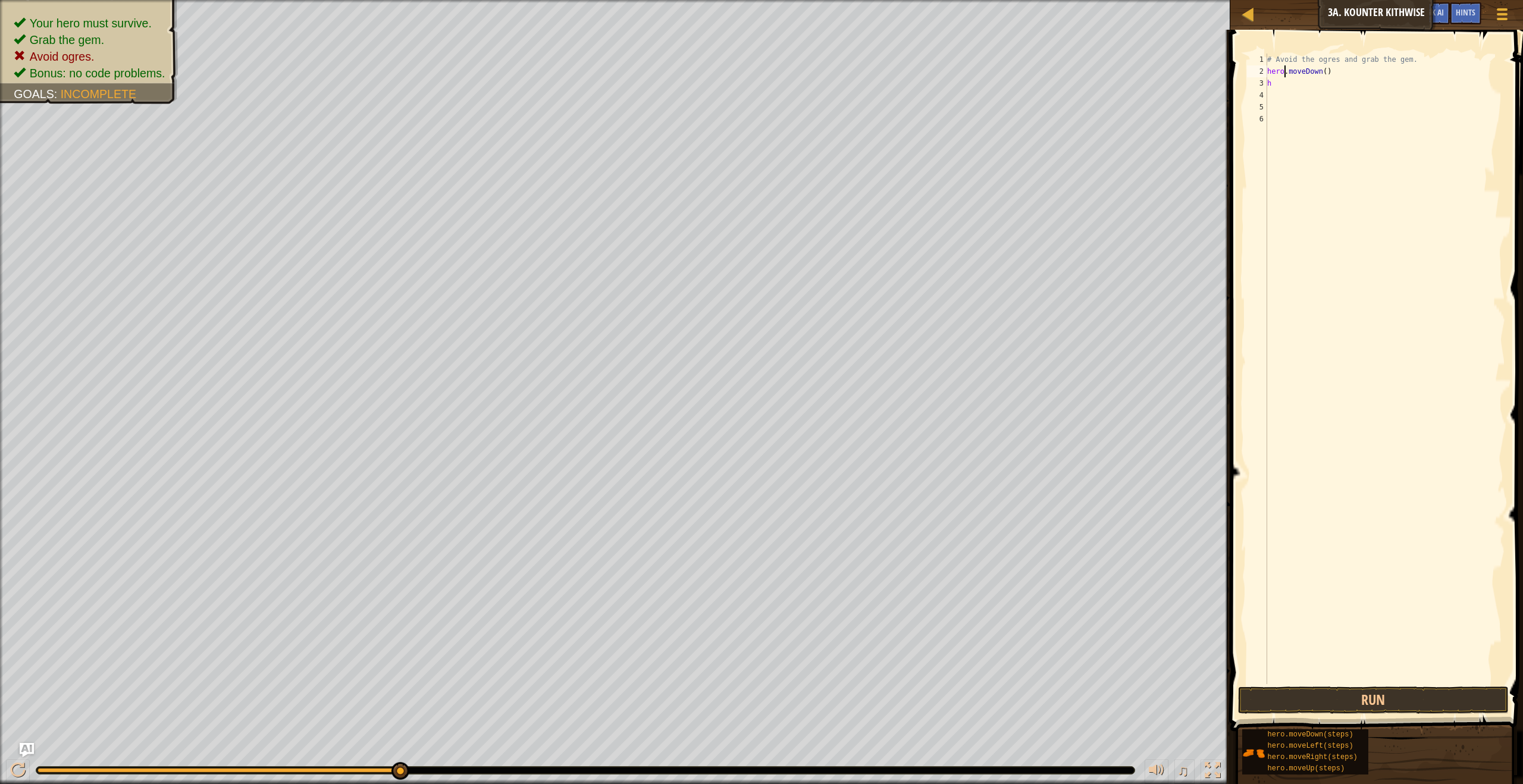
click at [1283, 69] on div "# Avoid the ogres and grab the gem. hero . moveDown ( ) h" at bounding box center [1385, 381] width 240 height 655
click at [1282, 85] on div "# Avoid the ogres and grab the gem. hero . moveDown ( ) h" at bounding box center [1385, 381] width 240 height 655
type textarea "h"
click at [1376, 693] on button "Run" at bounding box center [1373, 700] width 270 height 28
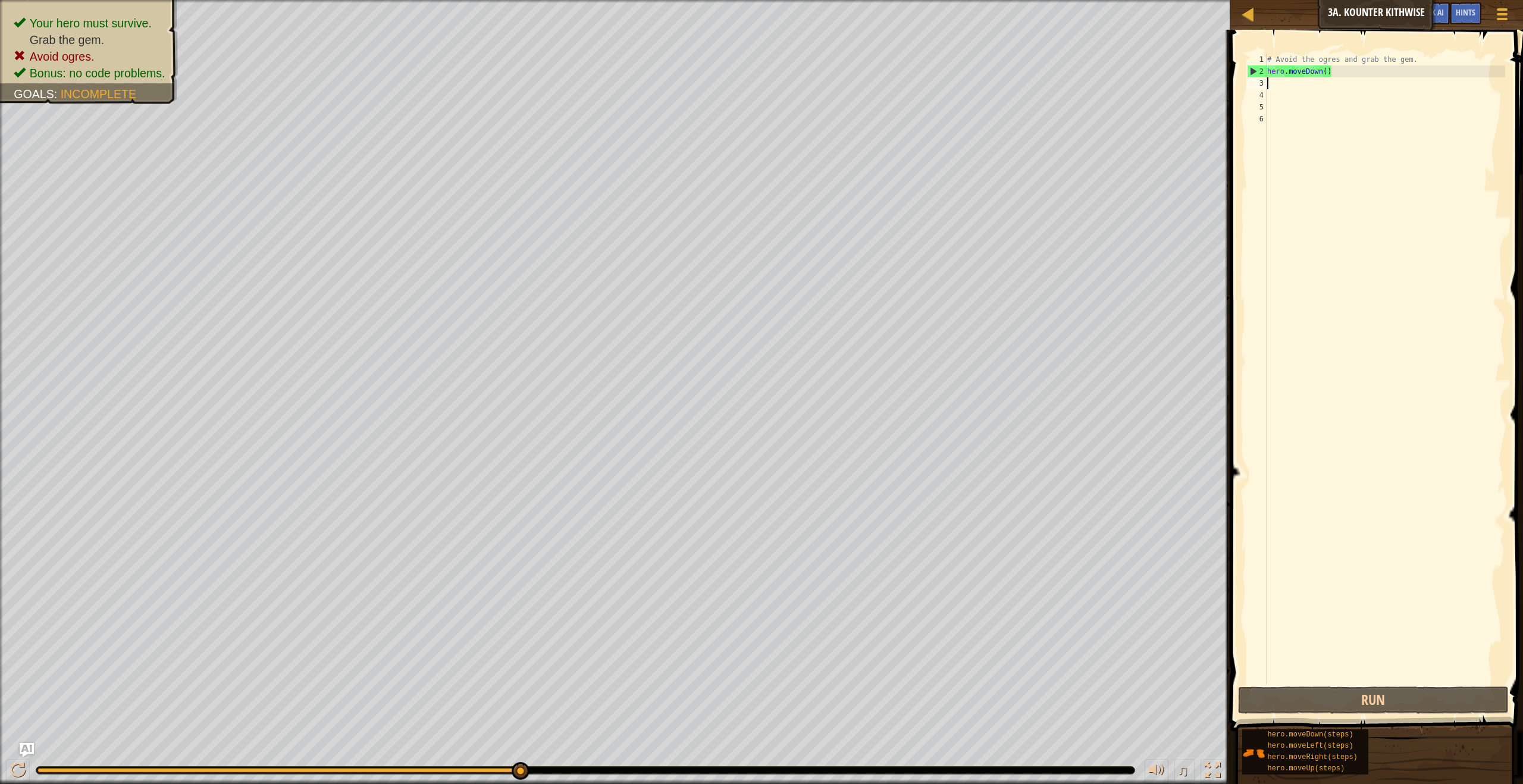
click at [1359, 83] on div "# Avoid the ogres and grab the gem. hero . moveDown ( )" at bounding box center [1385, 381] width 240 height 655
type textarea "move down"
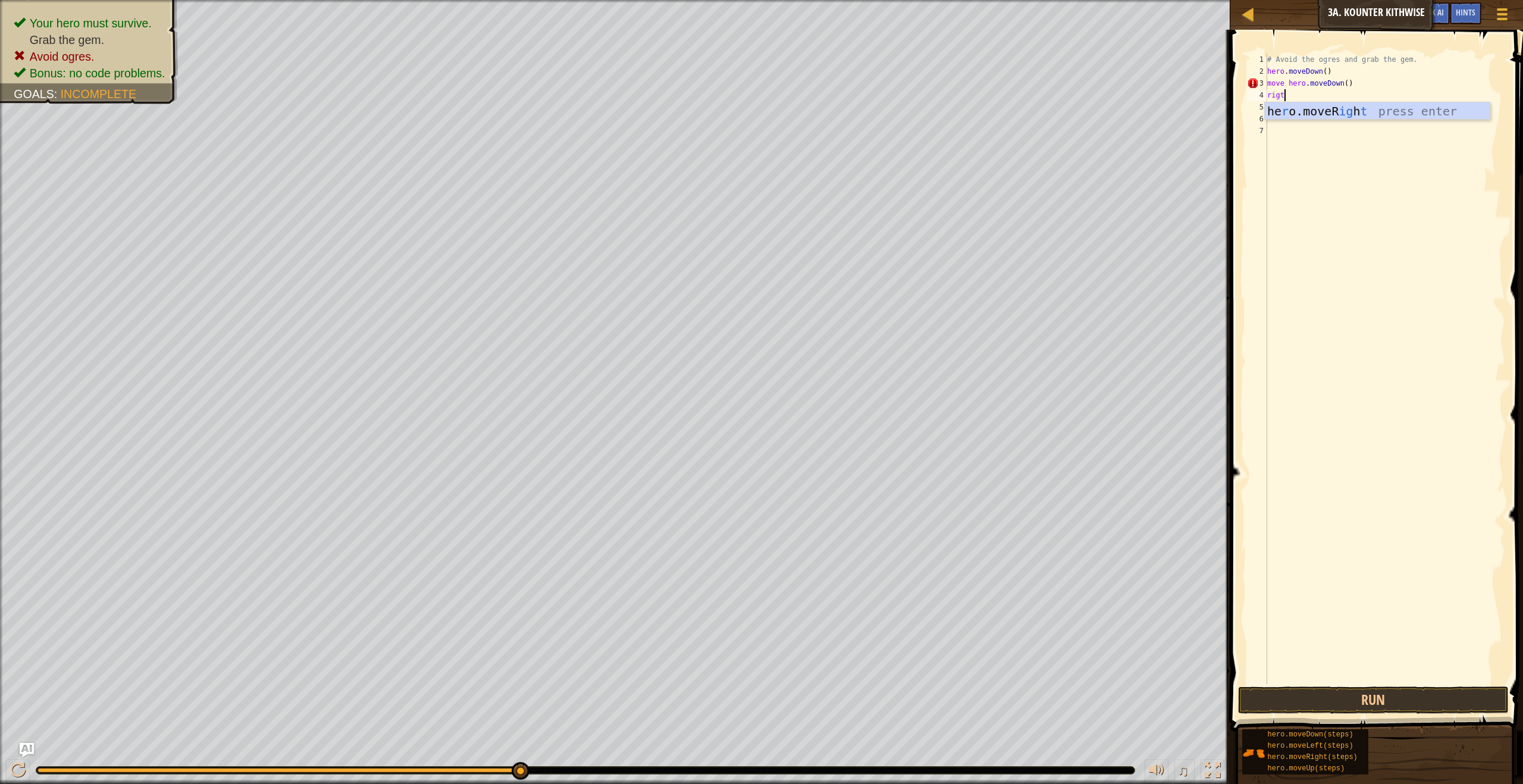
scroll to position [5, 1]
type textarea "right"
click at [1306, 81] on div "# Avoid the ogres and grab the gem. hero . moveDown ( ) move hero . moveDown ( …" at bounding box center [1385, 381] width 240 height 655
click at [1319, 81] on div "# Avoid the ogres and grab the gem. hero . moveDown ( ) . moveDown ( ) hero . m…" at bounding box center [1385, 381] width 240 height 655
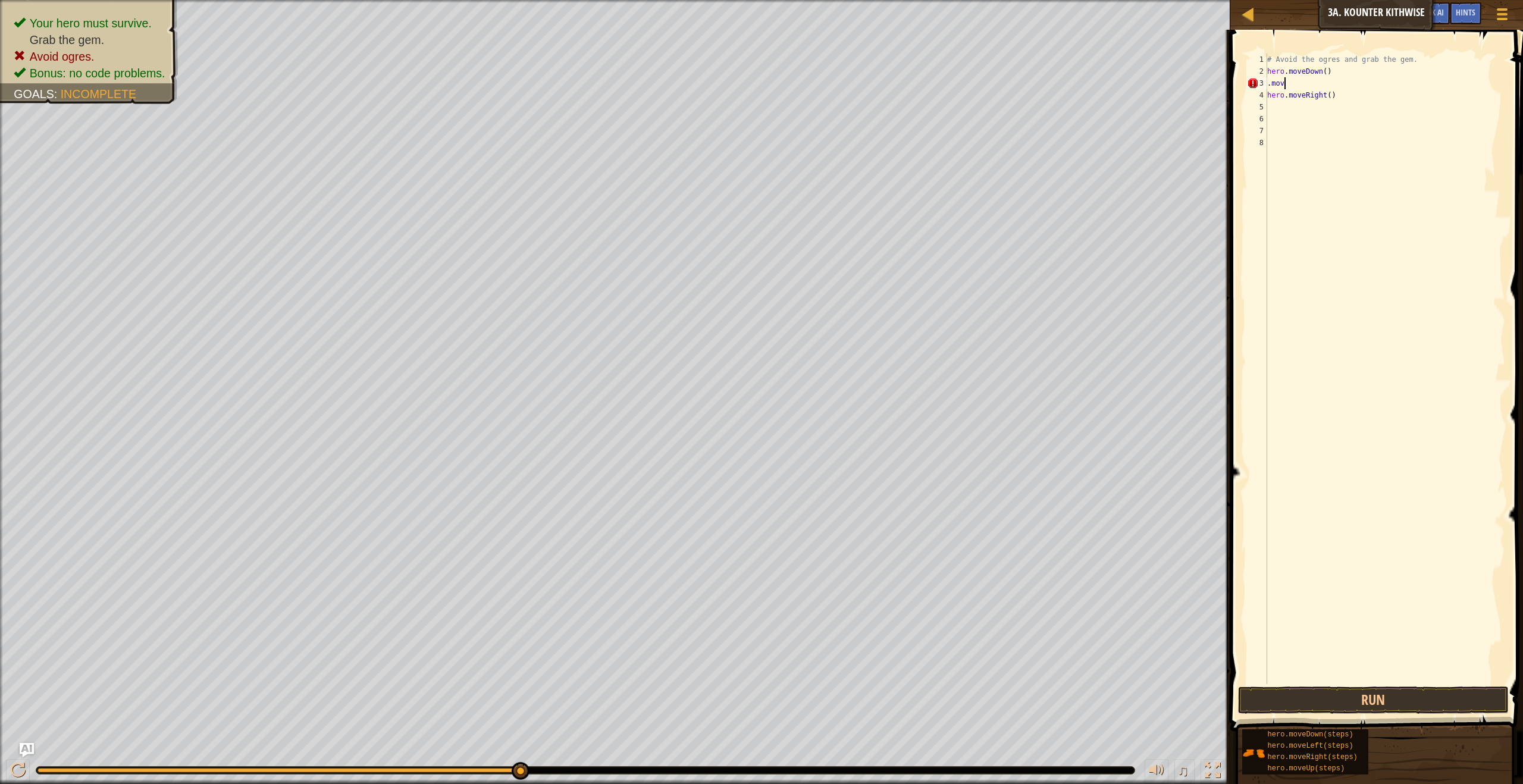
type textarea "."
type textarea "dow"
type textarea "rig"
type textarea "u"
click at [1290, 112] on div "# Avoid the ogres and grab the gem. hero . moveDown ( ) hero . moveDown ( ) her…" at bounding box center [1387, 381] width 237 height 655
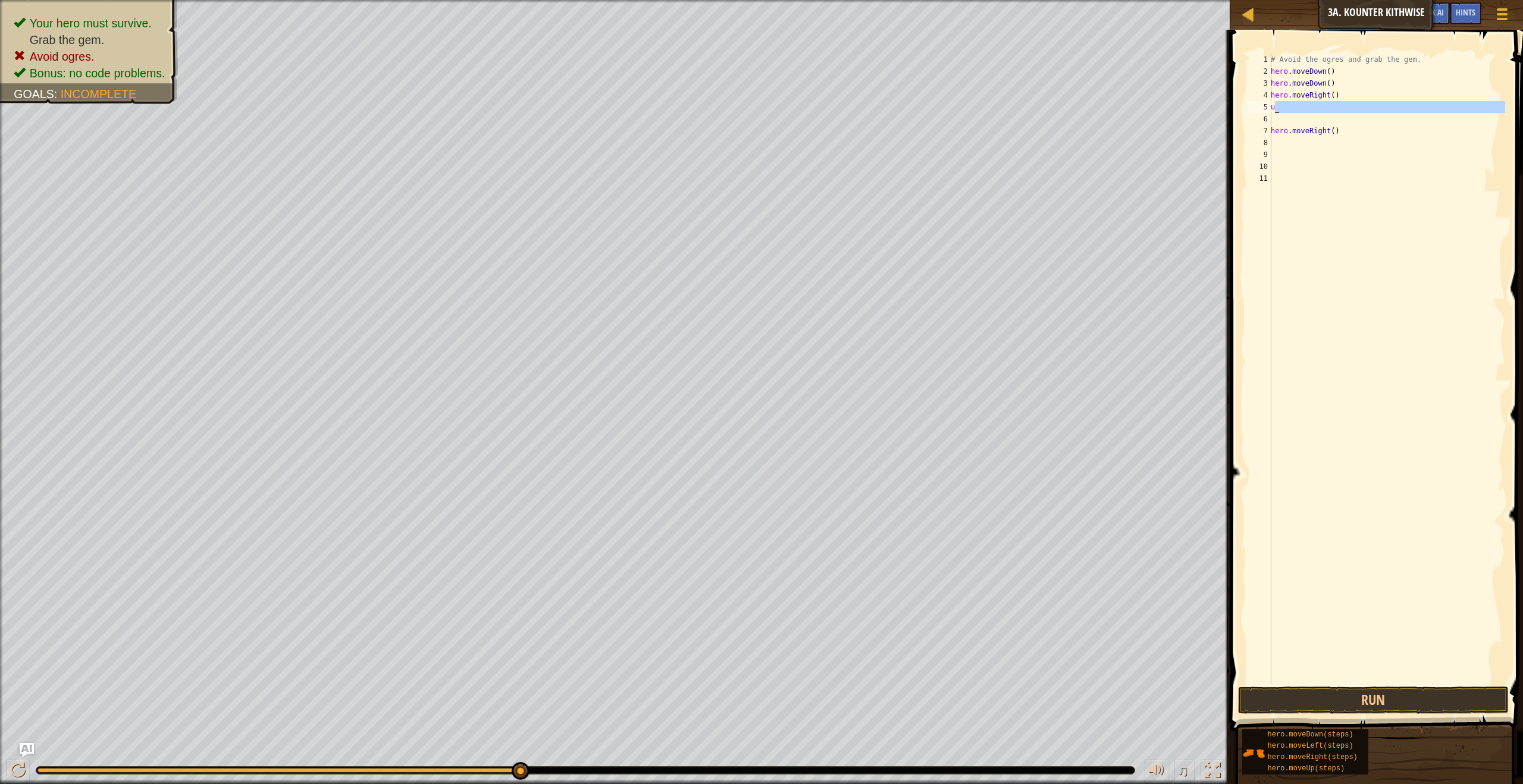
click at [1291, 107] on div "# Avoid the ogres and grab the gem. hero . moveDown ( ) hero . moveDown ( ) her…" at bounding box center [1387, 381] width 237 height 655
type textarea "up"
click at [1304, 121] on div "hero.move Up press enter" at bounding box center [1381, 141] width 225 height 54
click at [1294, 138] on div "# Avoid the ogres and grab the gem. hero . moveDown ( ) hero . moveDown ( ) her…" at bounding box center [1387, 381] width 237 height 655
drag, startPoint x: 1282, startPoint y: 141, endPoint x: 1356, endPoint y: 144, distance: 74.1
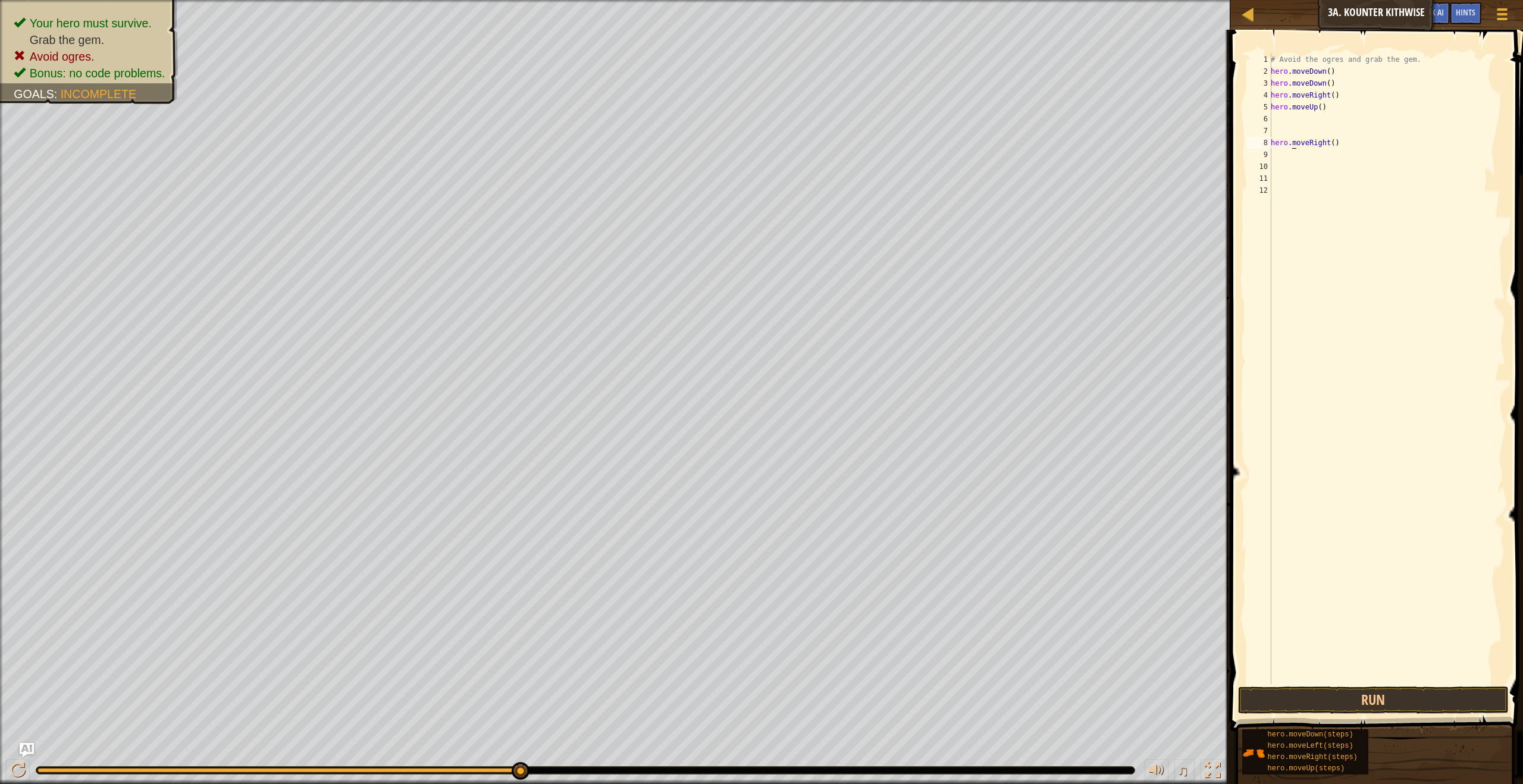
click at [1352, 144] on div "# Avoid the ogres and grab the gem. hero . moveDown ( ) hero . moveDown ( ) her…" at bounding box center [1387, 381] width 237 height 655
click at [1386, 144] on div "# Avoid the ogres and grab the gem. hero . moveDown ( ) hero . moveDown ( ) her…" at bounding box center [1387, 381] width 237 height 655
type textarea "h"
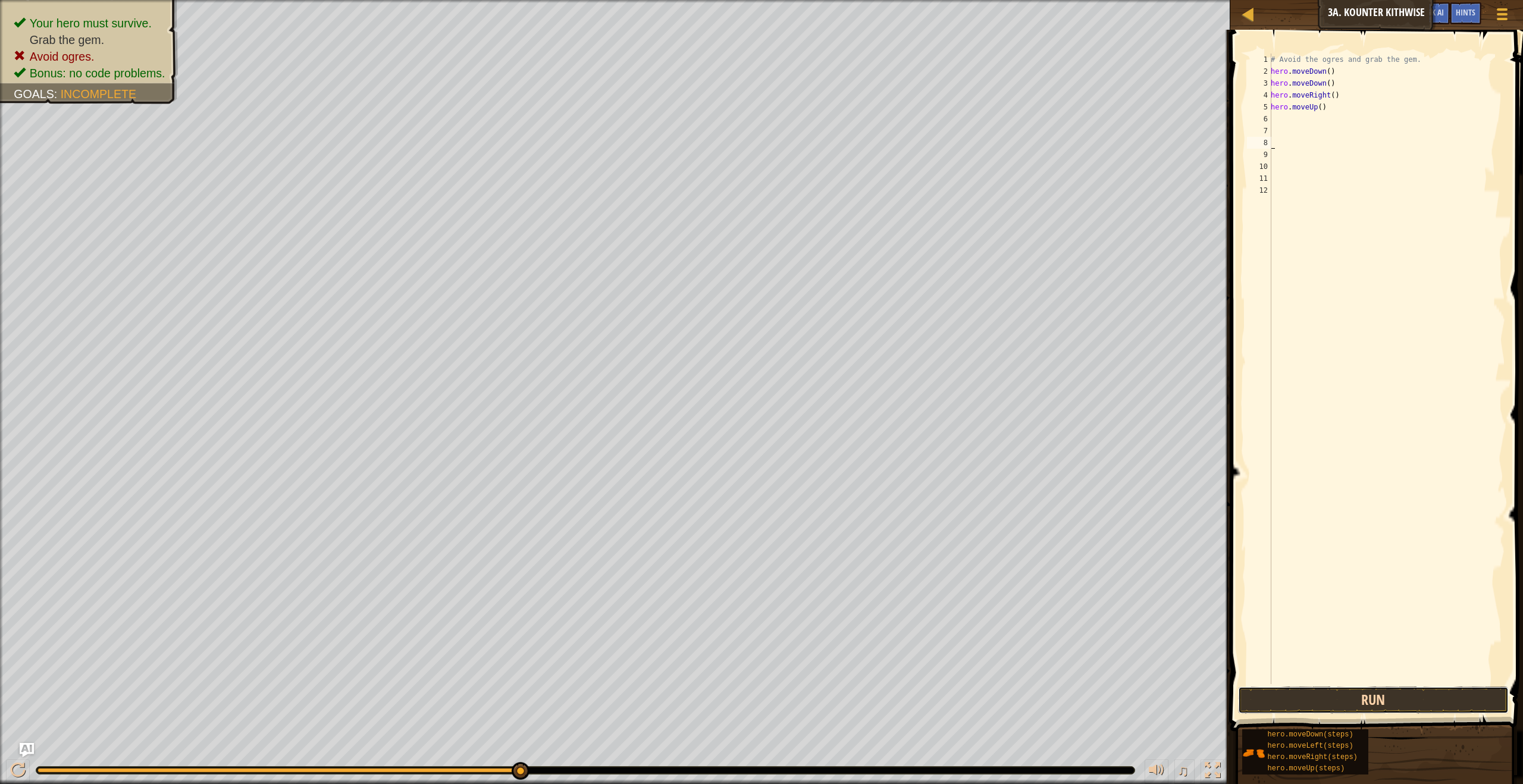
click at [1368, 708] on button "Run" at bounding box center [1373, 700] width 270 height 28
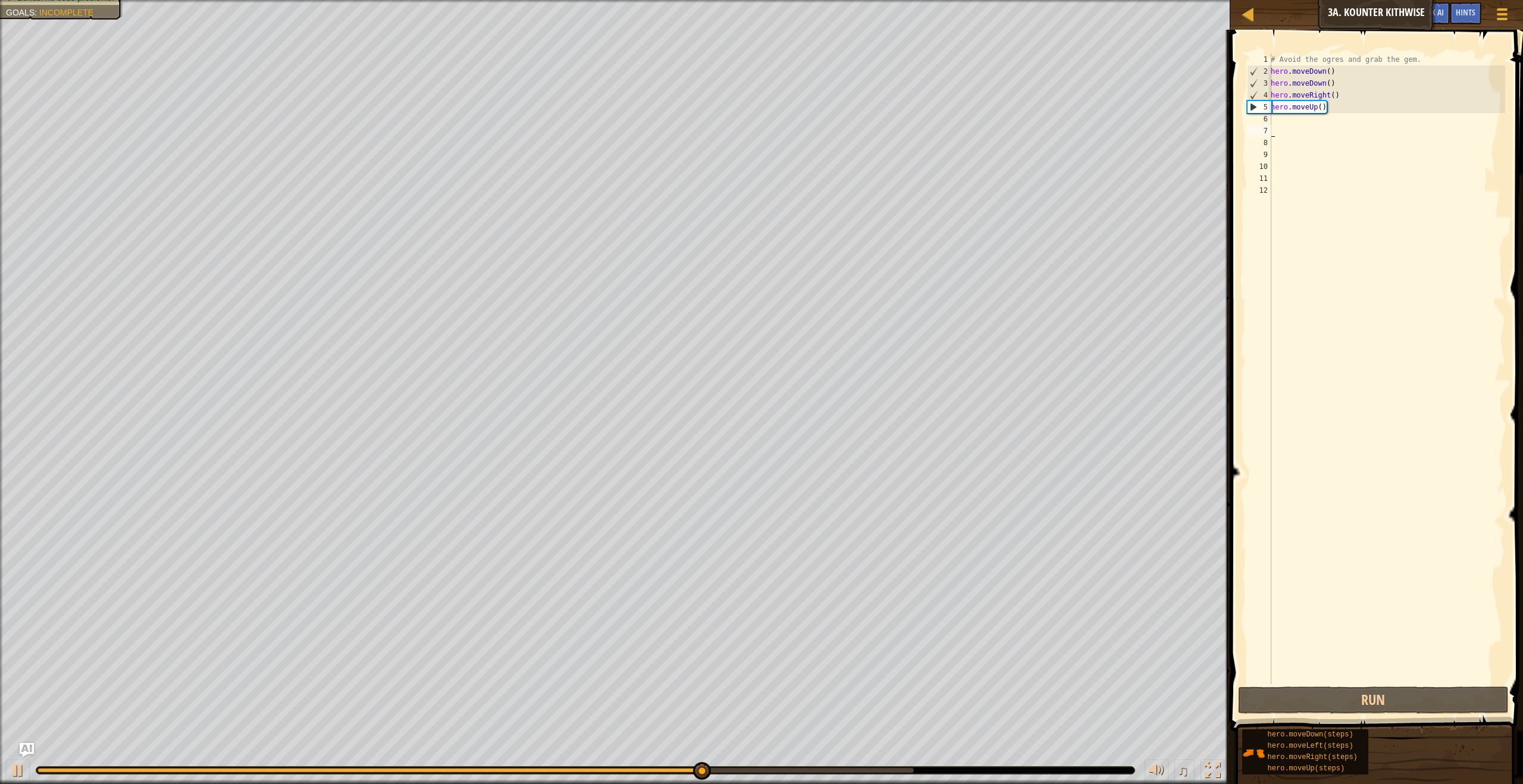
click at [1295, 126] on div "# Avoid the ogres and grab the gem. hero . moveDown ( ) hero . moveDown ( ) her…" at bounding box center [1387, 381] width 237 height 655
click at [1296, 120] on div "# Avoid the ogres and grab the gem. hero . moveDown ( ) hero . moveDown ( ) her…" at bounding box center [1387, 381] width 237 height 655
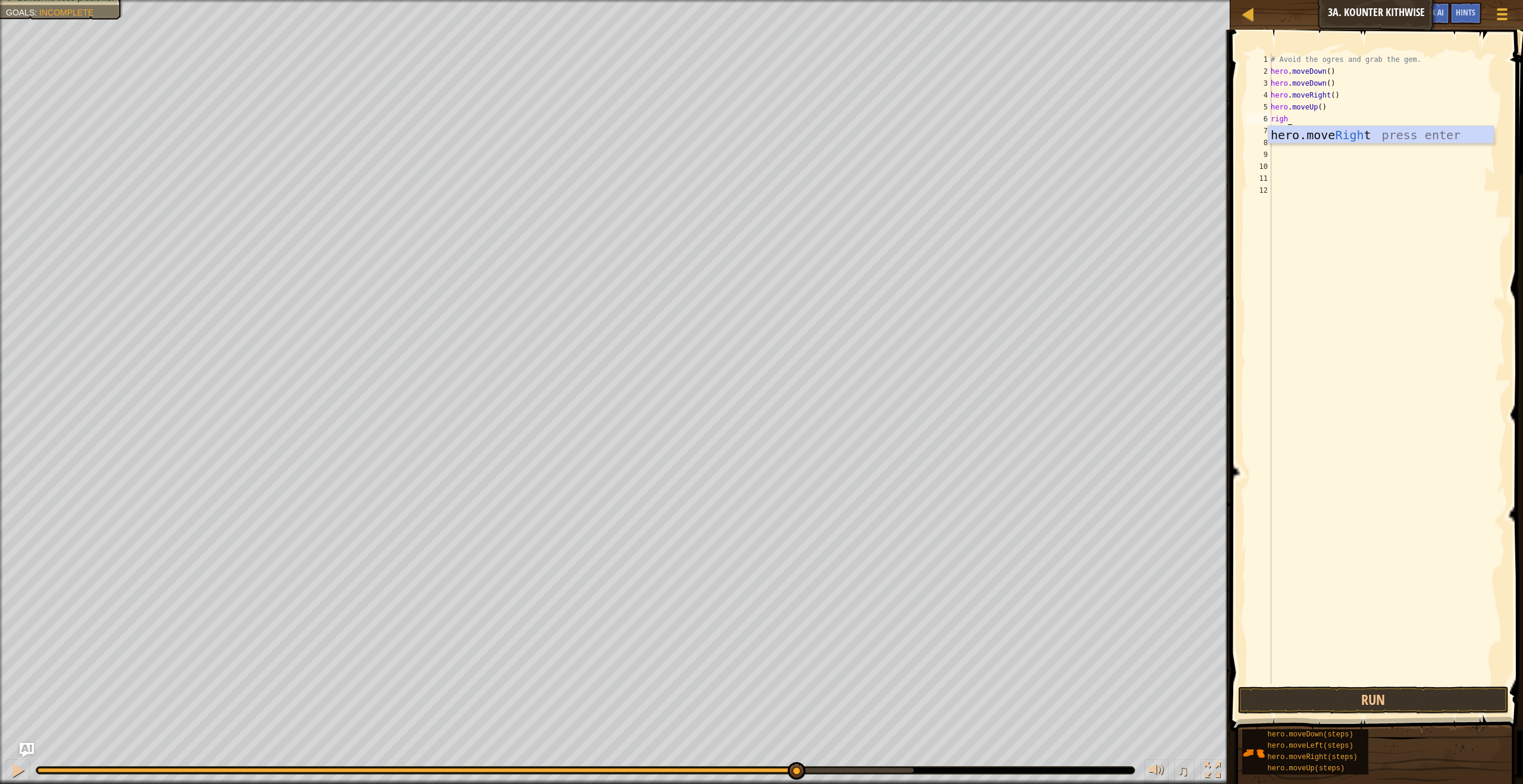
type textarea "right"
click at [1348, 695] on button "Run" at bounding box center [1373, 700] width 270 height 28
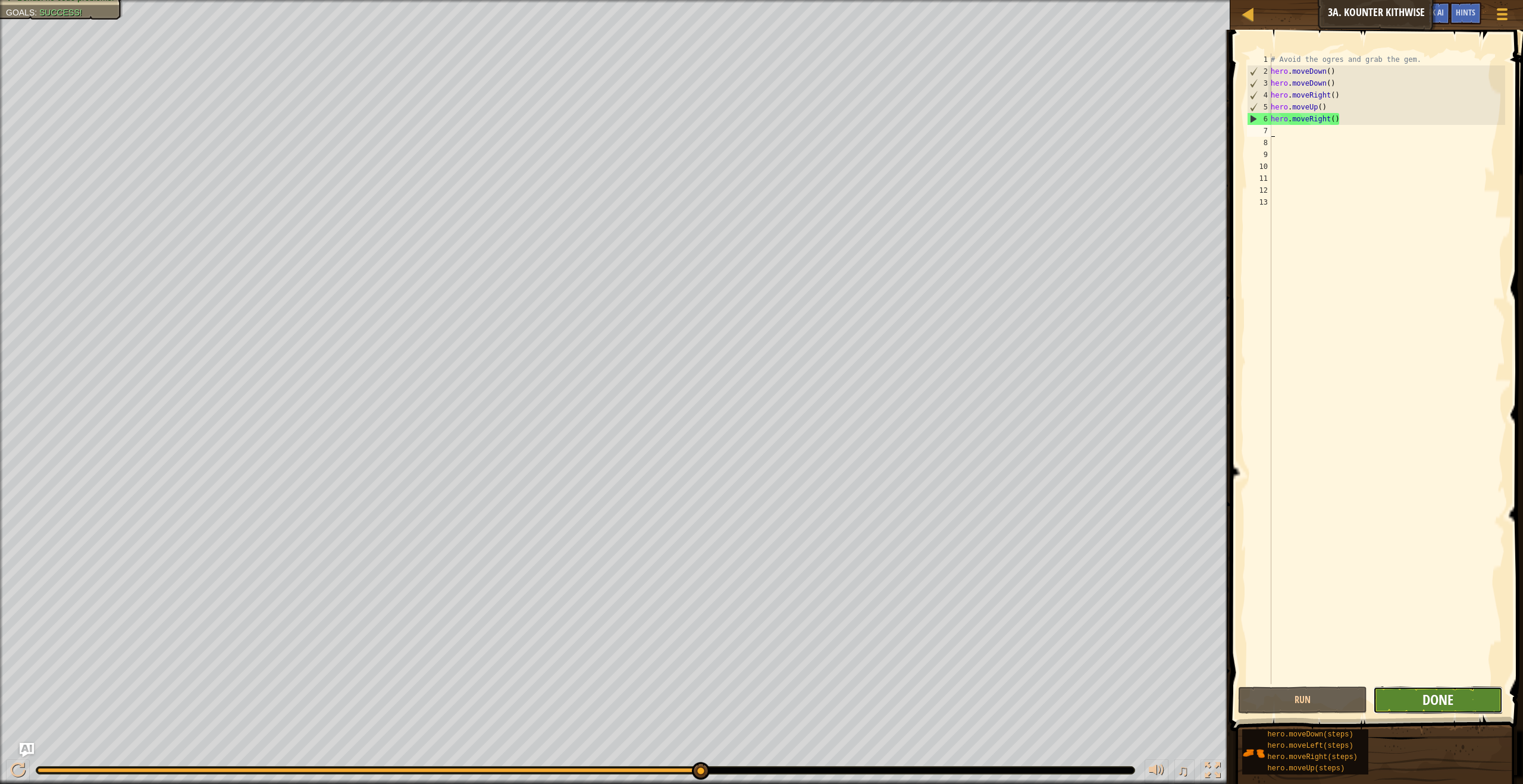
click at [1452, 708] on span "Done" at bounding box center [1438, 700] width 31 height 19
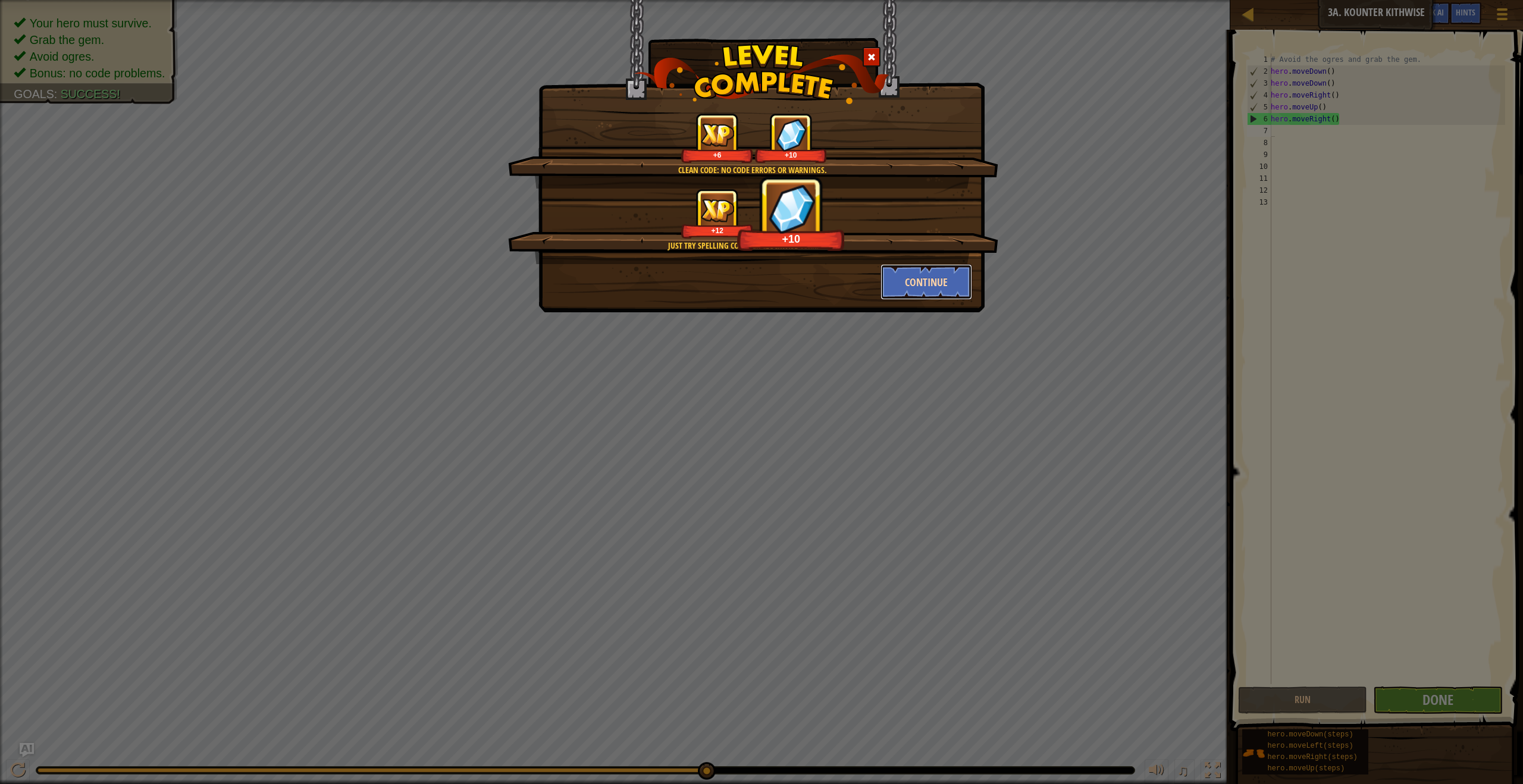
click at [963, 285] on button "Continue" at bounding box center [927, 282] width 92 height 36
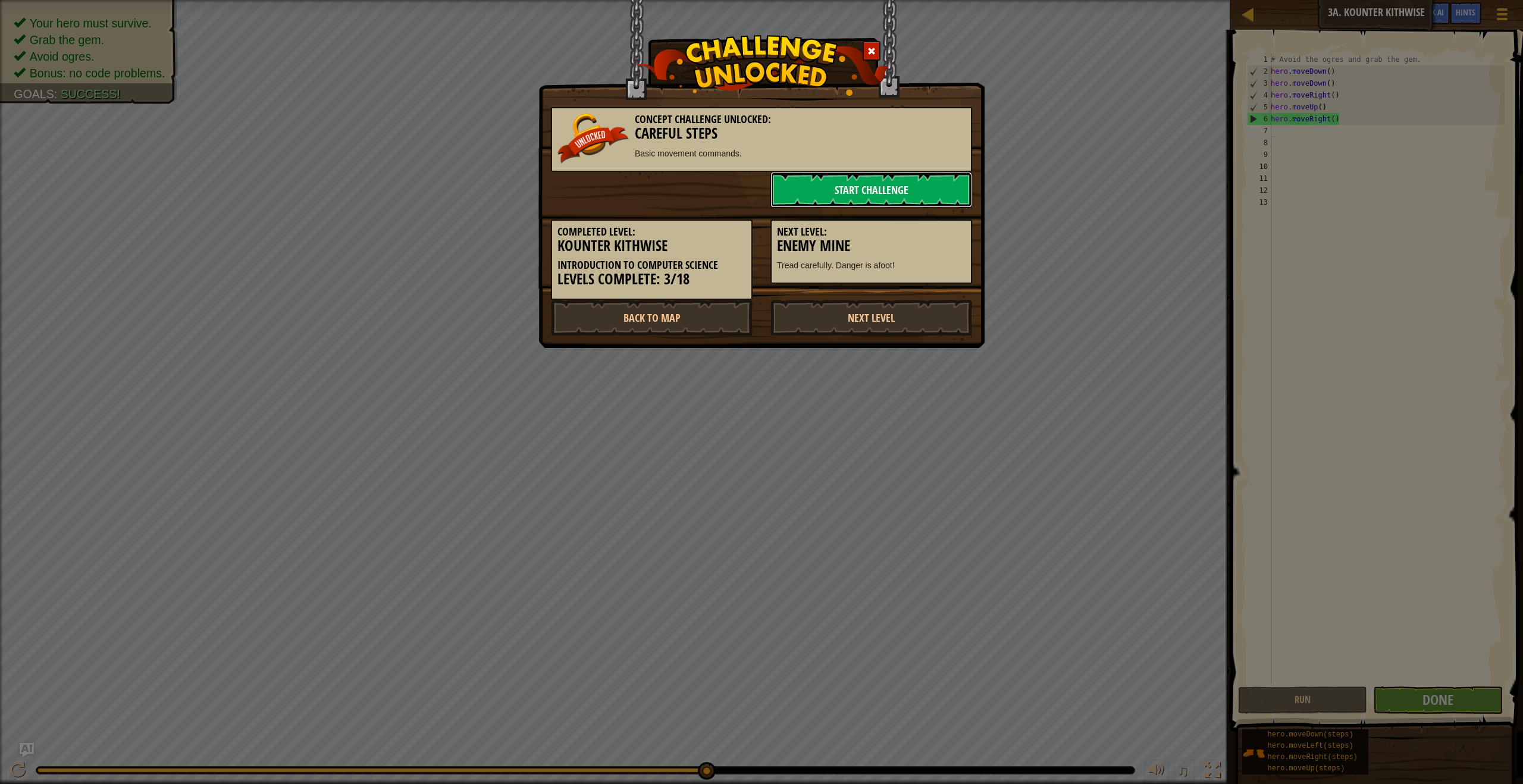
click at [961, 186] on link "Start Challenge" at bounding box center [871, 190] width 202 height 36
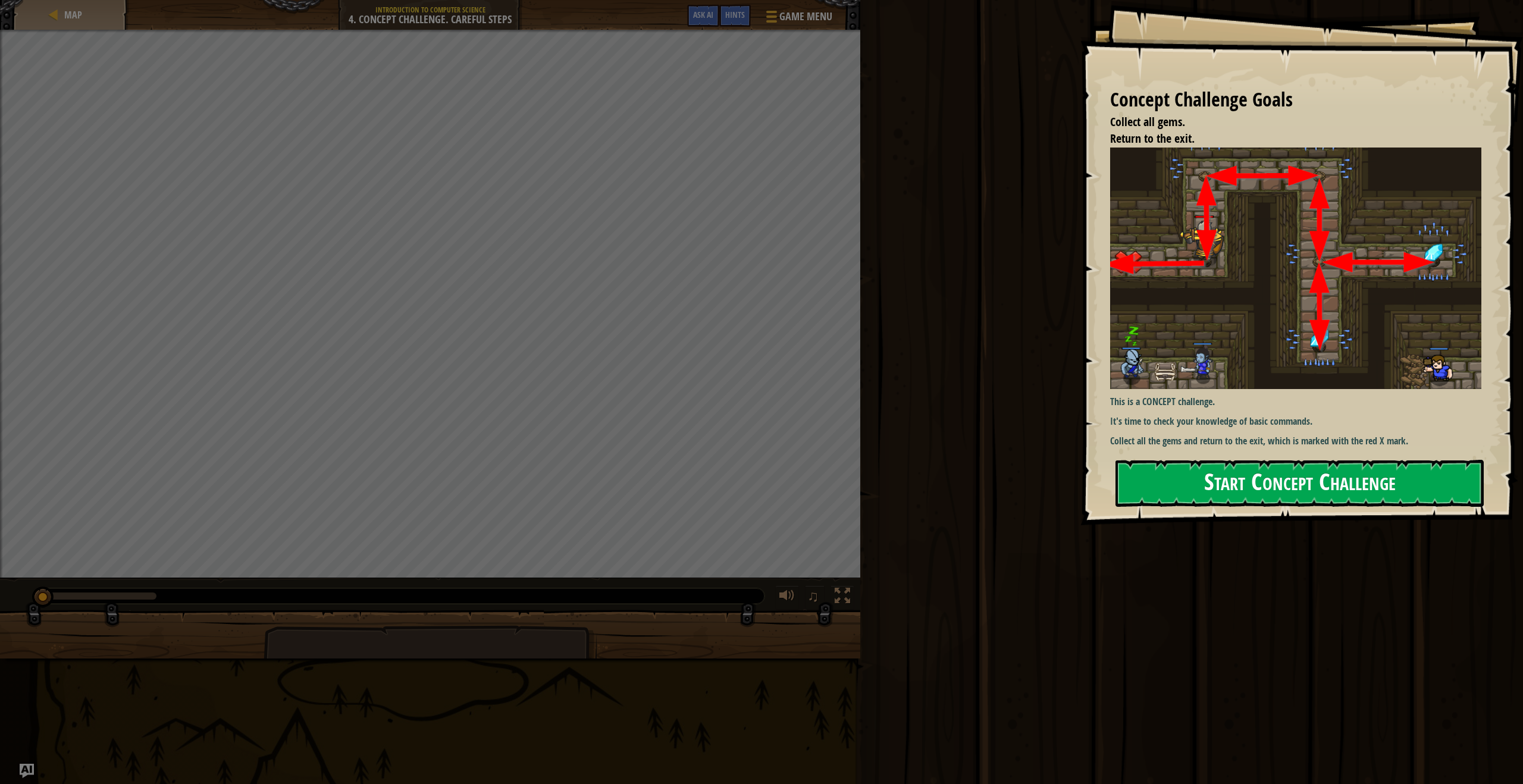
click at [1210, 492] on button "Start Concept Challenge" at bounding box center [1299, 483] width 368 height 47
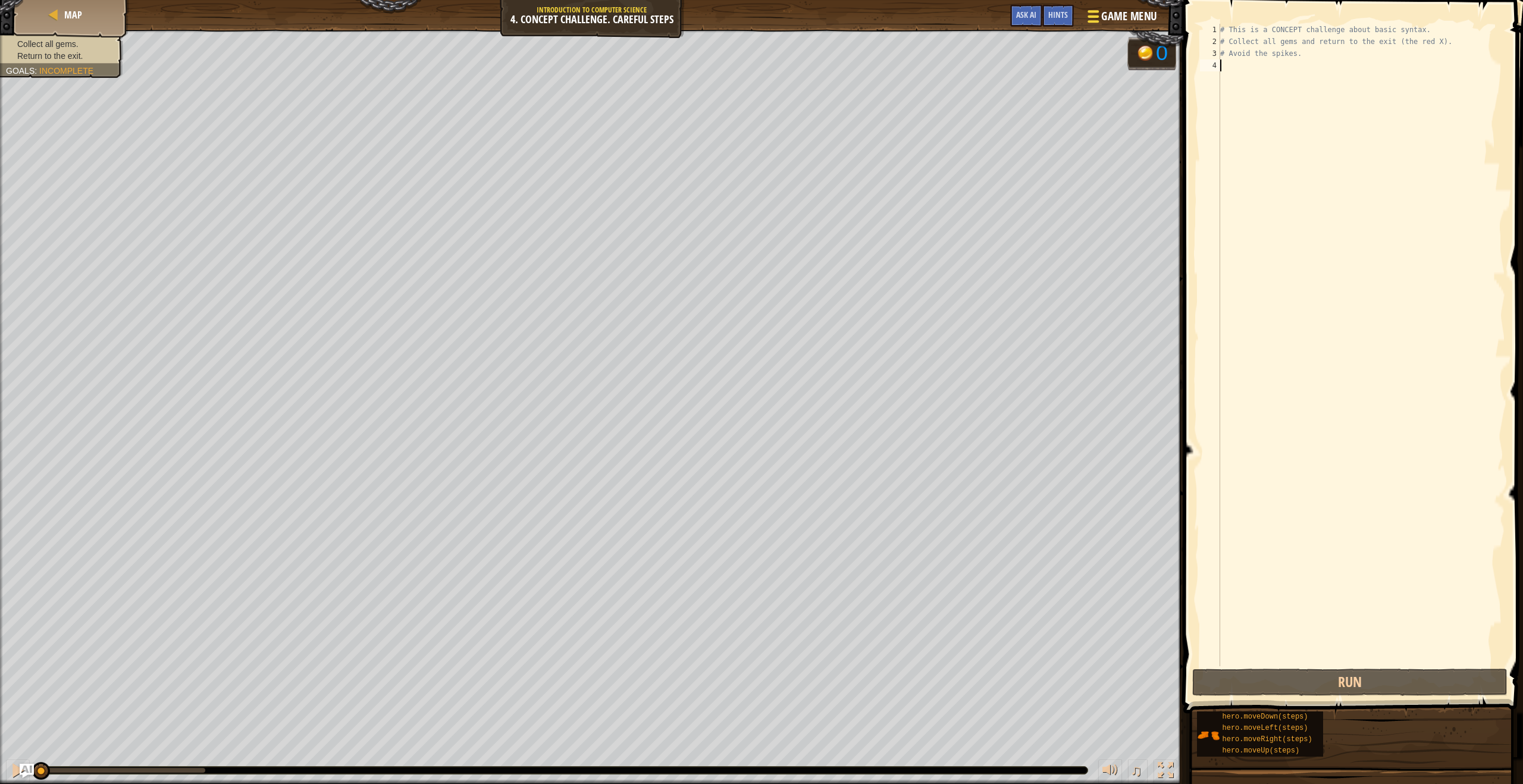
scroll to position [5, 0]
type textarea "up"
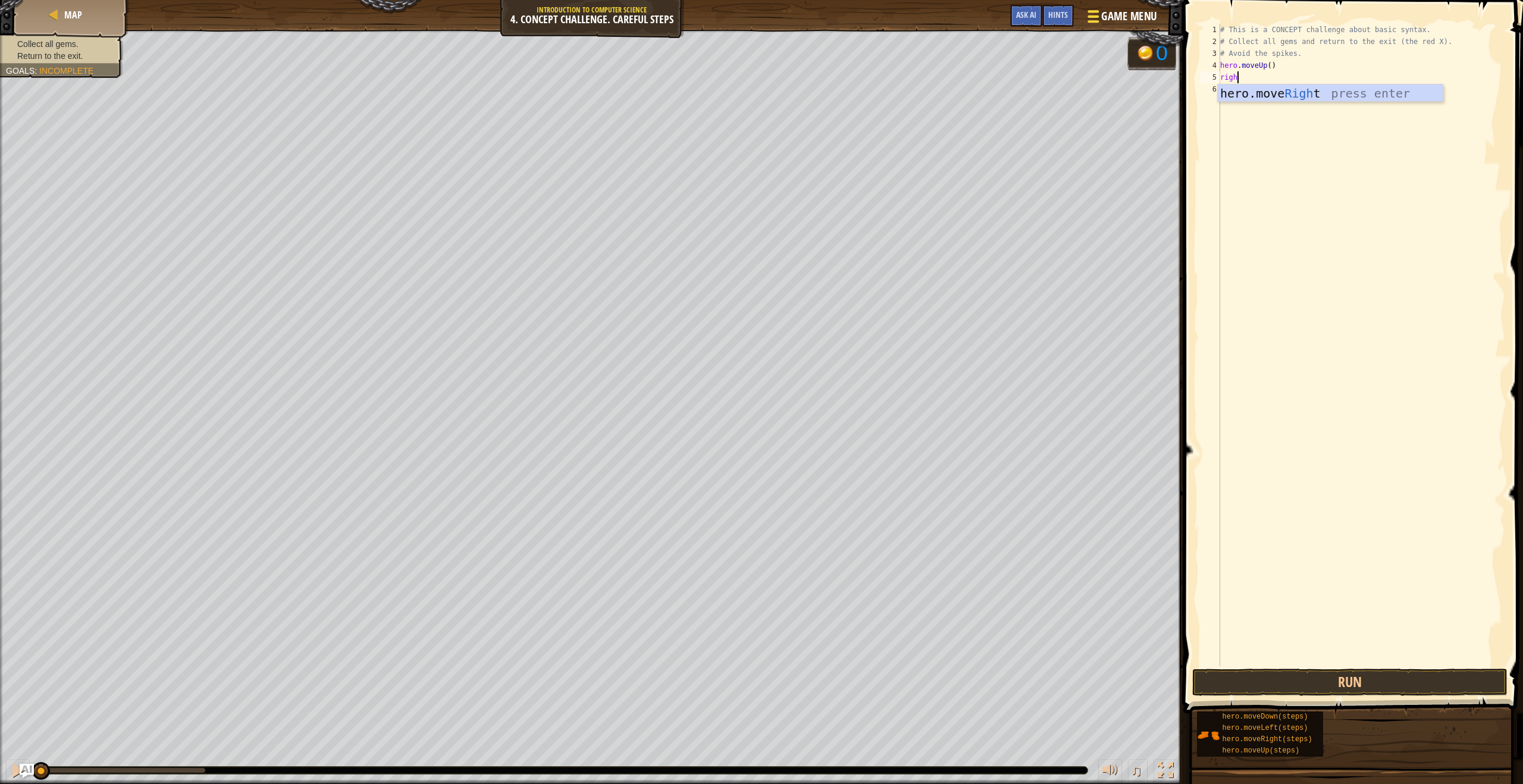
type textarea "right"
type textarea "down"
type textarea "dow"
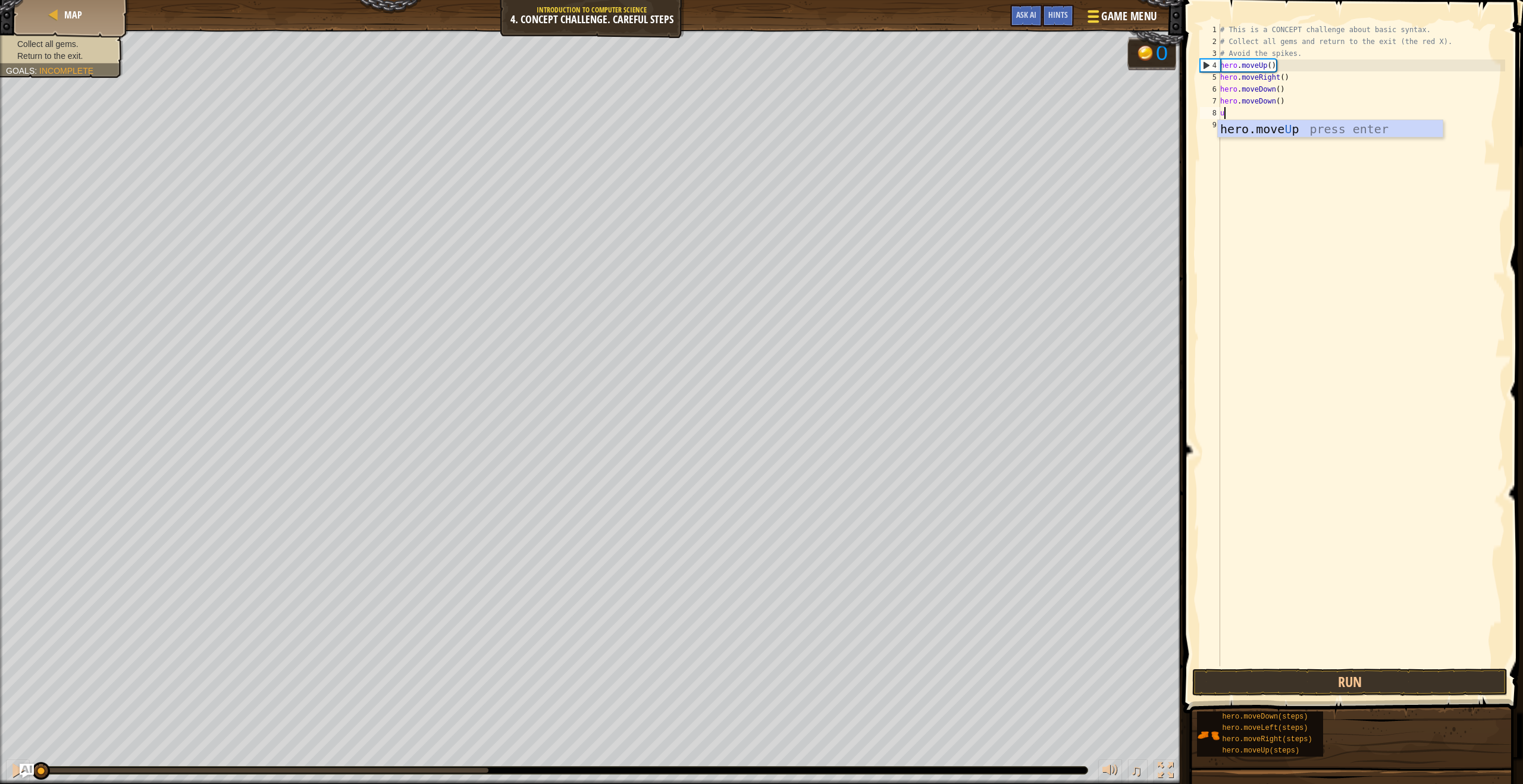
type textarea "up"
type textarea "right"
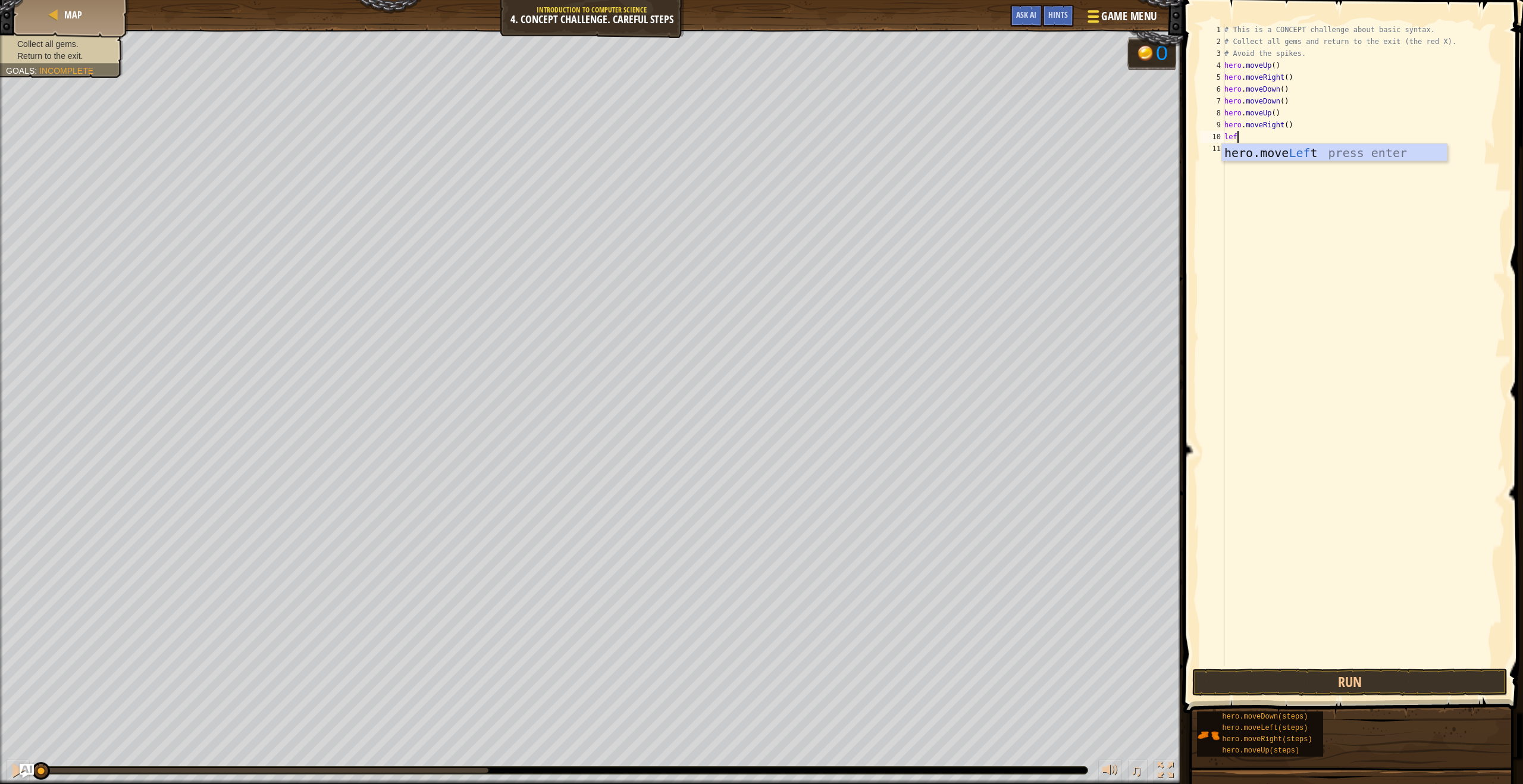
scroll to position [5, 1]
type textarea "left"
type textarea "up"
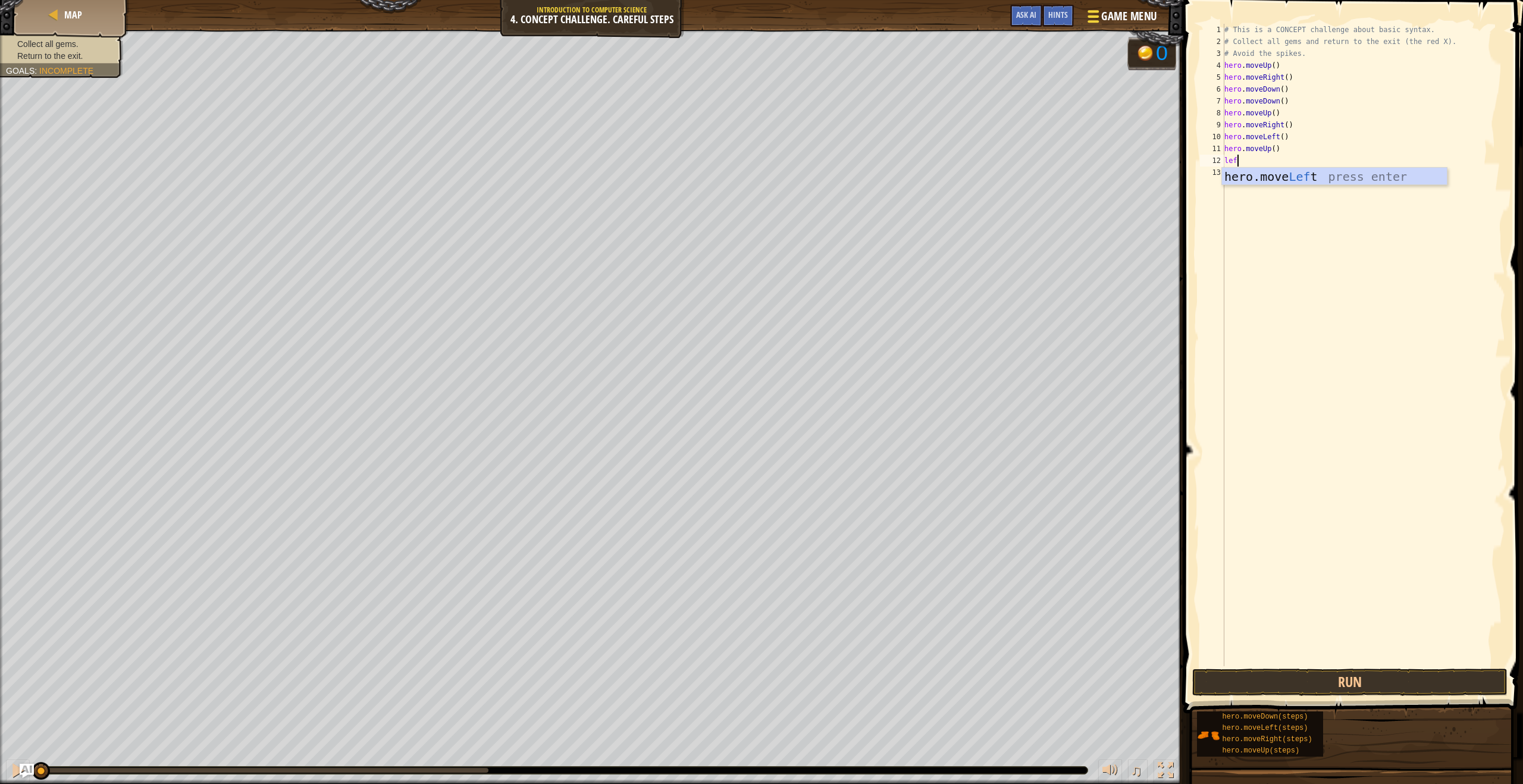
type textarea "left"
type textarea "down"
type textarea "left"
drag, startPoint x: 1304, startPoint y: 643, endPoint x: 1304, endPoint y: 652, distance: 9.0
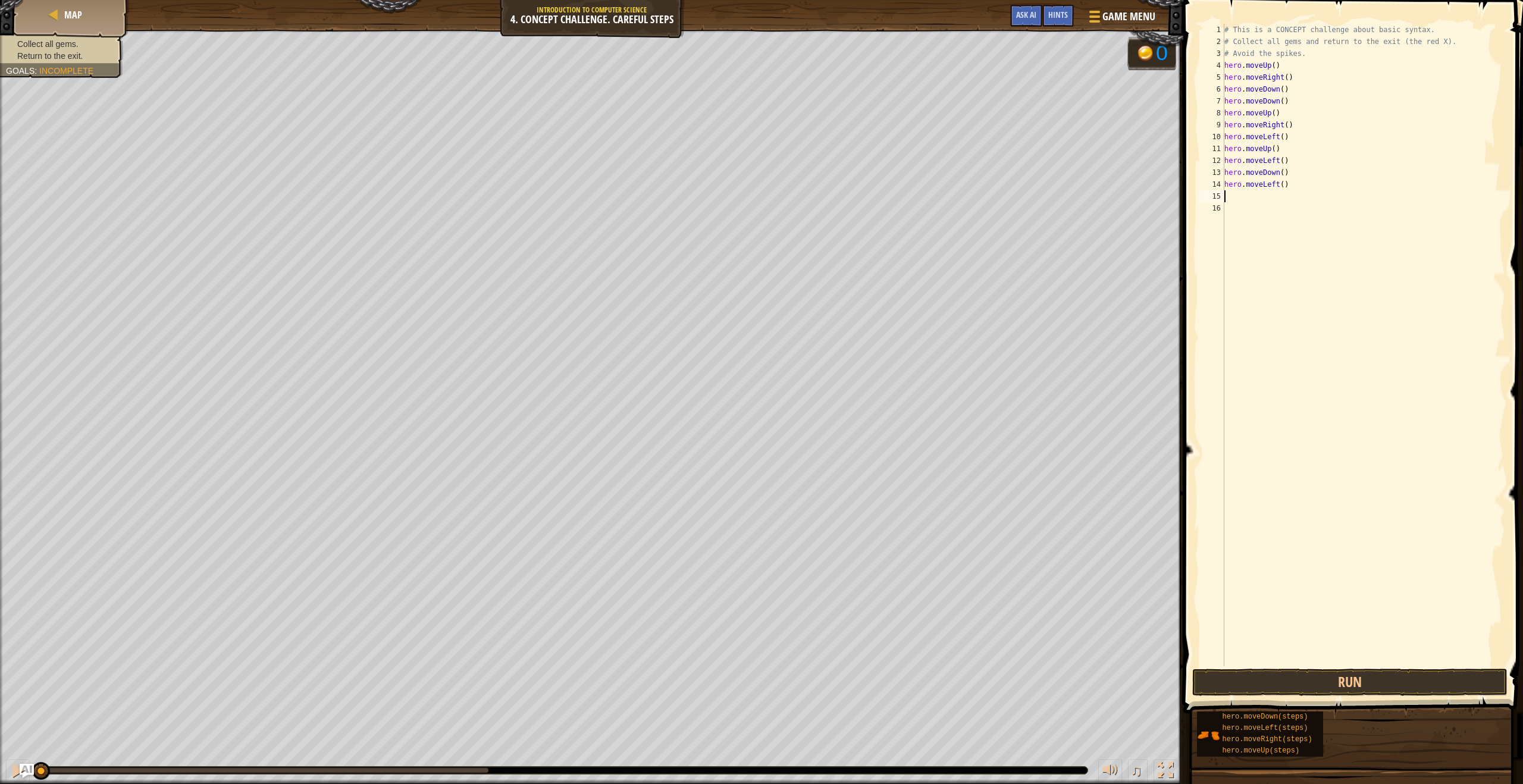
click at [1304, 652] on div "# This is a CONCEPT challenge about basic syntax. # Collect all gems and return…" at bounding box center [1364, 357] width 283 height 666
click at [1288, 670] on button "Run" at bounding box center [1350, 682] width 315 height 28
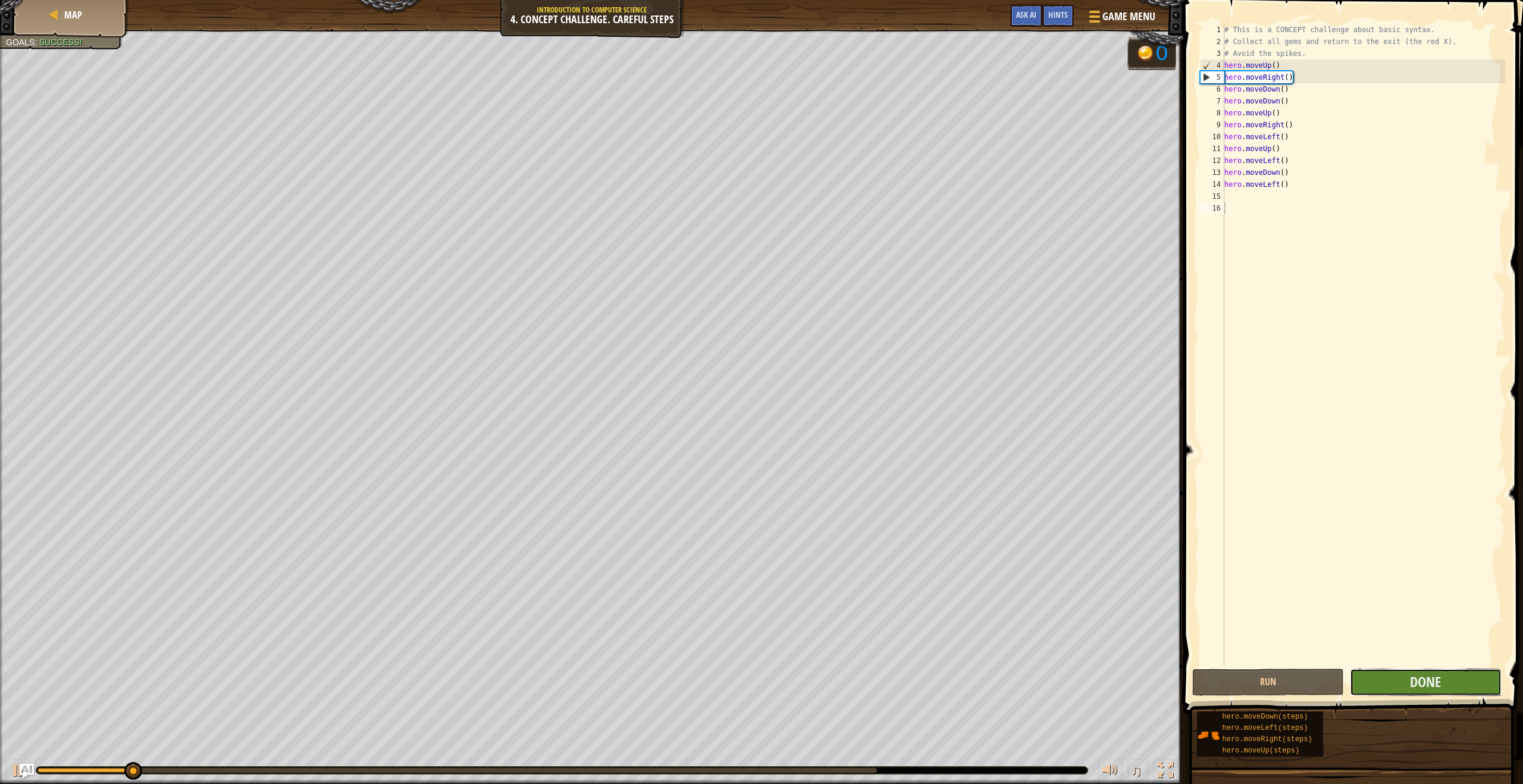
click at [1399, 682] on button "Done" at bounding box center [1426, 682] width 152 height 28
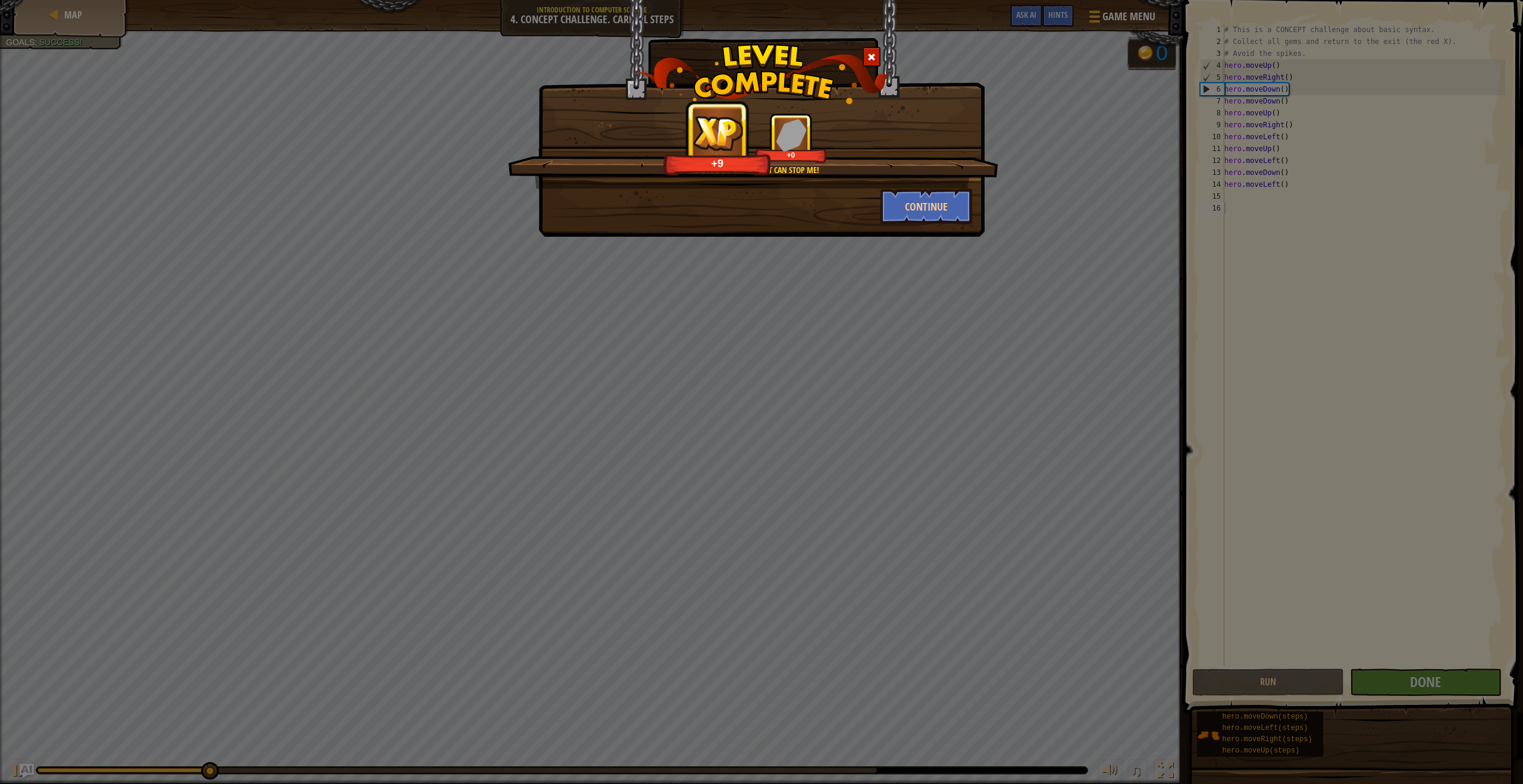
click at [976, 213] on div "Continue" at bounding box center [927, 207] width 110 height 36
click at [940, 216] on button "Continue" at bounding box center [927, 207] width 92 height 36
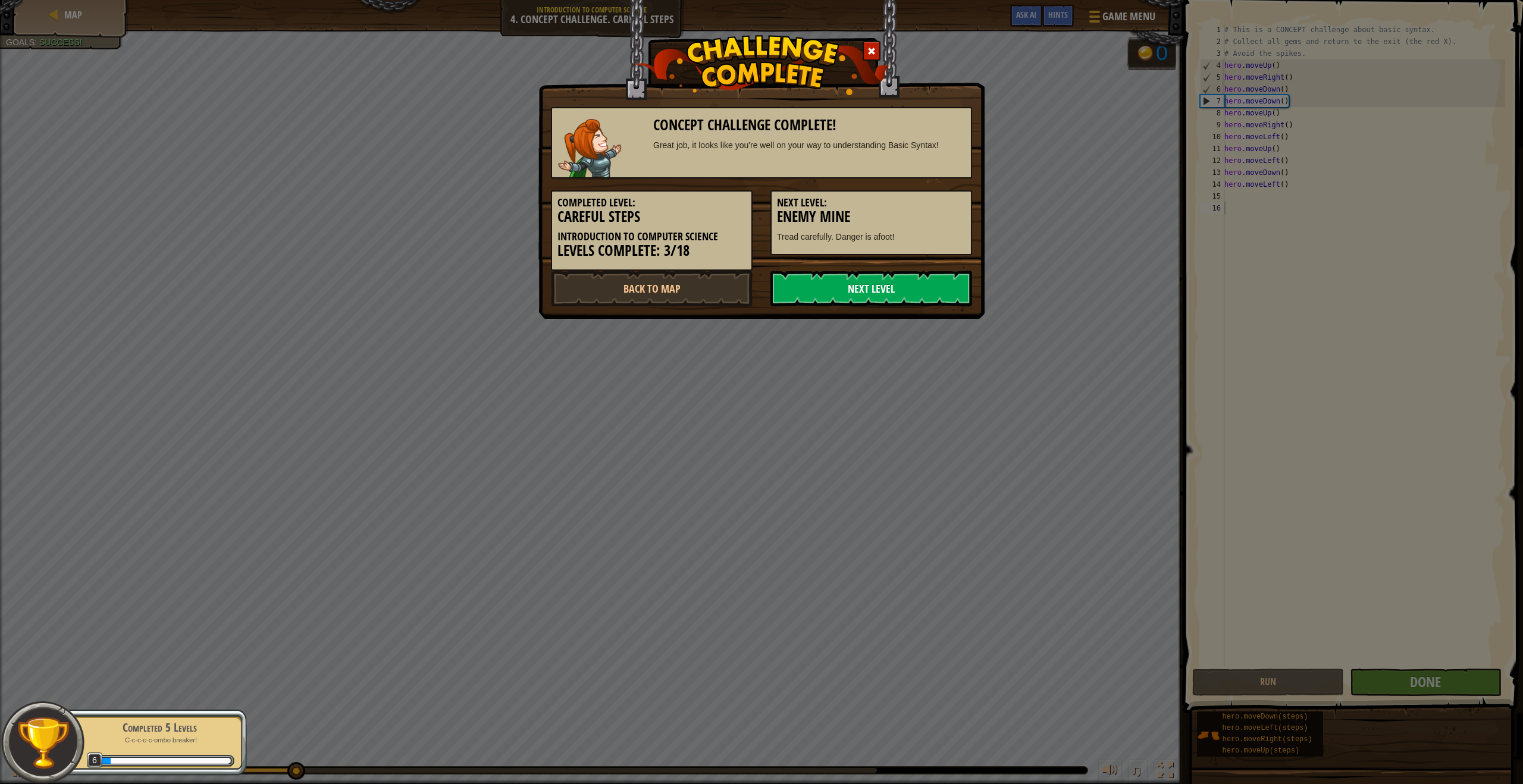
click at [926, 289] on link "Next Level" at bounding box center [871, 289] width 202 height 36
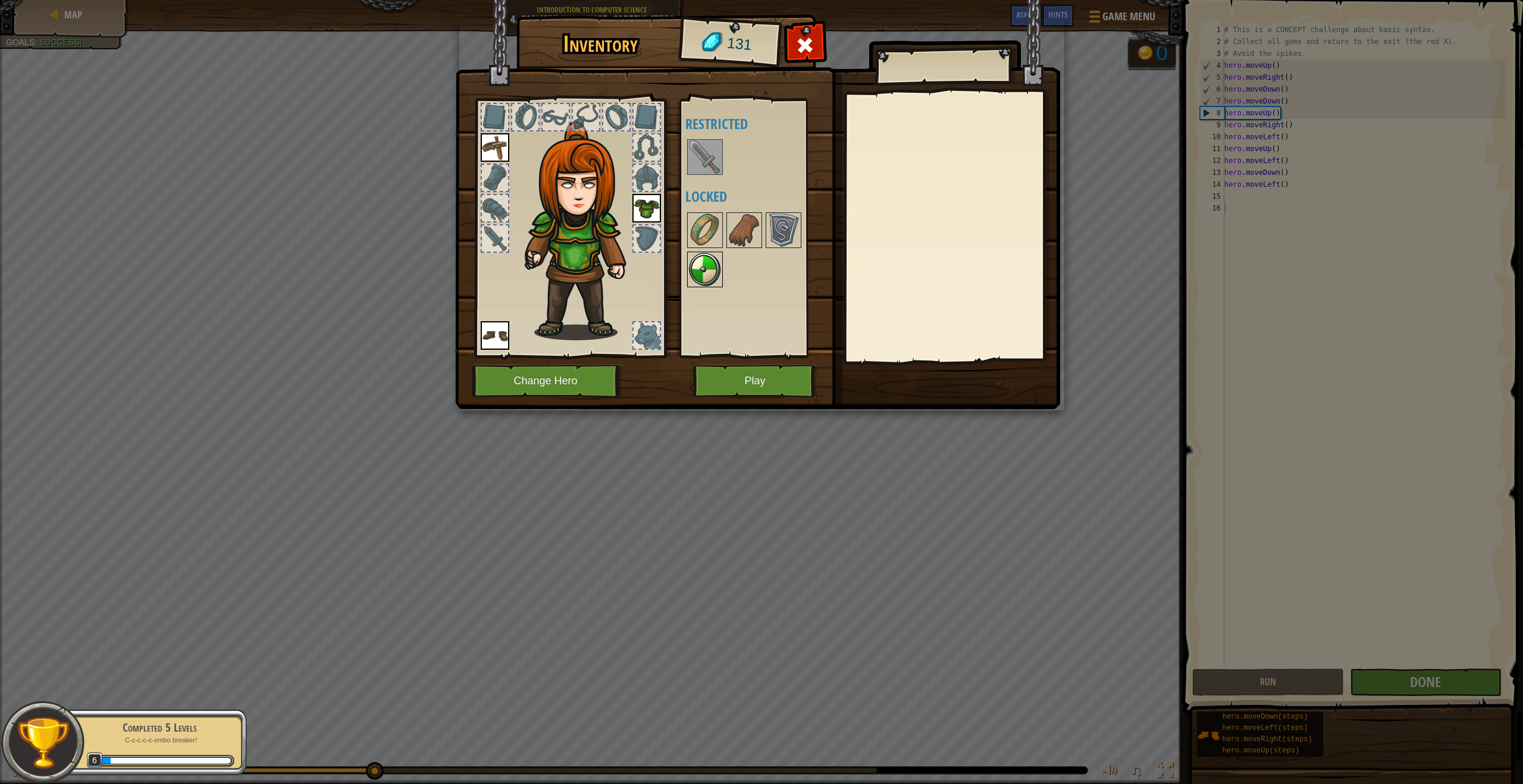
click at [702, 269] on img at bounding box center [705, 269] width 33 height 33
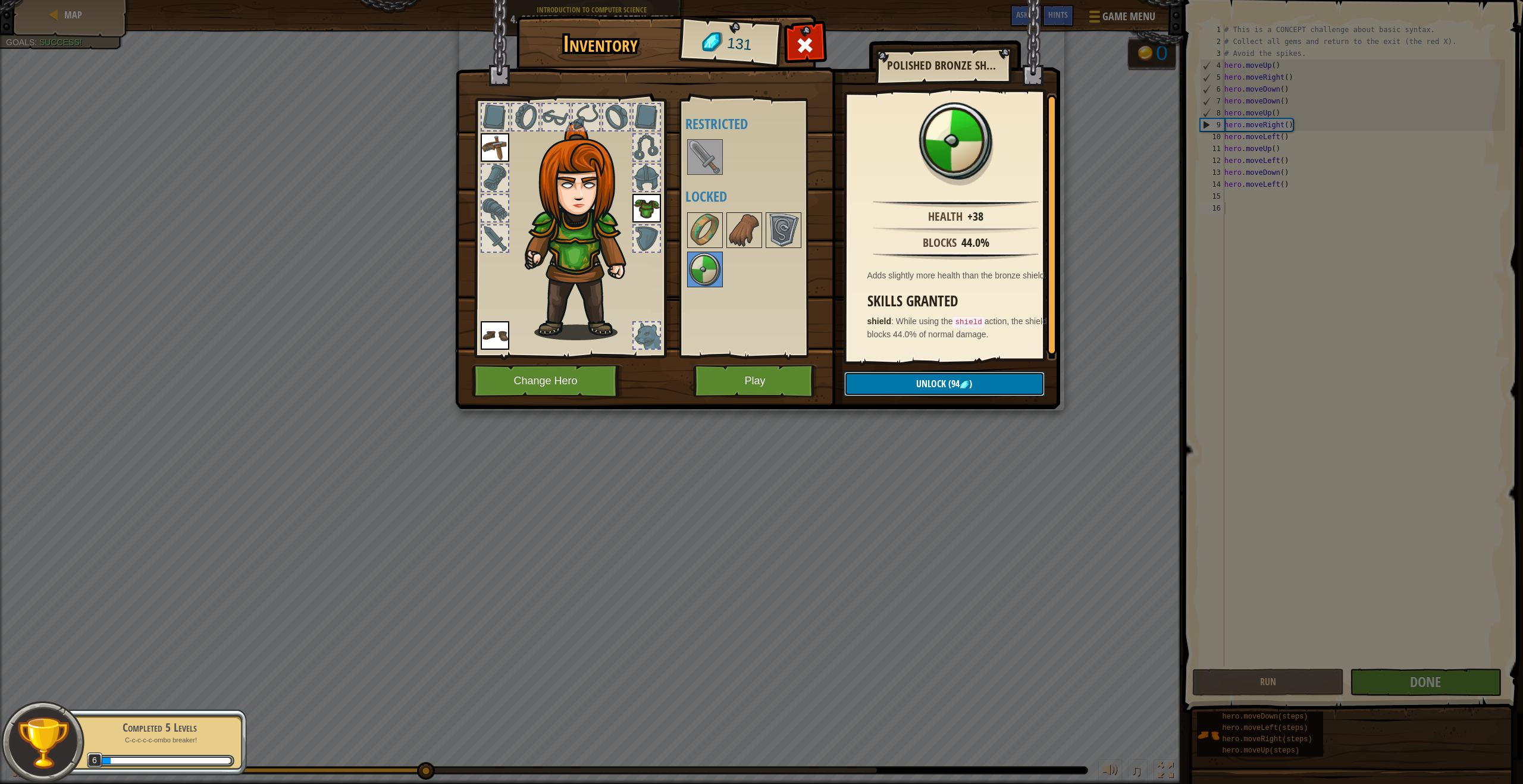
click at [989, 384] on button "Unlock (94 )" at bounding box center [944, 384] width 200 height 25
click at [989, 384] on button "Confirm" at bounding box center [944, 384] width 200 height 25
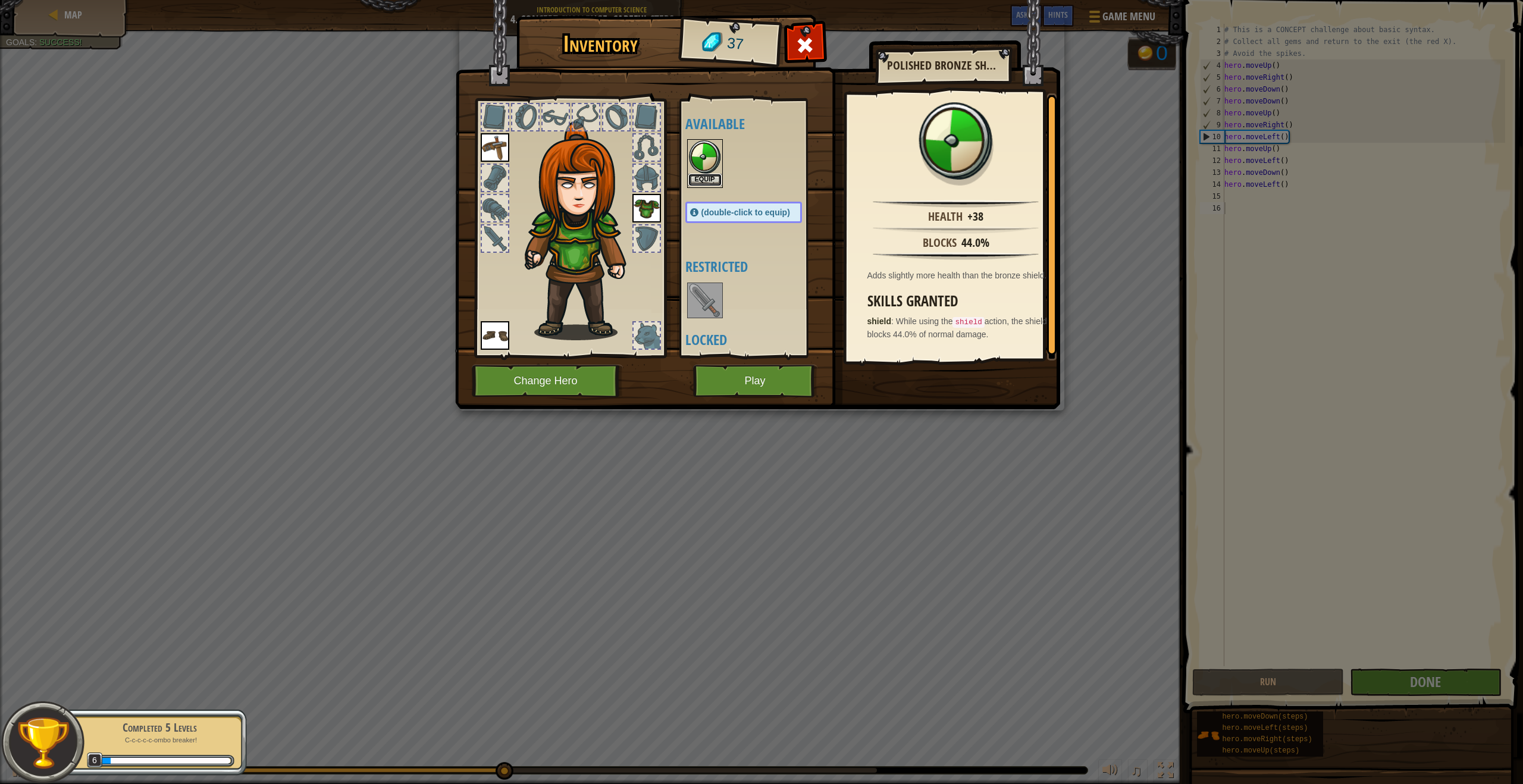
click at [714, 178] on button "Equip" at bounding box center [705, 180] width 33 height 13
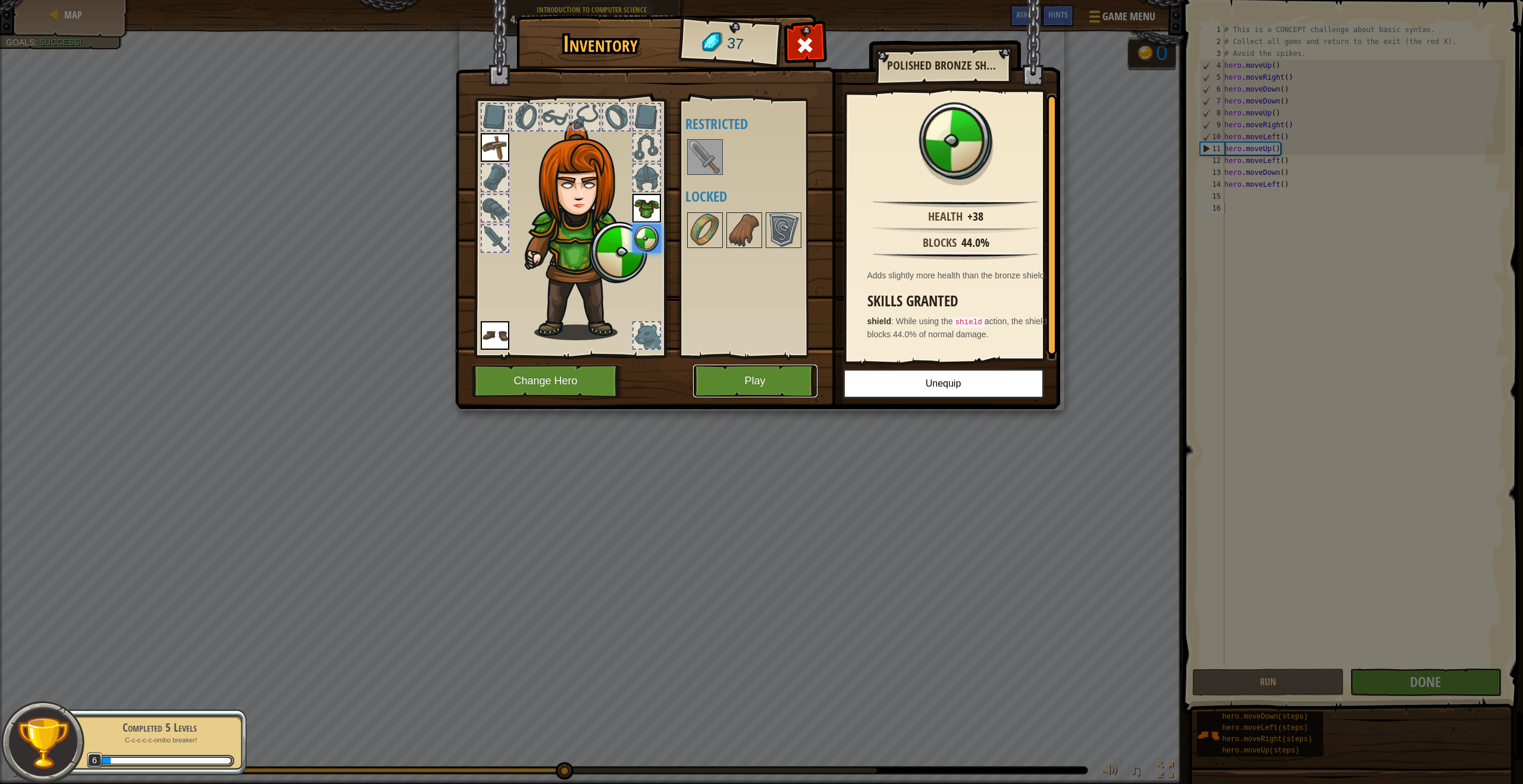
click at [768, 385] on button "Play" at bounding box center [755, 381] width 124 height 33
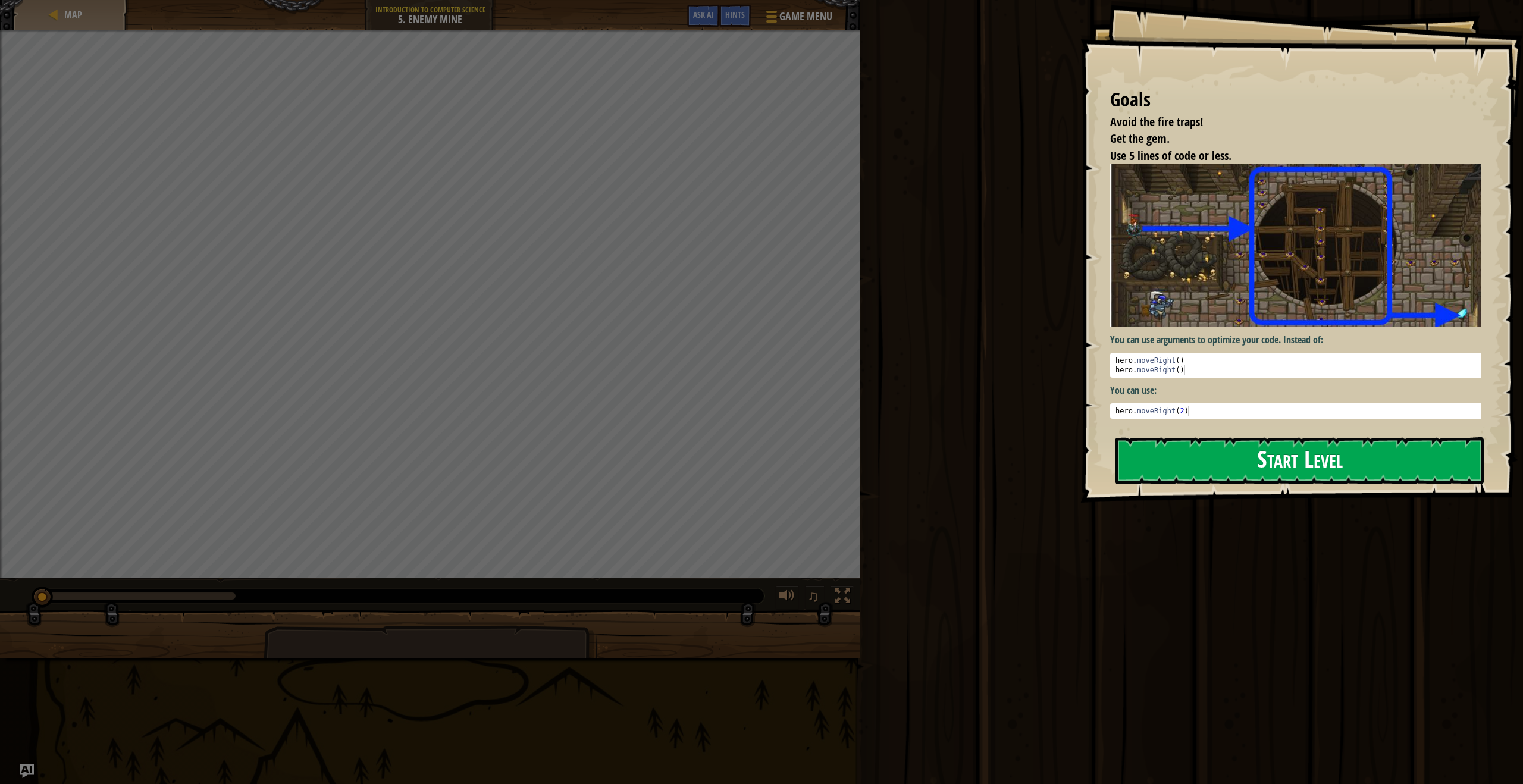
click at [1268, 432] on div "Goals Avoid the fire traps! Get the gem. Use 5 lines of code or less. You can u…" at bounding box center [1301, 251] width 443 height 503
click at [1266, 474] on button "Start Level" at bounding box center [1299, 460] width 368 height 47
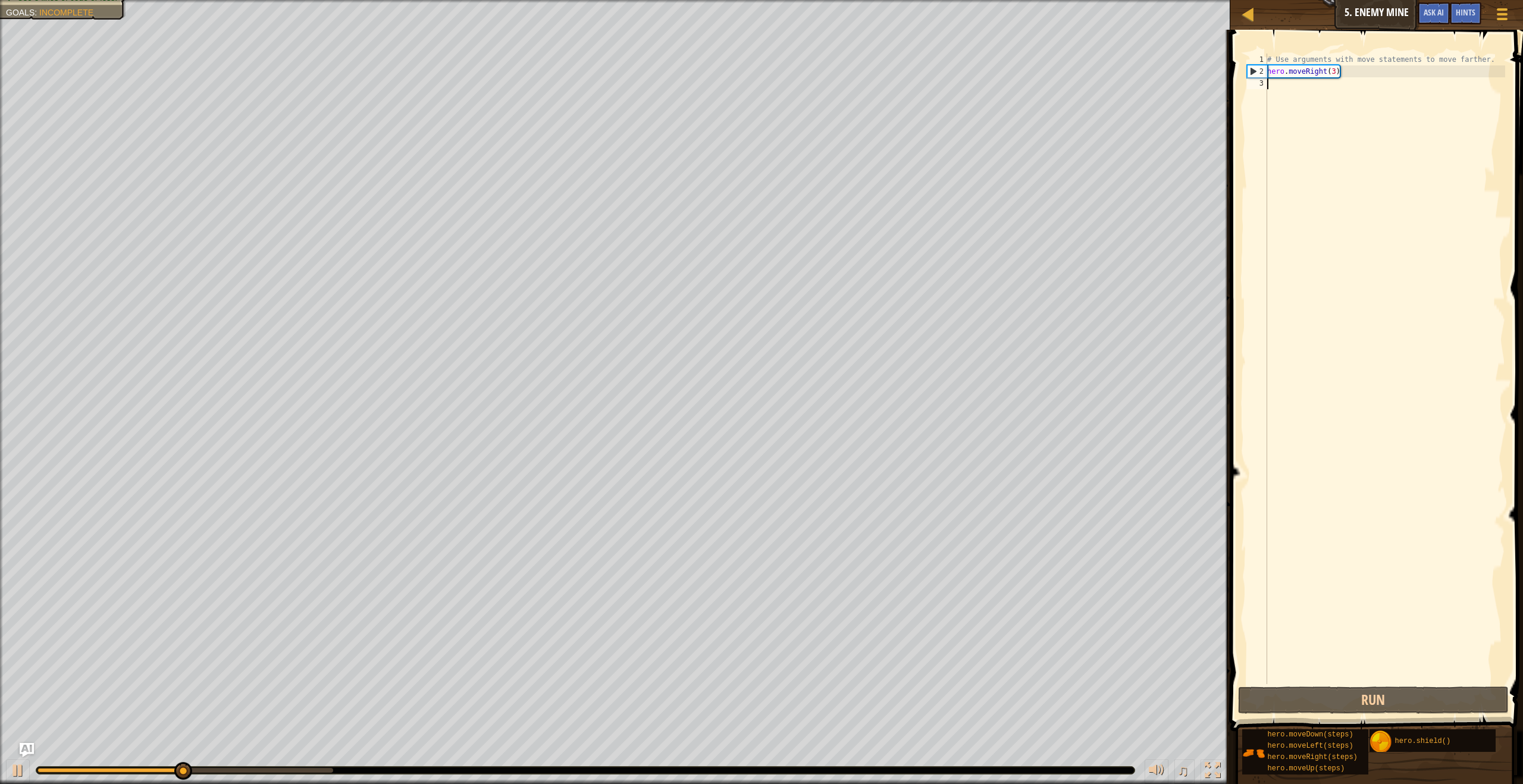
scroll to position [5, 0]
type textarea "up"
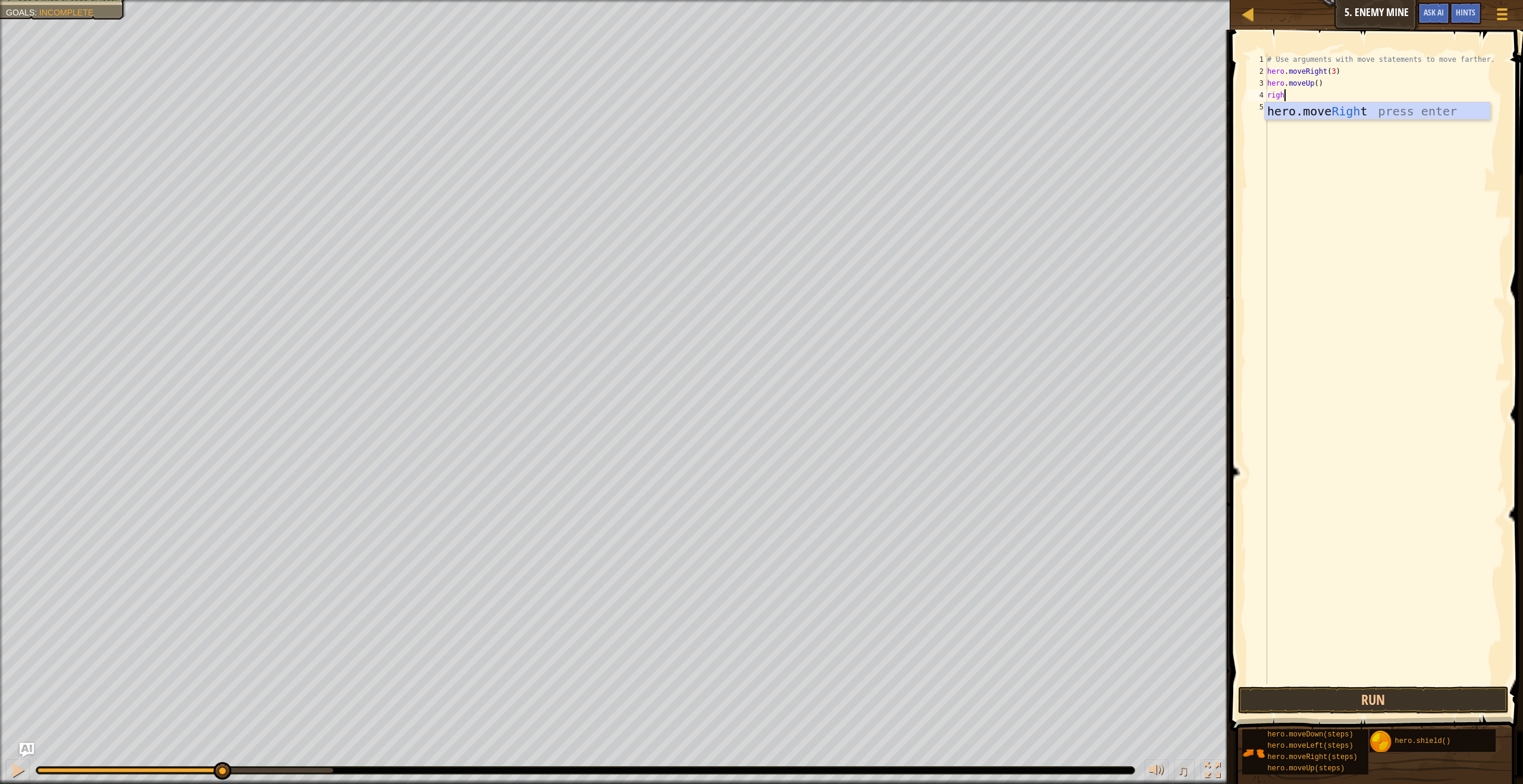
type textarea "right"
type textarea "down"
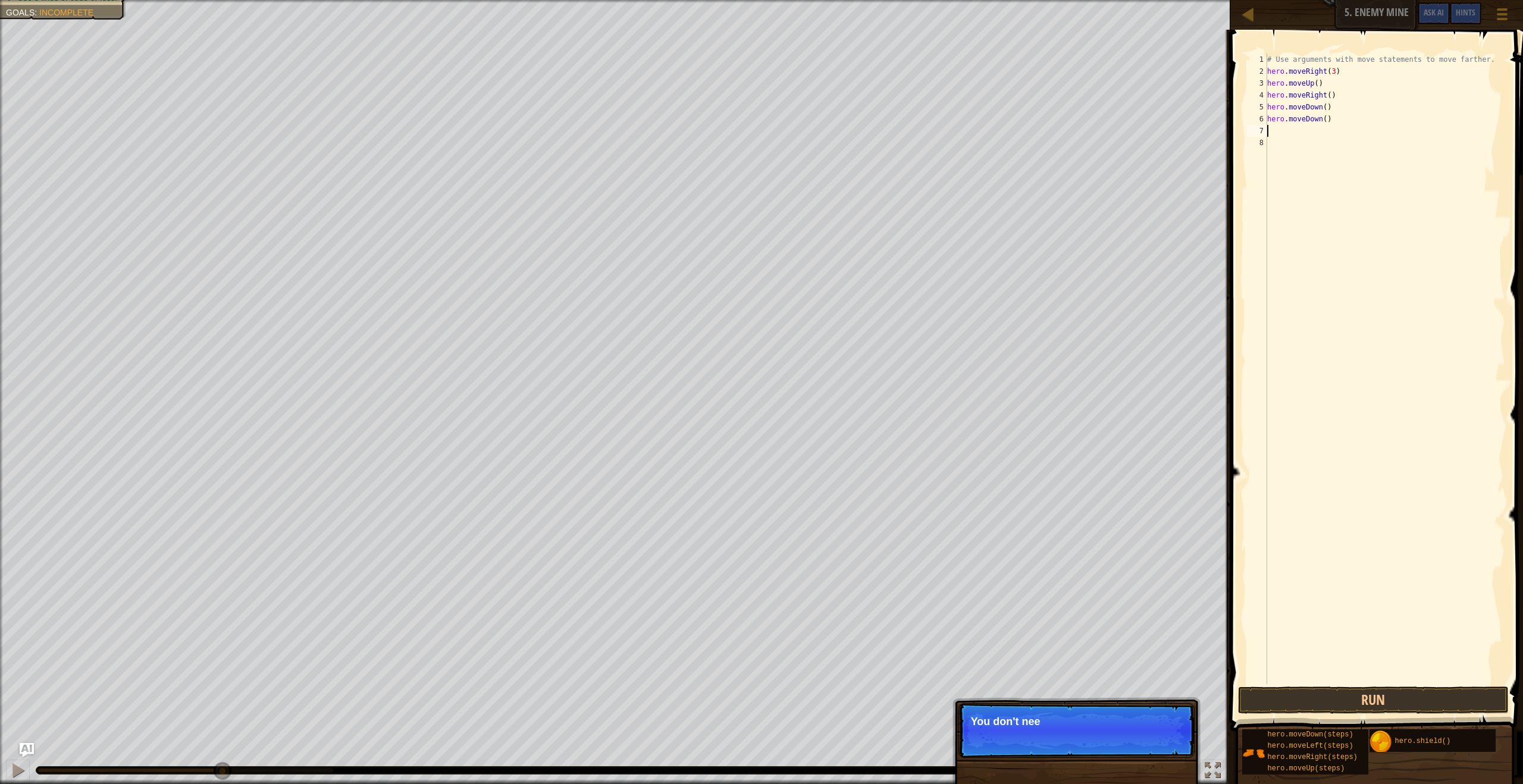
type textarea "d"
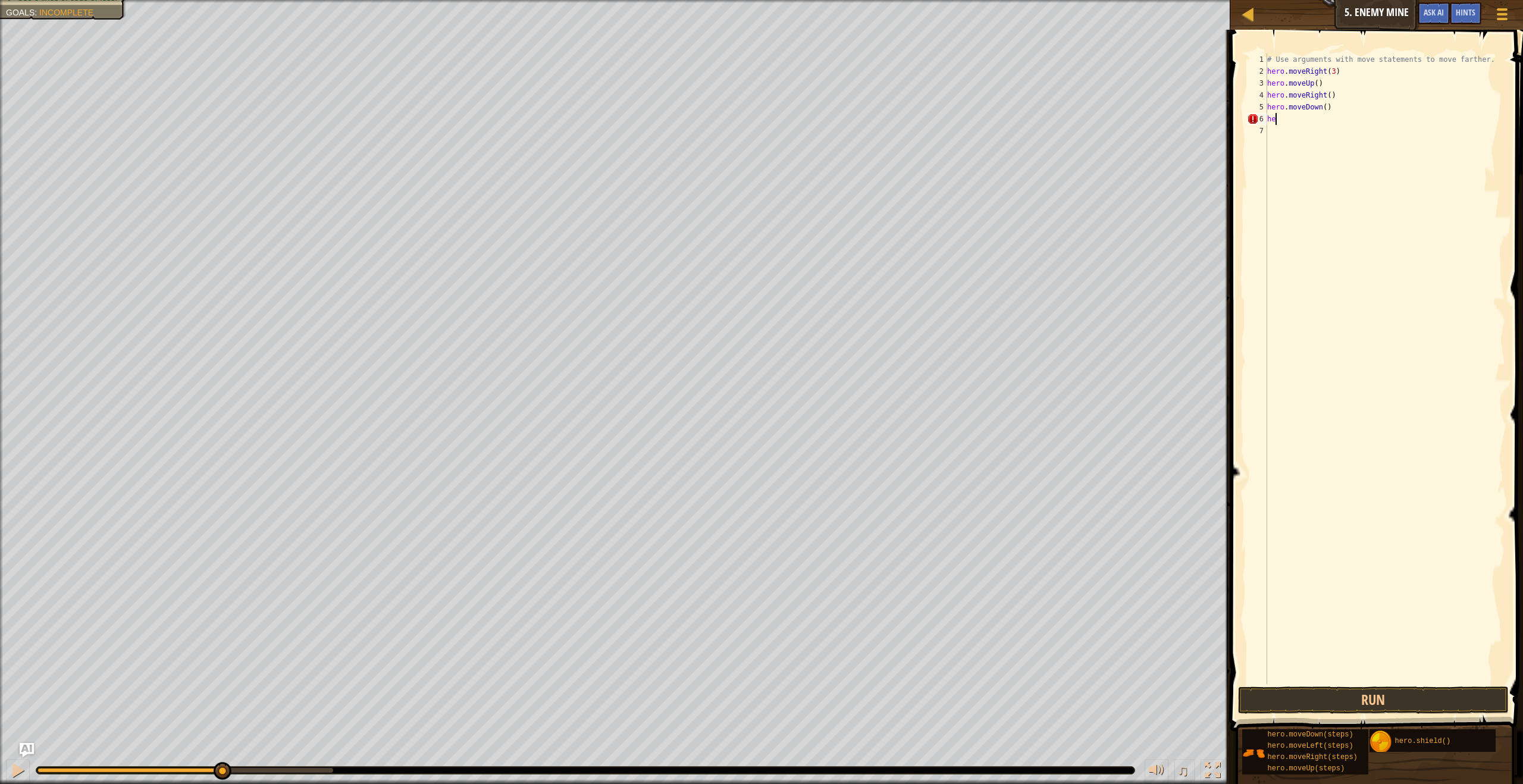
type textarea "h"
click at [1333, 103] on div "# Use arguments with move statements to move farther. hero . moveRight ( 3 ) he…" at bounding box center [1385, 381] width 240 height 655
click at [1326, 106] on div "# Use arguments with move statements to move farther. hero . moveRight ( 3 ) he…" at bounding box center [1385, 381] width 240 height 655
type textarea "hero.moveDown(3)"
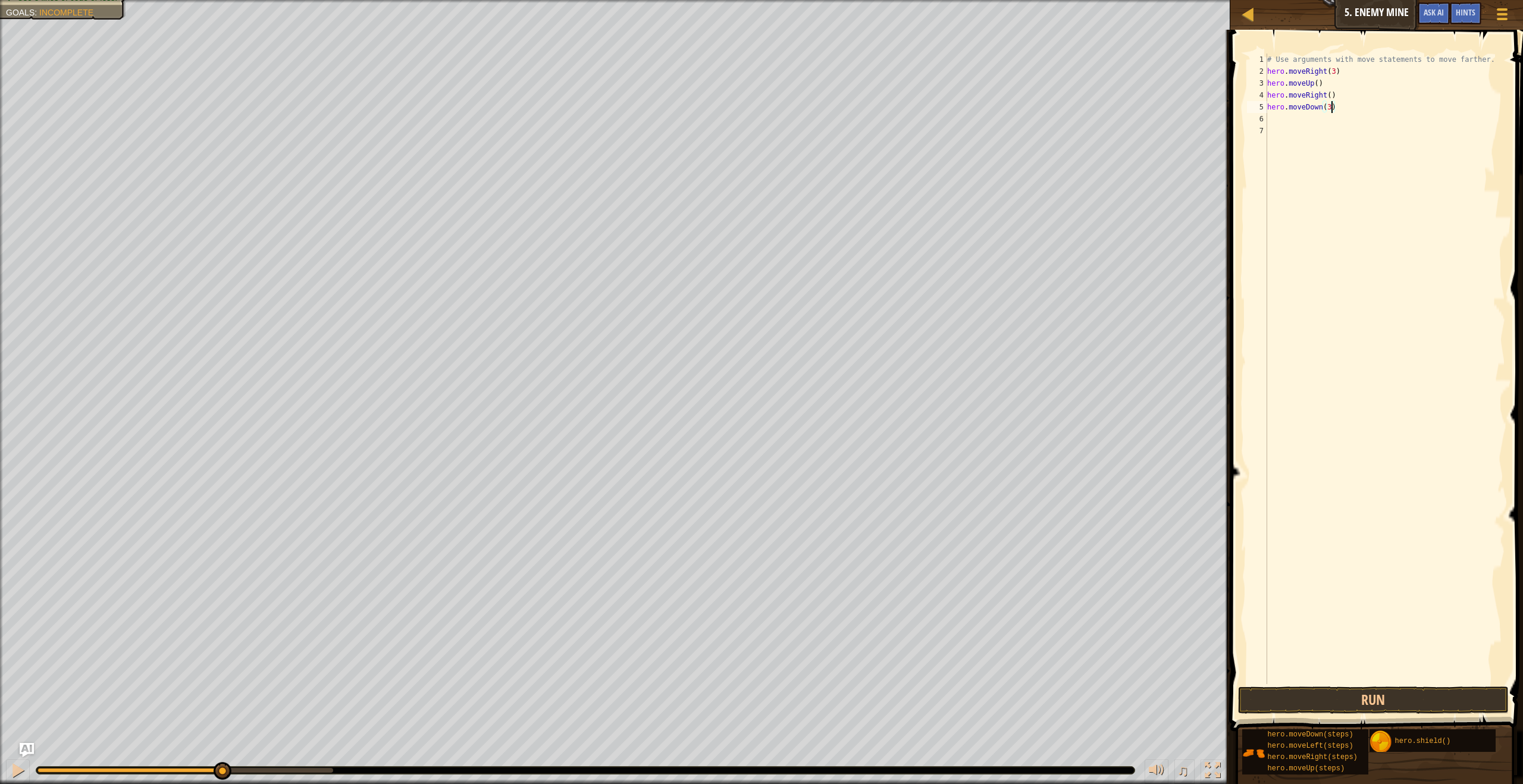
click at [1280, 121] on div "# Use arguments with move statements to move farther. hero . moveRight ( 3 ) he…" at bounding box center [1385, 381] width 240 height 655
type textarea "r"
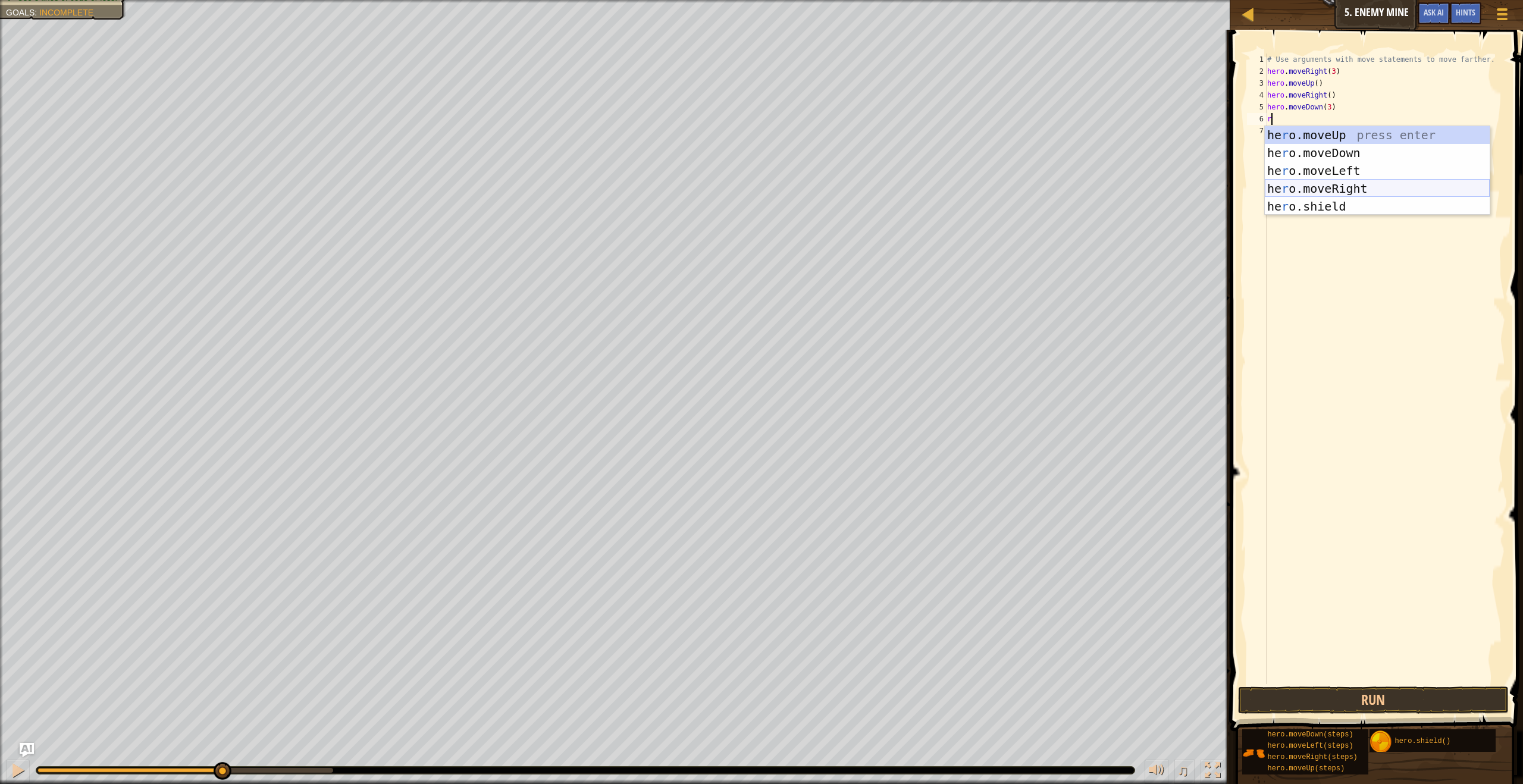
click at [1339, 190] on div "he r o.moveUp press enter he r o.moveDown press enter he r o.moveLeft press ent…" at bounding box center [1377, 189] width 225 height 125
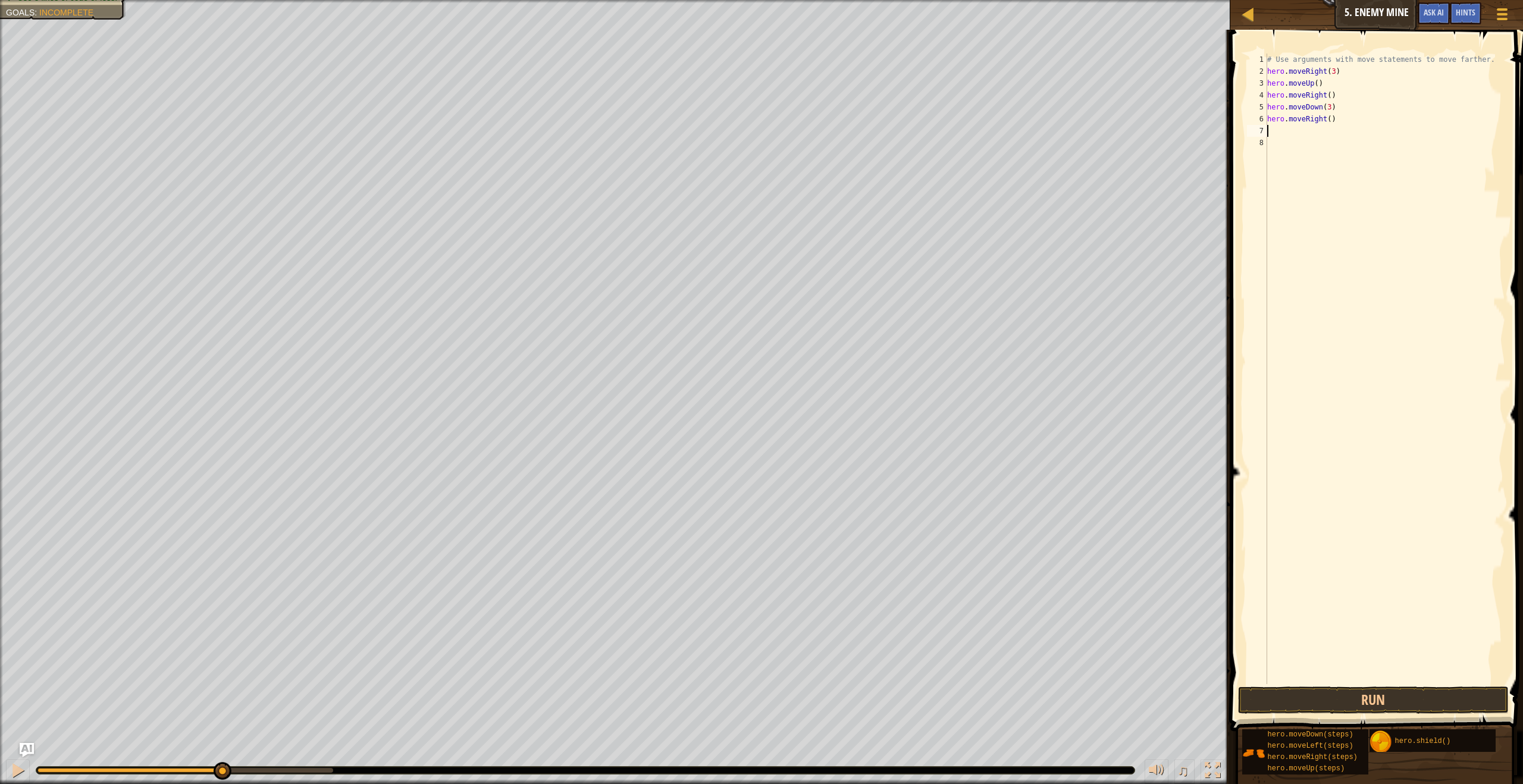
click at [1329, 119] on div "# Use arguments with move statements to move farther. hero . moveRight ( 3 ) he…" at bounding box center [1385, 381] width 240 height 655
click at [1332, 121] on div "# Use arguments with move statements to move farther. hero . moveRight ( 3 ) he…" at bounding box center [1385, 381] width 240 height 655
type textarea "hero.moveRight(2)"
click at [1418, 705] on button "Run" at bounding box center [1373, 700] width 270 height 28
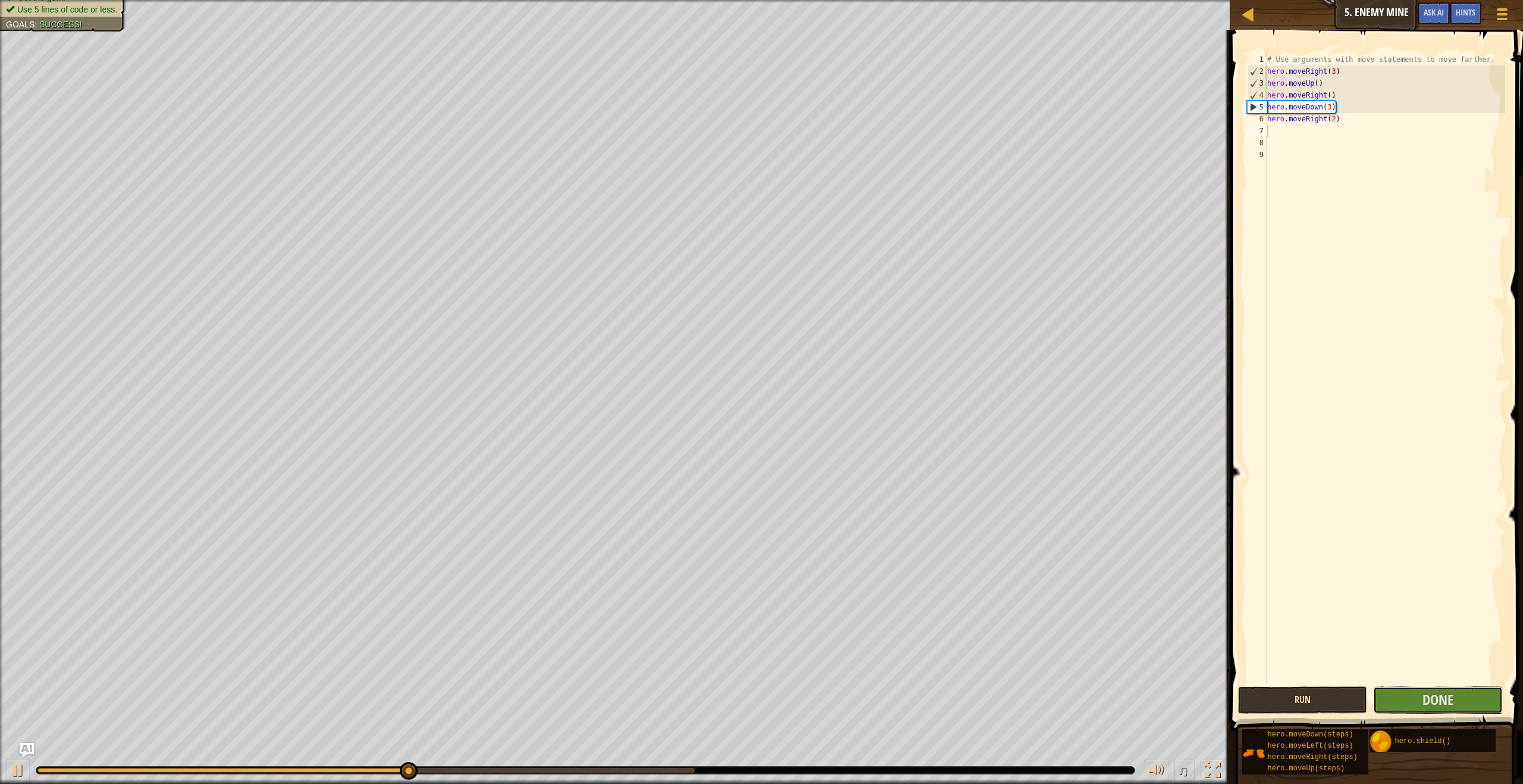
click at [1418, 705] on button "Done" at bounding box center [1438, 700] width 129 height 28
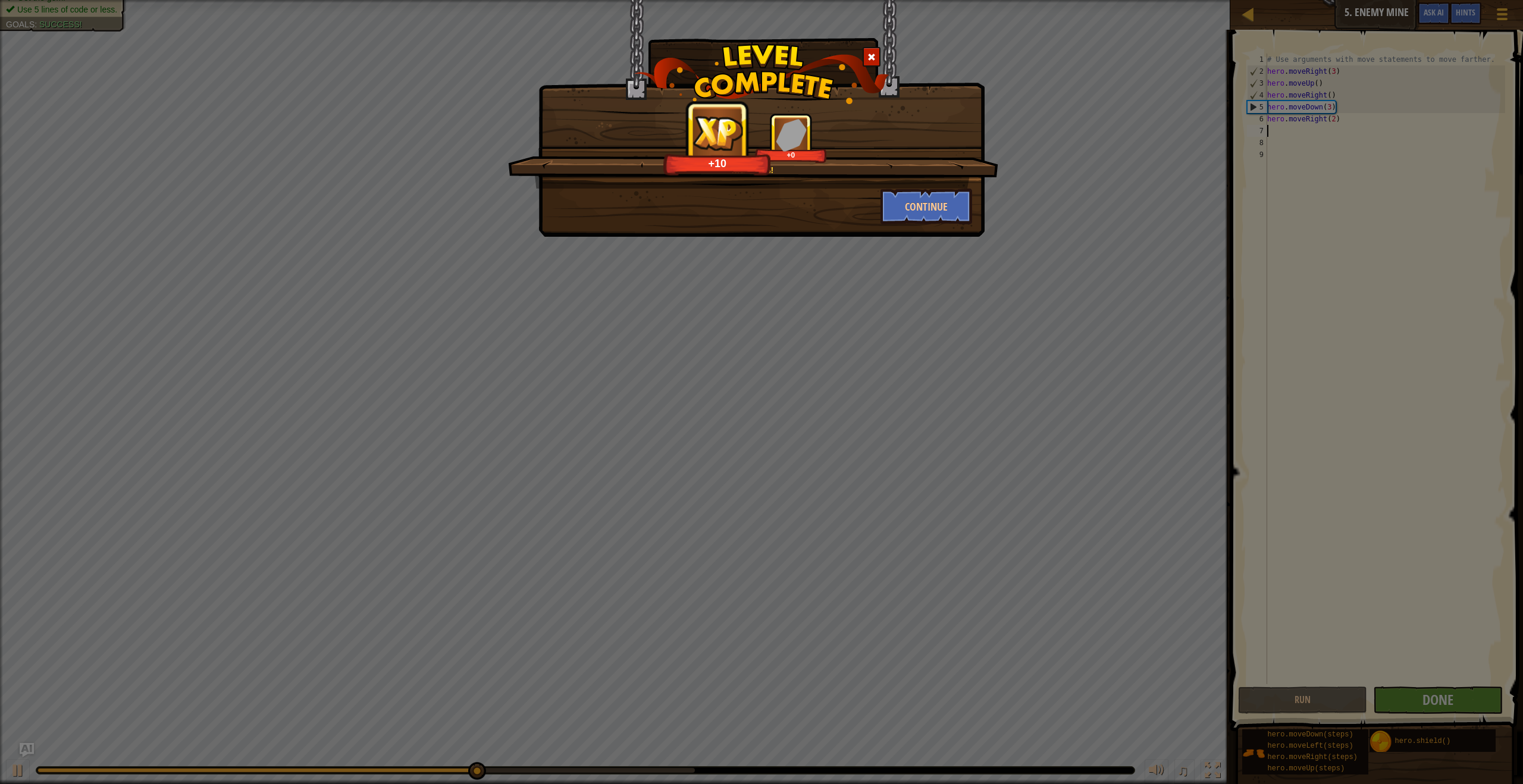
click at [923, 229] on div "Nice moves! +10 +0 Continue" at bounding box center [762, 118] width 446 height 237
click at [915, 227] on div "Nice moves! +12 +11 Continue" at bounding box center [762, 118] width 446 height 237
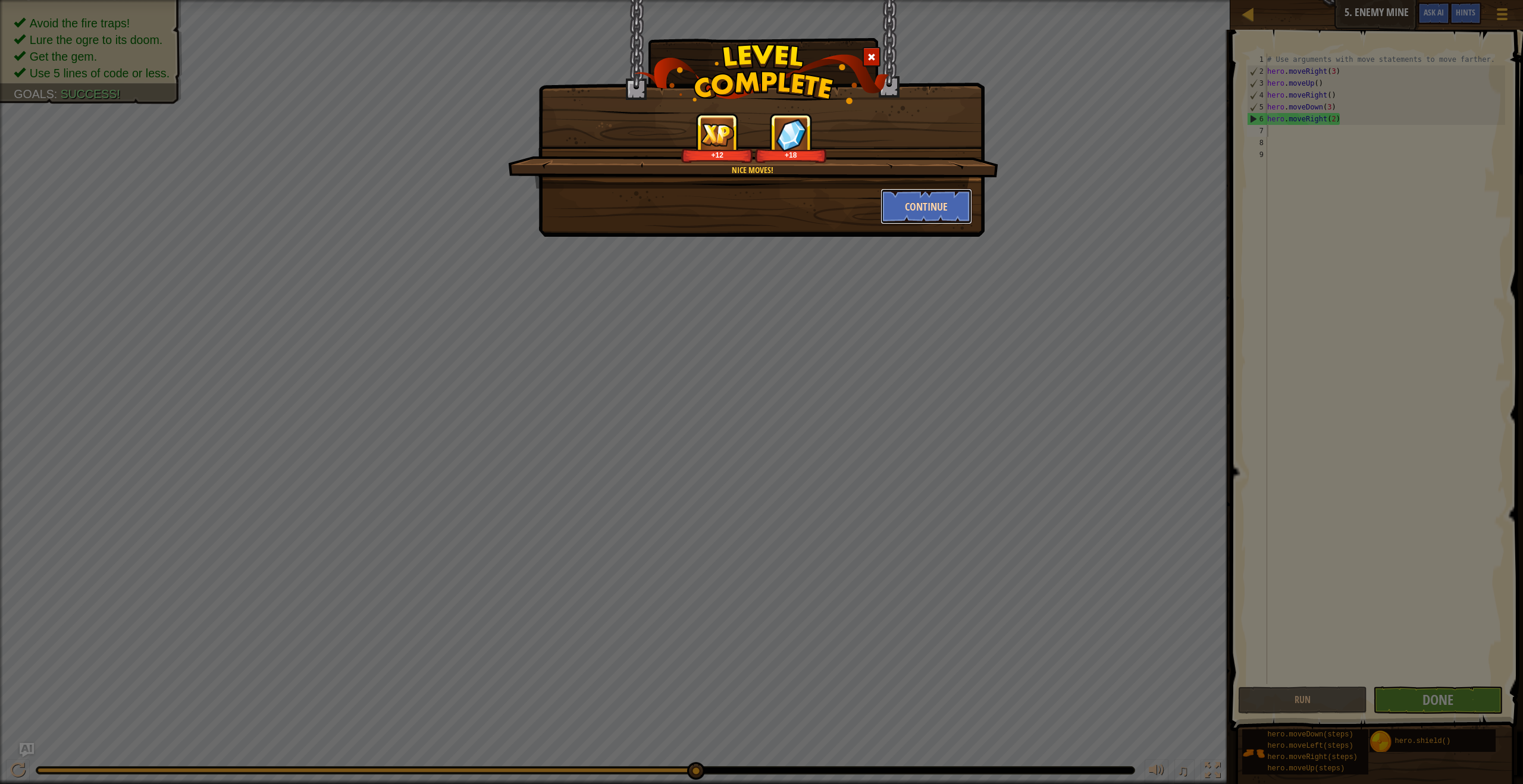
click at [905, 195] on button "Continue" at bounding box center [927, 207] width 92 height 36
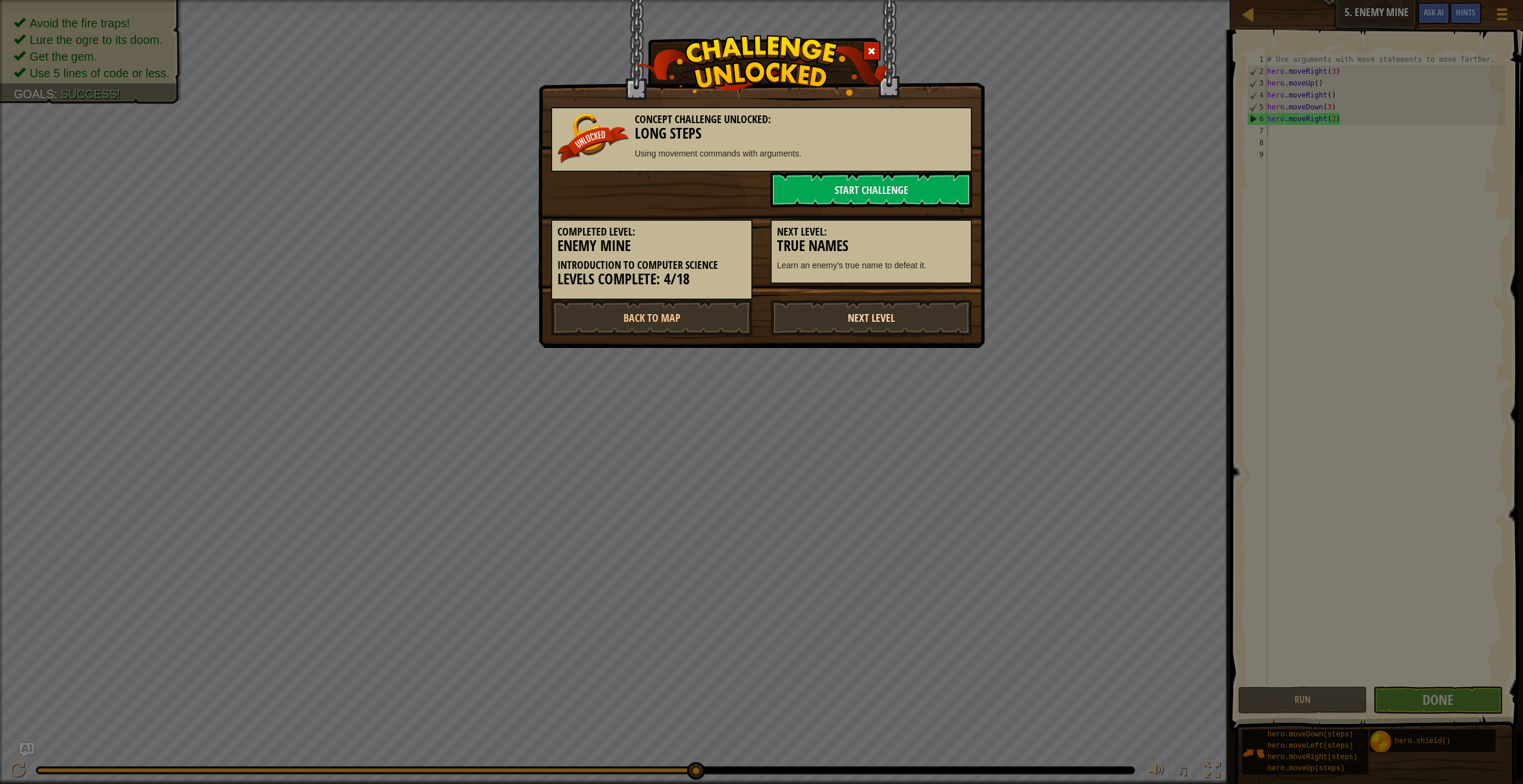
click at [914, 327] on link "Next Level" at bounding box center [871, 318] width 202 height 36
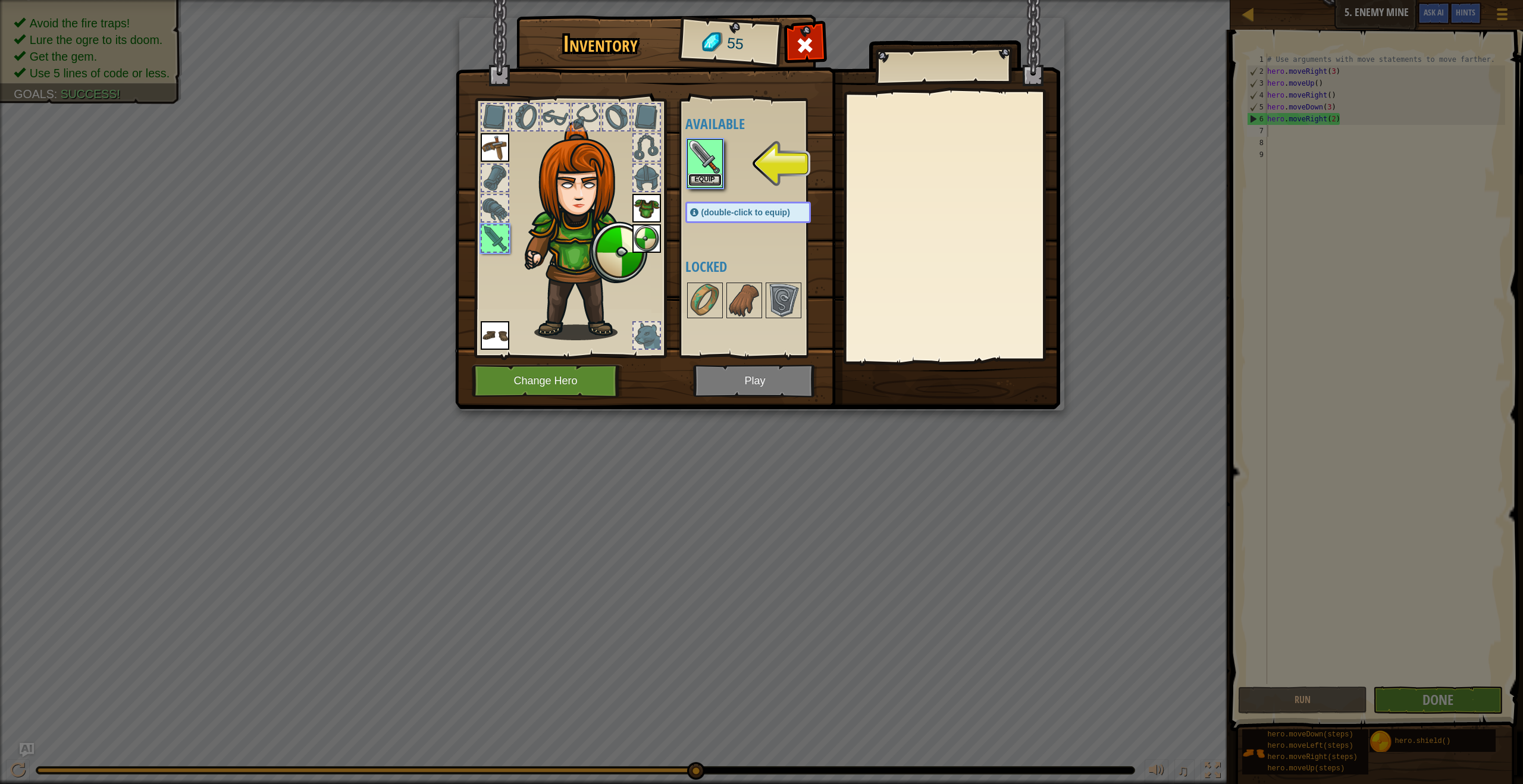
click at [717, 180] on button "Equip" at bounding box center [705, 180] width 33 height 13
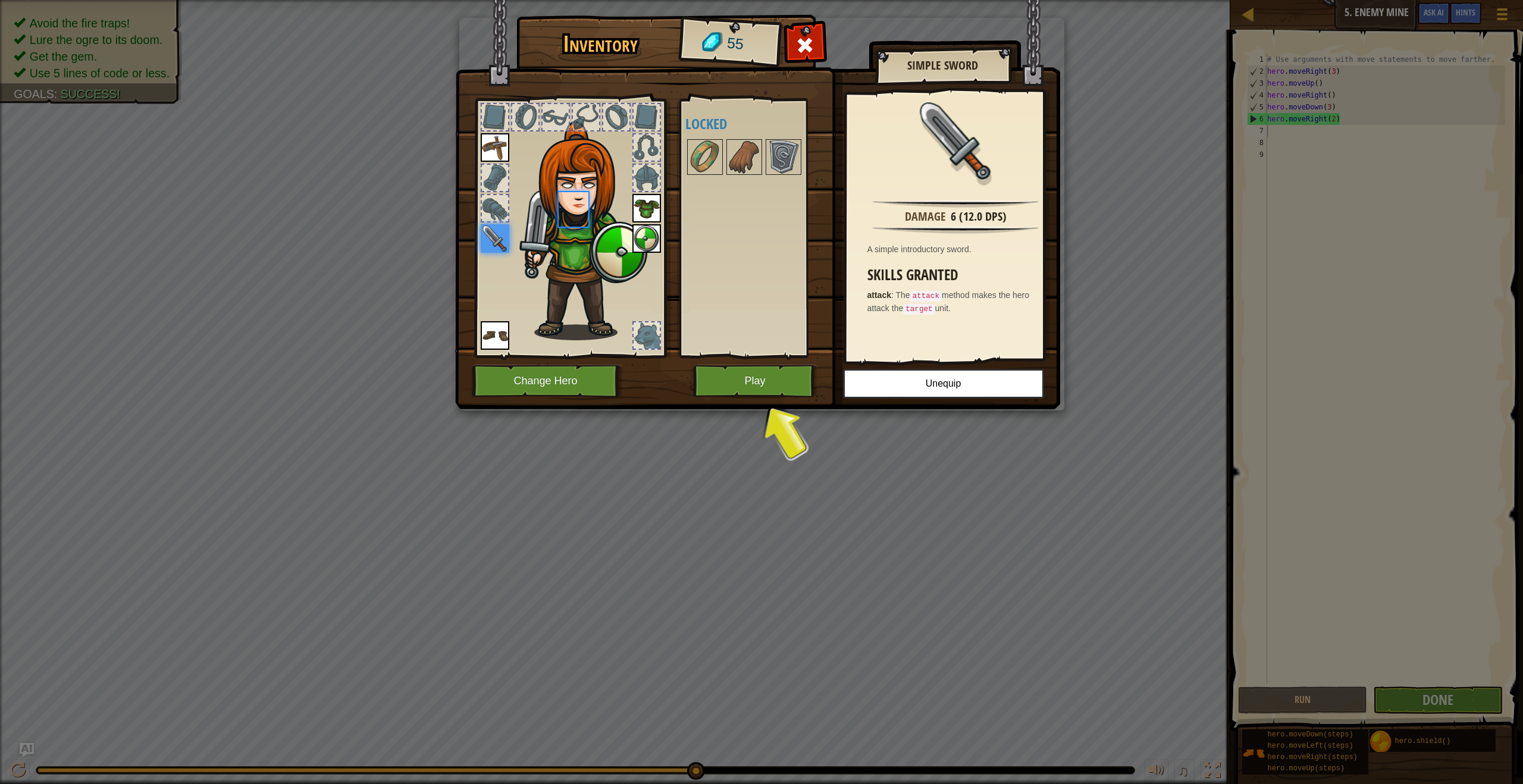
click at [717, 180] on div "Available Equip Equip Equip Equip Equip (double-click to equip) Locked" at bounding box center [760, 228] width 150 height 248
click at [779, 387] on button "Play" at bounding box center [755, 381] width 124 height 33
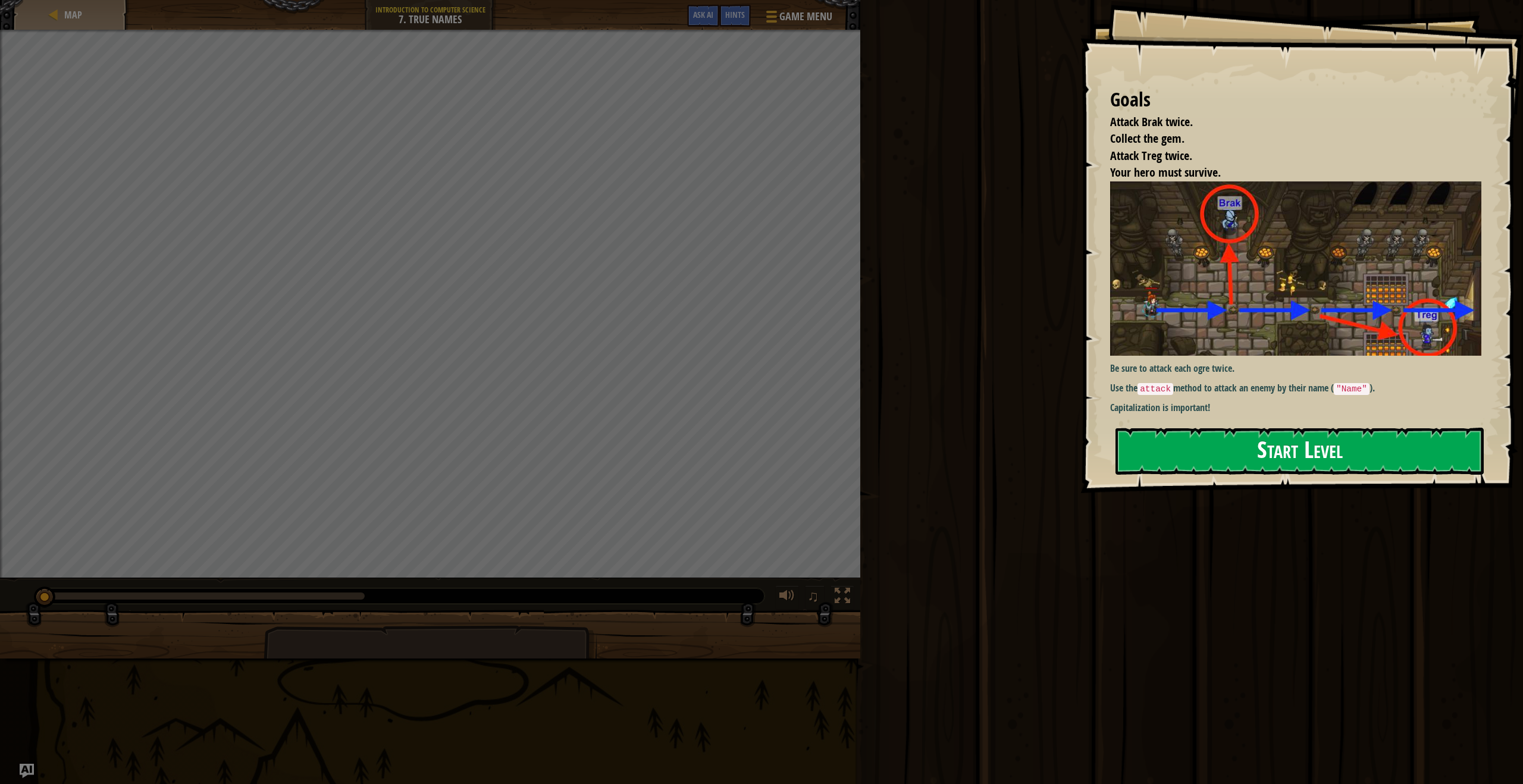
click at [1226, 384] on div "Goals Attack Brak twice. Collect the gem. Attack Treg twice. Your hero must sur…" at bounding box center [1301, 246] width 443 height 493
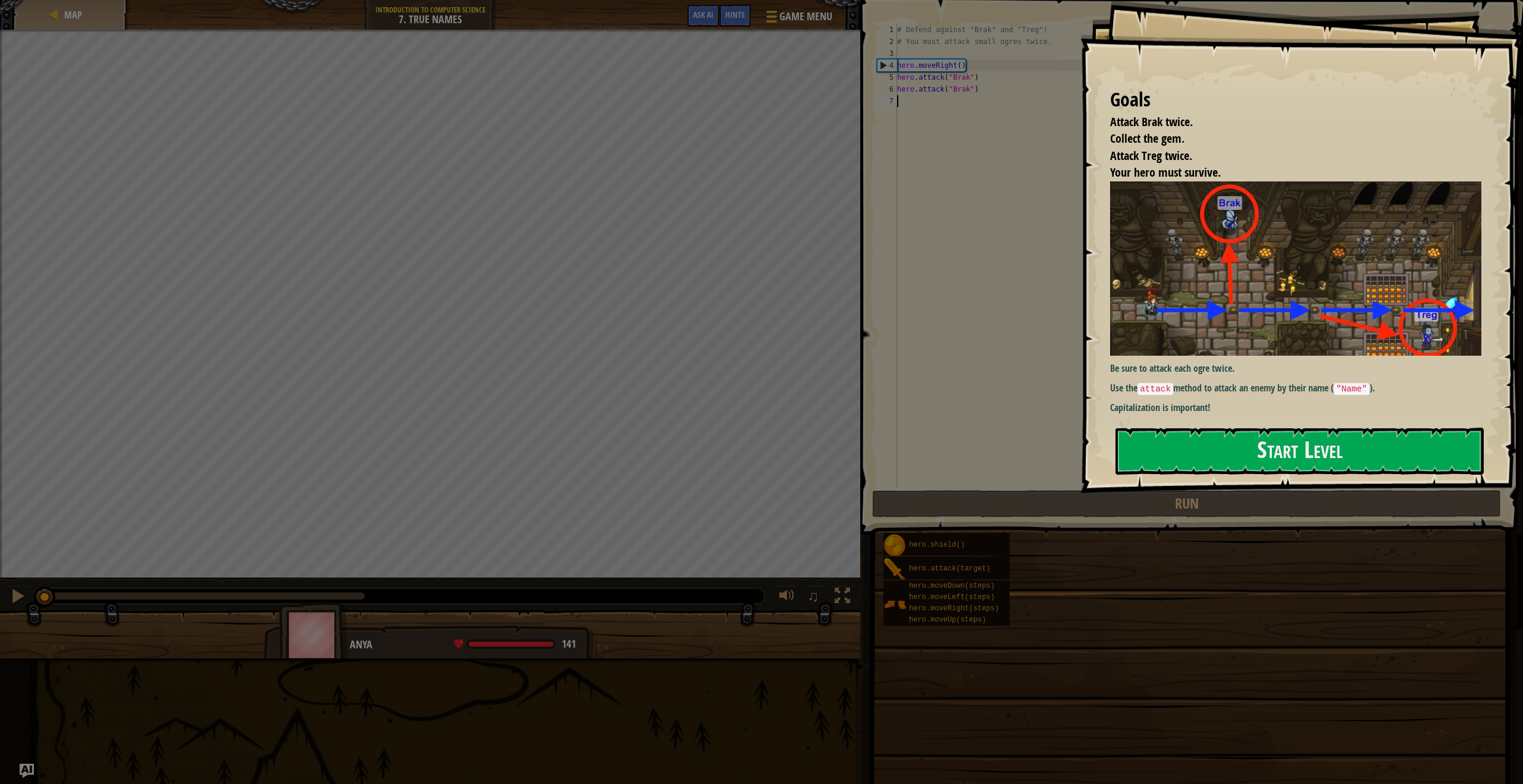
click at [1210, 389] on p "Use the attack method to attack an enemy by their name ( "Name" )." at bounding box center [1300, 388] width 380 height 14
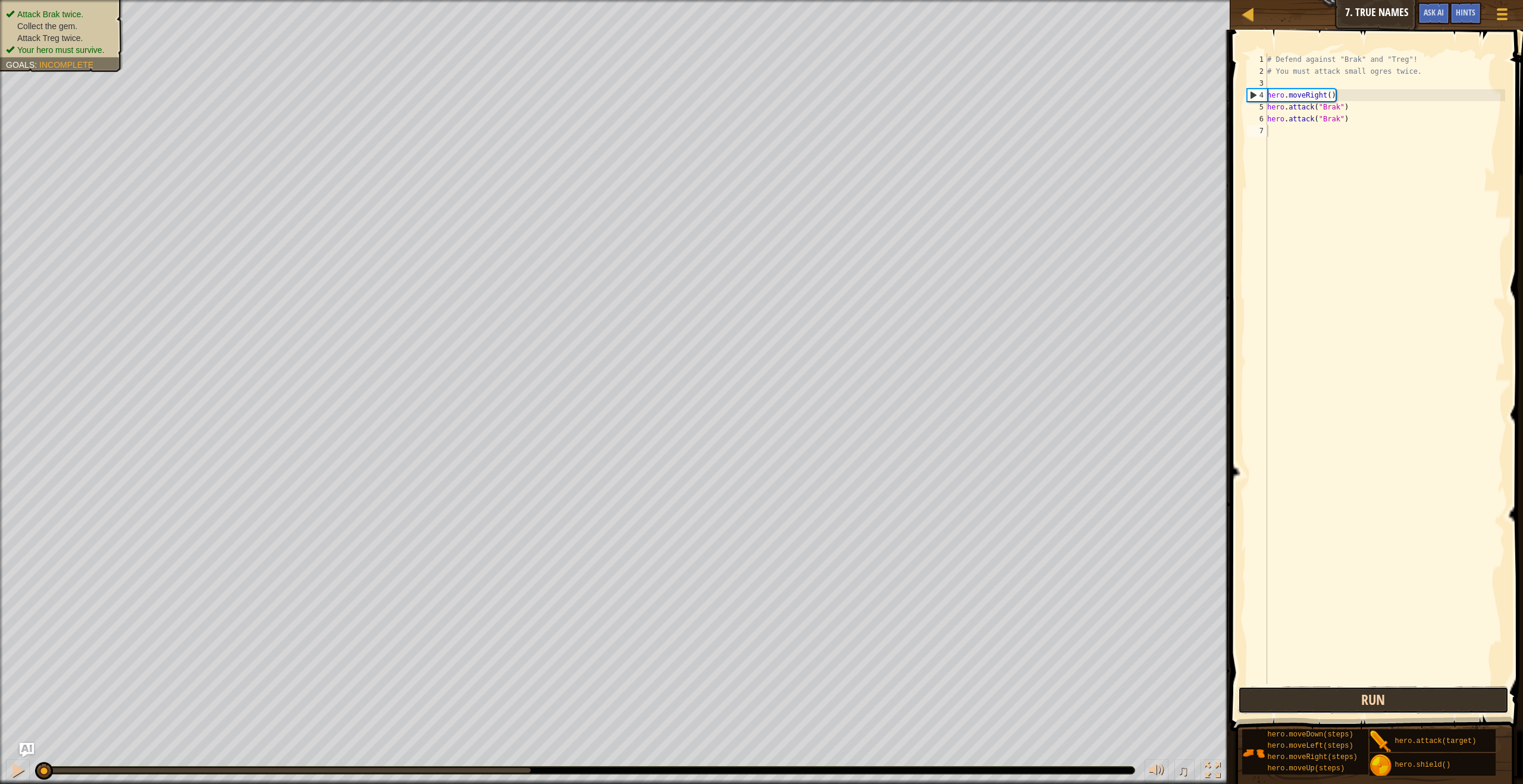
click at [1408, 712] on button "Run" at bounding box center [1373, 700] width 270 height 28
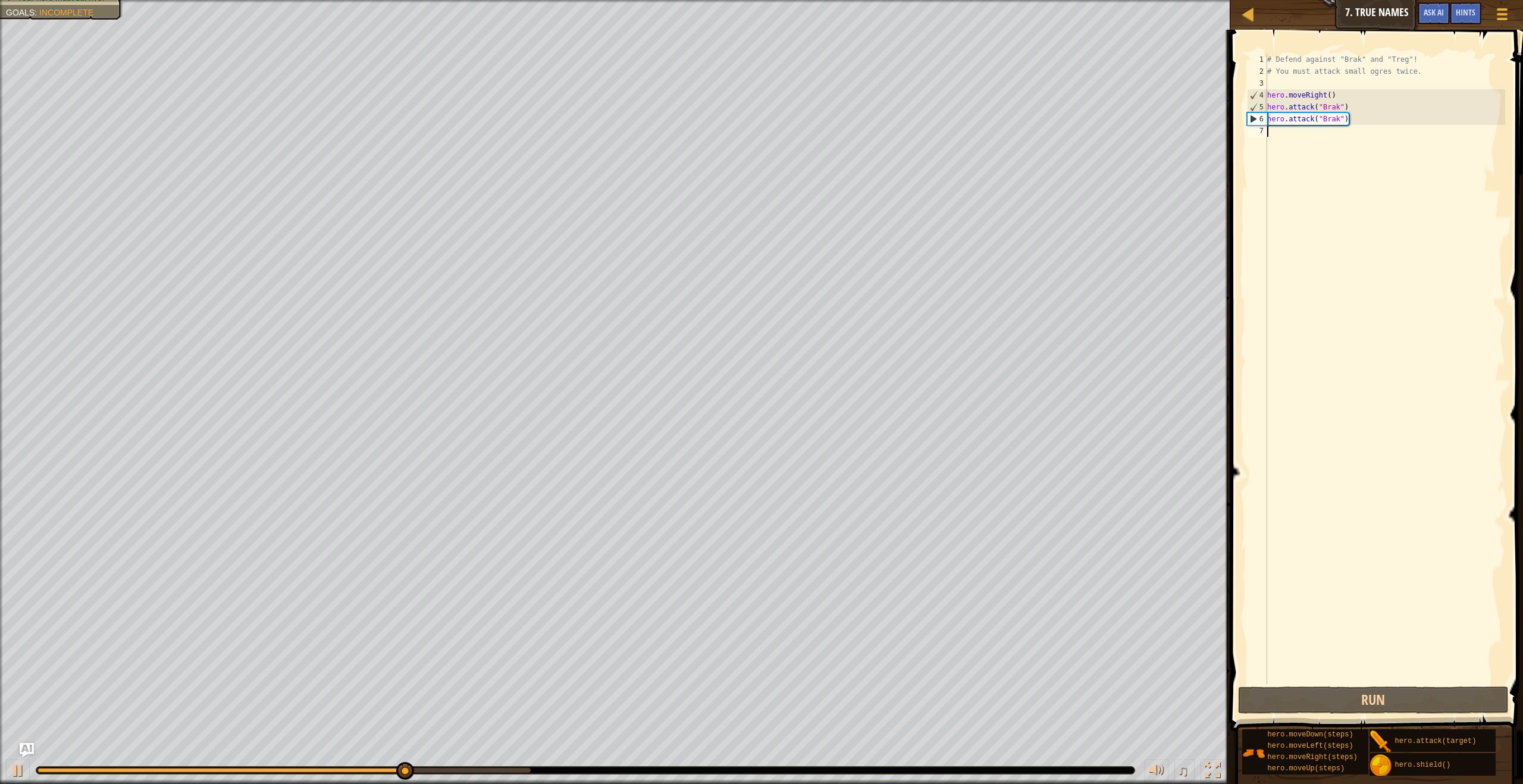
scroll to position [5, 0]
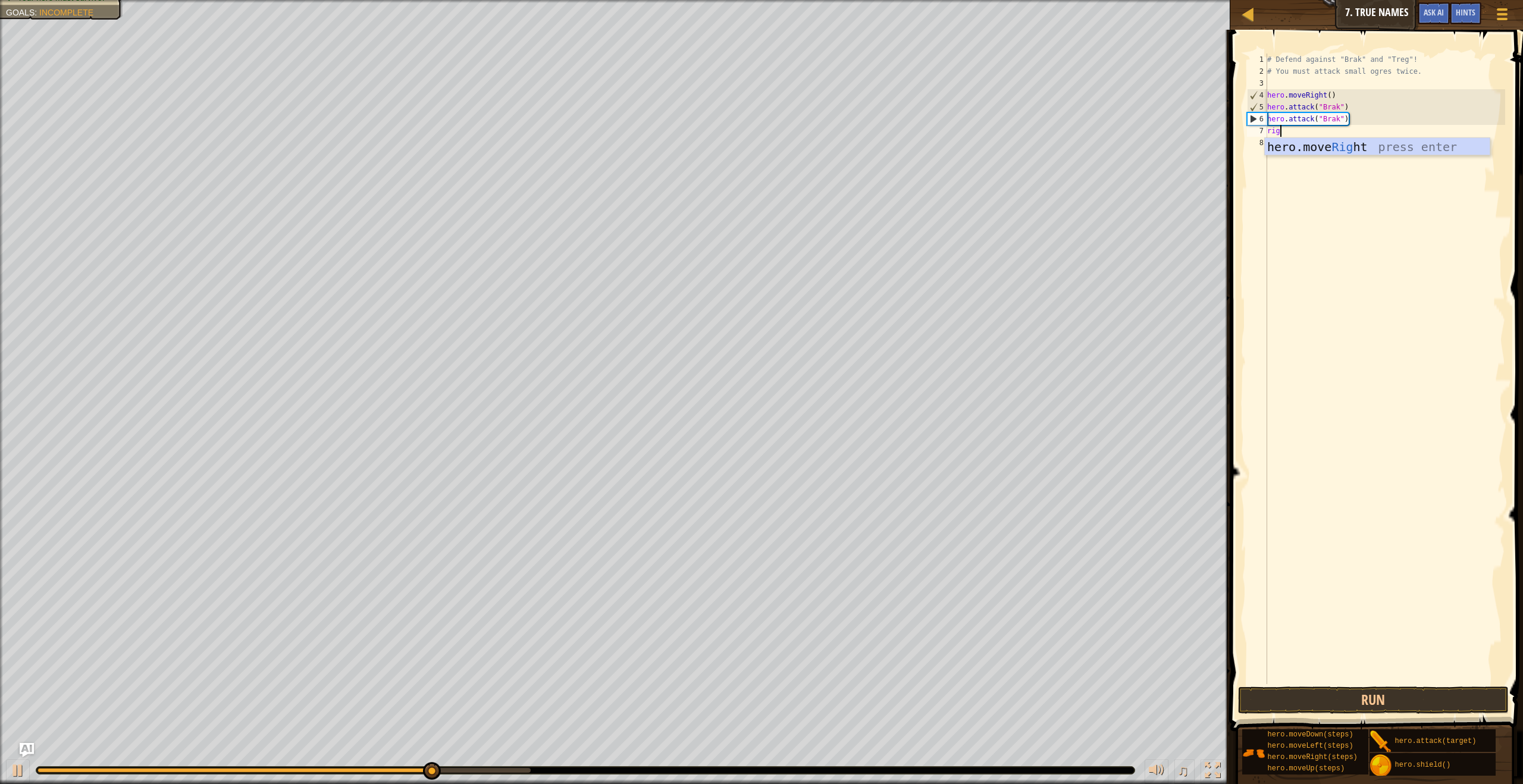
type textarea "rigt"
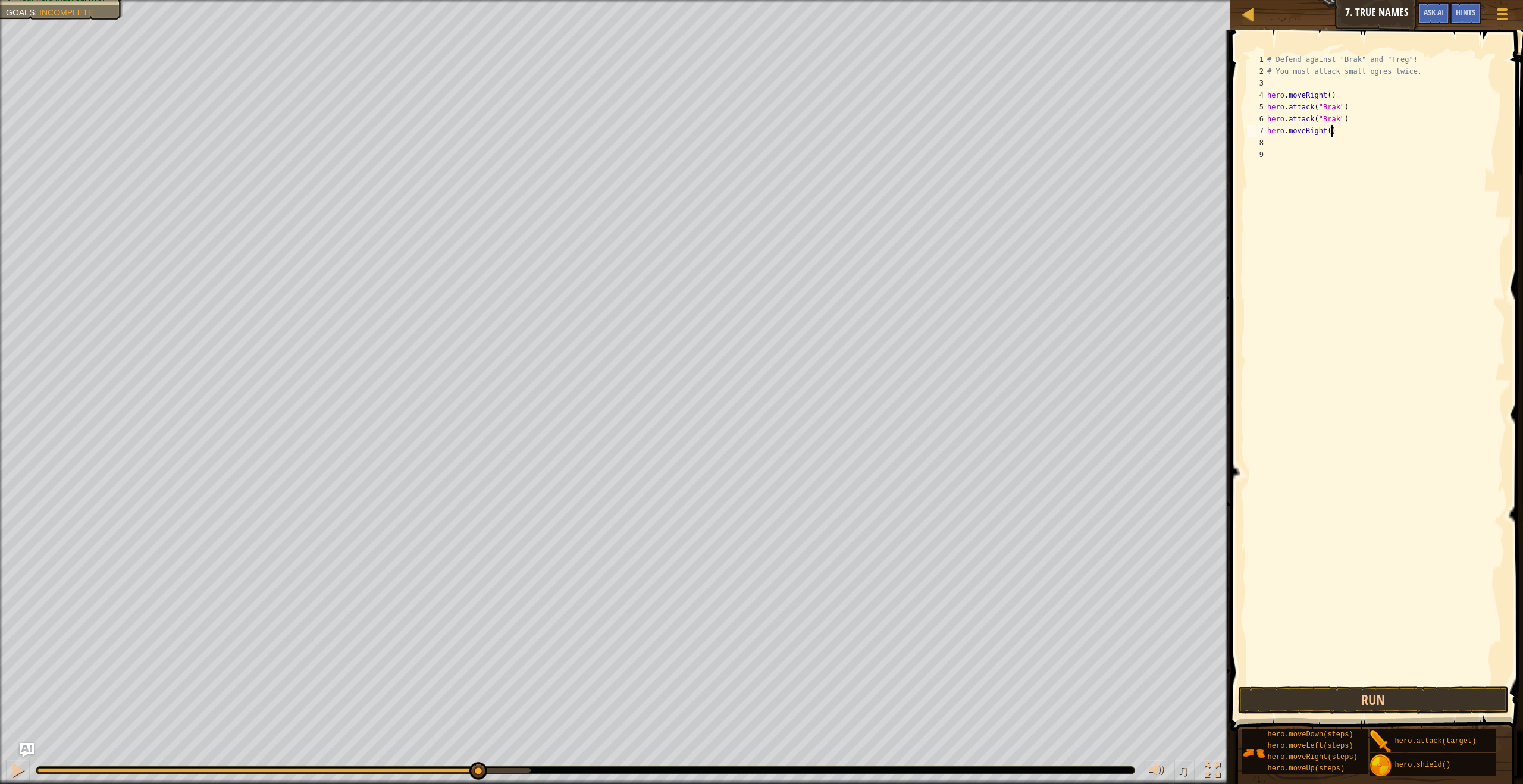
click at [1333, 126] on div "# Defend against "Brak" and "Treg"! # You must attack small ogres twice. hero .…" at bounding box center [1385, 381] width 240 height 655
type textarea "hero.moveRight(2)"
click at [1319, 151] on div "# Defend against "Brak" and "Treg"! # You must attack small ogres twice. hero .…" at bounding box center [1385, 381] width 240 height 655
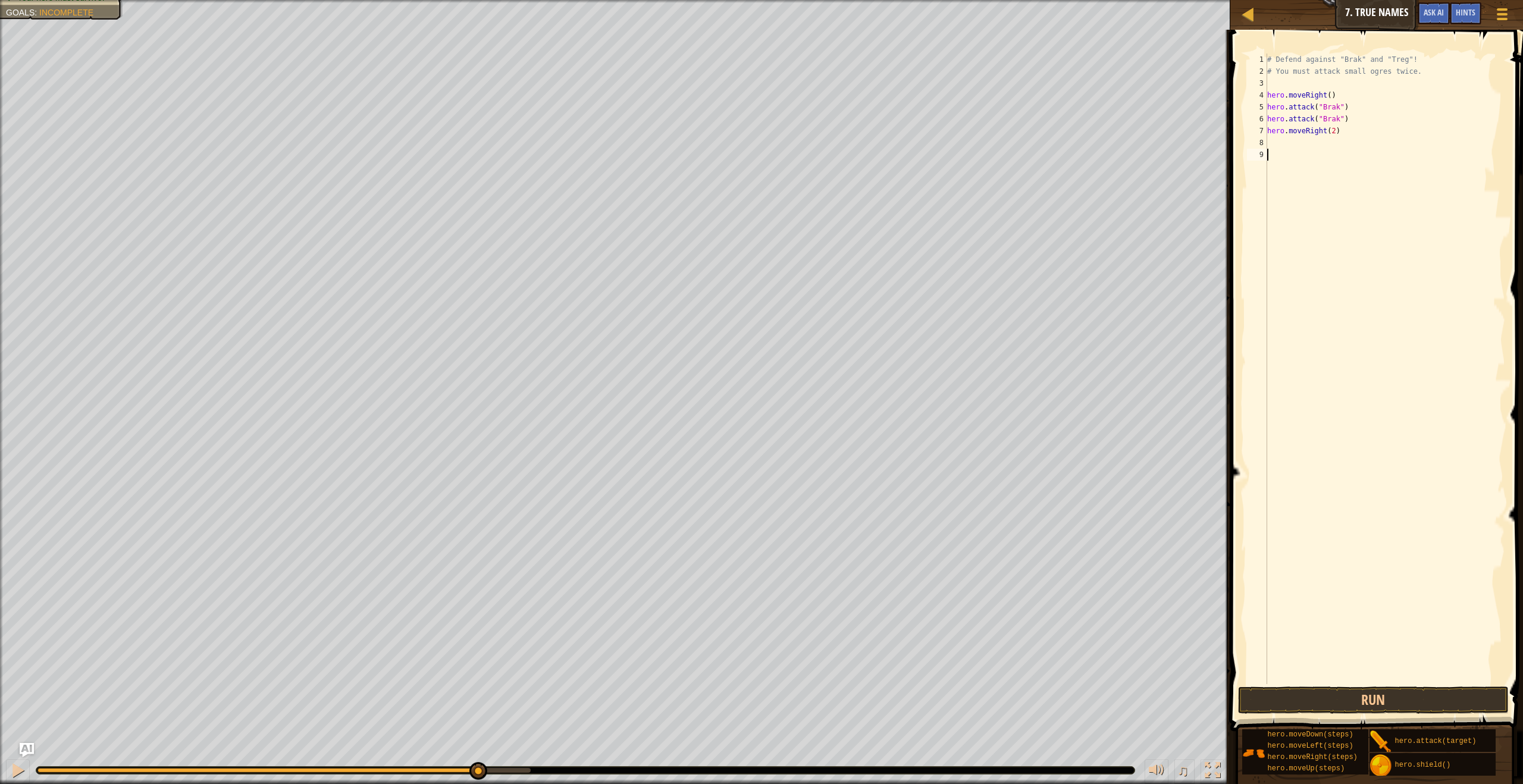
click at [1309, 134] on div "# Defend against "Brak" and "Treg"! # You must attack small ogres twice. hero .…" at bounding box center [1385, 381] width 240 height 655
type textarea "hero.moveRight(2)"
click at [1309, 135] on div "# Defend against "Brak" and "Treg"! # You must attack small ogres twice. hero .…" at bounding box center [1385, 381] width 240 height 655
click at [1305, 147] on div "# Defend against "Brak" and "Treg"! # You must attack small ogres twice. hero .…" at bounding box center [1385, 381] width 240 height 655
click at [1310, 155] on div "hero. a ttack press enter" at bounding box center [1377, 177] width 225 height 54
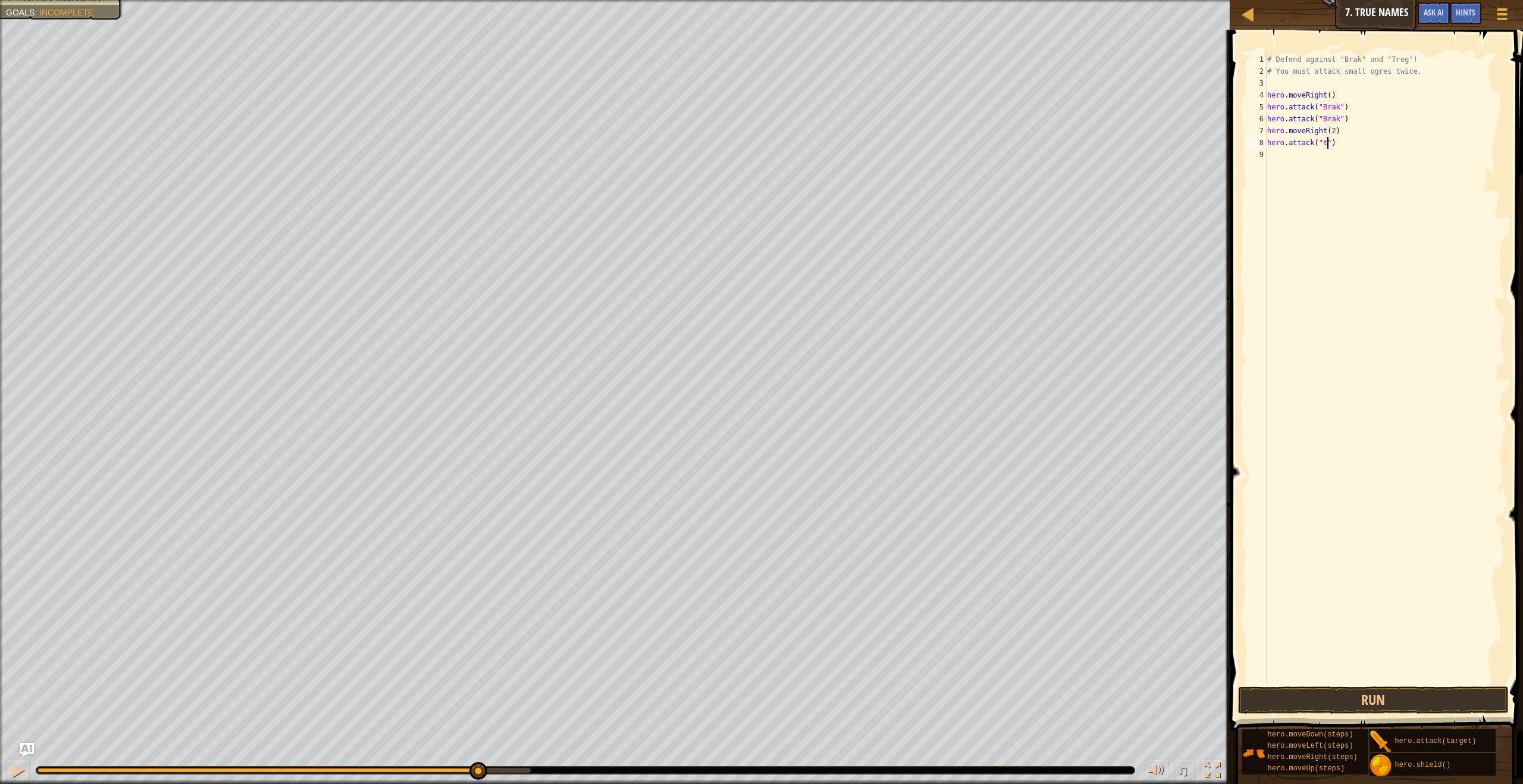
scroll to position [5, 5]
type textarea "hero.attack("treg")"
click at [1286, 158] on div "# Defend against "Brak" and "Treg"! # You must attack small ogres twice. hero .…" at bounding box center [1385, 381] width 240 height 655
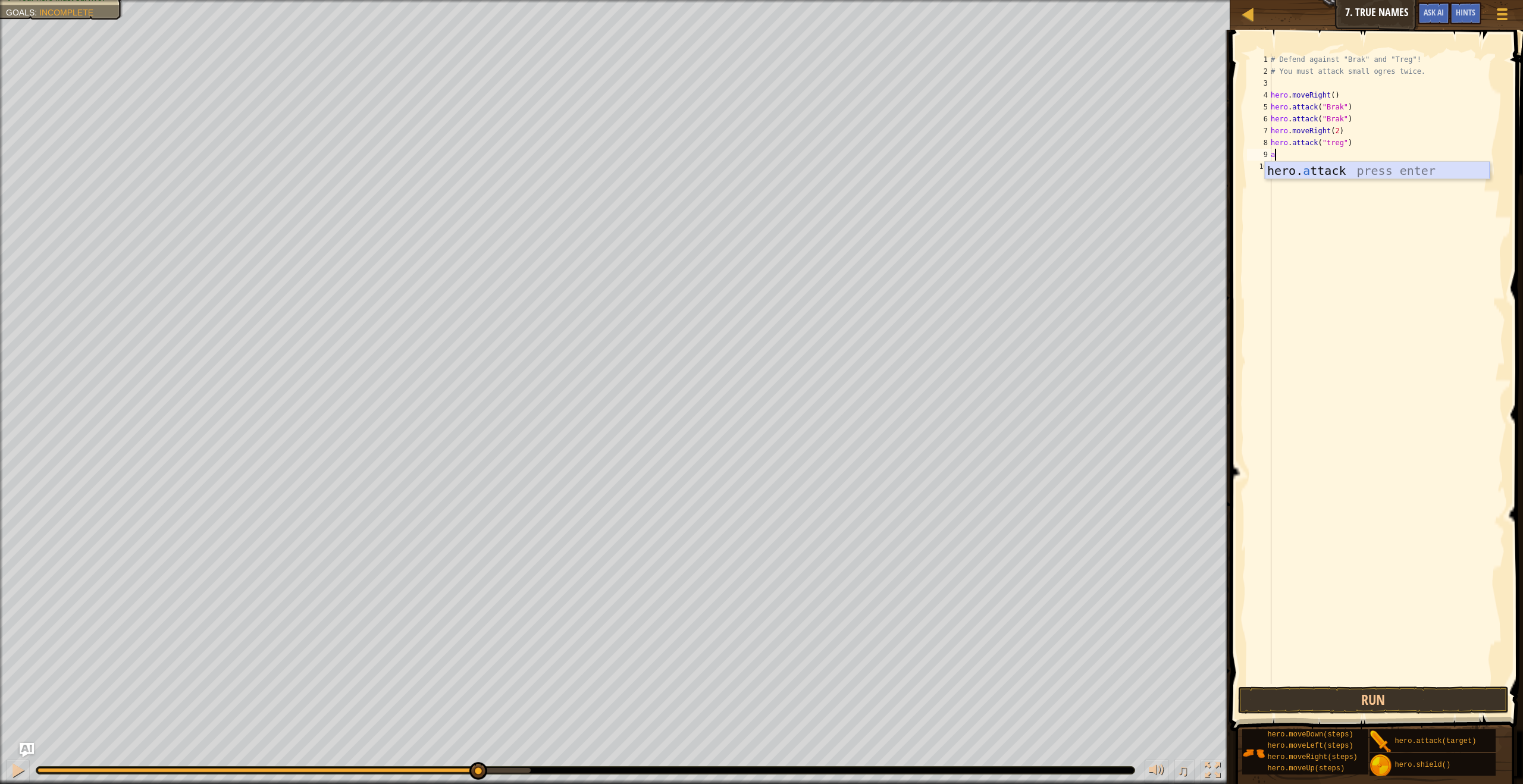
click at [1283, 167] on div "hero. a ttack press enter" at bounding box center [1377, 189] width 225 height 54
type textarea "hero.attack("treg")"
click at [1386, 696] on button "Run" at bounding box center [1373, 700] width 270 height 28
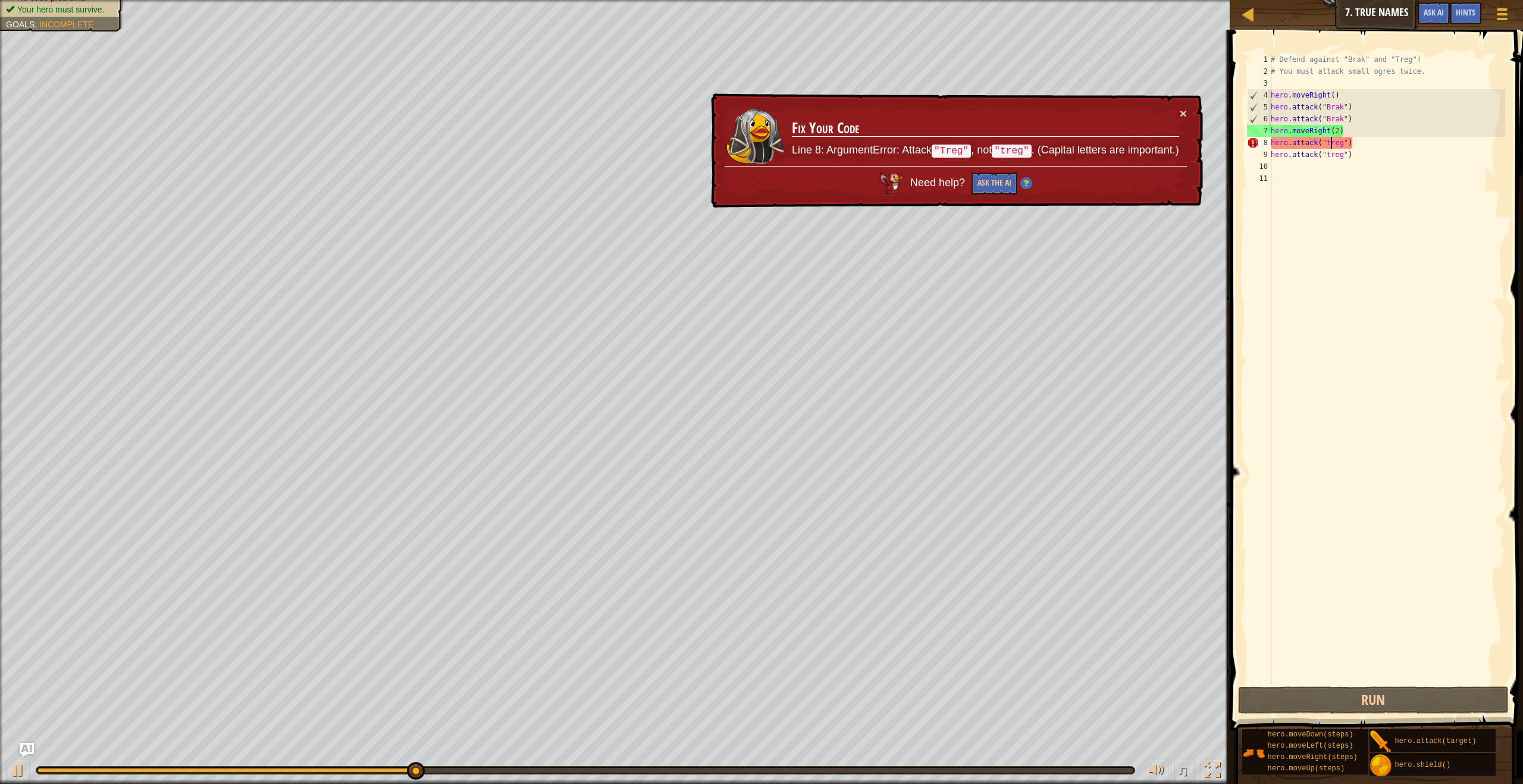
click at [1333, 142] on div "# Defend against "Brak" and "Treg"! # You must attack small ogres twice. hero .…" at bounding box center [1387, 381] width 237 height 655
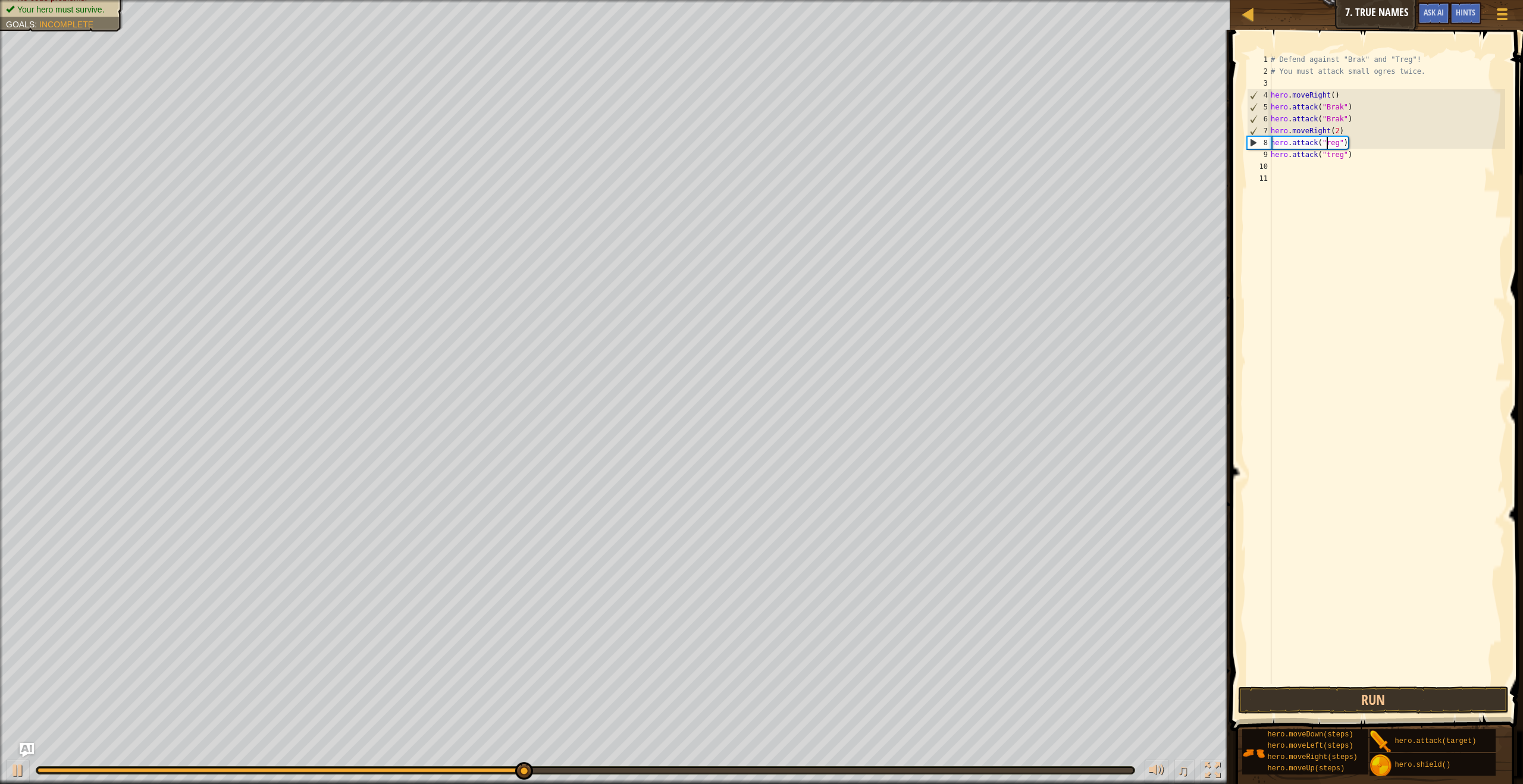
scroll to position [5, 4]
click at [1333, 158] on div "# Defend against "Brak" and "Treg"! # You must attack small ogres twice. hero .…" at bounding box center [1387, 381] width 237 height 655
click at [1329, 153] on div "# Defend against "Brak" and "Treg"! # You must attack small ogres twice. hero .…" at bounding box center [1387, 381] width 237 height 655
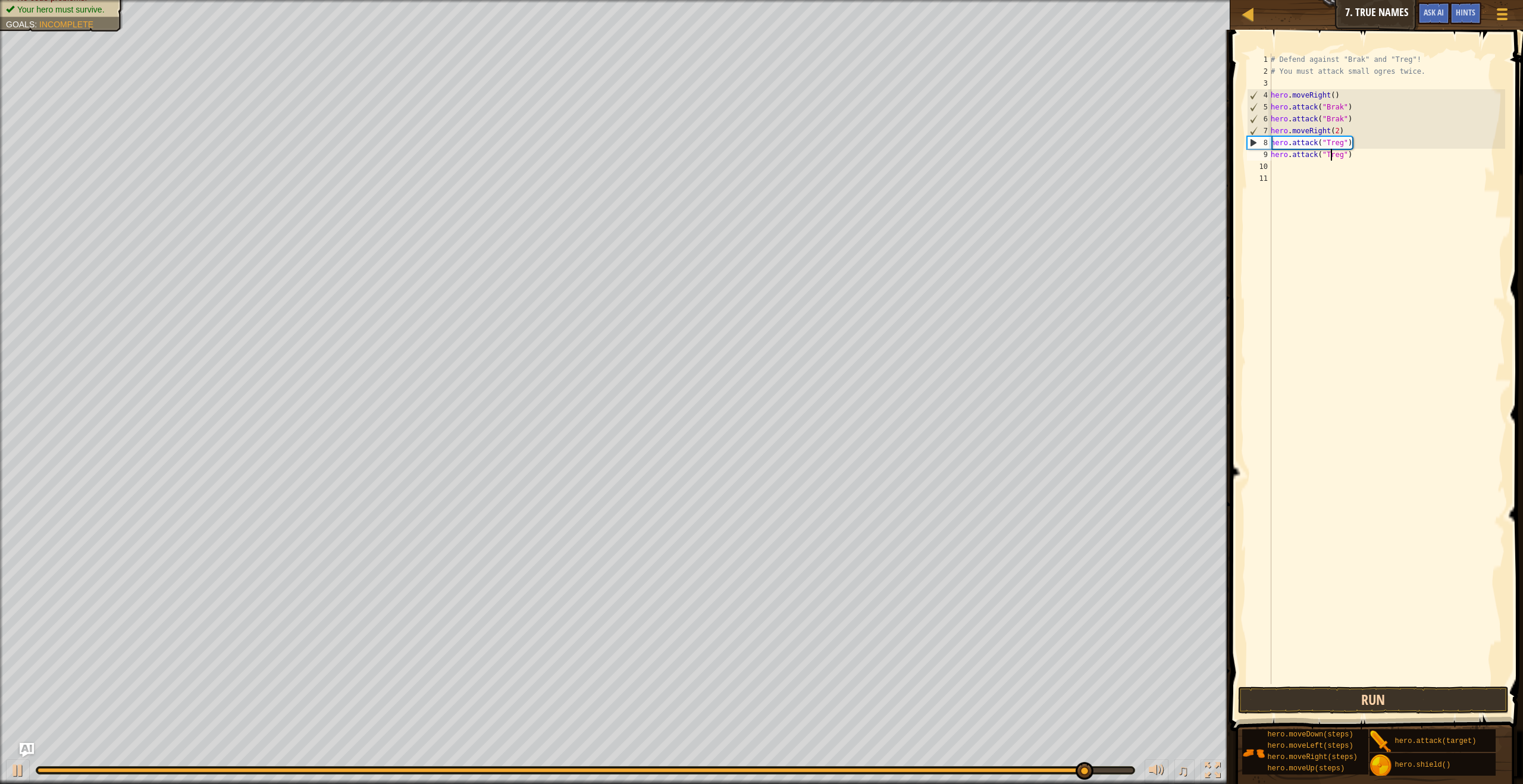
type textarea "hero.attack("Treg")"
click at [1414, 701] on button "Run" at bounding box center [1373, 700] width 270 height 28
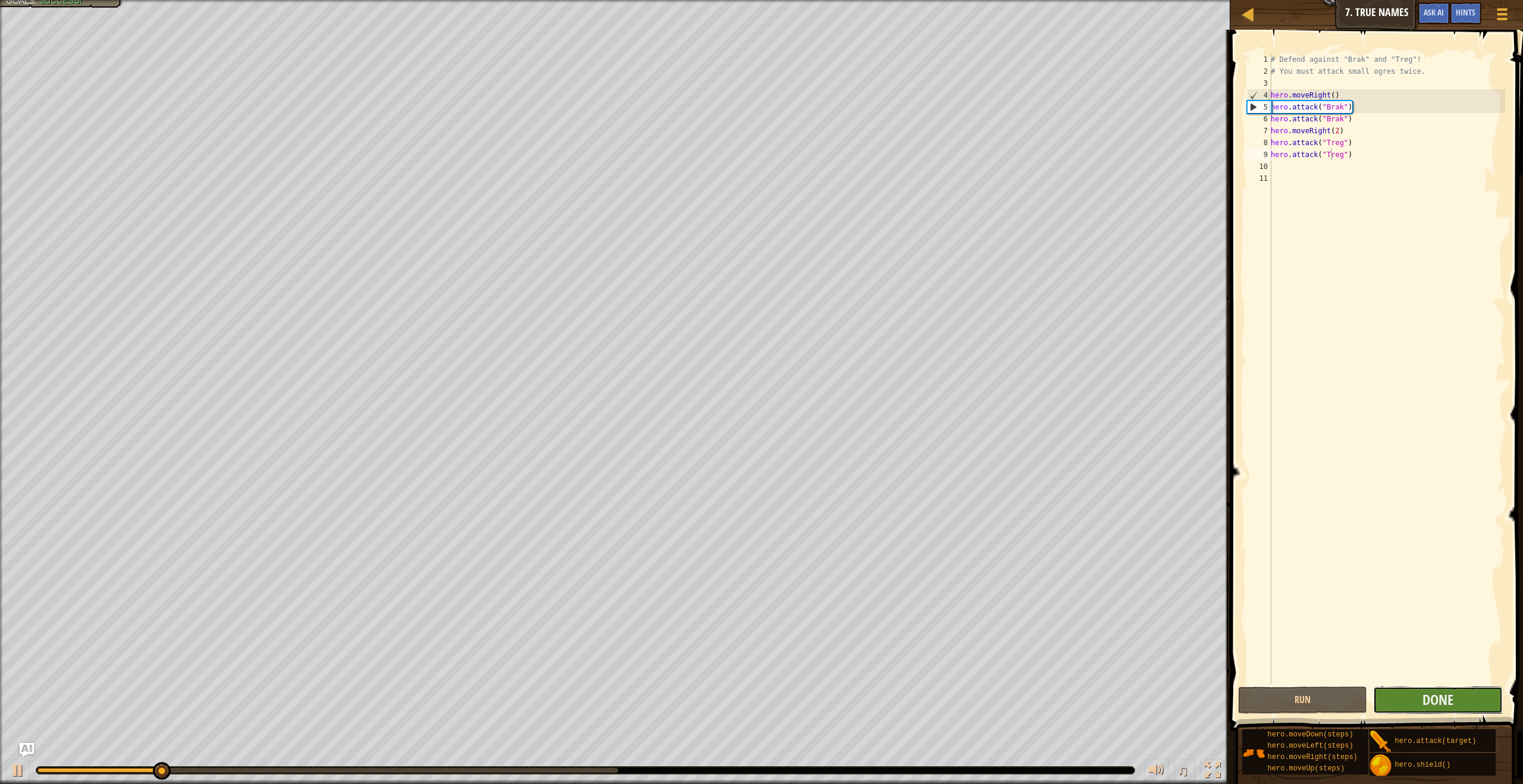
click at [1417, 699] on button "Done" at bounding box center [1438, 700] width 129 height 28
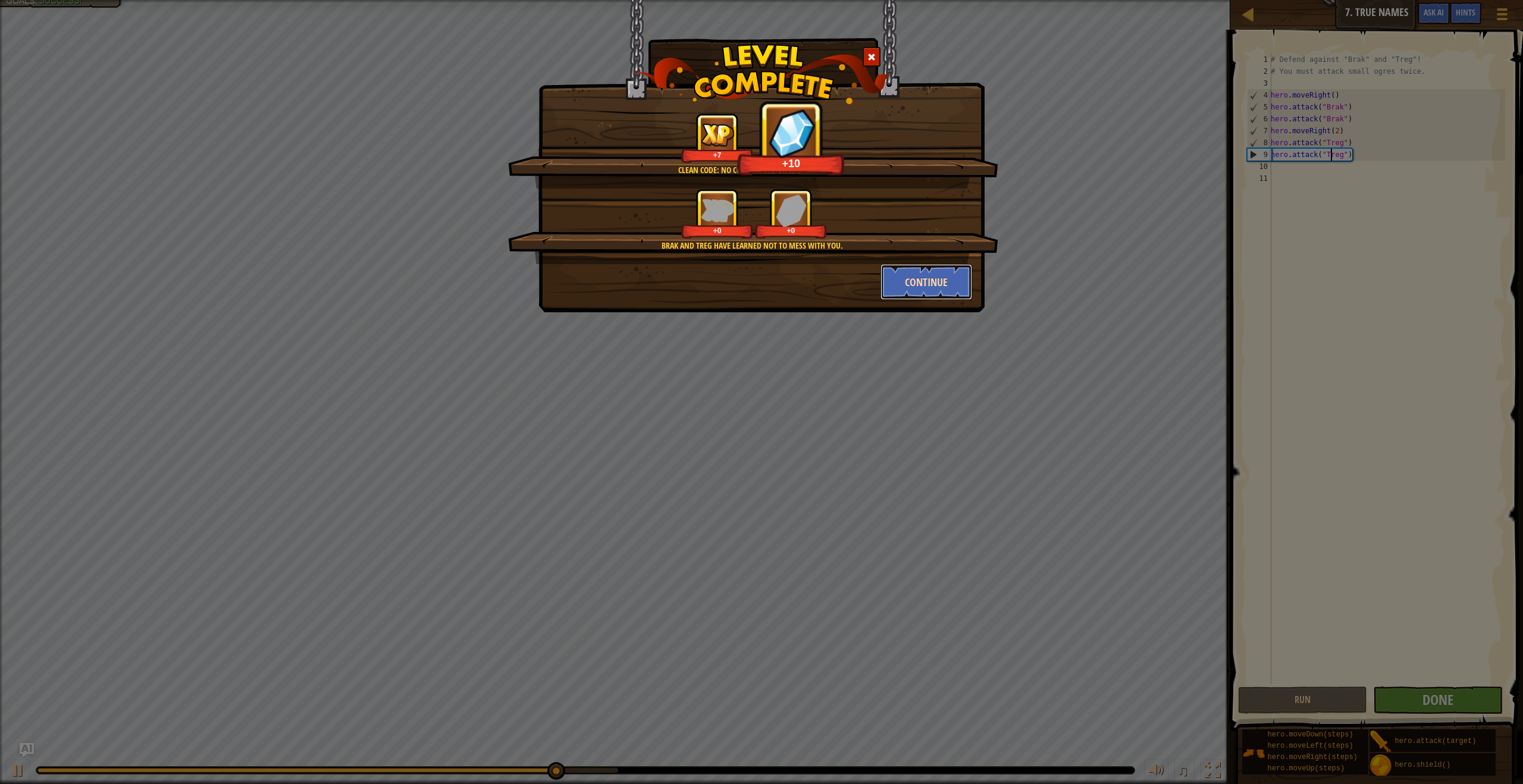
click at [963, 290] on button "Continue" at bounding box center [927, 282] width 92 height 36
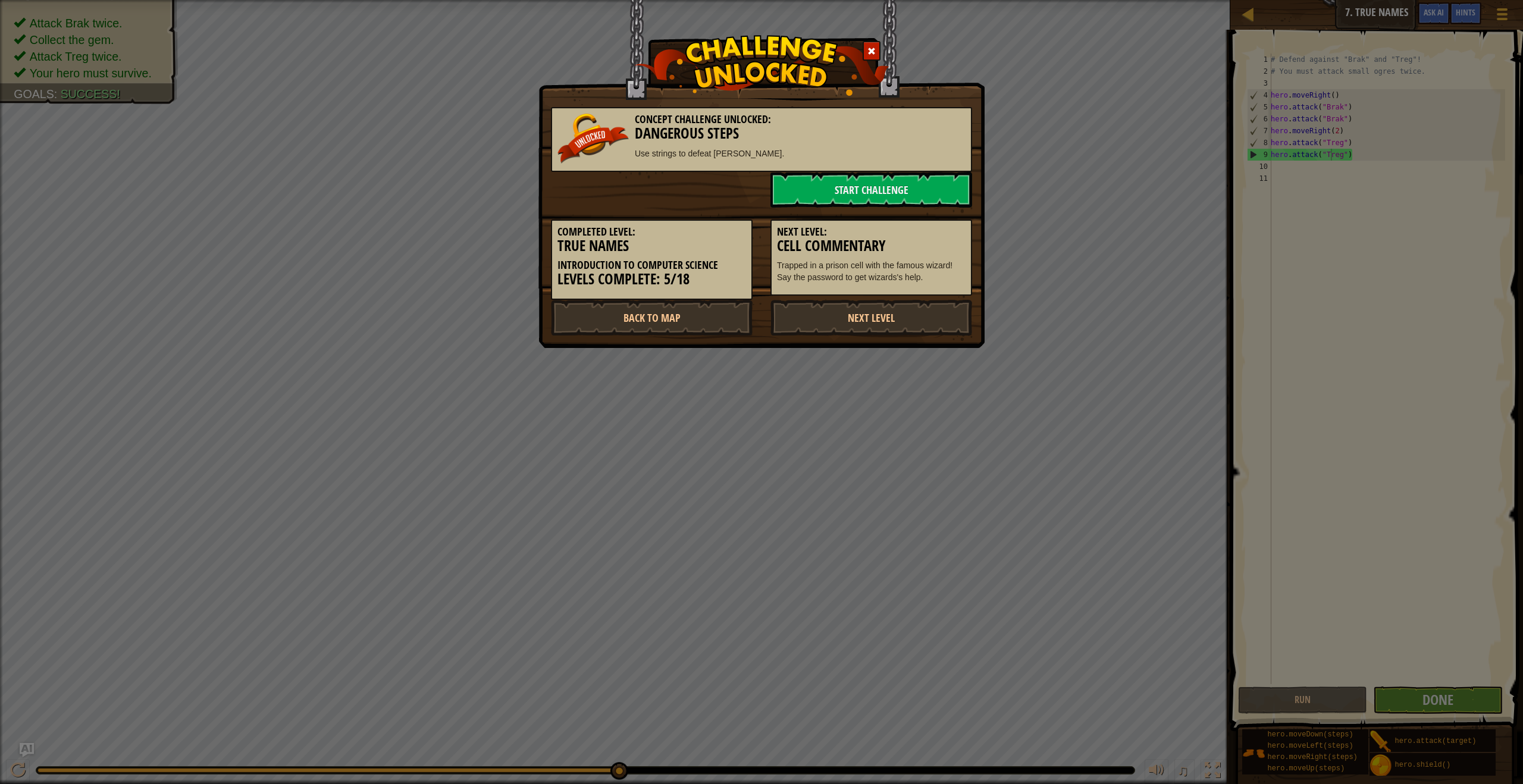
click at [907, 337] on div "Concept Challenge Unlocked: Dangerous Steps Use strings to defeat [PERSON_NAME]…" at bounding box center [762, 174] width 446 height 348
click at [910, 332] on link "Next Level" at bounding box center [871, 318] width 202 height 36
click at [877, 340] on div "Concept Challenge Unlocked: Dangerous Steps Use strings to defeat [PERSON_NAME]…" at bounding box center [762, 174] width 446 height 348
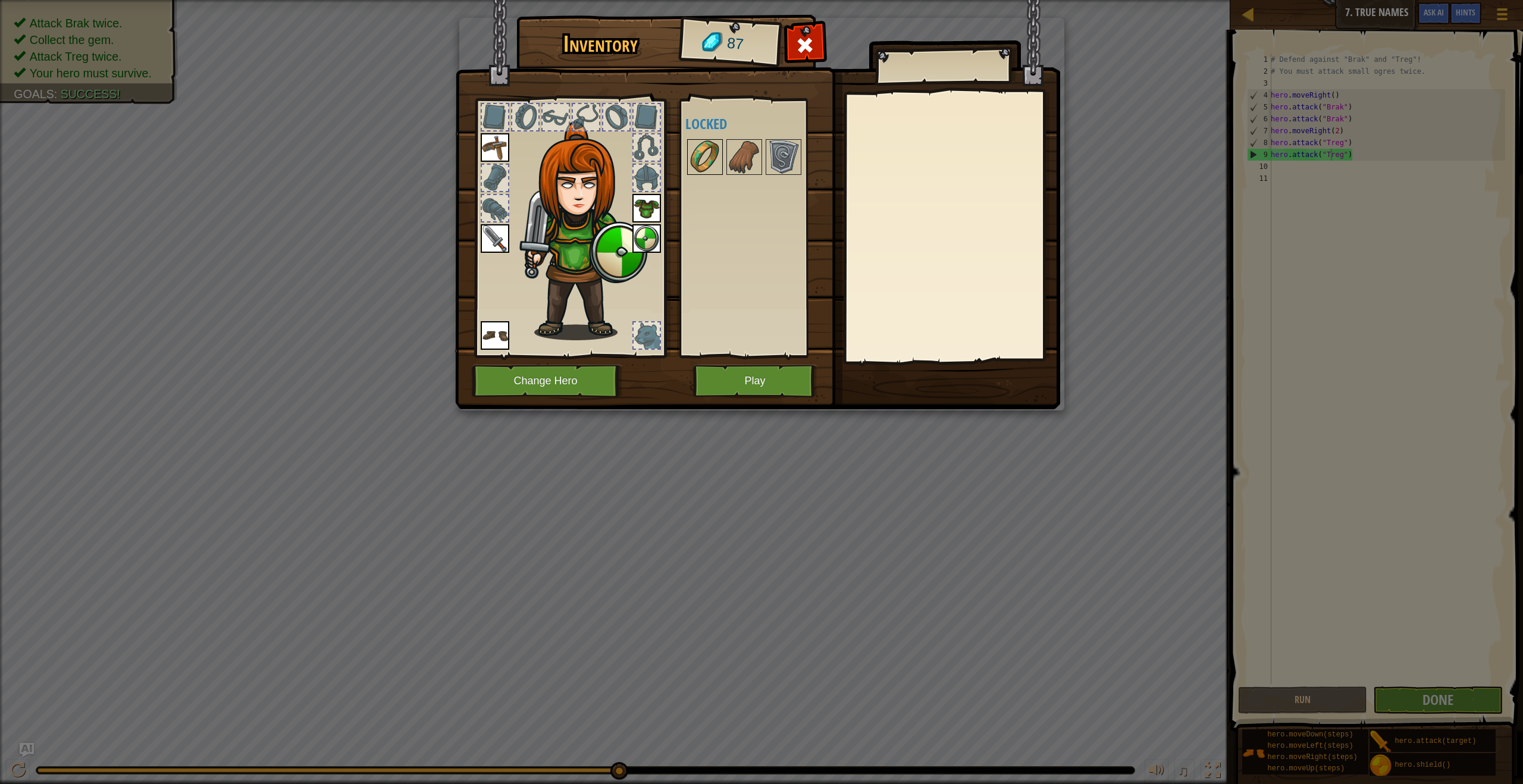
click at [698, 147] on img at bounding box center [705, 157] width 33 height 33
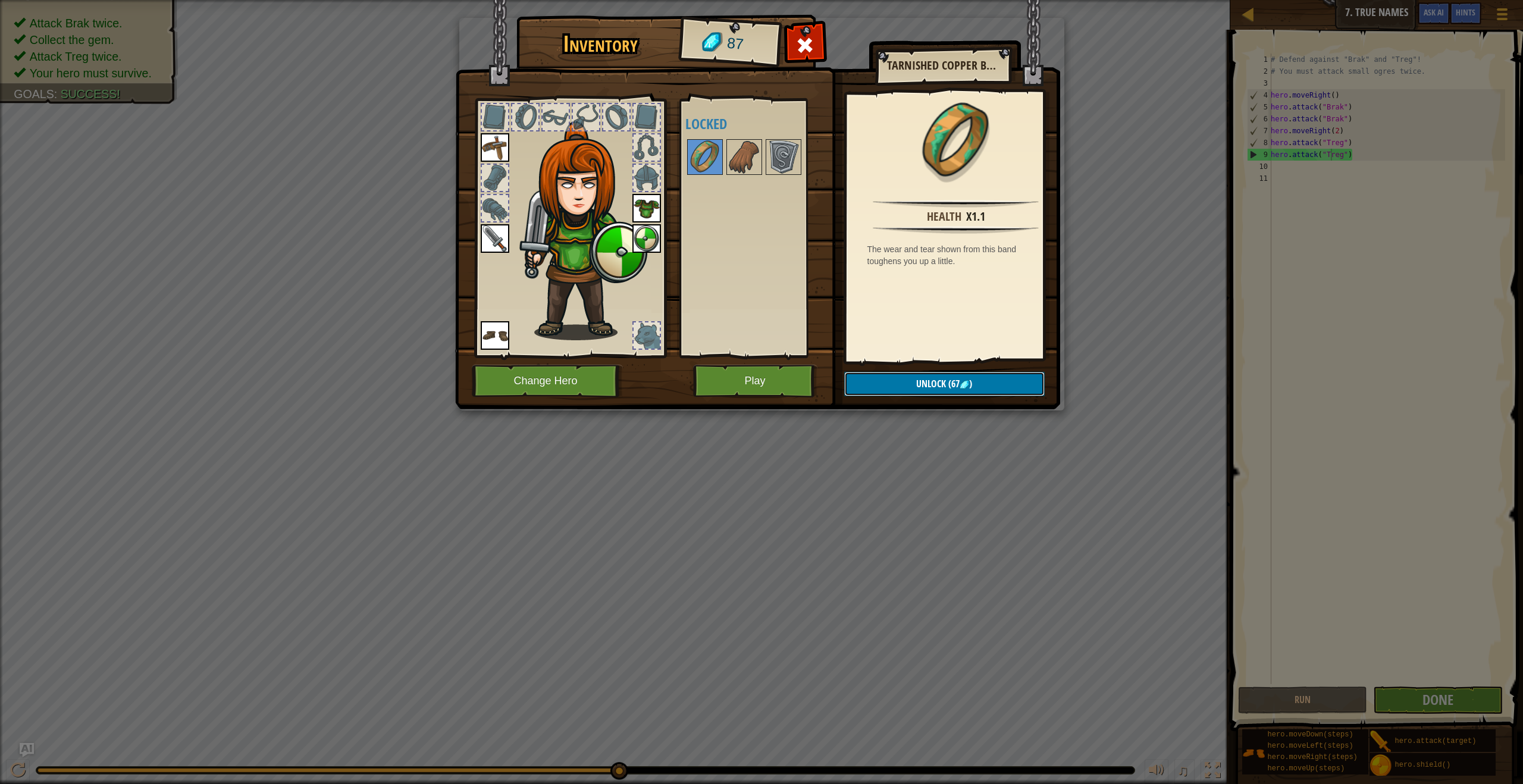
click at [983, 390] on button "Unlock (67 )" at bounding box center [944, 384] width 200 height 25
click at [951, 380] on button "Confirm" at bounding box center [944, 384] width 200 height 25
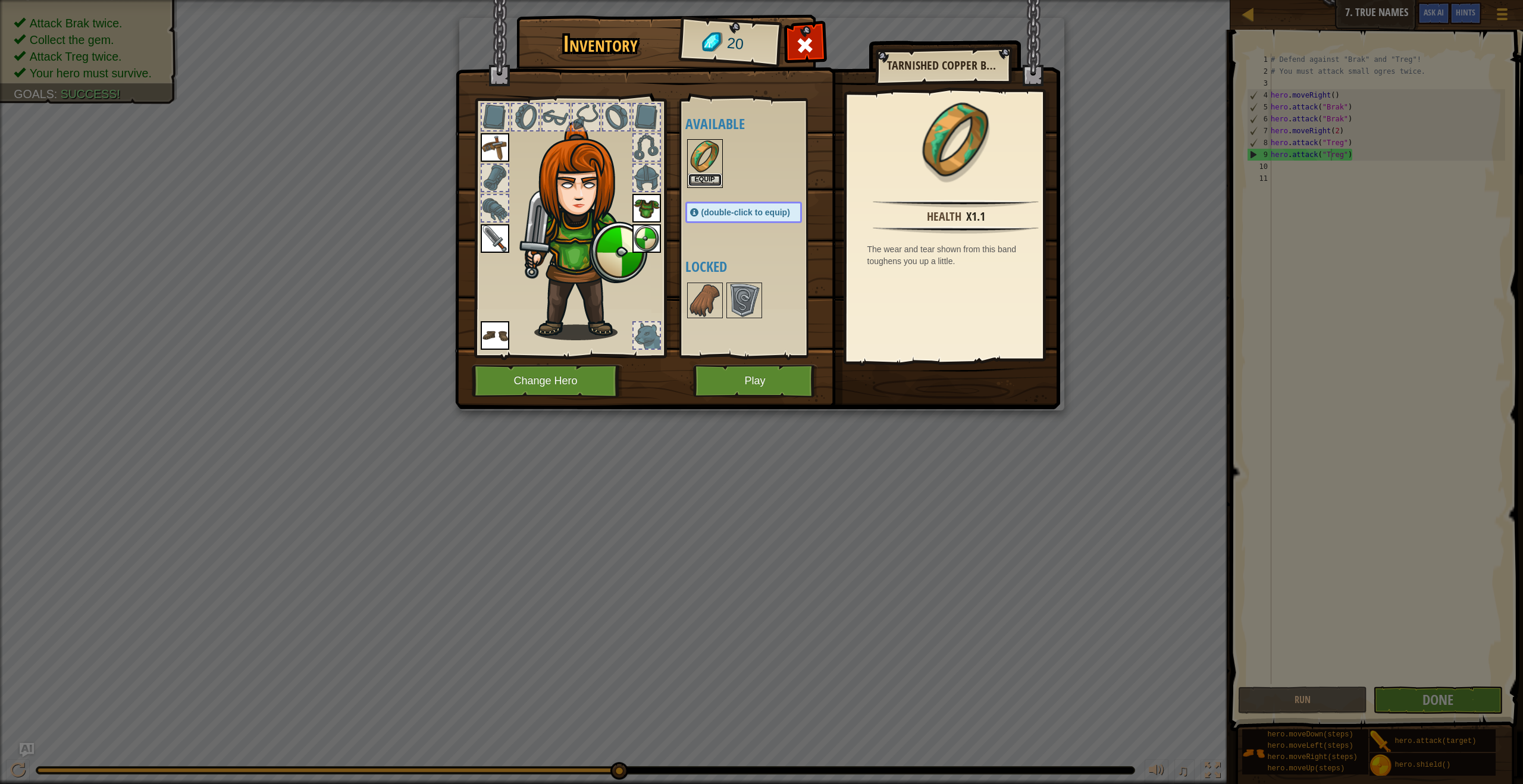
click at [714, 177] on button "Equip" at bounding box center [705, 180] width 33 height 13
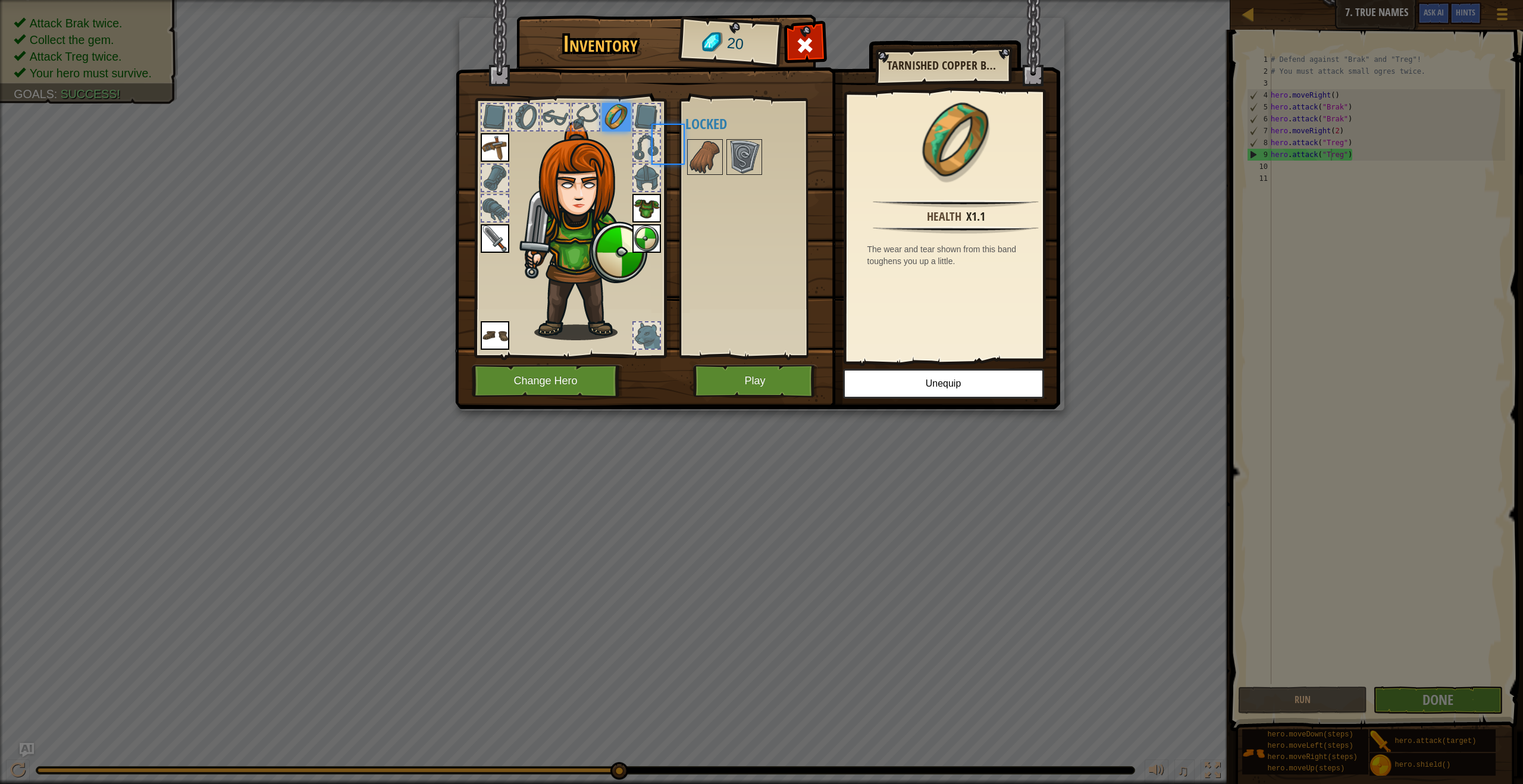
click at [714, 177] on div "Available Equip Equip Equip Equip Equip Equip (double-click to equip) Locked" at bounding box center [755, 228] width 141 height 248
click at [702, 158] on img at bounding box center [705, 157] width 33 height 33
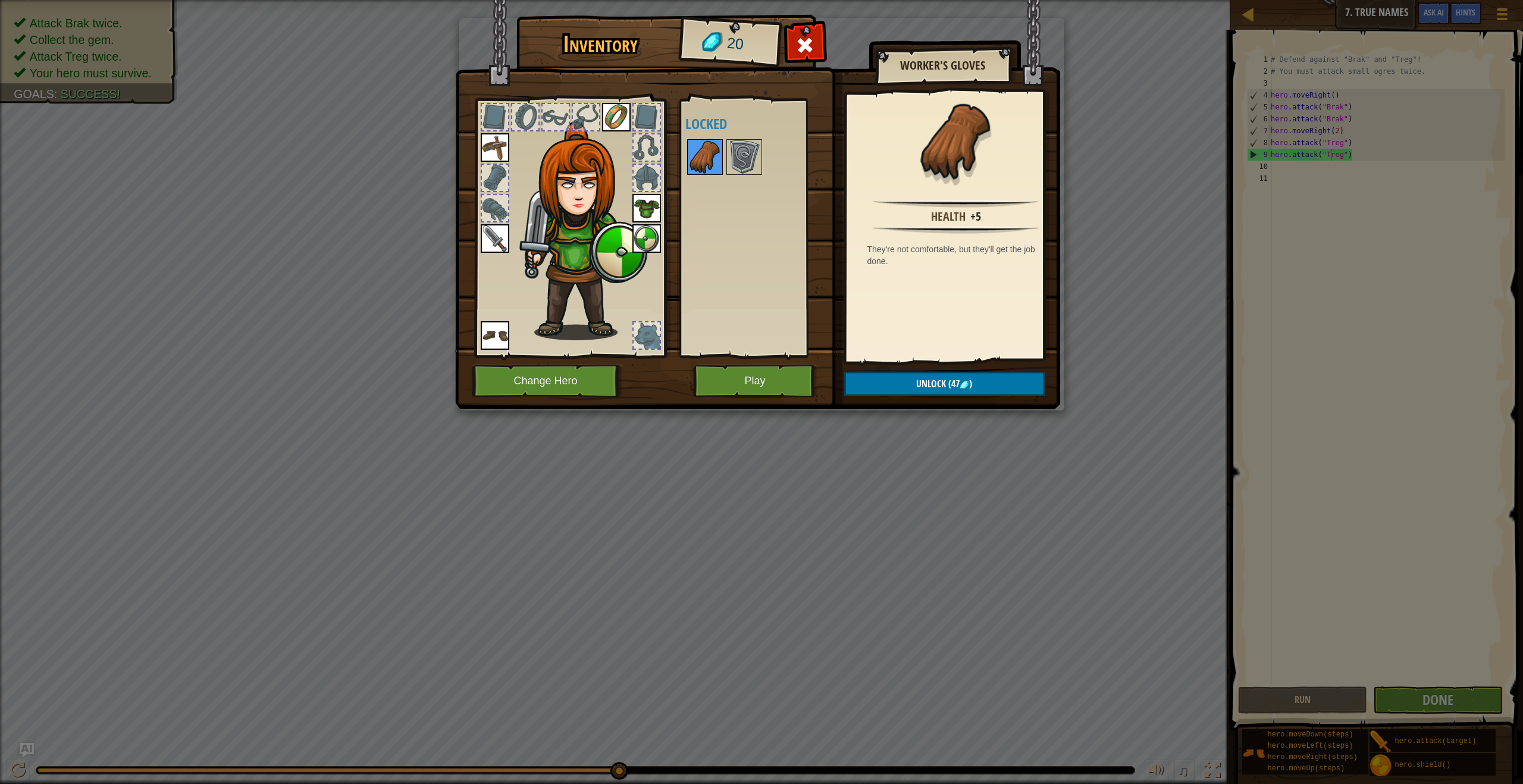
click at [721, 155] on img at bounding box center [705, 157] width 33 height 33
click at [754, 173] on img at bounding box center [744, 157] width 33 height 33
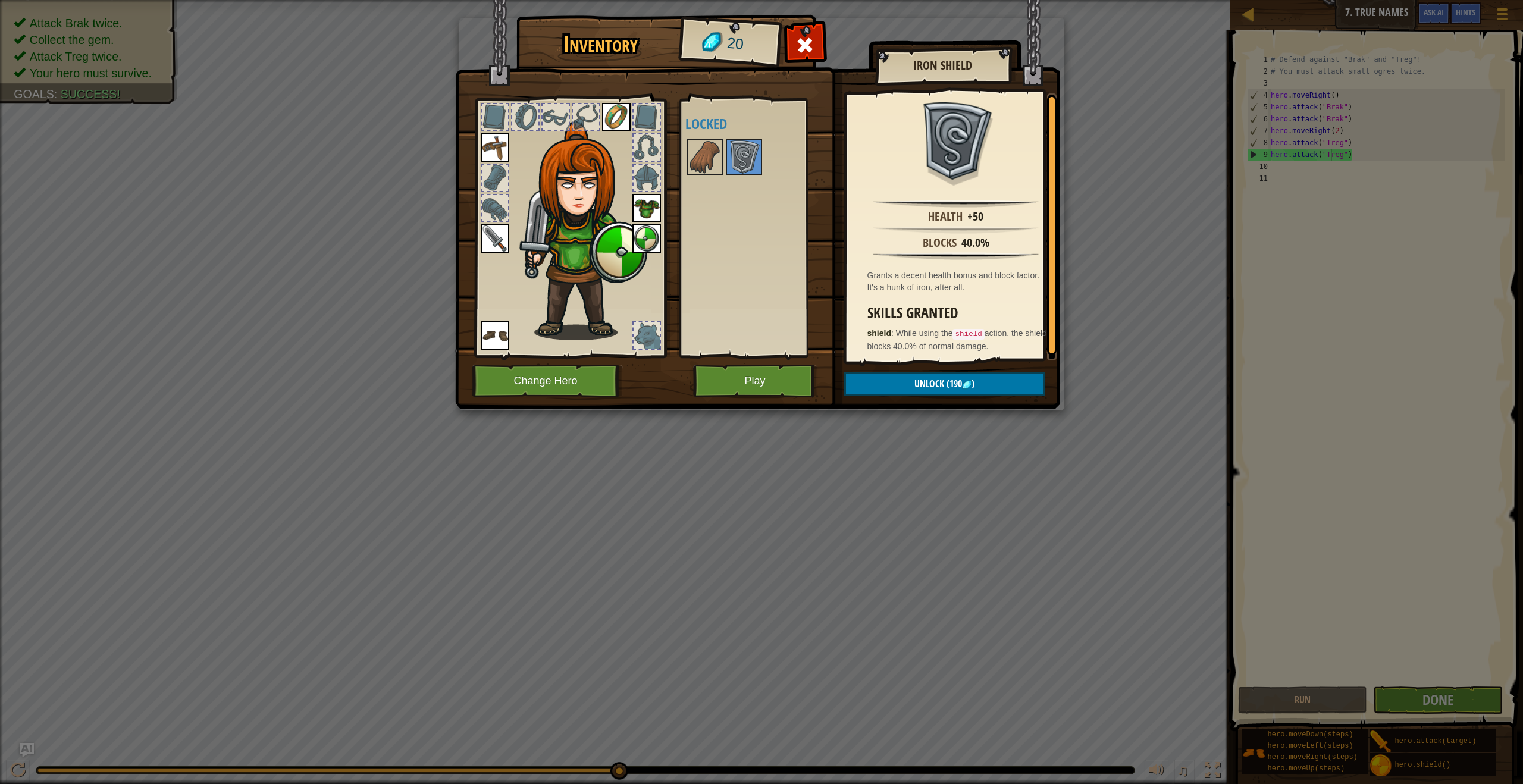
click at [658, 349] on div at bounding box center [647, 335] width 28 height 28
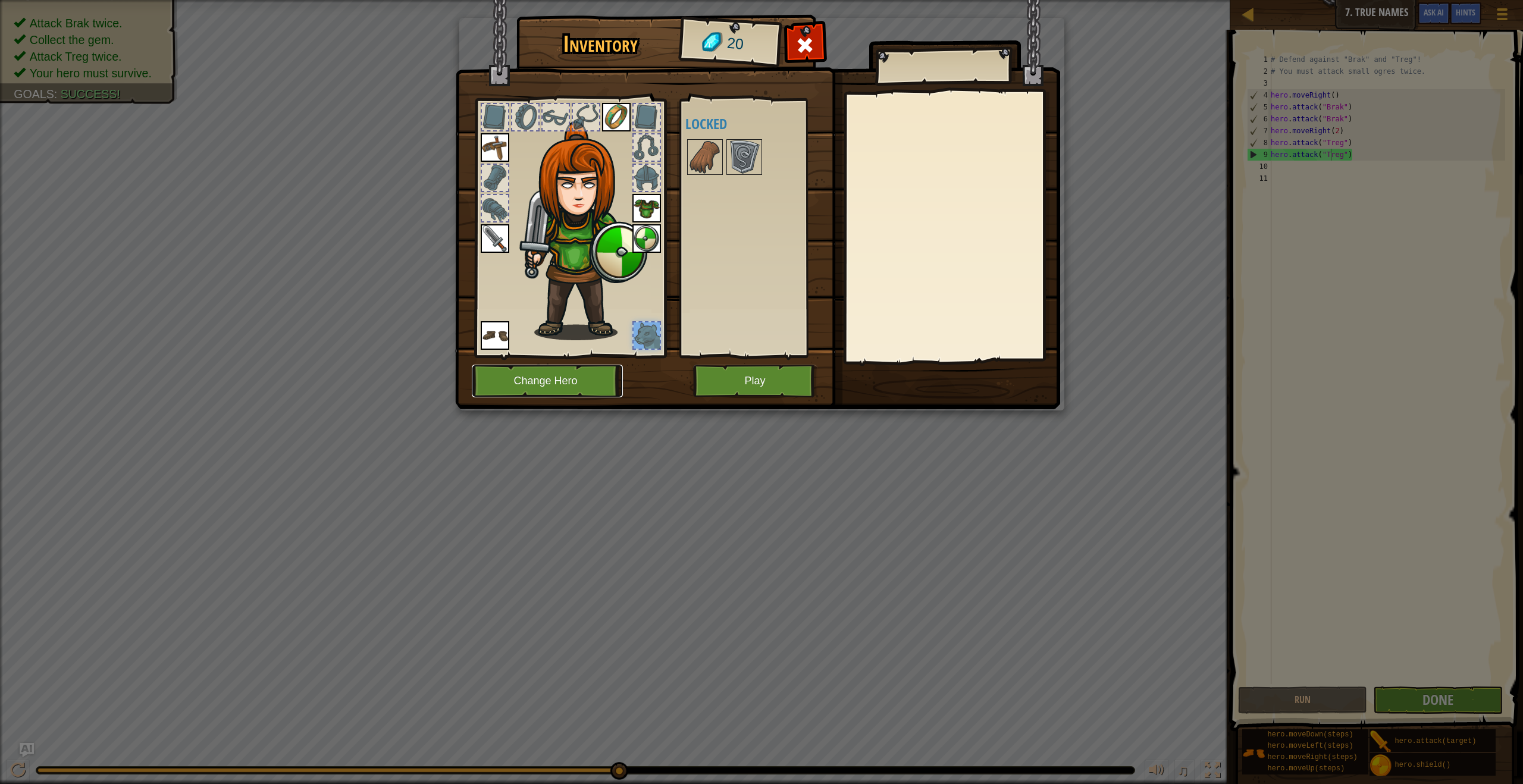
click at [576, 376] on button "Change Hero" at bounding box center [547, 381] width 151 height 33
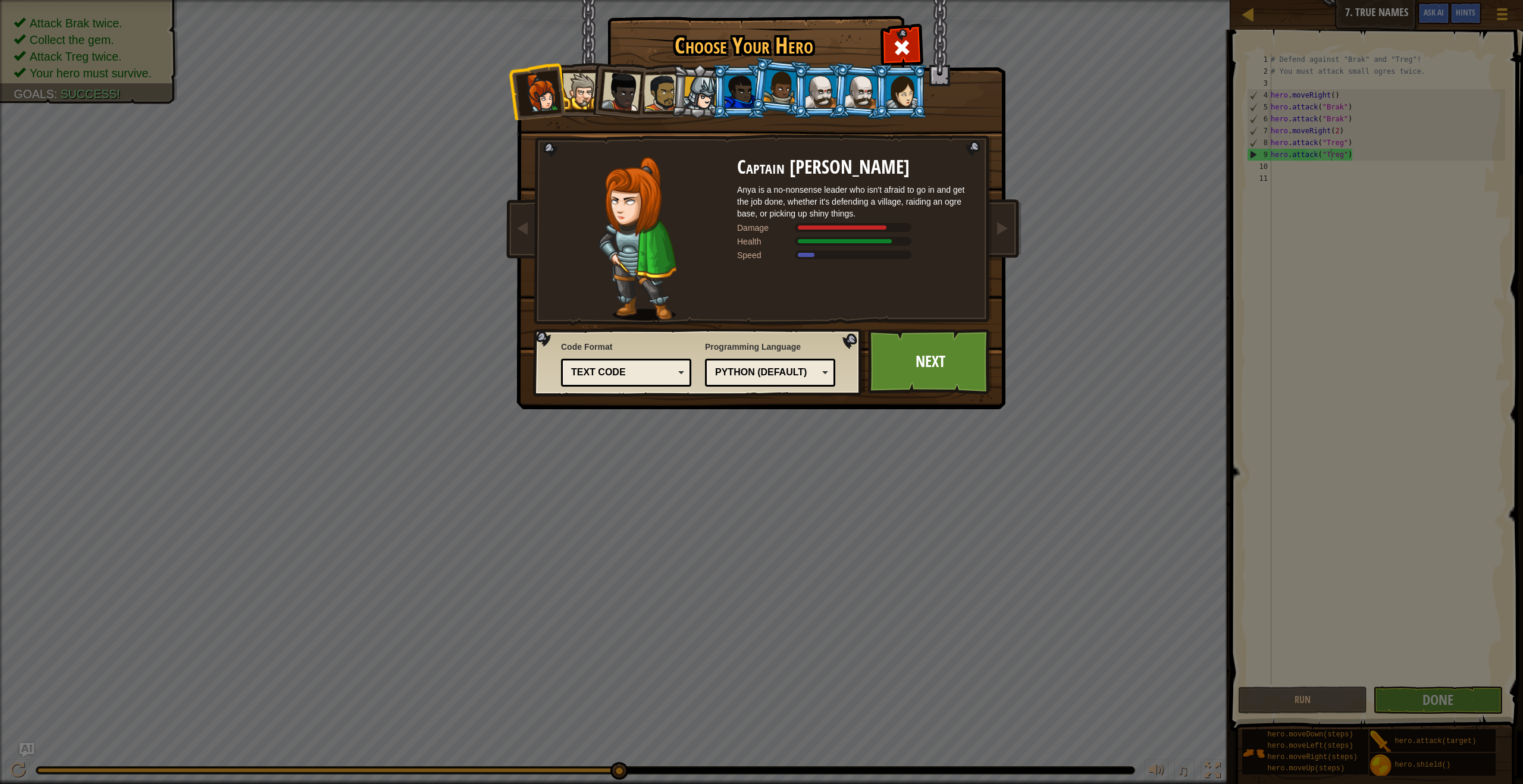
click at [688, 96] on div at bounding box center [701, 94] width 34 height 34
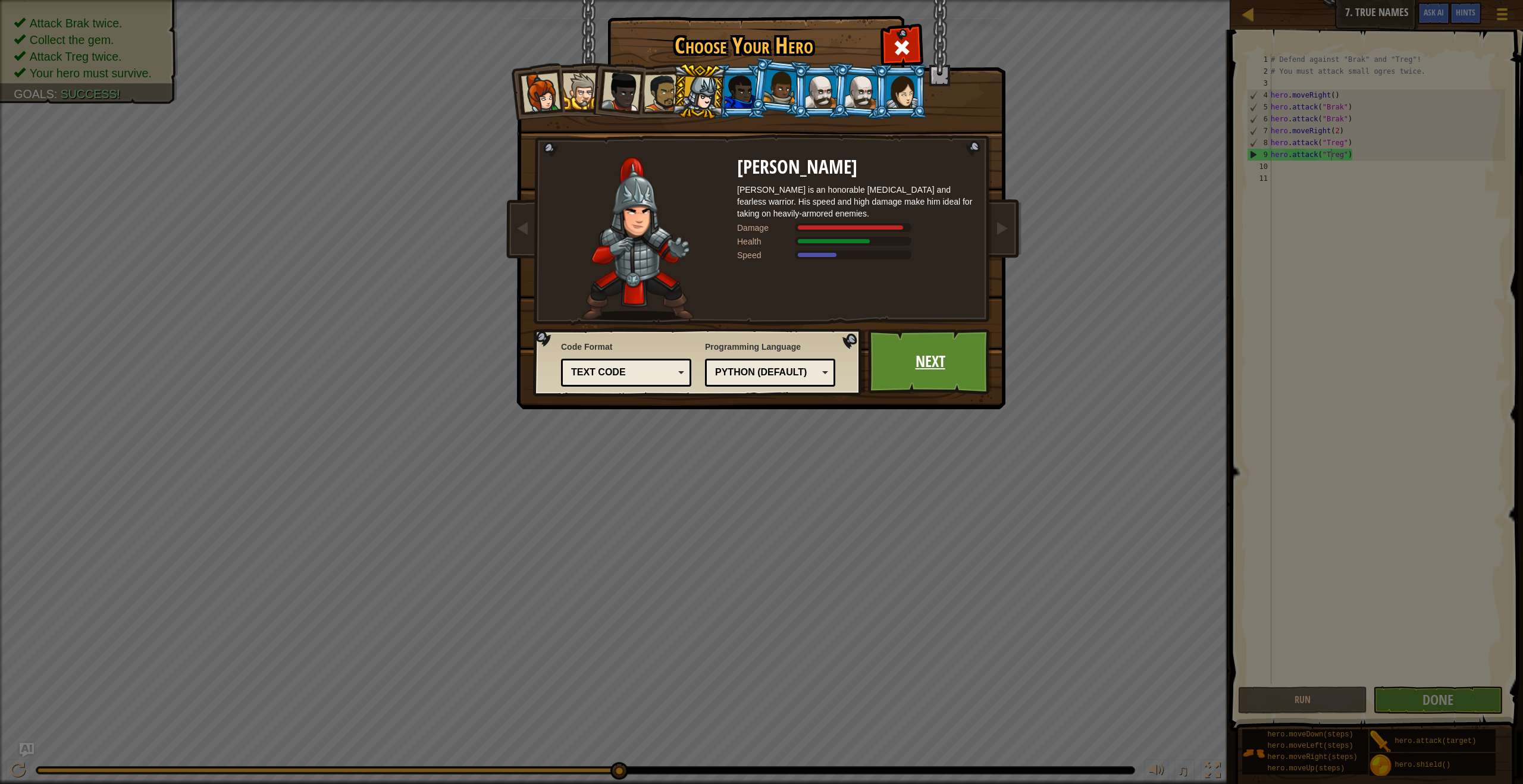
click at [902, 381] on link "Next" at bounding box center [930, 362] width 124 height 65
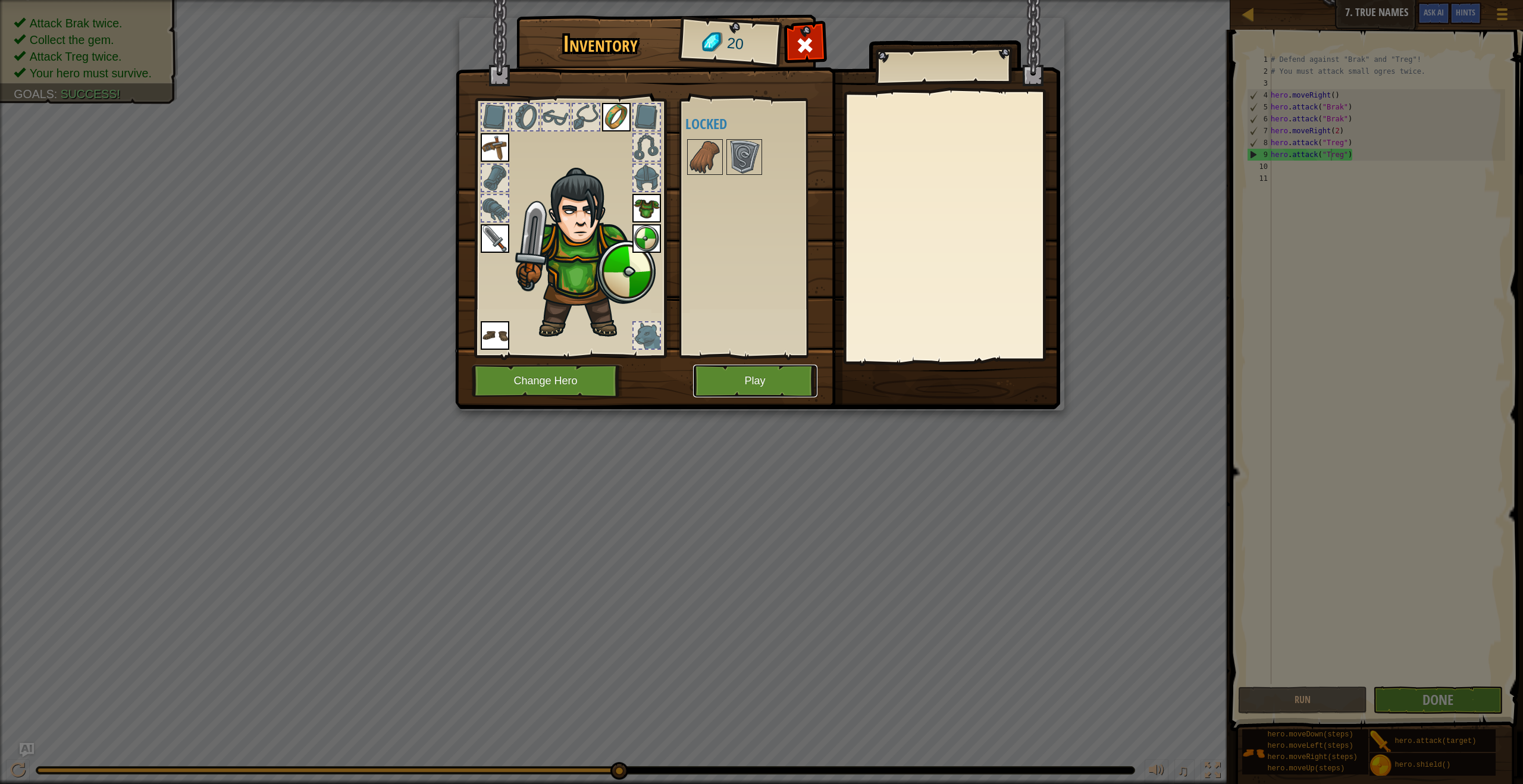
click at [783, 385] on button "Play" at bounding box center [755, 381] width 124 height 33
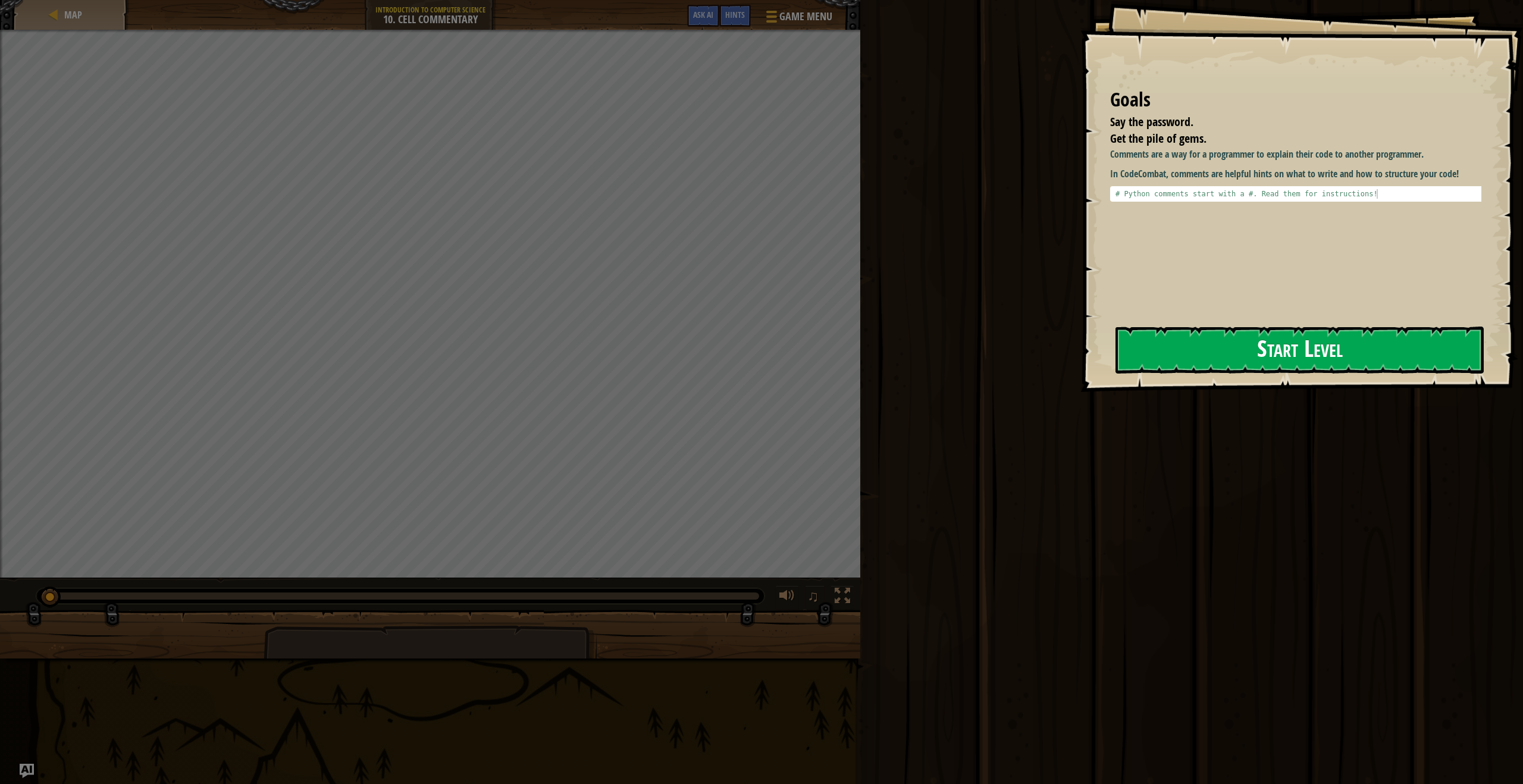
click at [1306, 356] on button "Start Level" at bounding box center [1299, 350] width 368 height 47
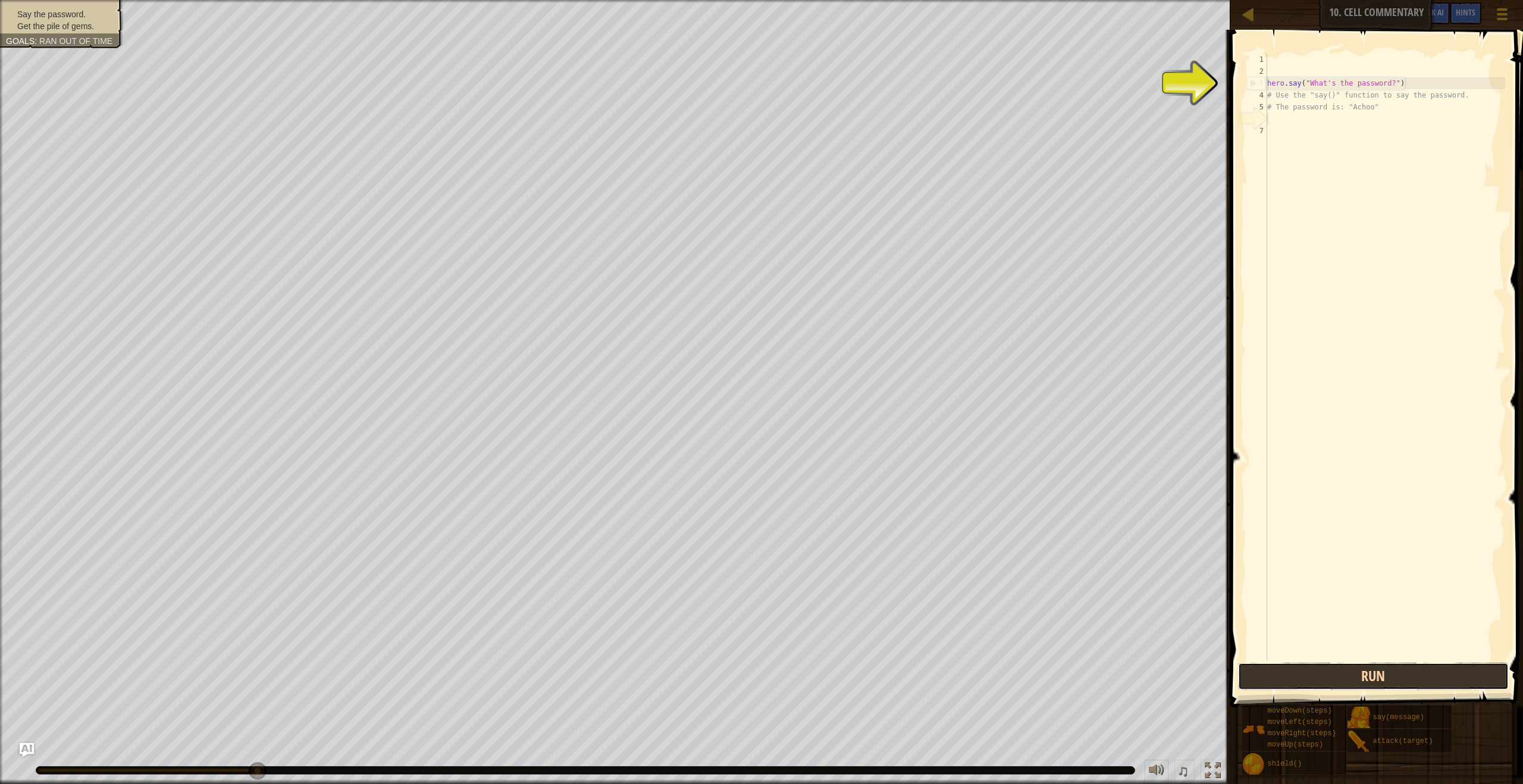
click at [1426, 673] on button "Run" at bounding box center [1373, 676] width 270 height 28
